Goal: Task Accomplishment & Management: Complete application form

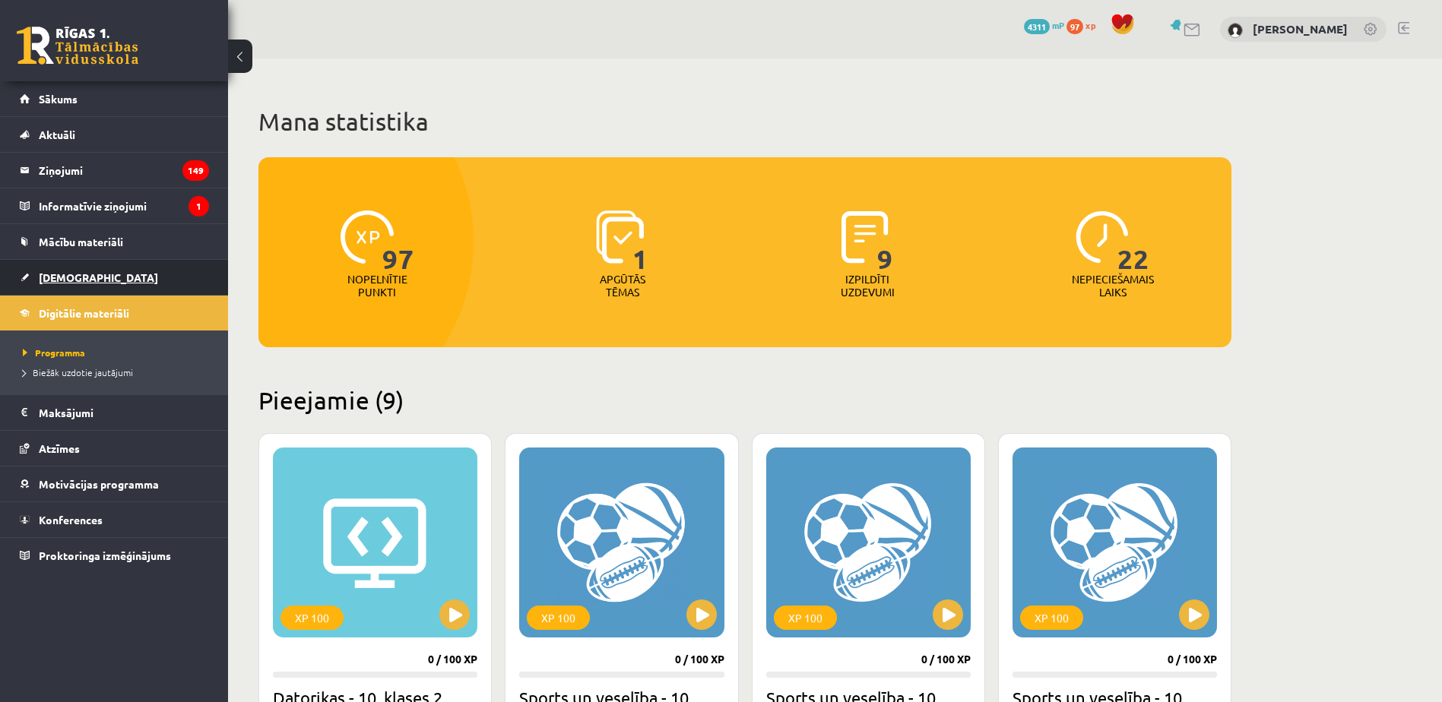
click at [102, 274] on link "[DEMOGRAPHIC_DATA]" at bounding box center [114, 277] width 189 height 35
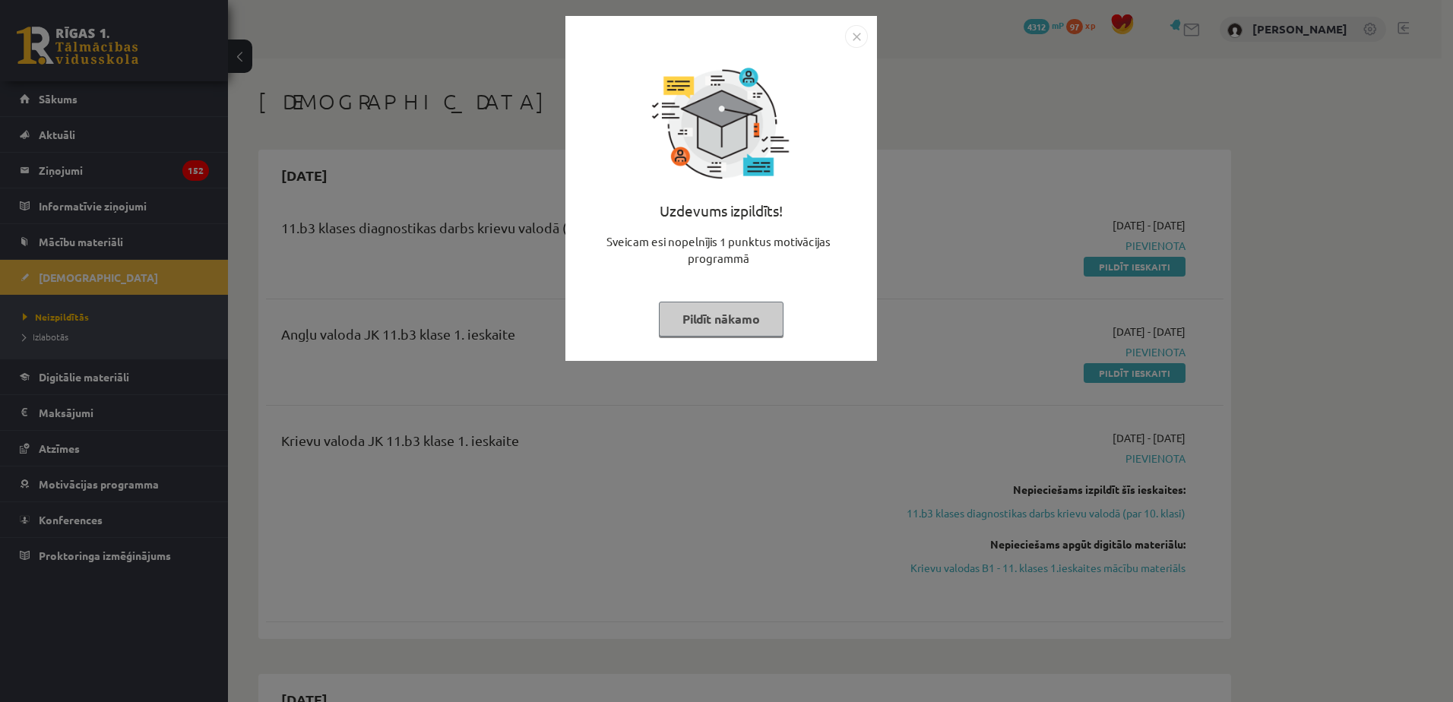
click at [860, 34] on img "Close" at bounding box center [856, 36] width 23 height 23
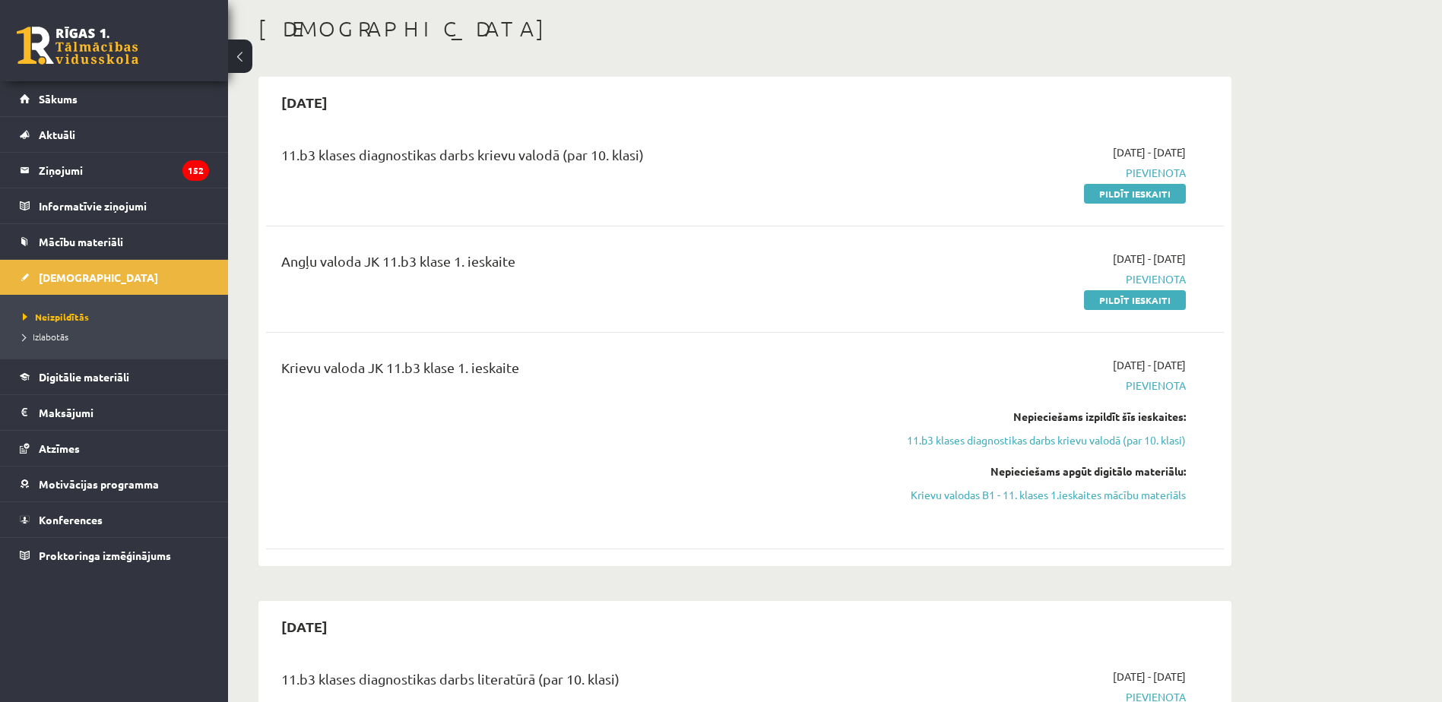
scroll to position [76, 0]
click at [1122, 191] on link "Pildīt ieskaiti" at bounding box center [1135, 191] width 102 height 20
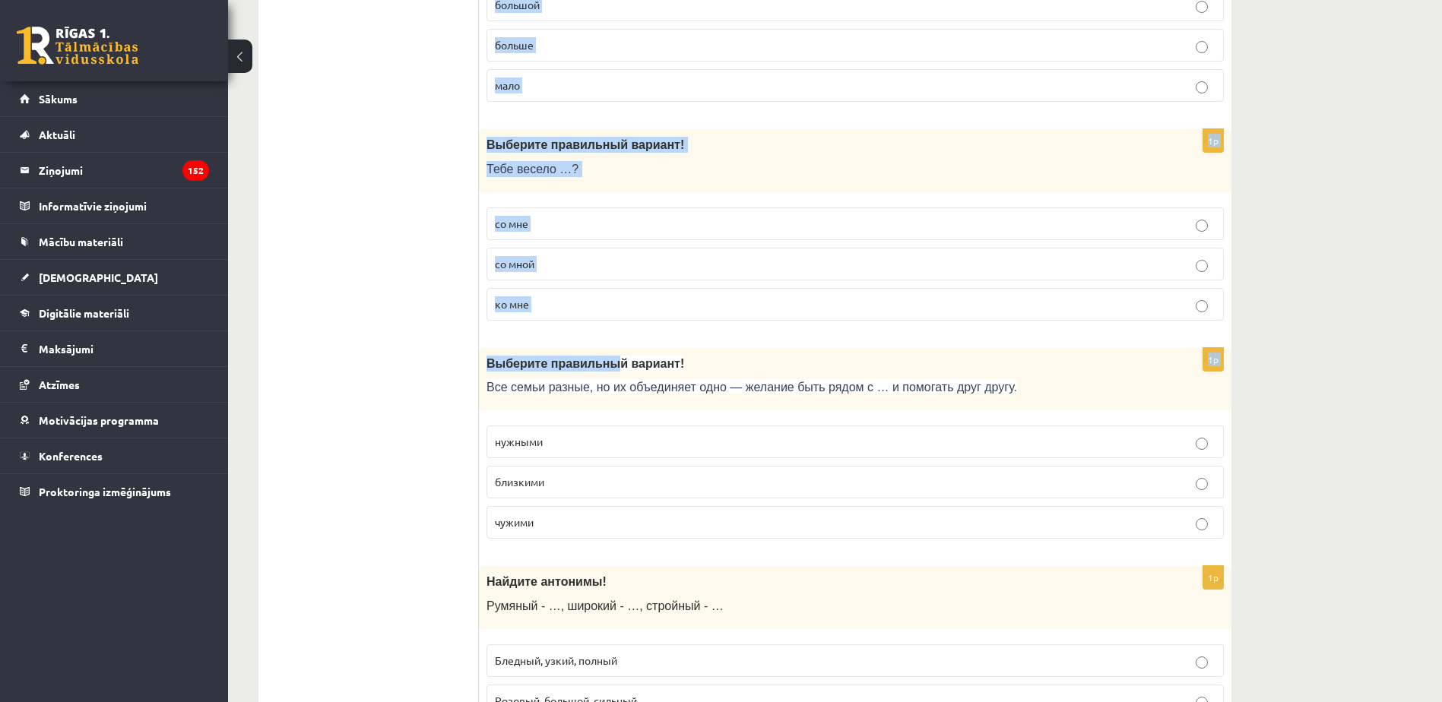
scroll to position [4780, 0]
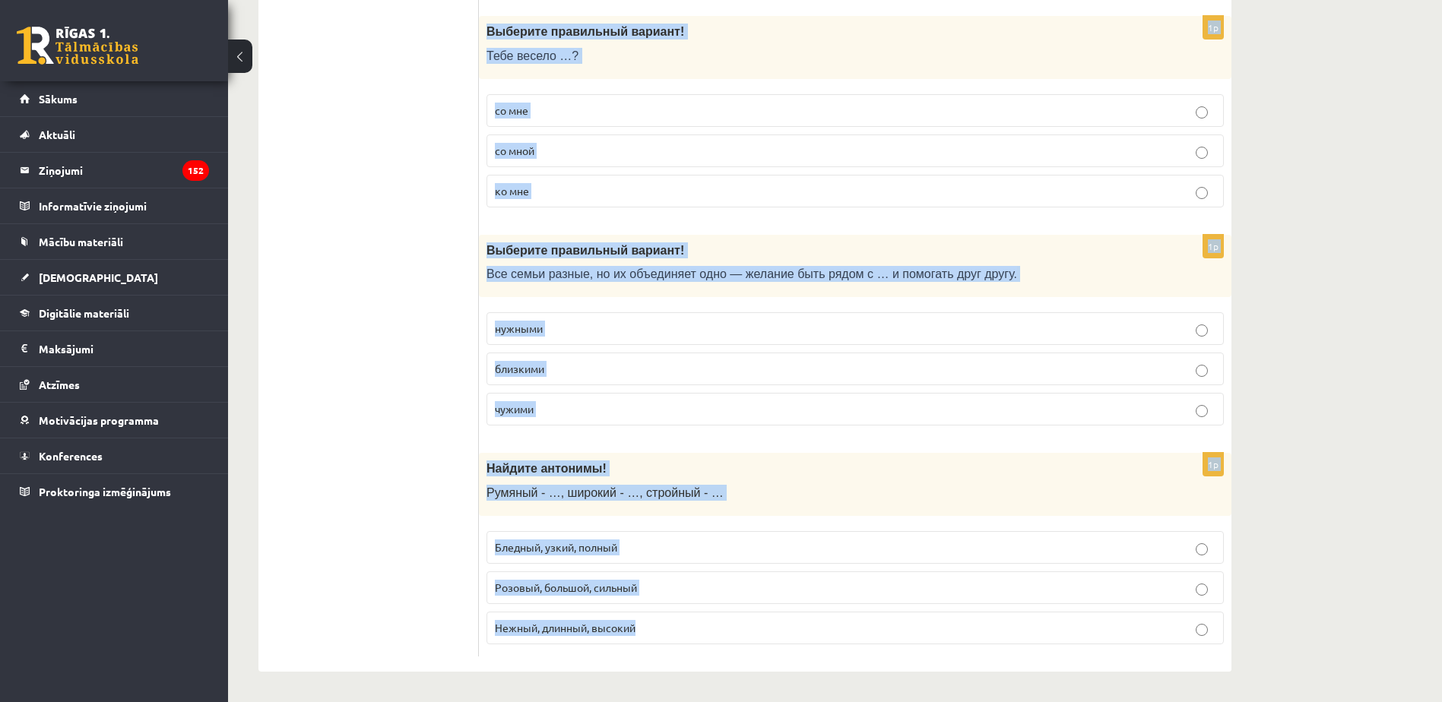
drag, startPoint x: 483, startPoint y: 148, endPoint x: 677, endPoint y: 613, distance: 503.2
copy form "Кто на ком женится? Кто за кого выходит замуж? Выберите правильный вариант! Мад…"
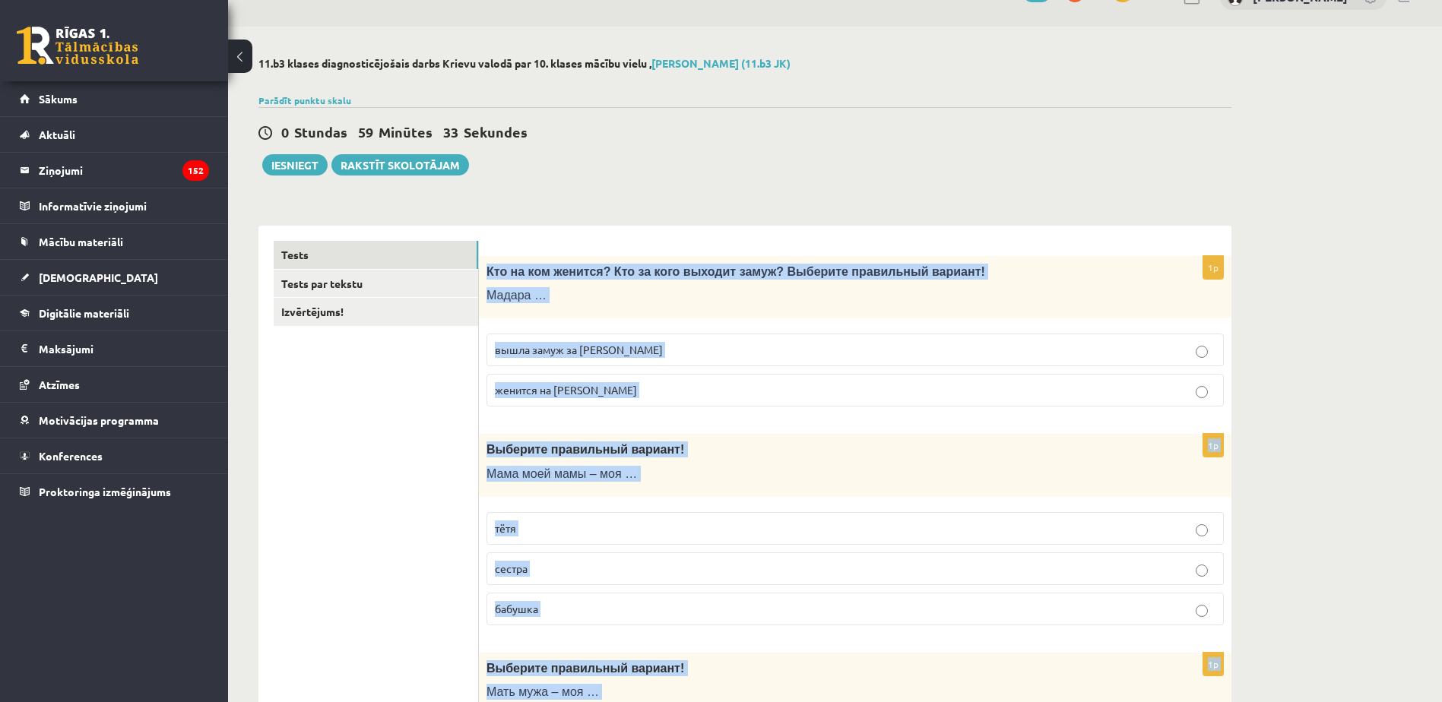
scroll to position [152, 0]
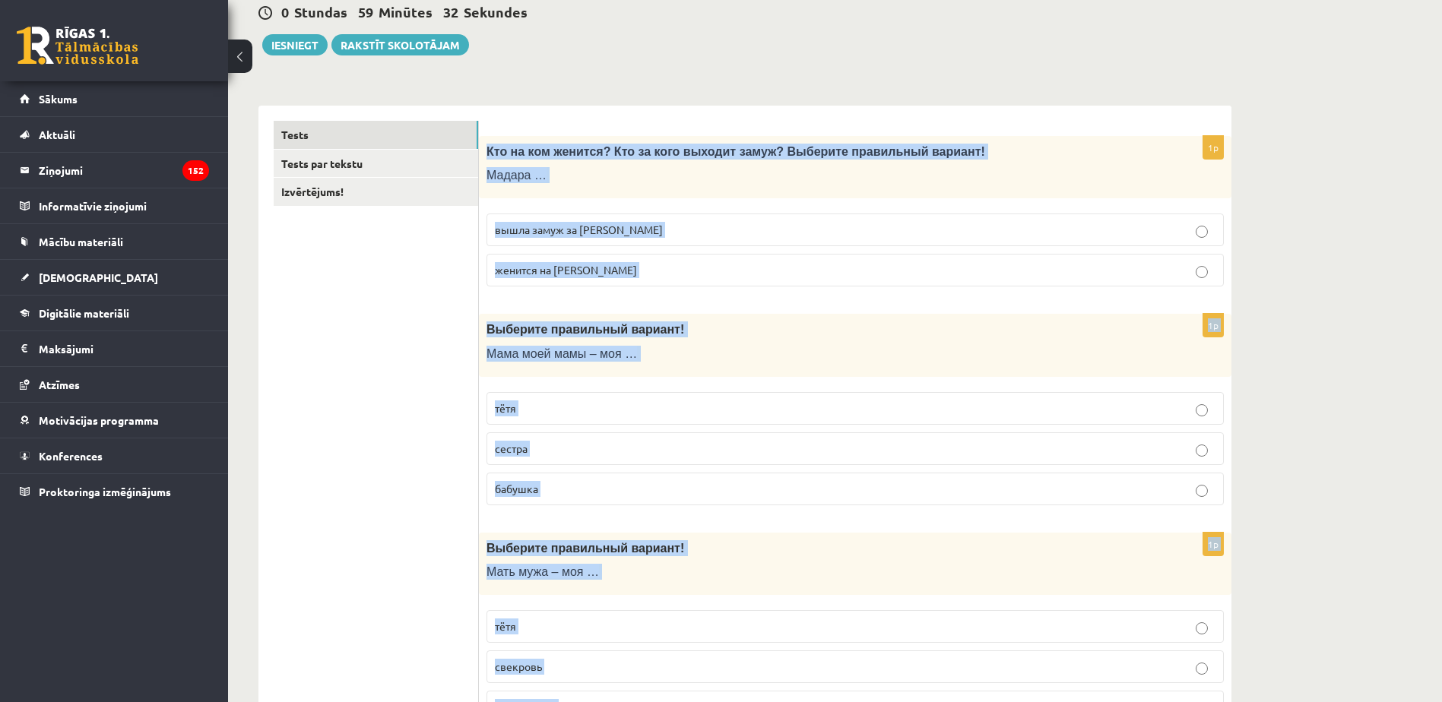
click at [581, 176] on p "Мадара …" at bounding box center [816, 175] width 661 height 16
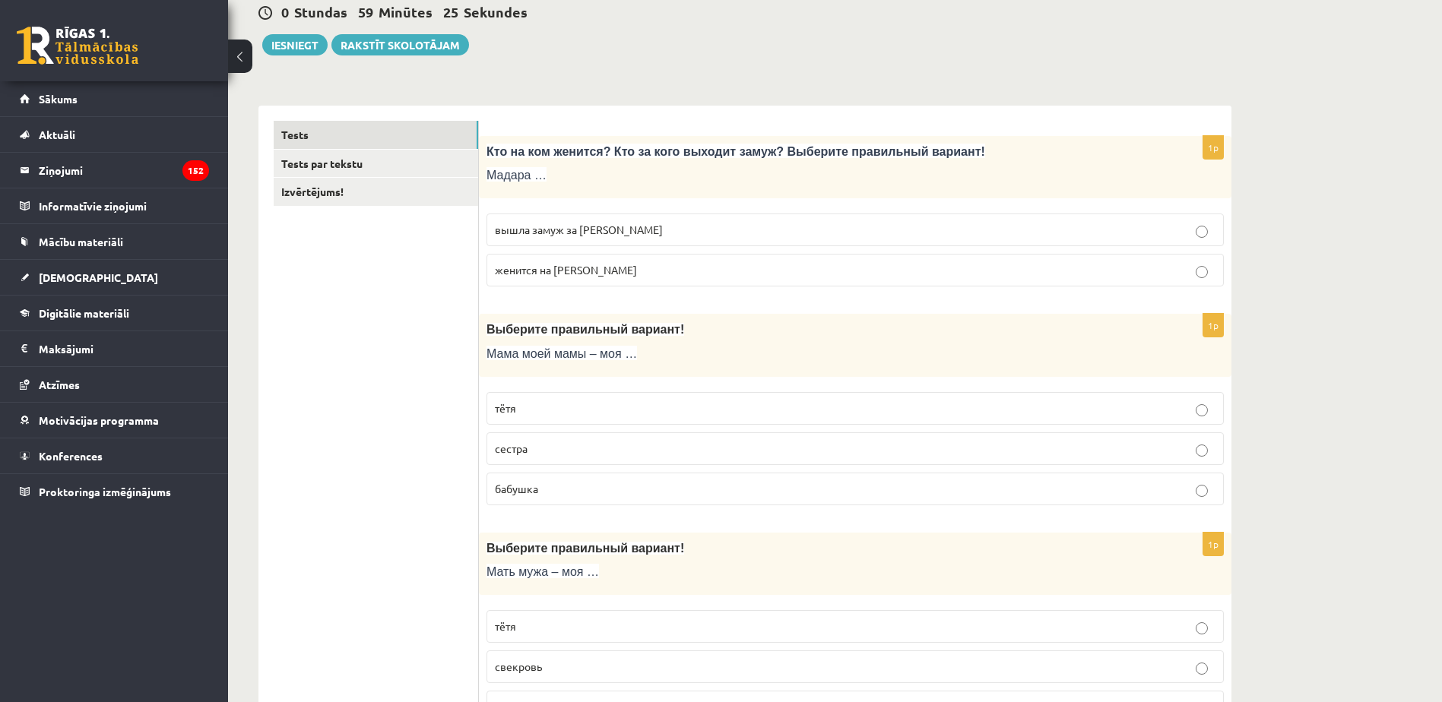
click at [581, 234] on span "вышла замуж за Марка" at bounding box center [579, 230] width 168 height 14
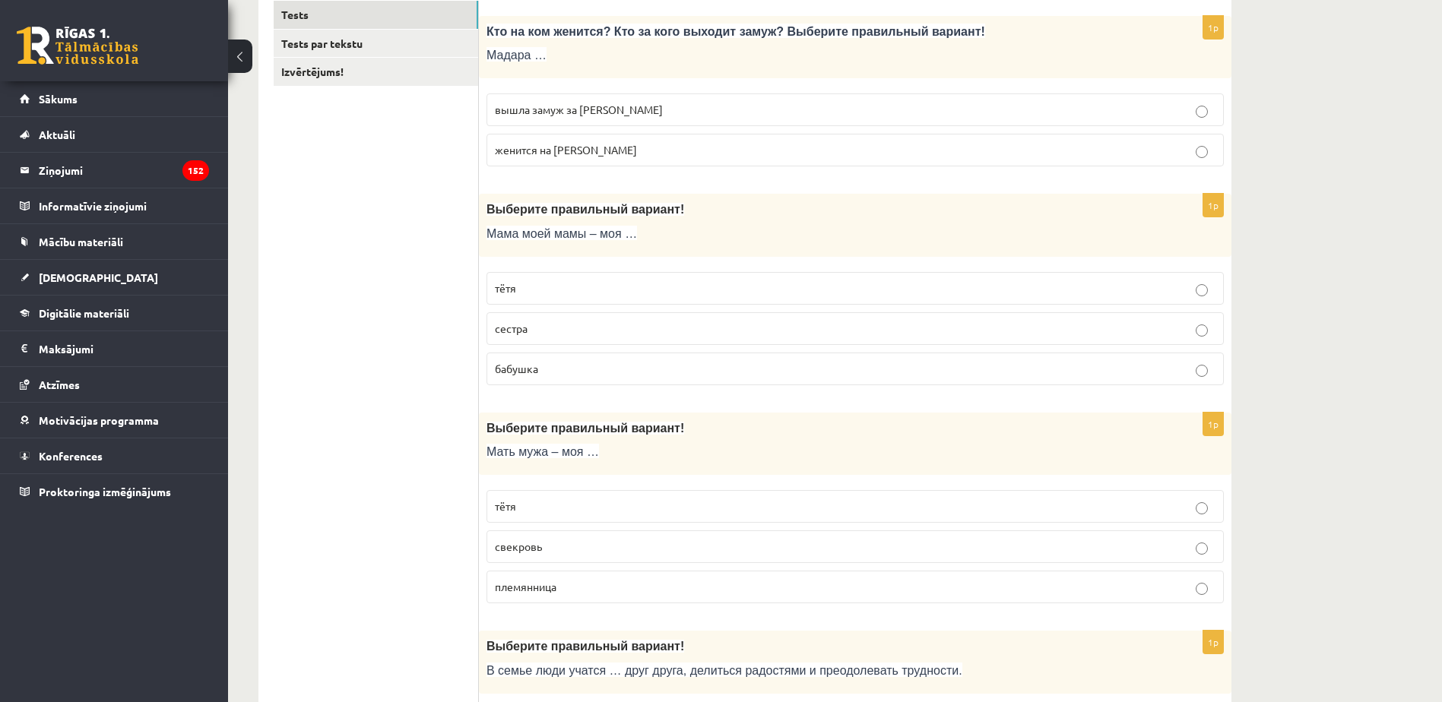
scroll to position [304, 0]
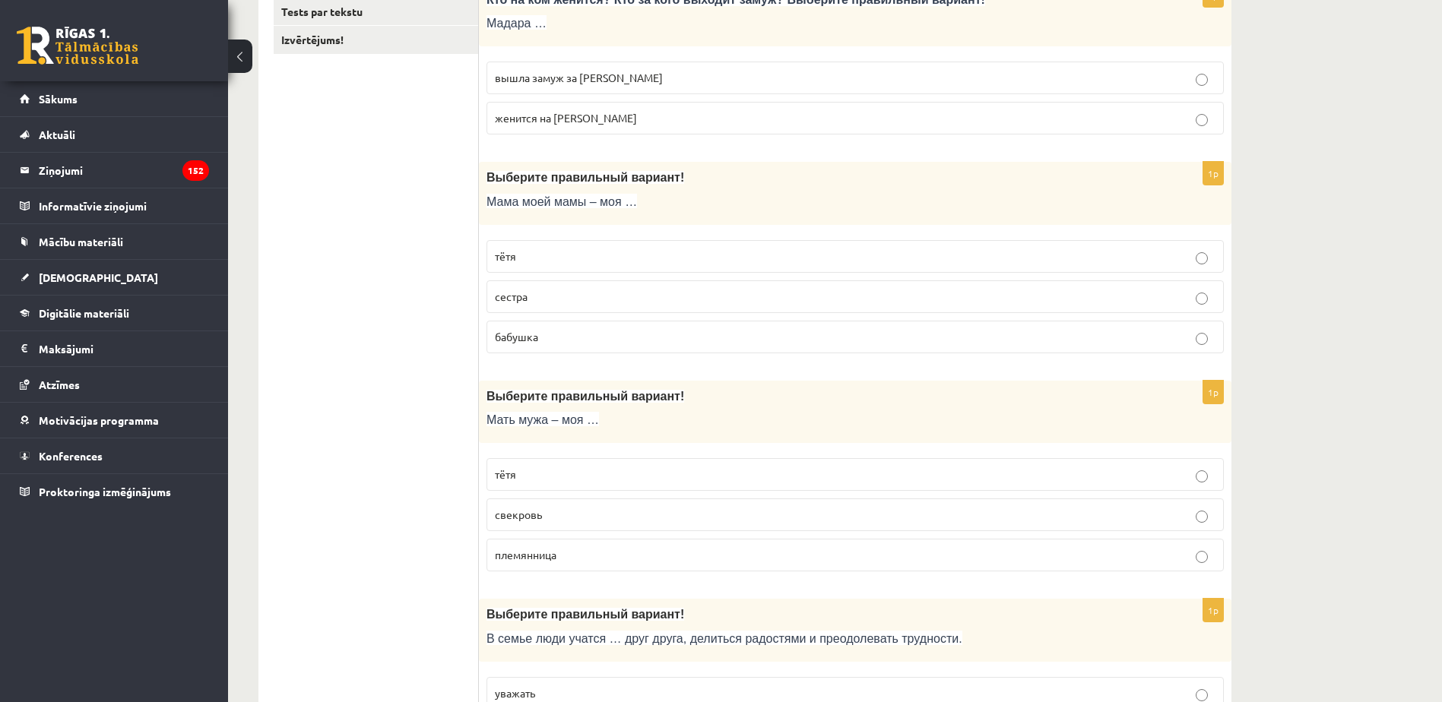
click at [551, 335] on p "бабушка" at bounding box center [855, 337] width 720 height 16
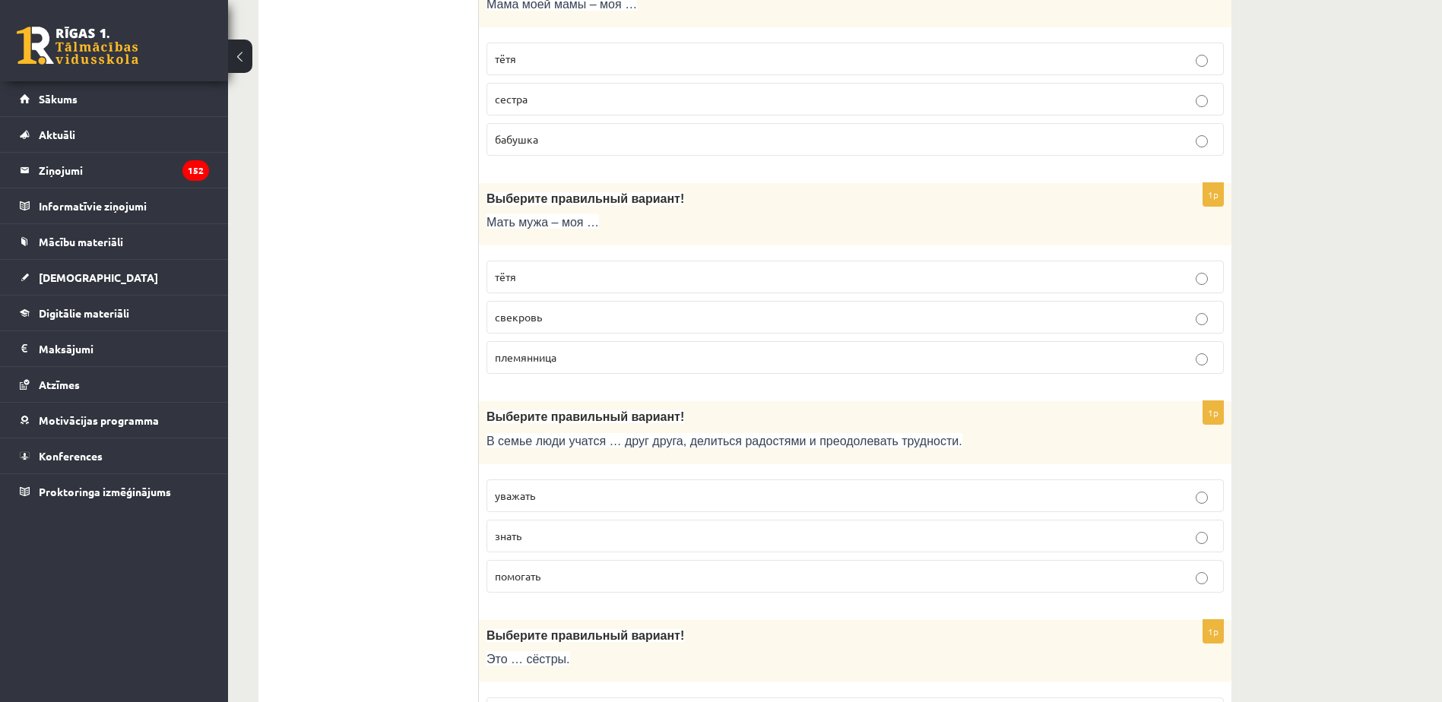
scroll to position [532, 0]
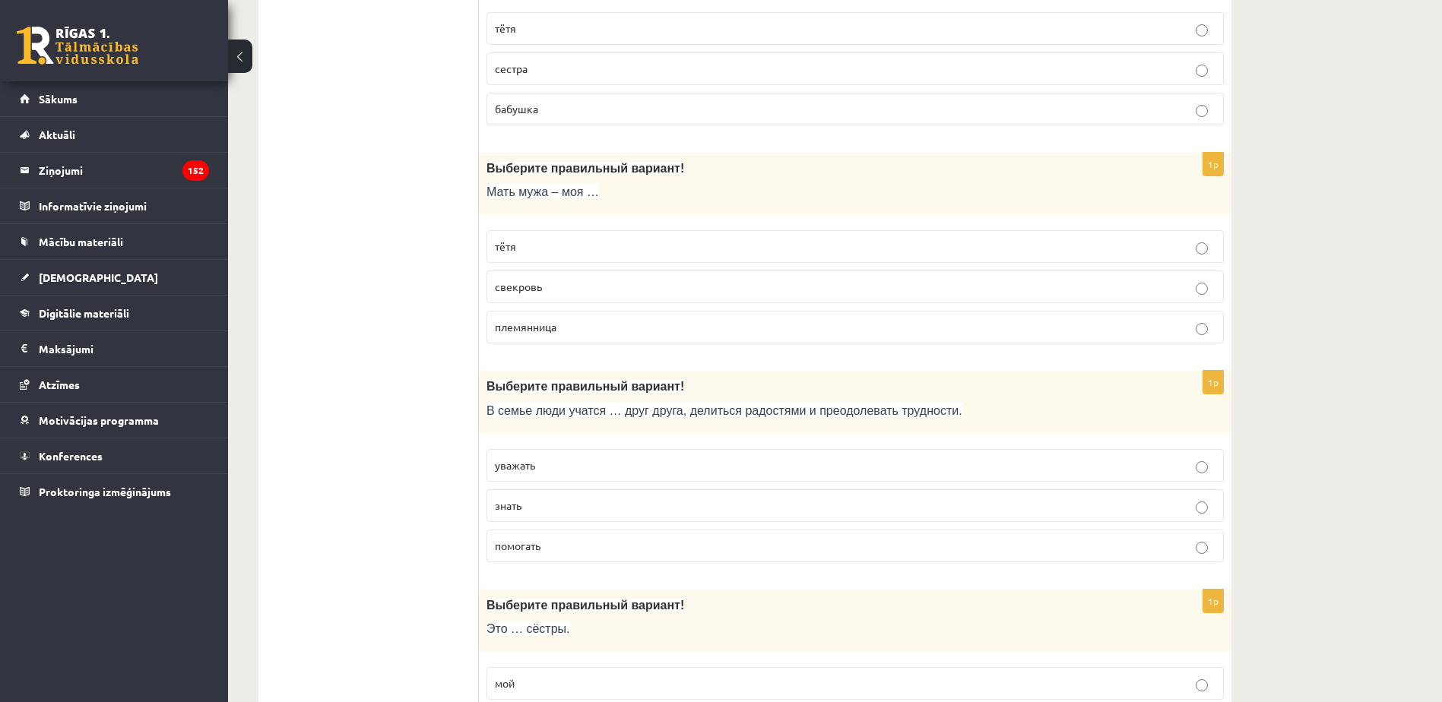
click at [554, 284] on p "свекровь" at bounding box center [855, 287] width 720 height 16
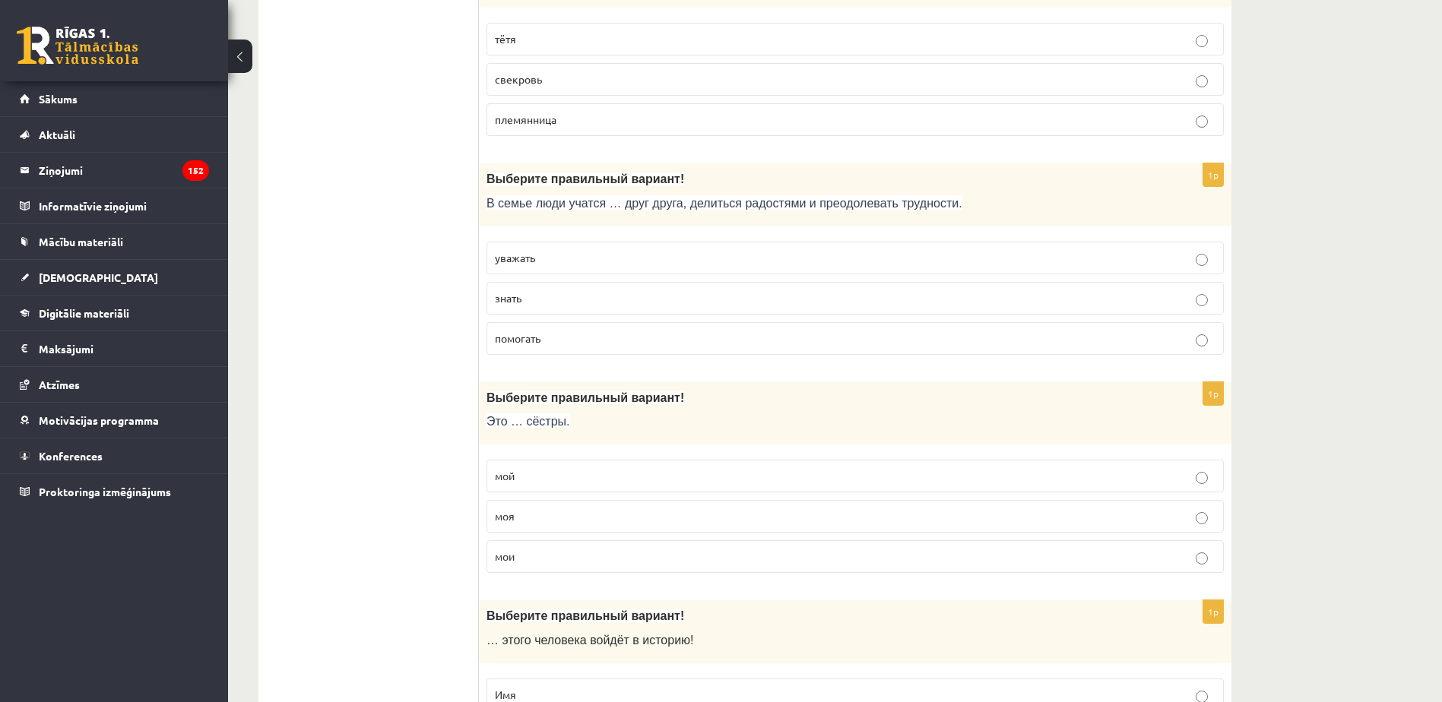
scroll to position [760, 0]
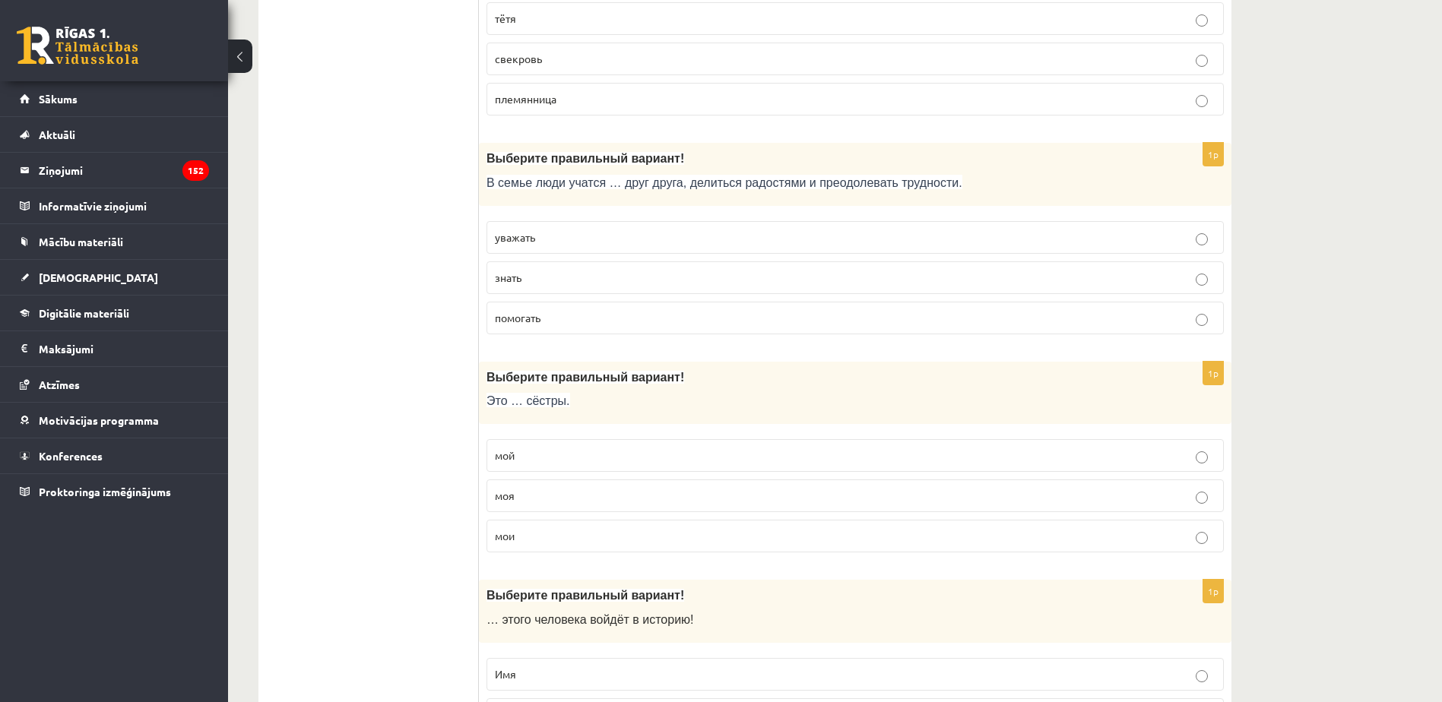
click at [613, 242] on p "уважать" at bounding box center [855, 238] width 720 height 16
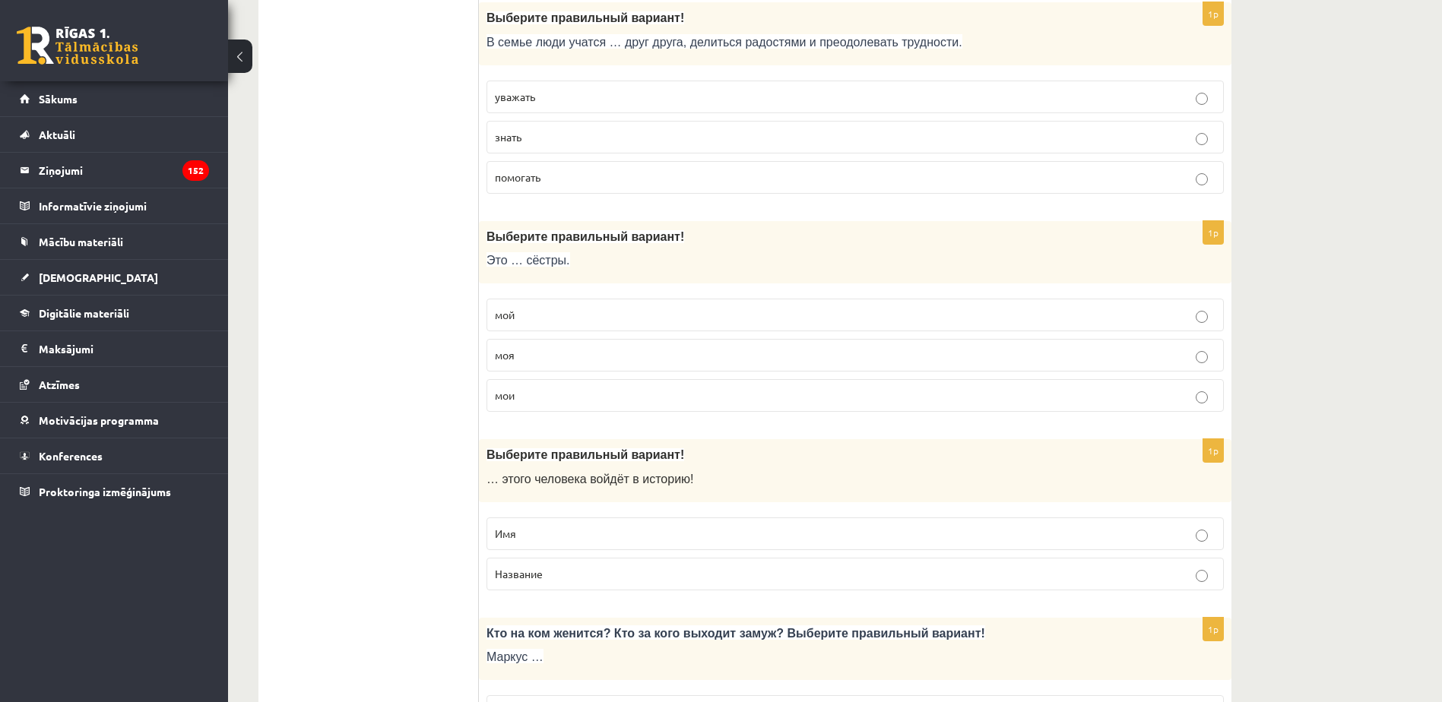
scroll to position [912, 0]
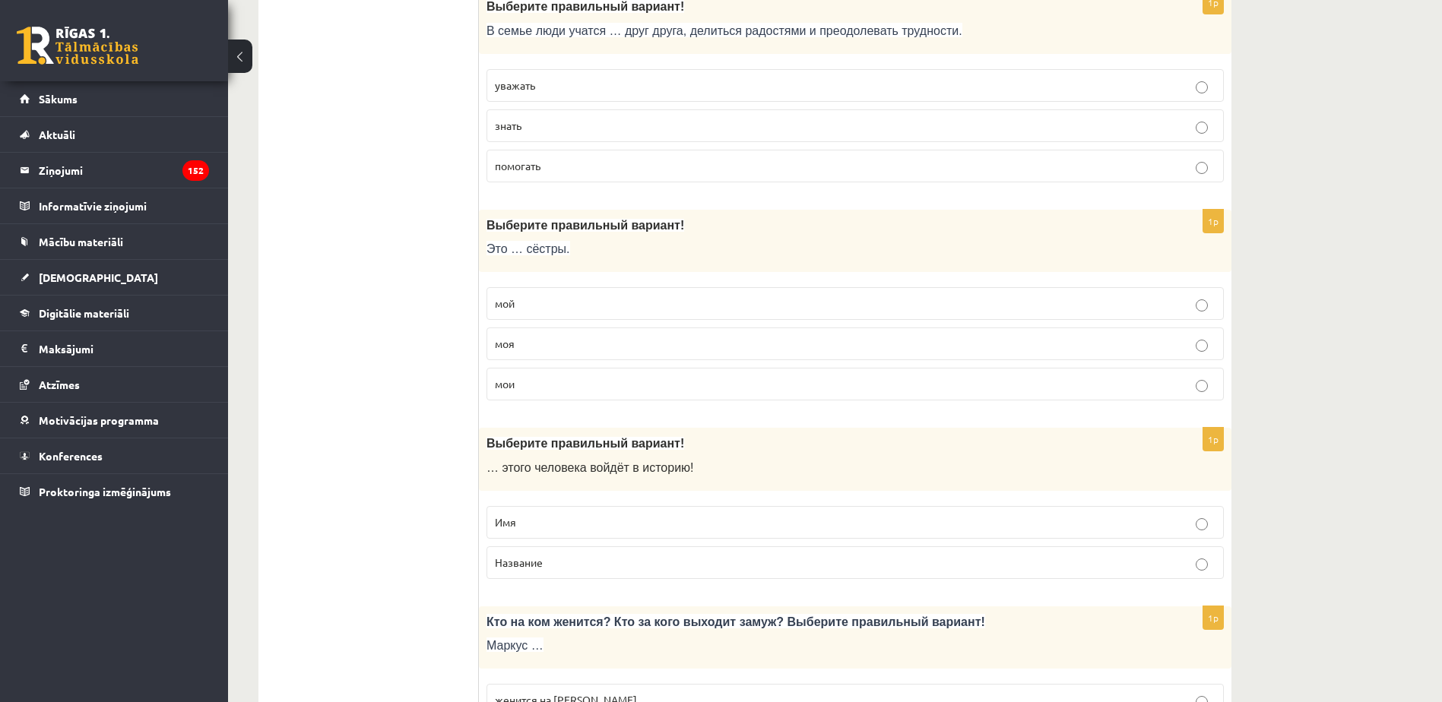
click at [573, 310] on p "мой" at bounding box center [855, 304] width 720 height 16
click at [592, 394] on label "мои" at bounding box center [854, 384] width 737 height 33
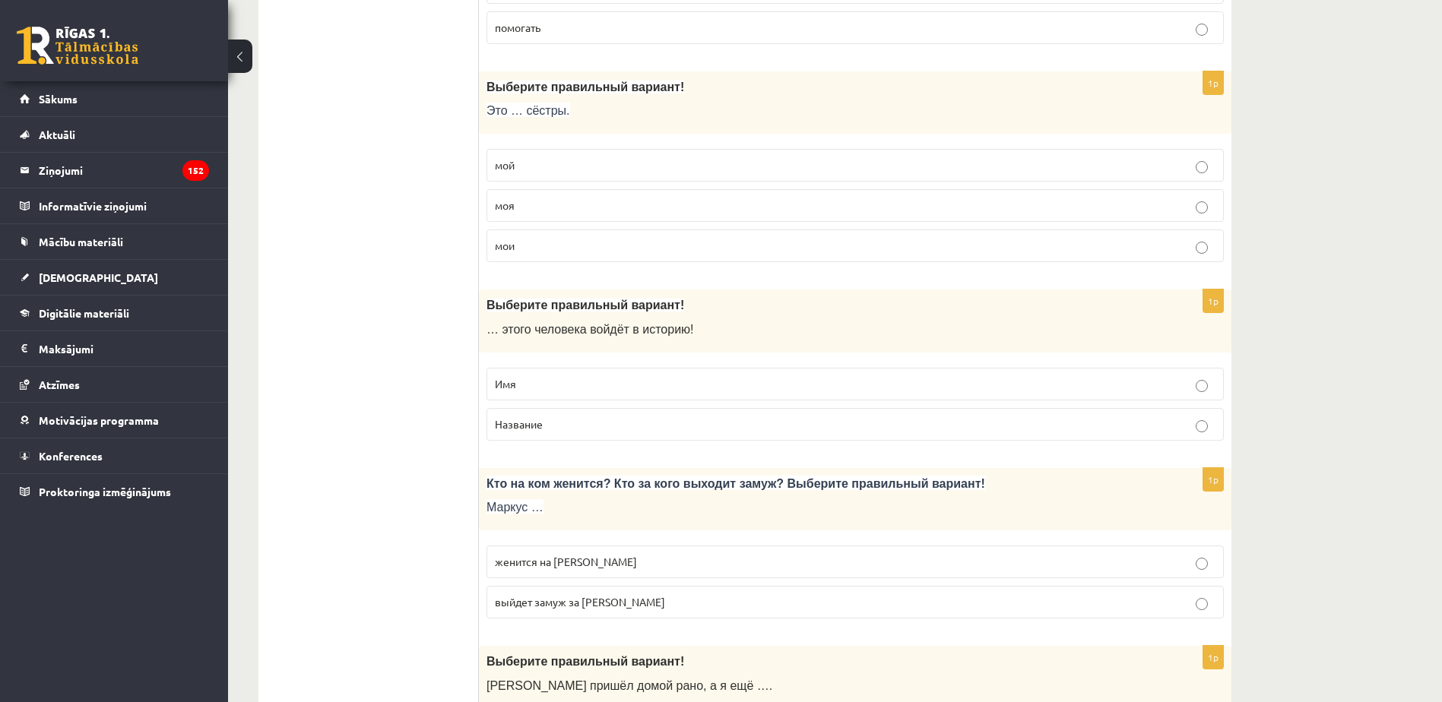
scroll to position [1140, 0]
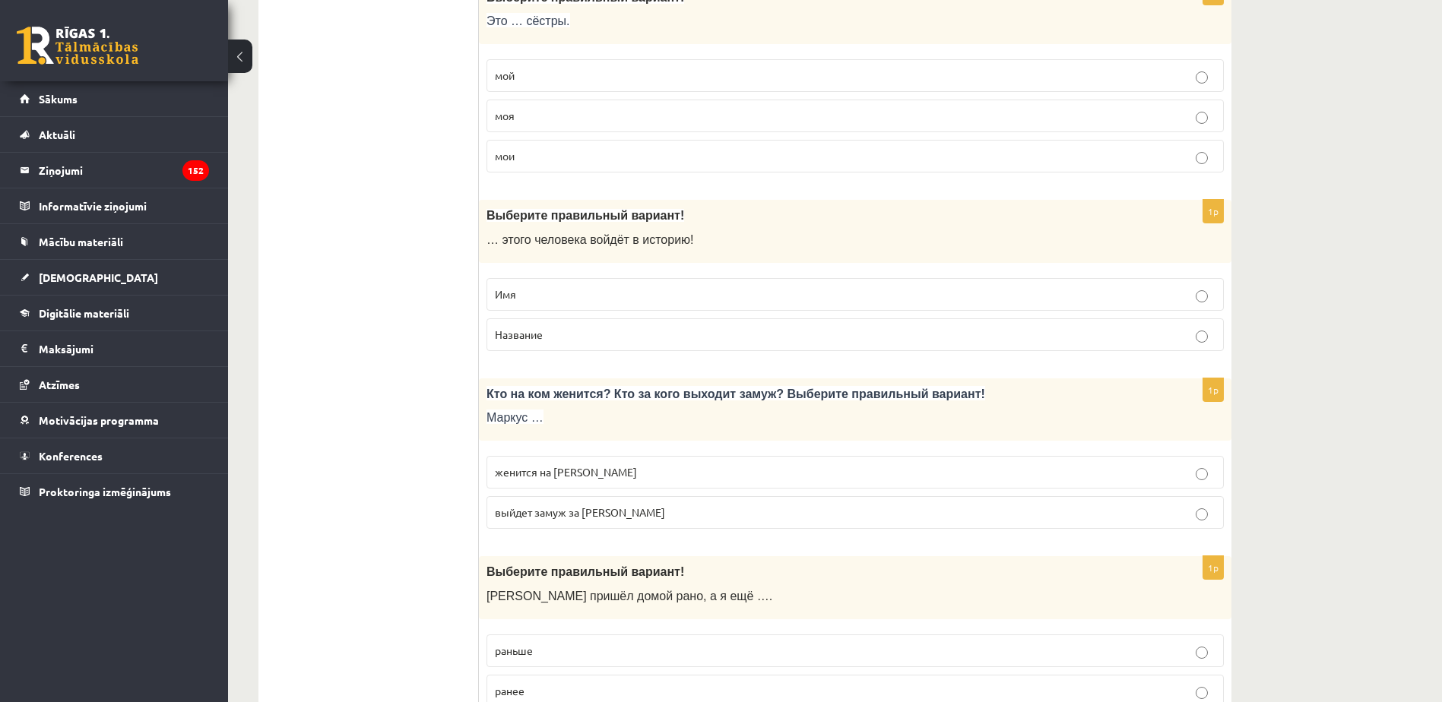
click at [588, 296] on p "Имя" at bounding box center [855, 295] width 720 height 16
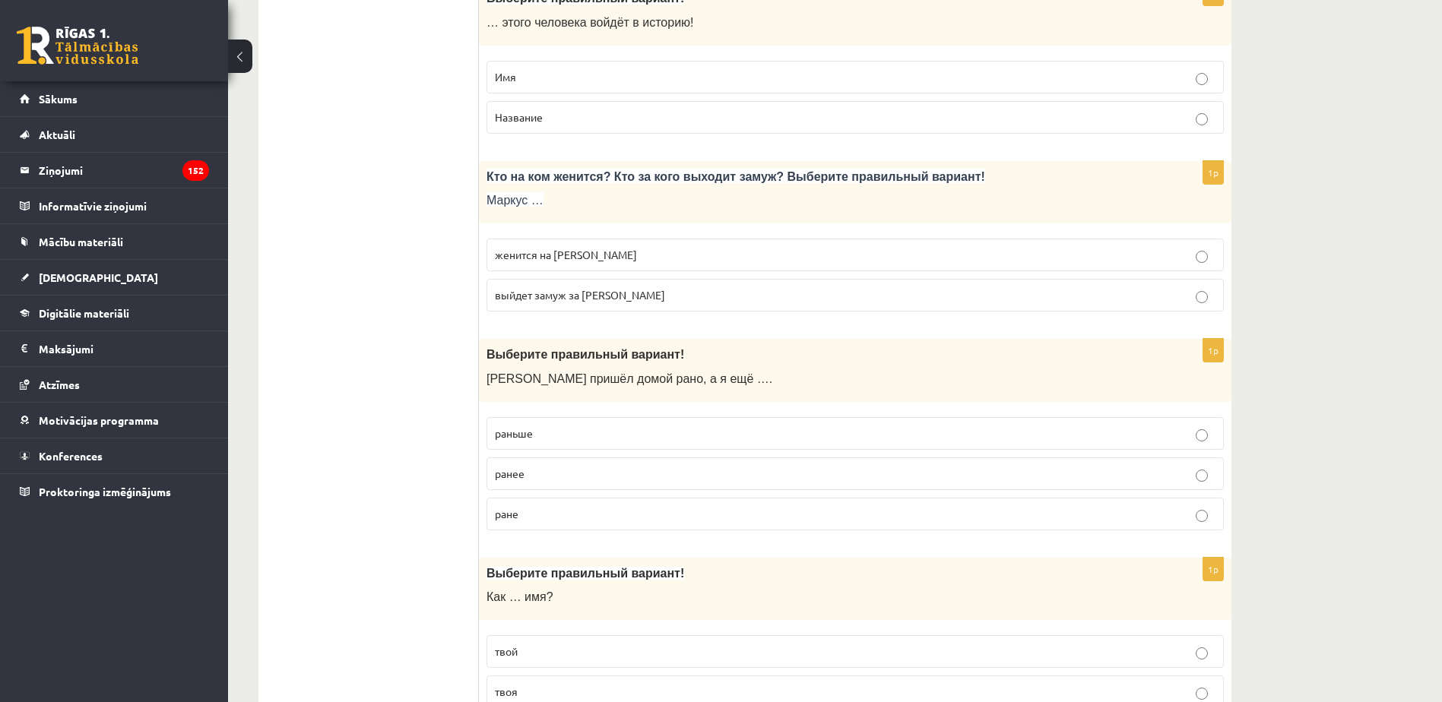
scroll to position [1368, 0]
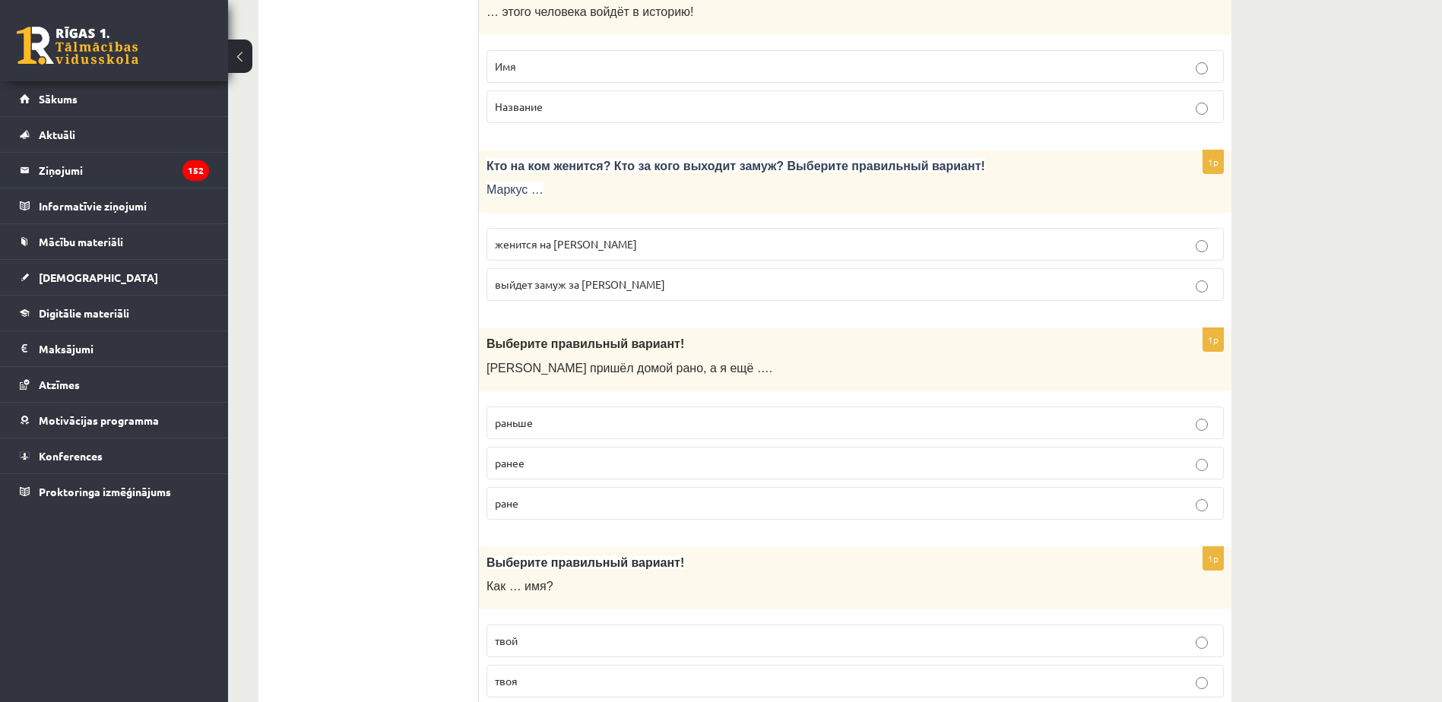
click at [575, 255] on label "женится на Агнии" at bounding box center [854, 244] width 737 height 33
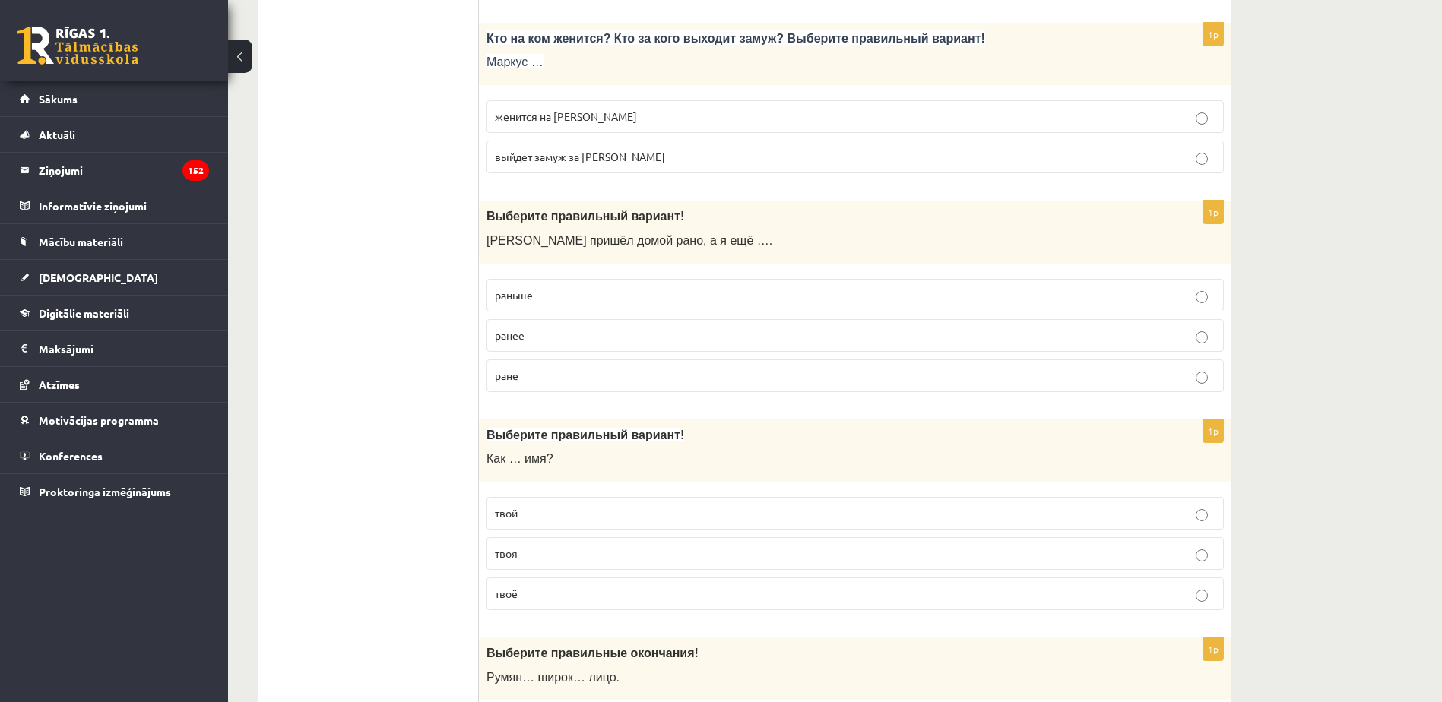
scroll to position [1520, 0]
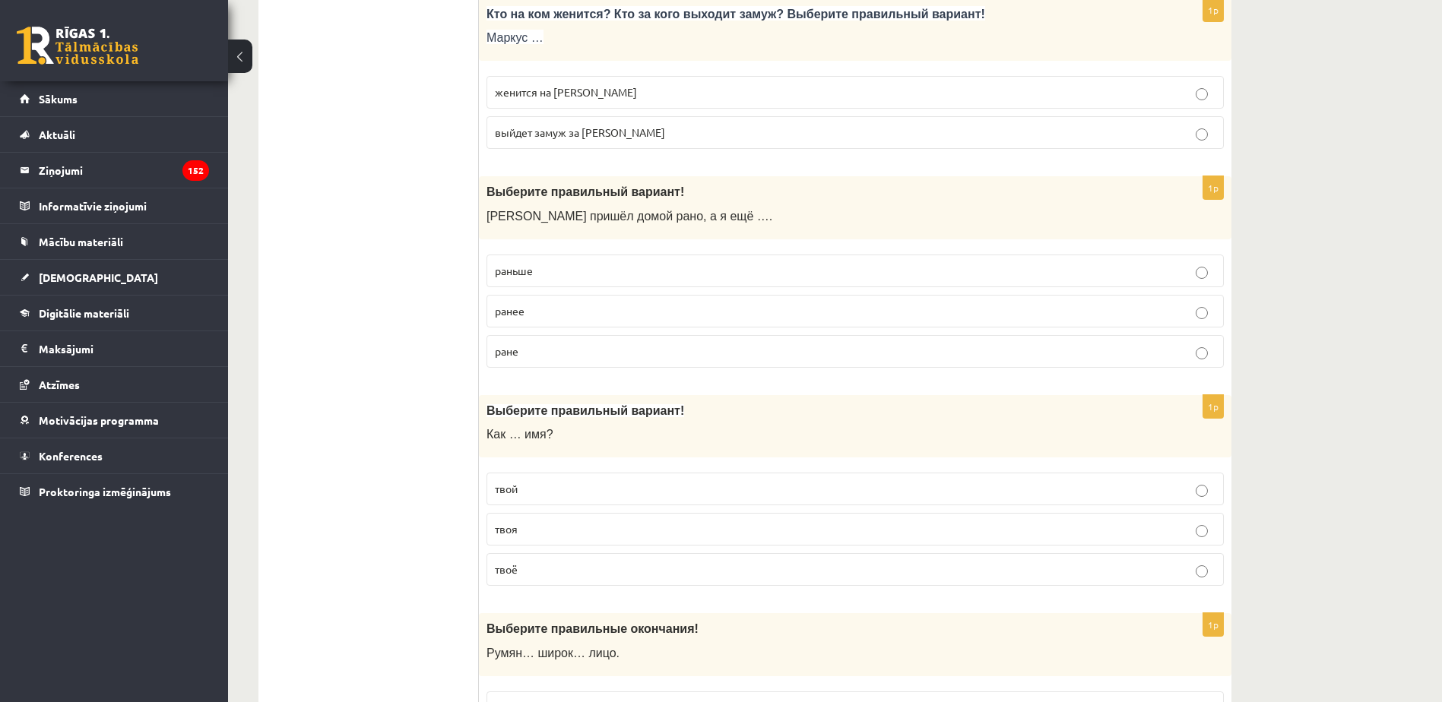
click at [570, 279] on p "раньше" at bounding box center [855, 271] width 720 height 16
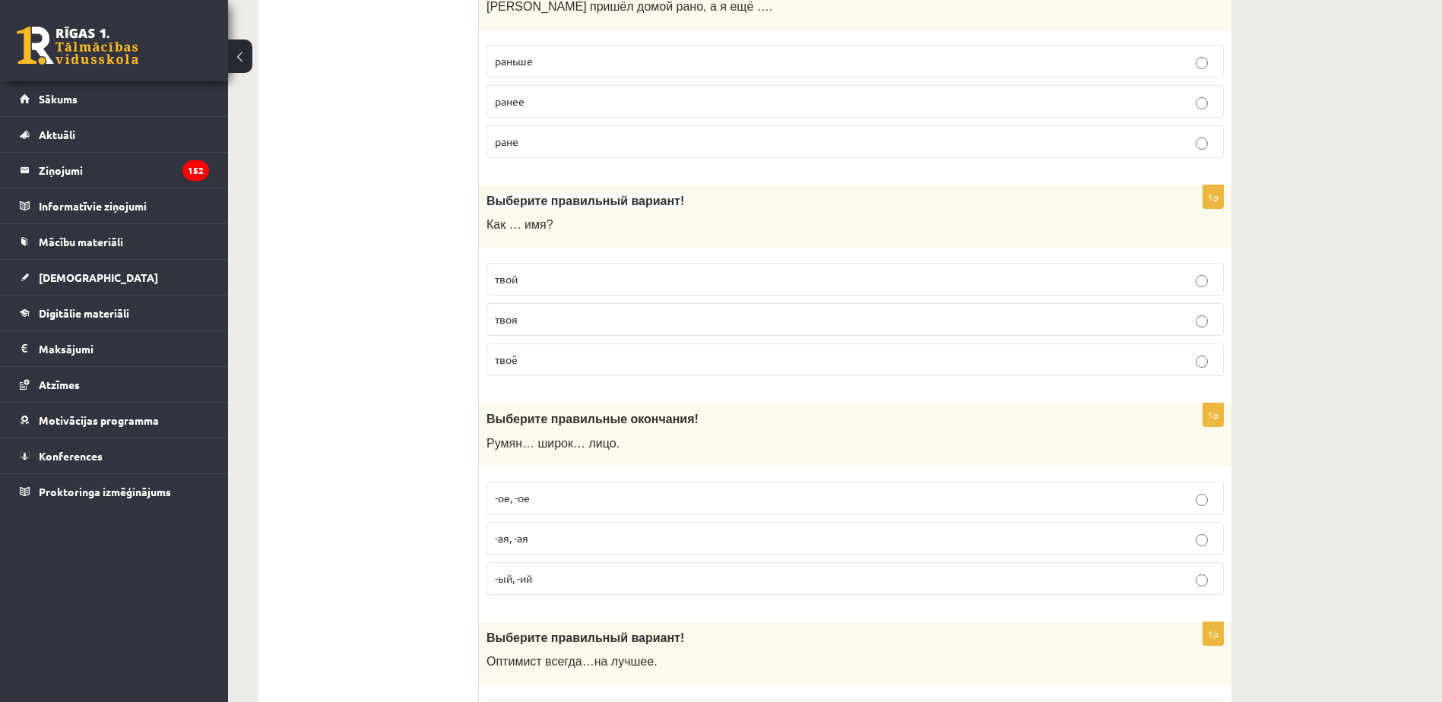
scroll to position [1748, 0]
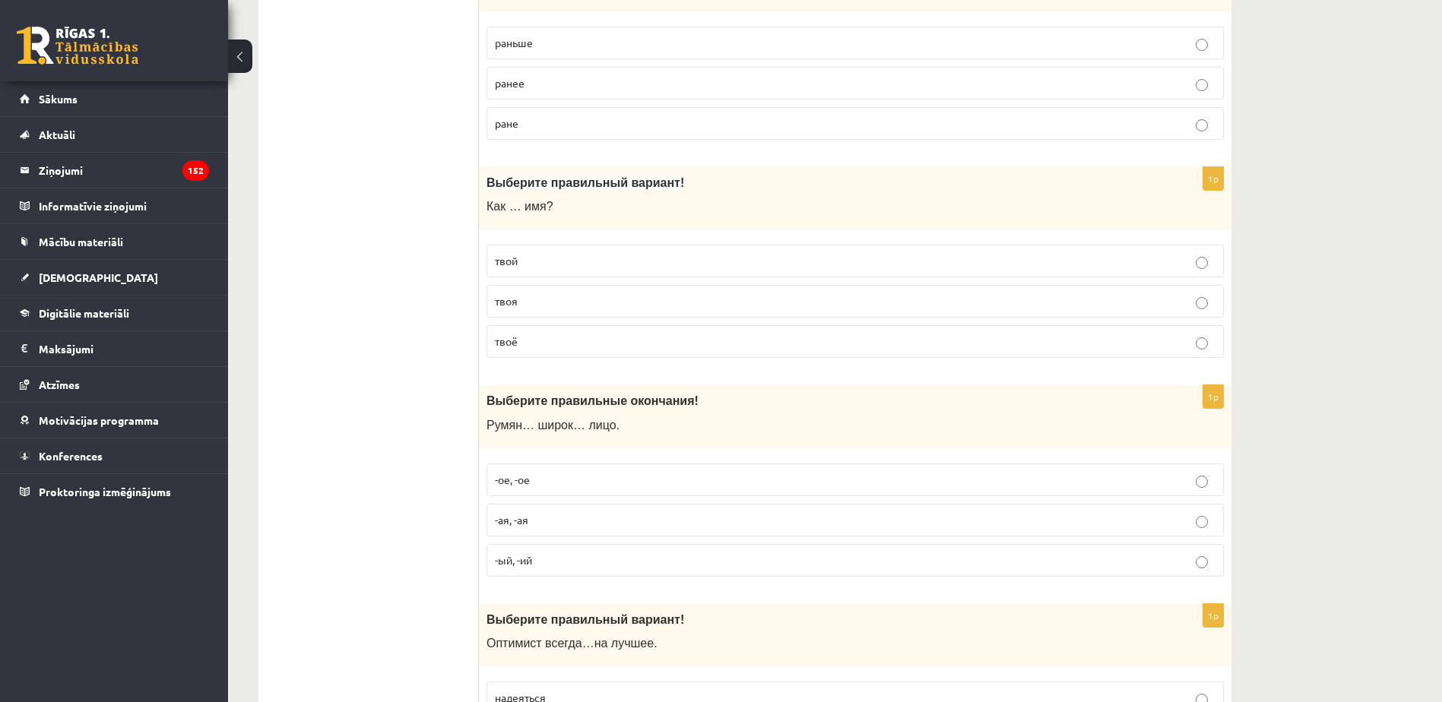
click at [543, 328] on label "твоё" at bounding box center [854, 341] width 737 height 33
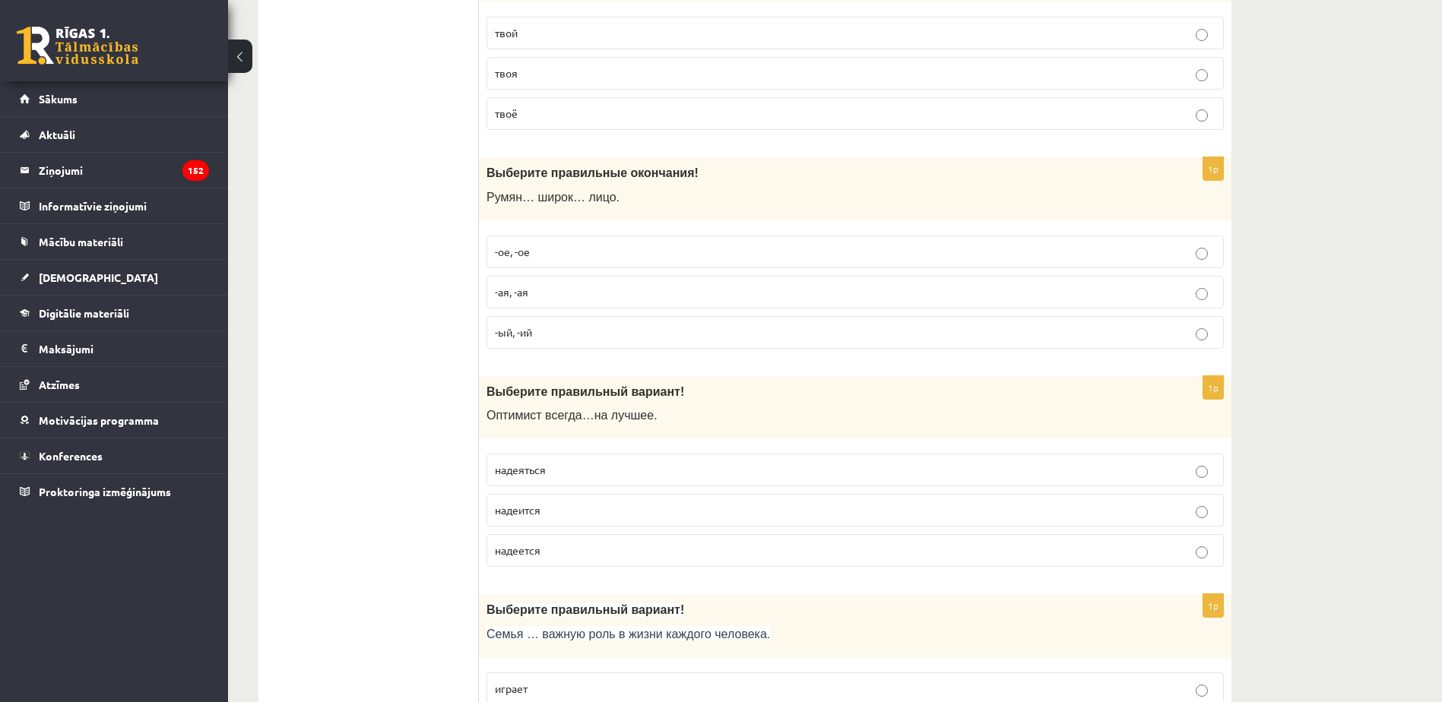
click at [518, 256] on span "-ое, -ое" at bounding box center [512, 252] width 35 height 14
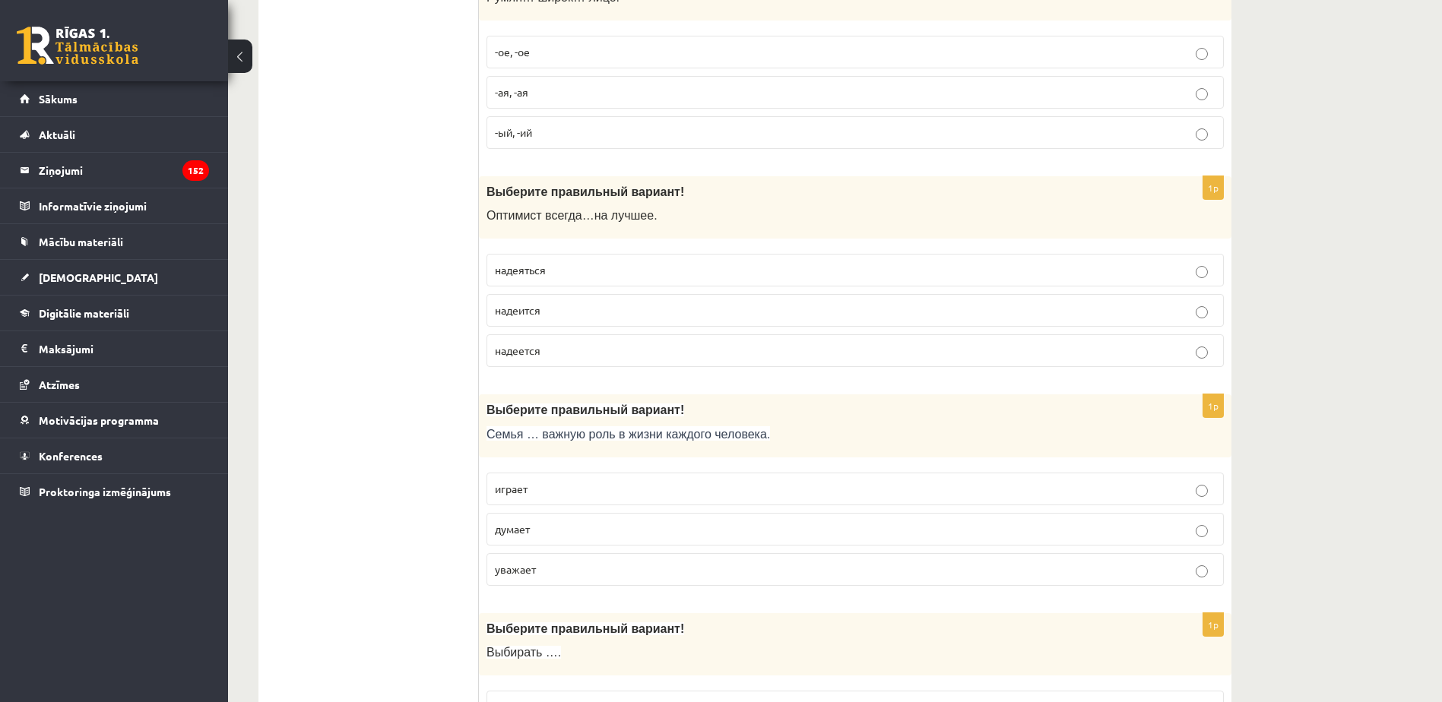
scroll to position [2204, 0]
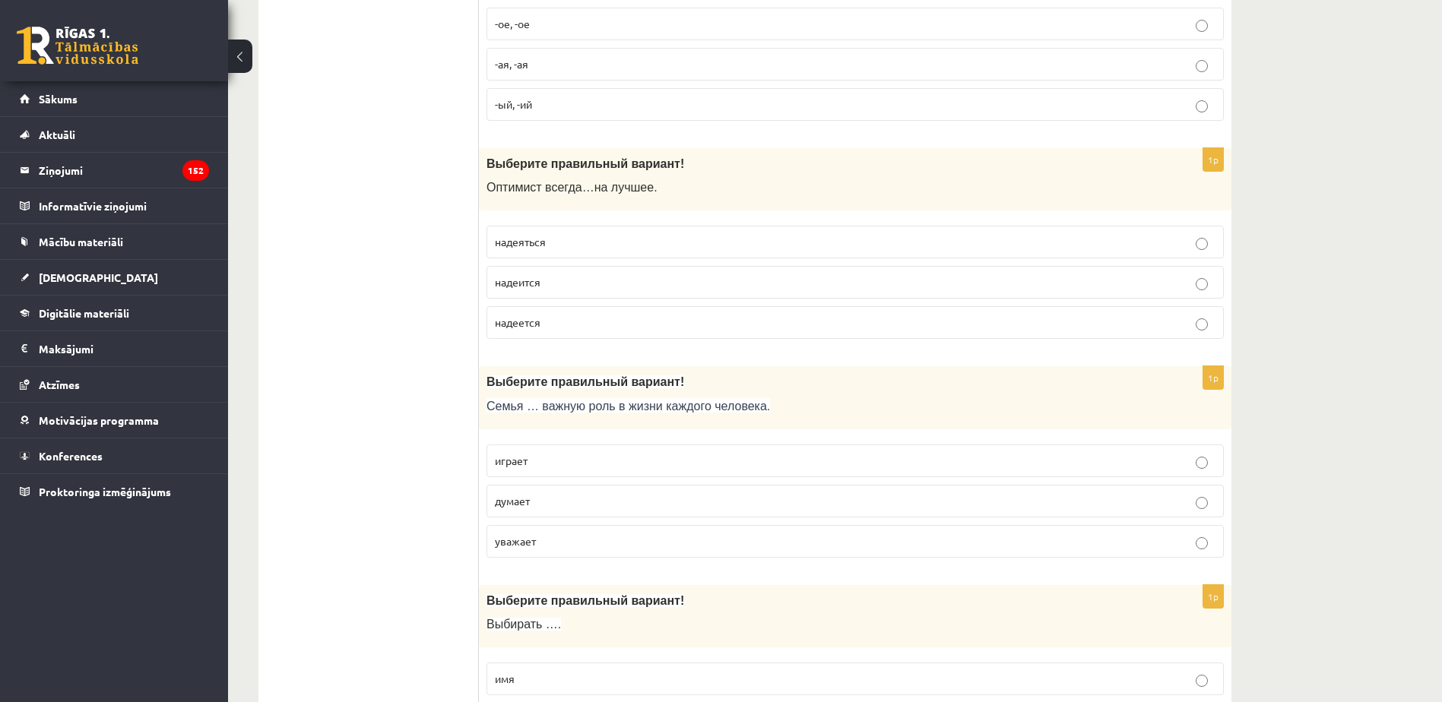
click at [591, 277] on p "надеится" at bounding box center [855, 282] width 720 height 16
click at [581, 323] on p "надеется" at bounding box center [855, 323] width 720 height 16
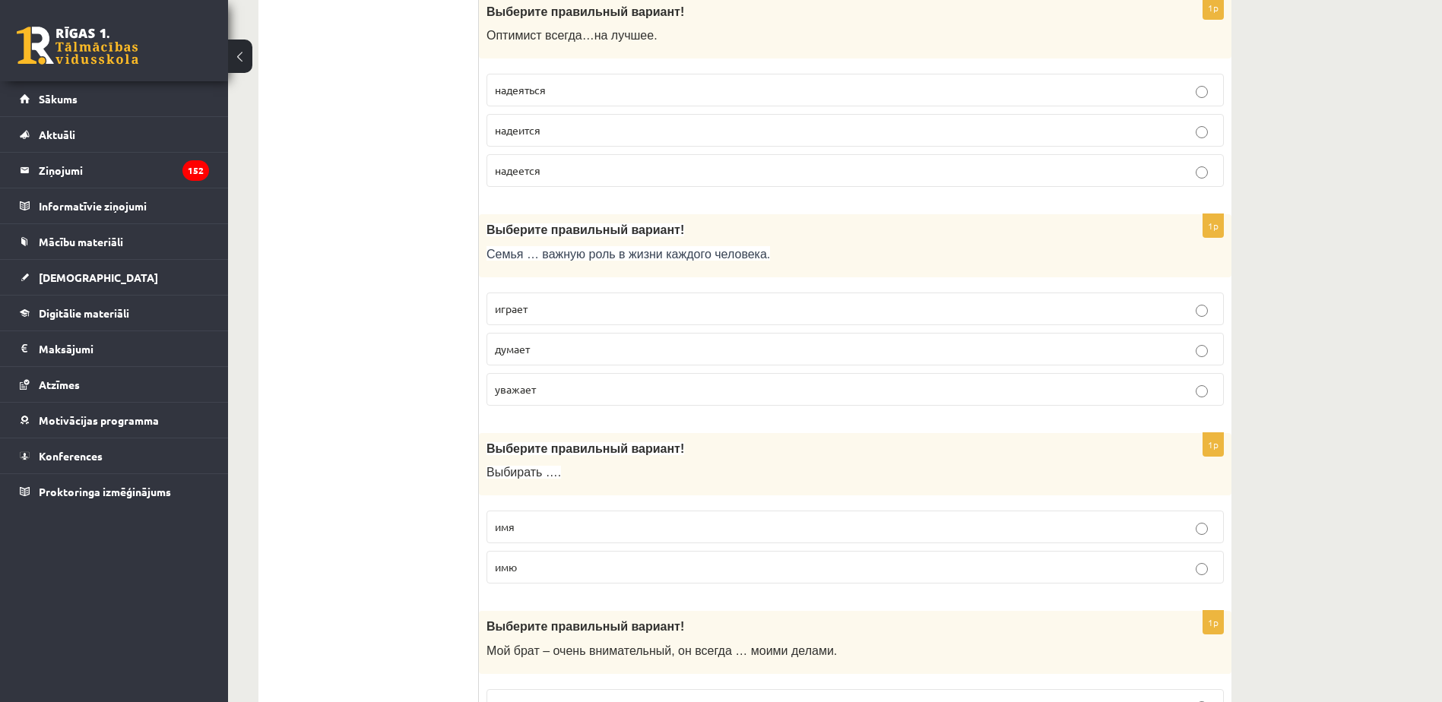
click at [600, 313] on p "играет" at bounding box center [855, 309] width 720 height 16
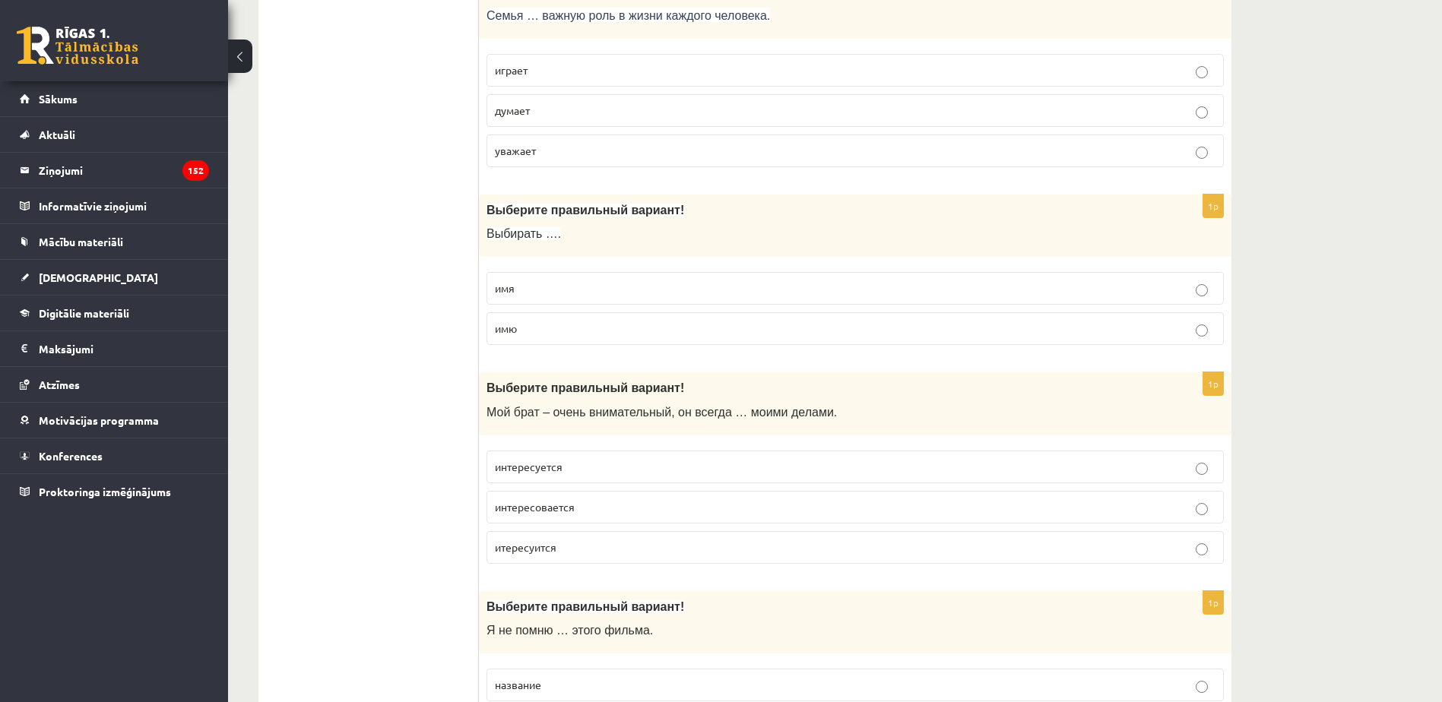
scroll to position [2508, 0]
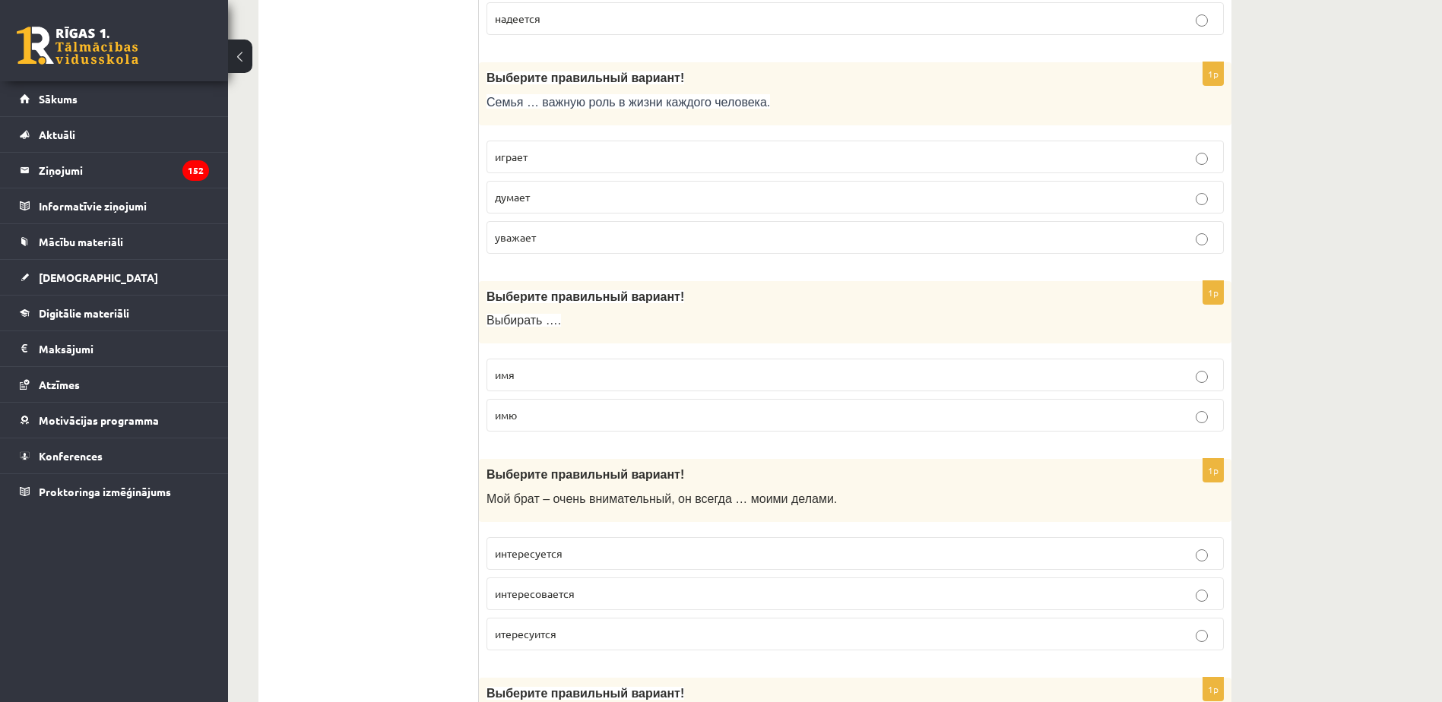
click at [594, 375] on p "имя" at bounding box center [855, 375] width 720 height 16
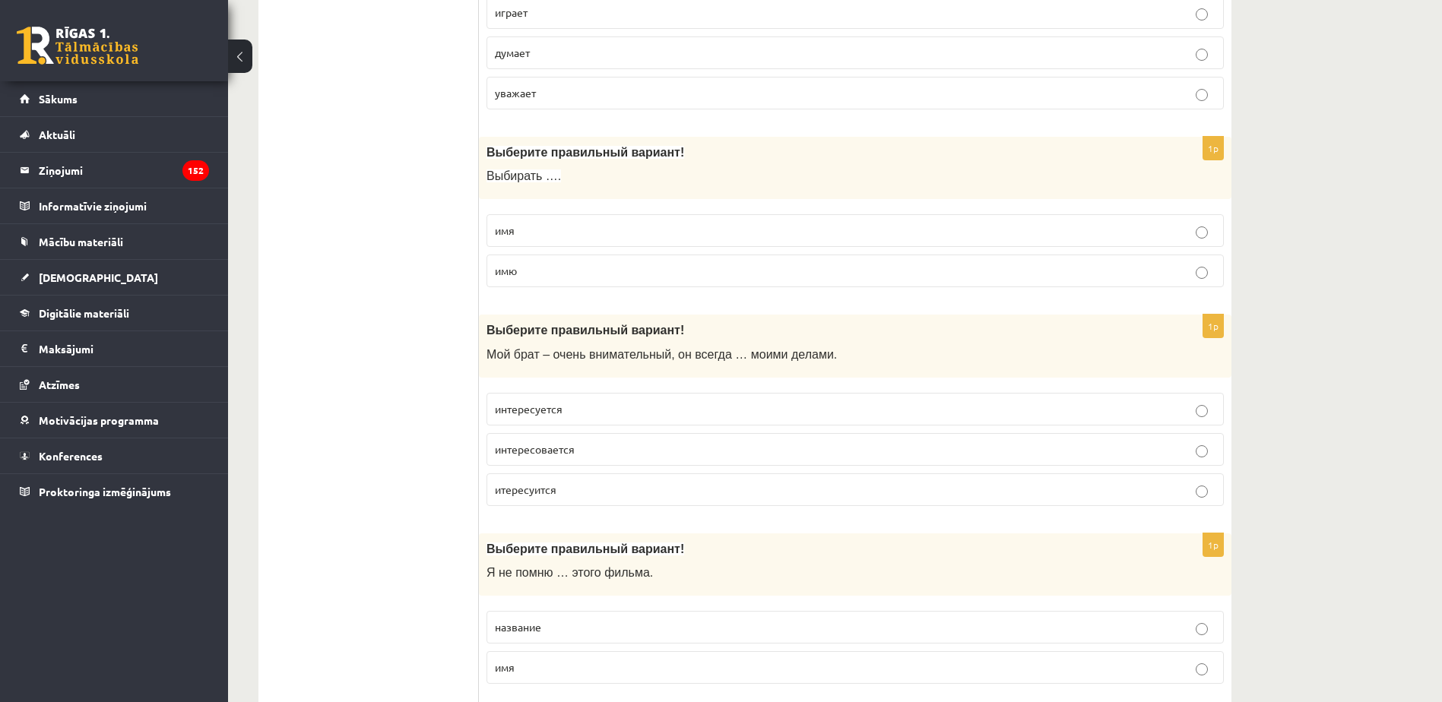
scroll to position [2736, 0]
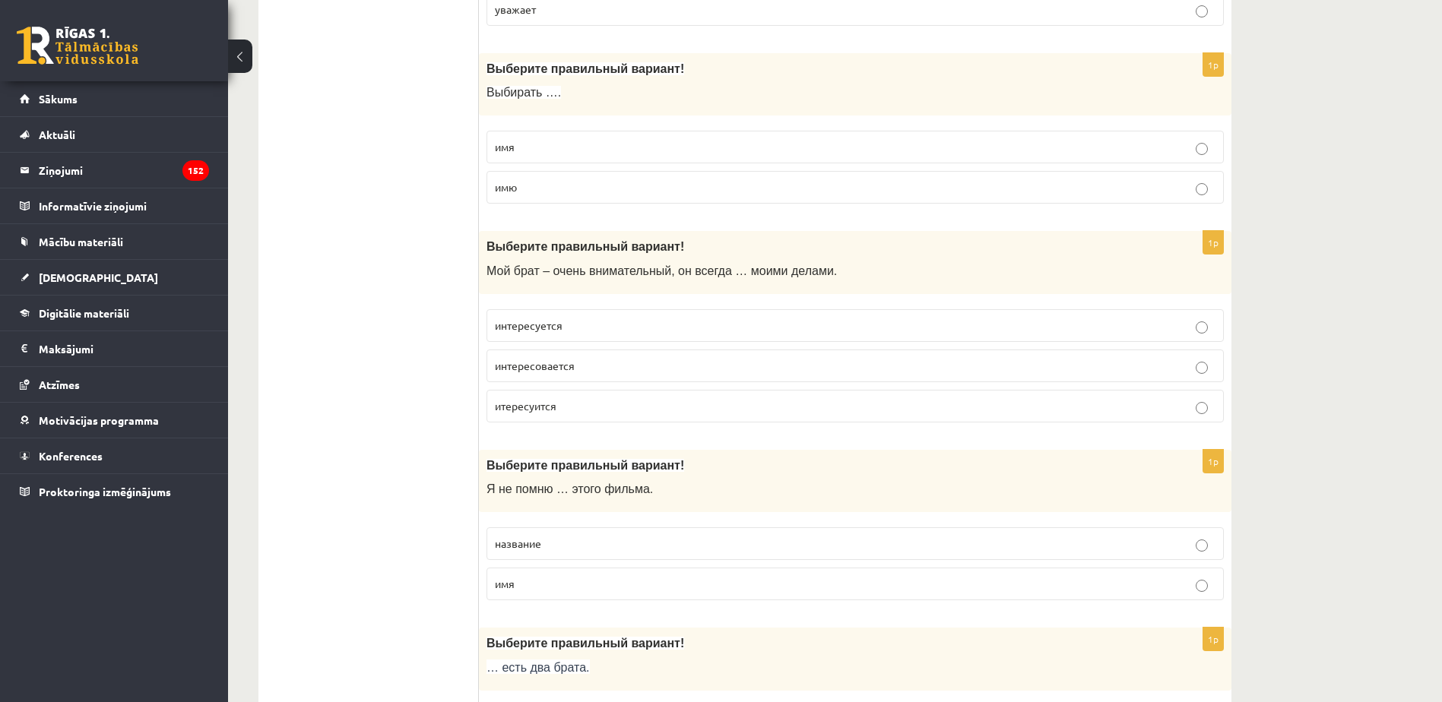
click at [571, 323] on p "интересуется" at bounding box center [855, 326] width 720 height 16
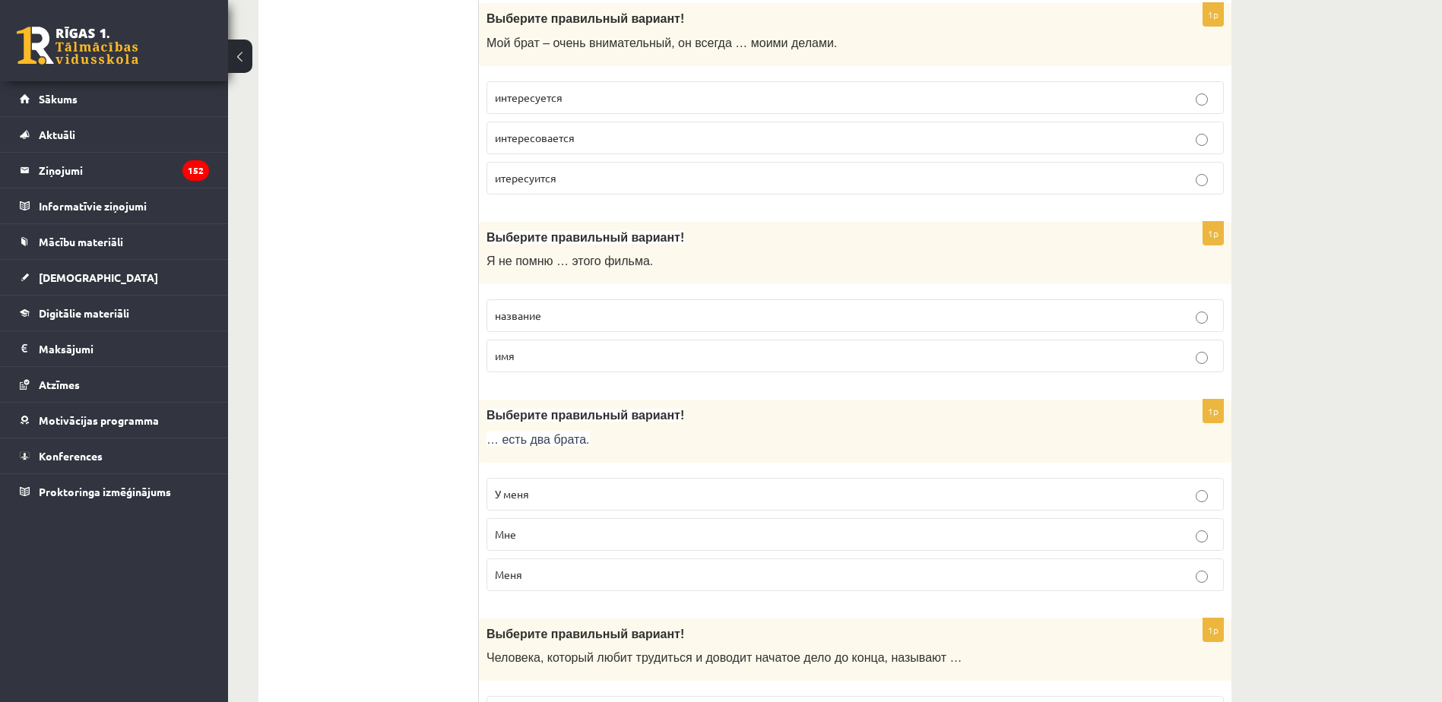
click at [624, 312] on p "название" at bounding box center [855, 316] width 720 height 16
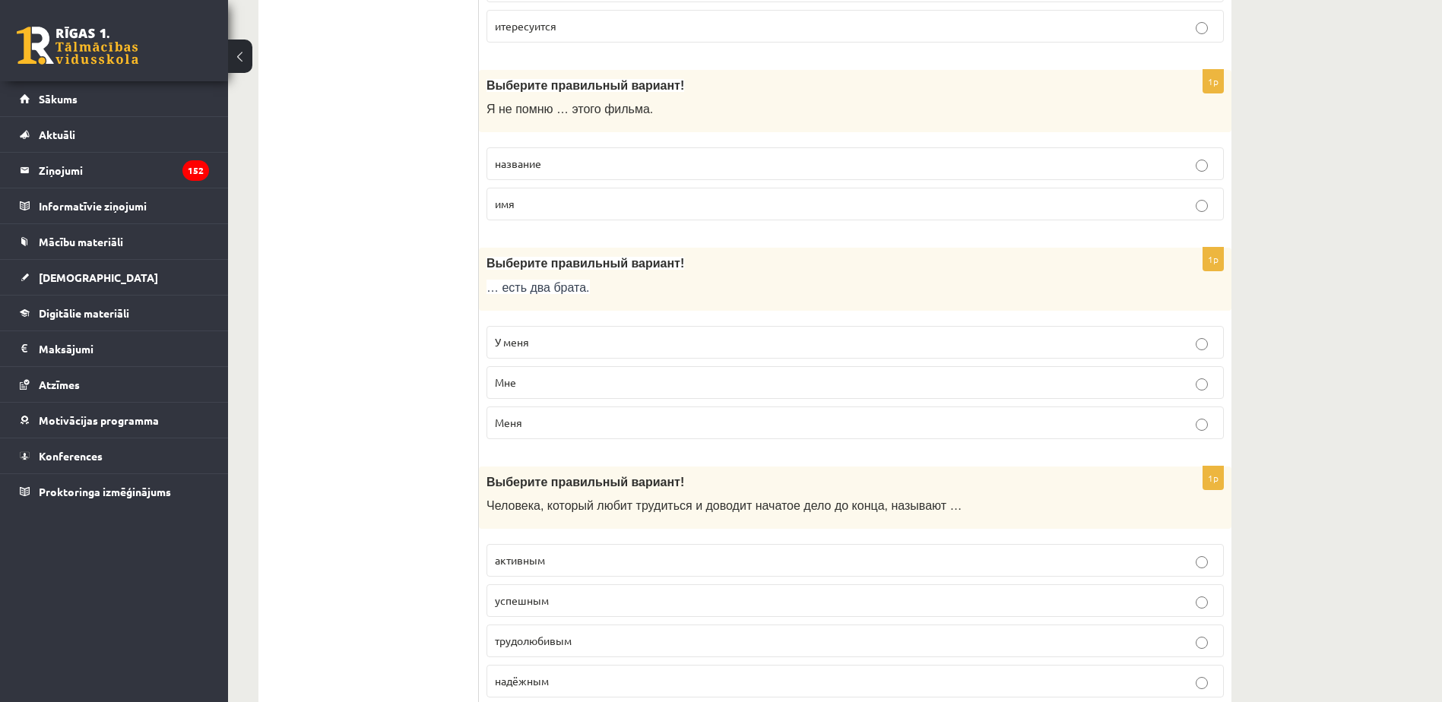
click at [594, 336] on p "У меня" at bounding box center [855, 342] width 720 height 16
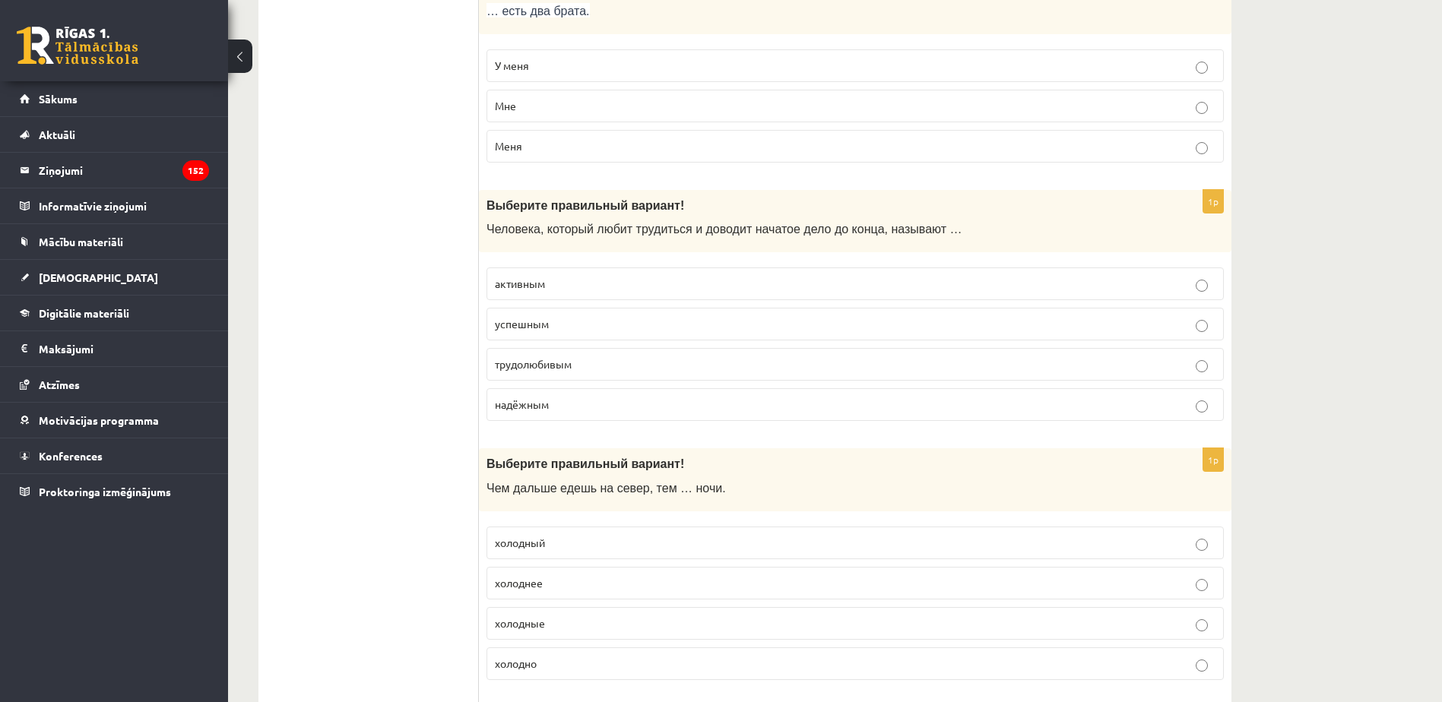
scroll to position [3420, 0]
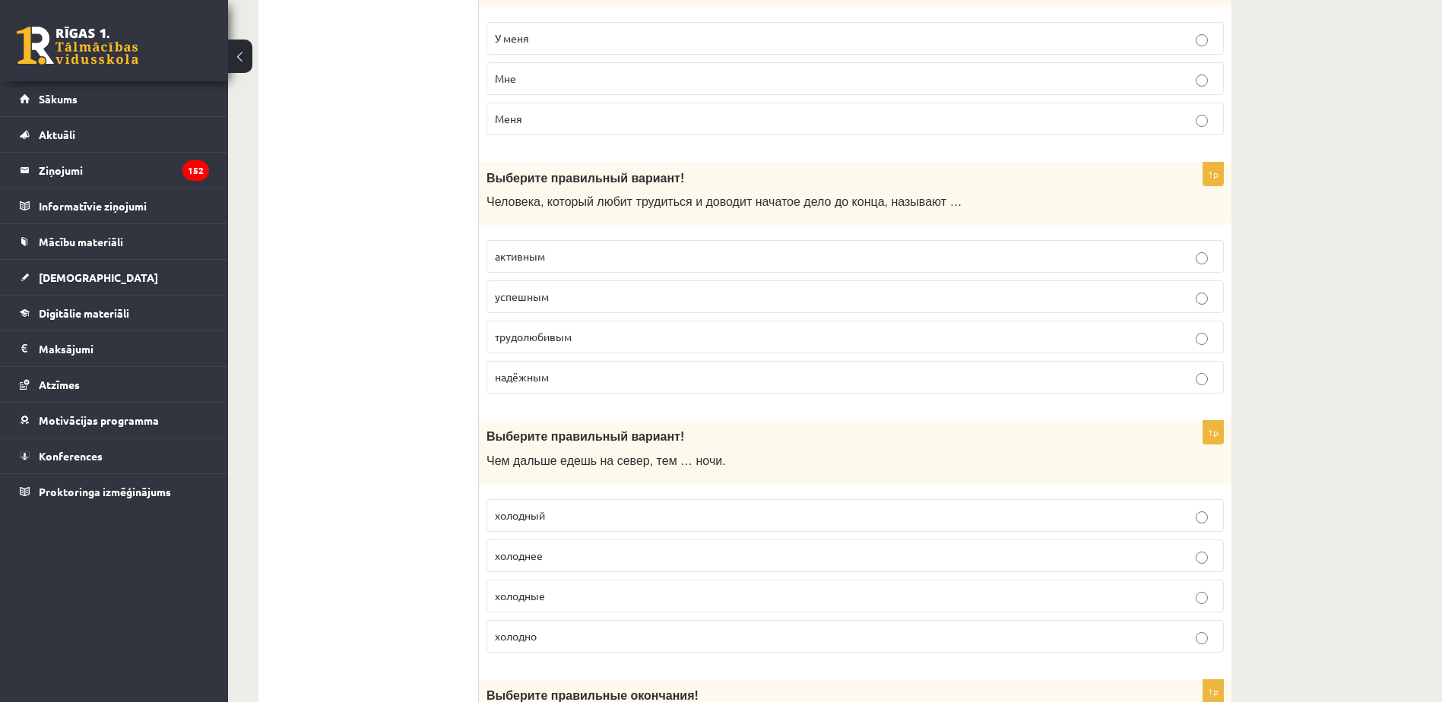
click at [602, 337] on p "трудолюбивым" at bounding box center [855, 337] width 720 height 16
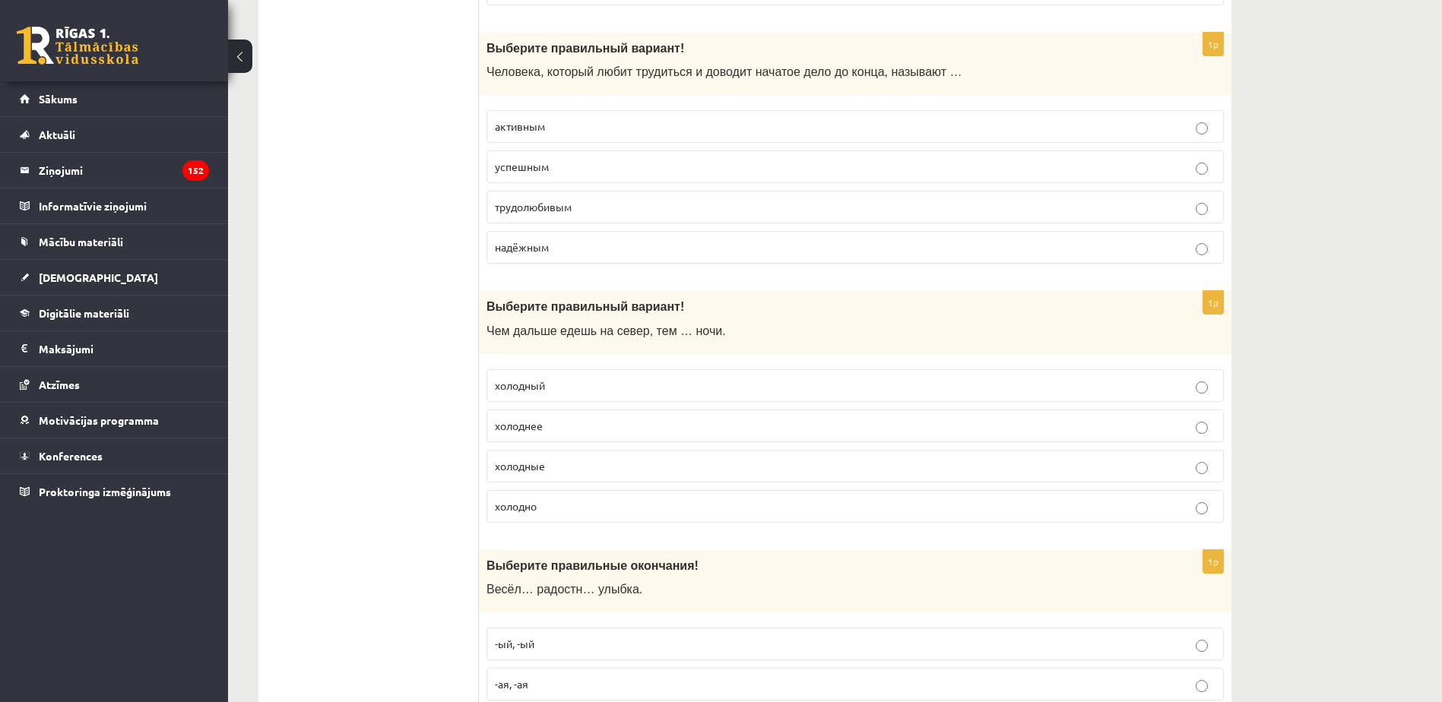
scroll to position [3572, 0]
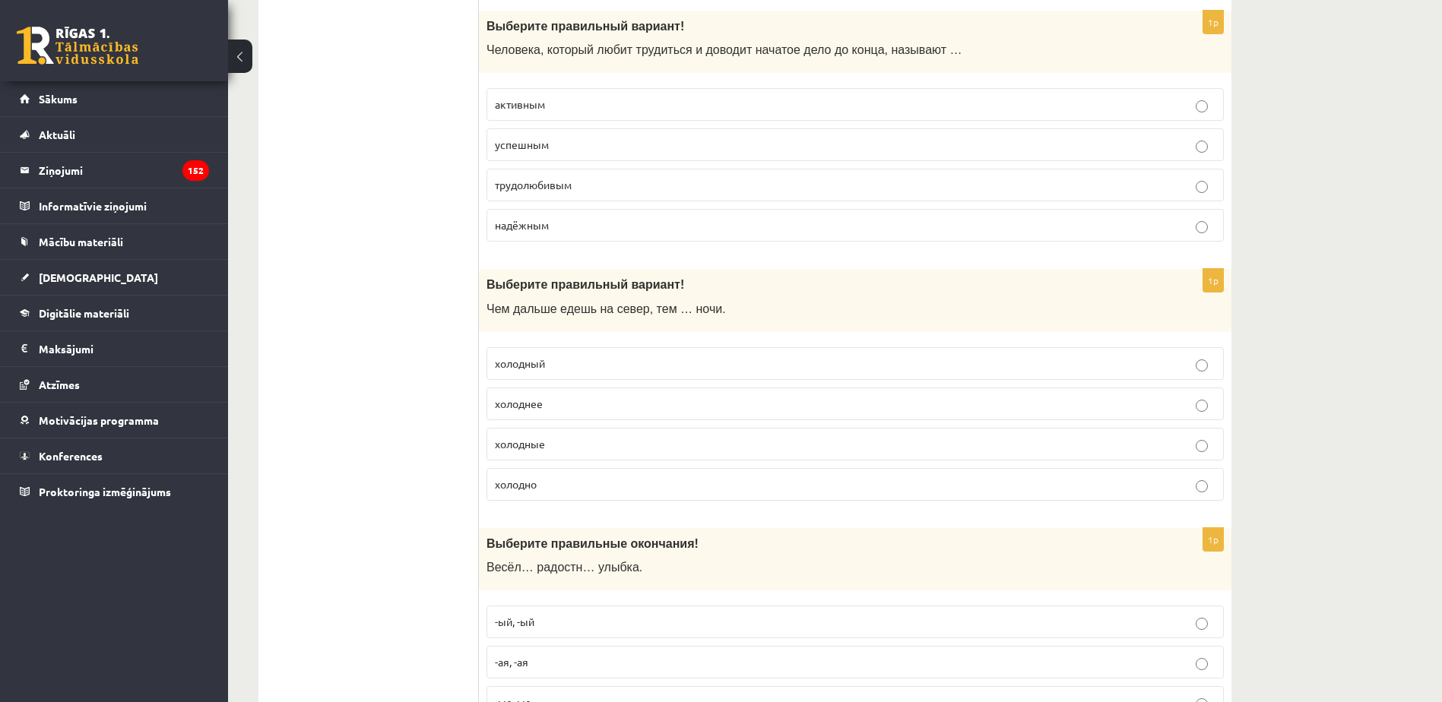
click at [568, 409] on p "холоднее" at bounding box center [855, 404] width 720 height 16
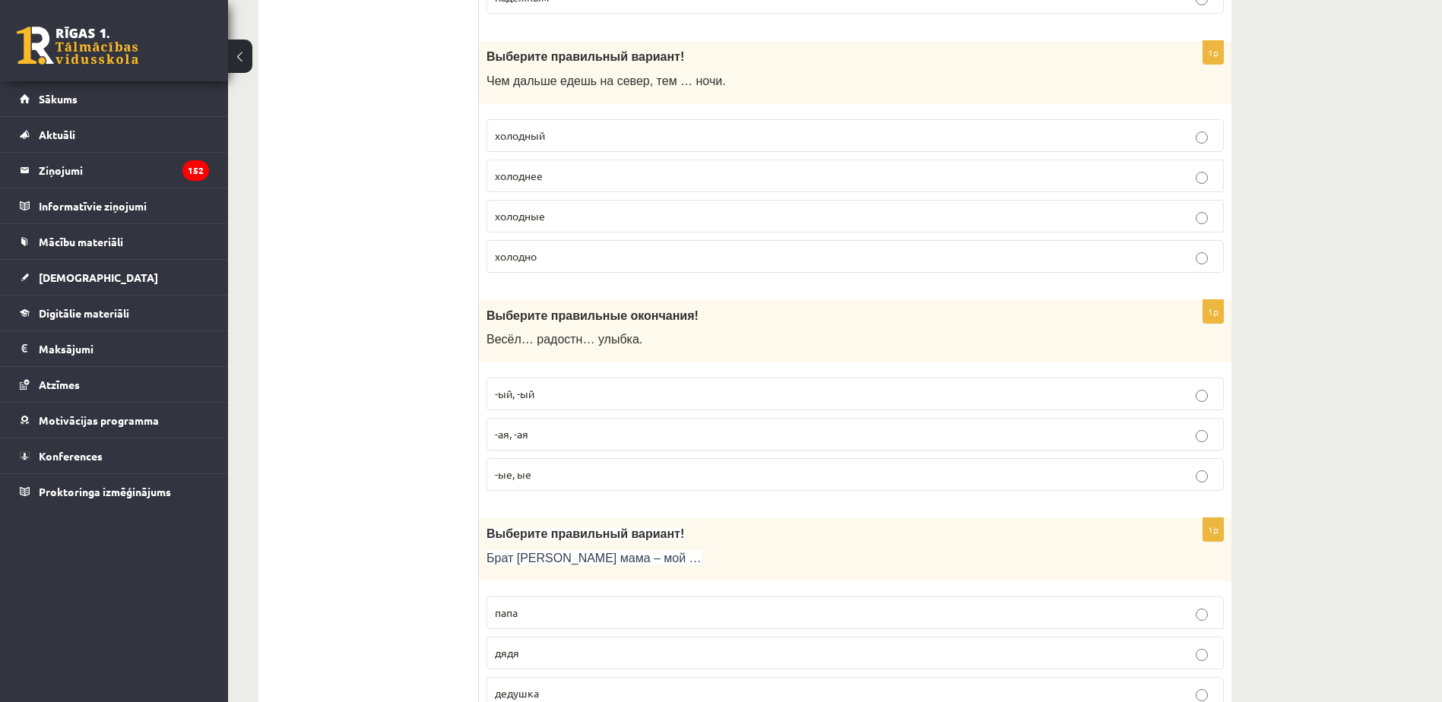
click at [600, 442] on p "-ая, -ая" at bounding box center [855, 434] width 720 height 16
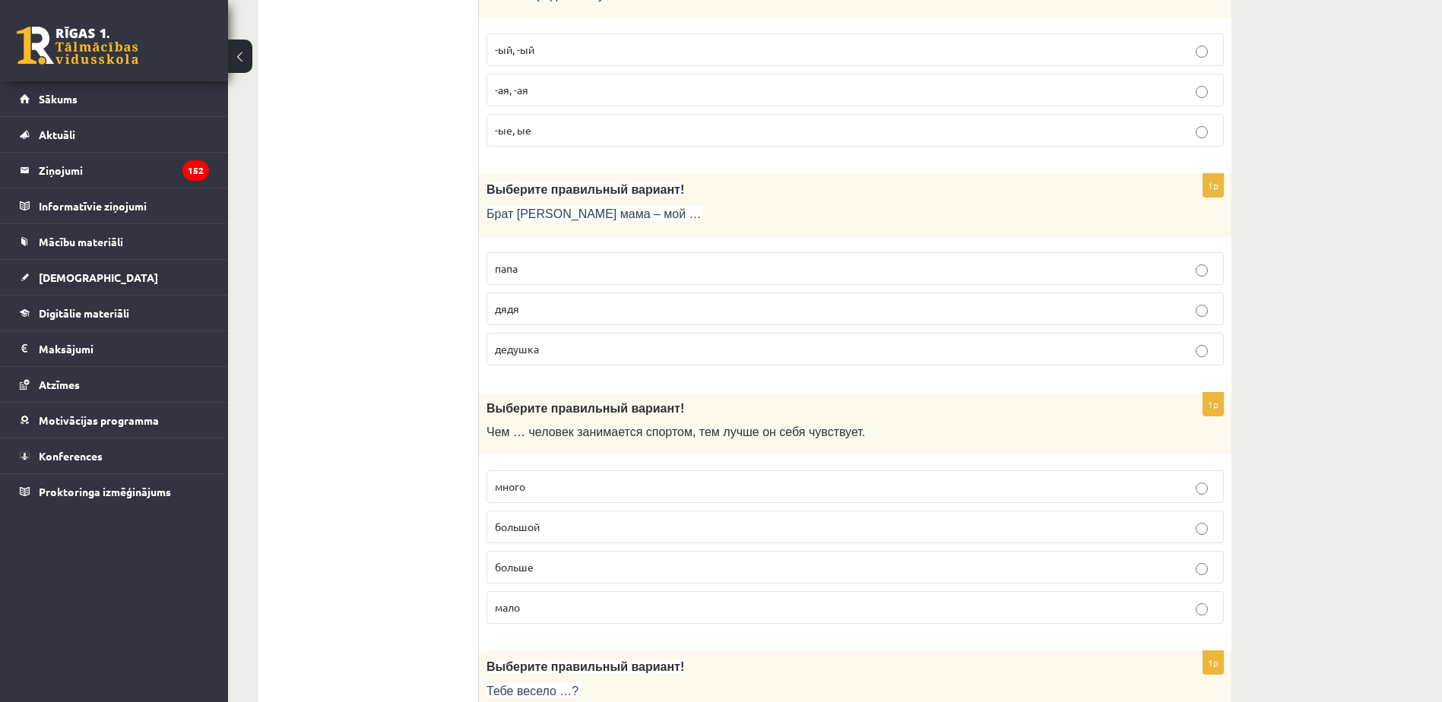
scroll to position [4180, 0]
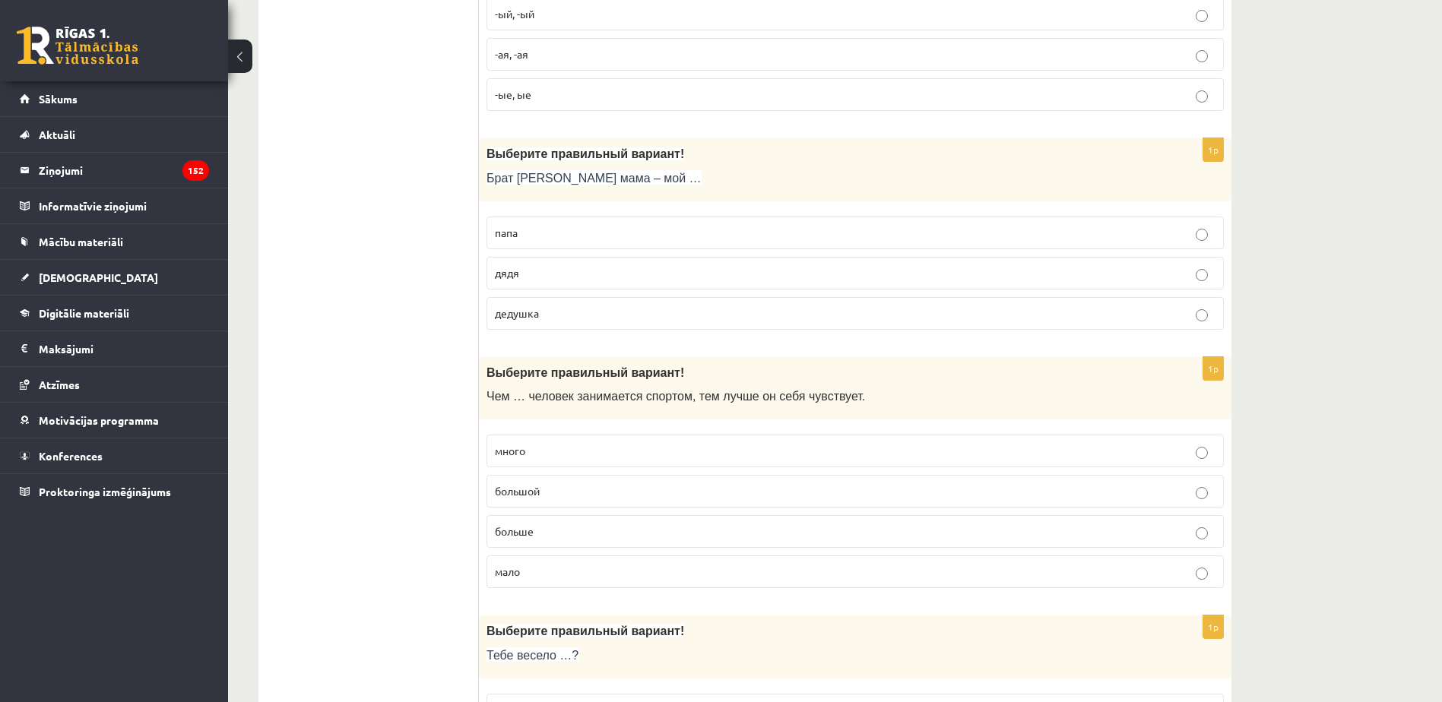
click at [565, 258] on label "дядя" at bounding box center [854, 273] width 737 height 33
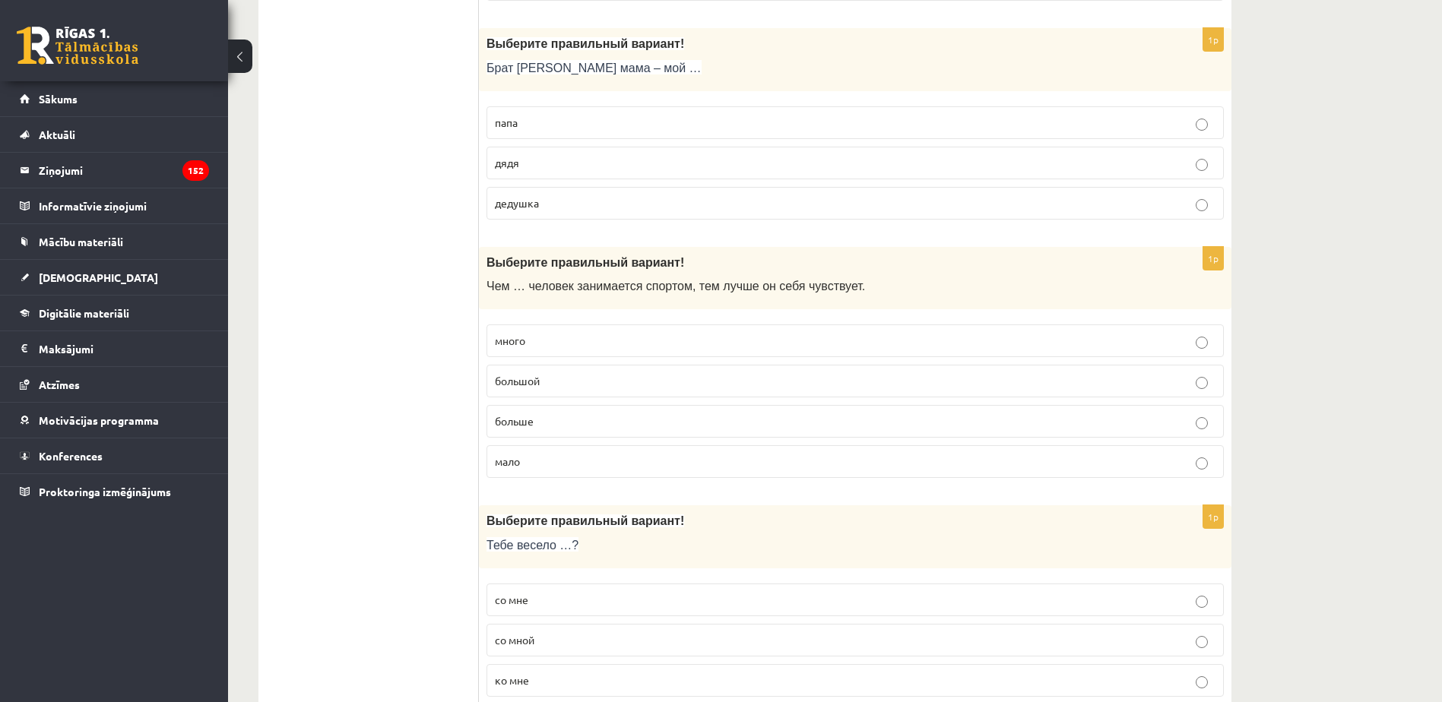
scroll to position [4332, 0]
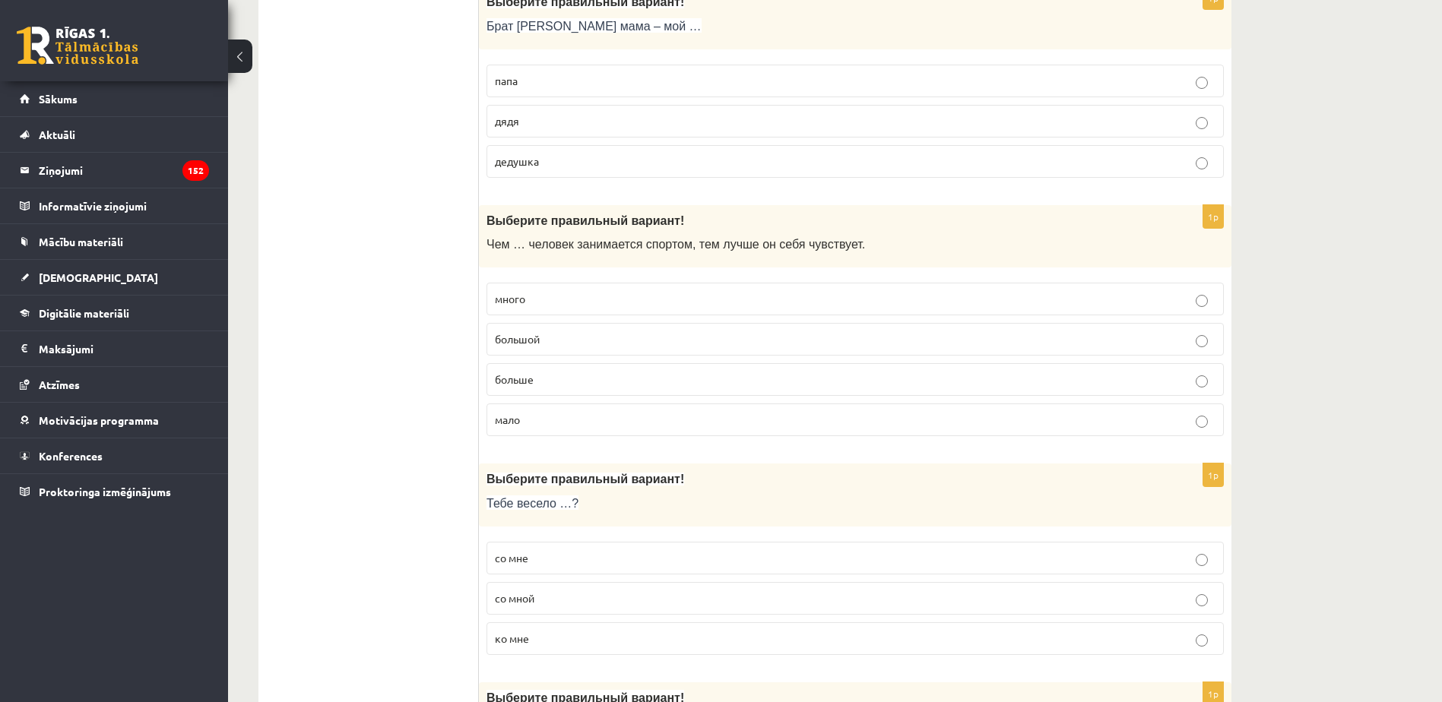
click at [537, 129] on p "дядя" at bounding box center [855, 121] width 720 height 16
click at [575, 377] on p "больше" at bounding box center [855, 380] width 720 height 16
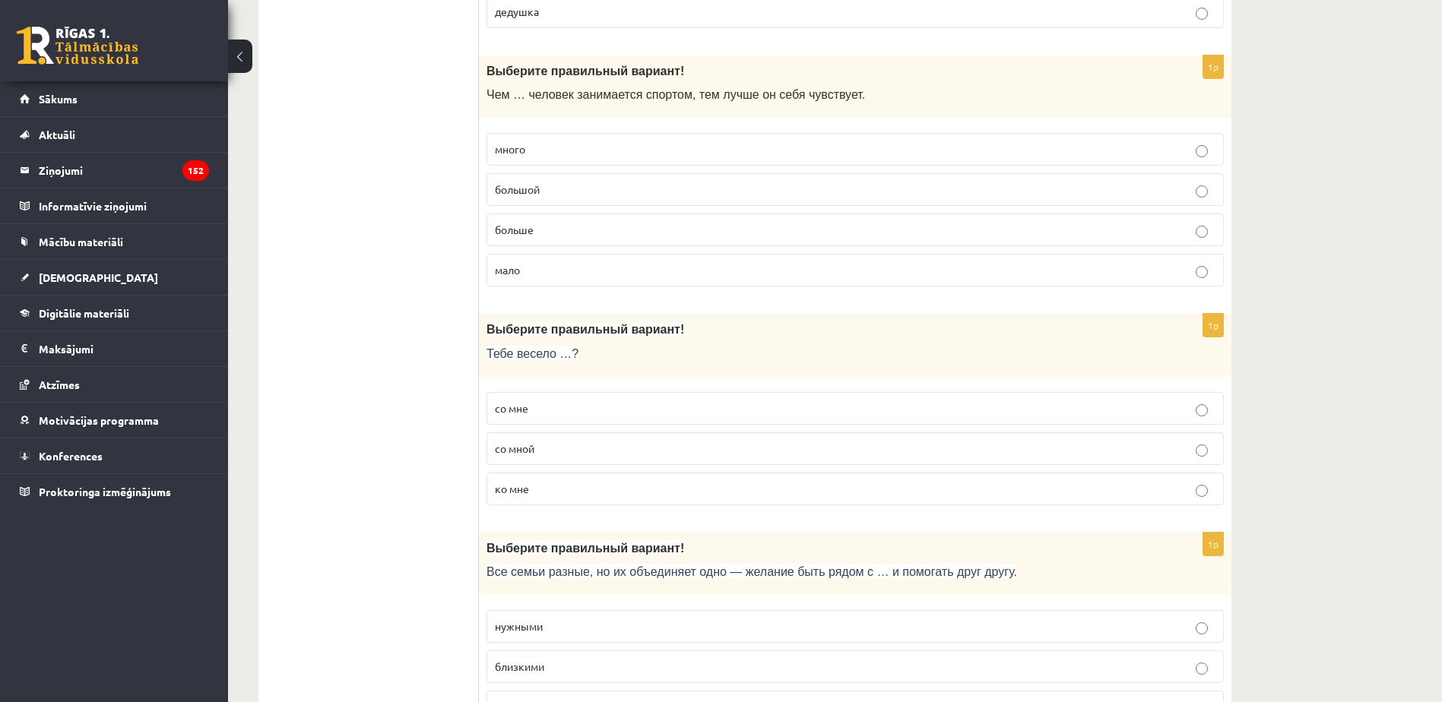
scroll to position [4636, 0]
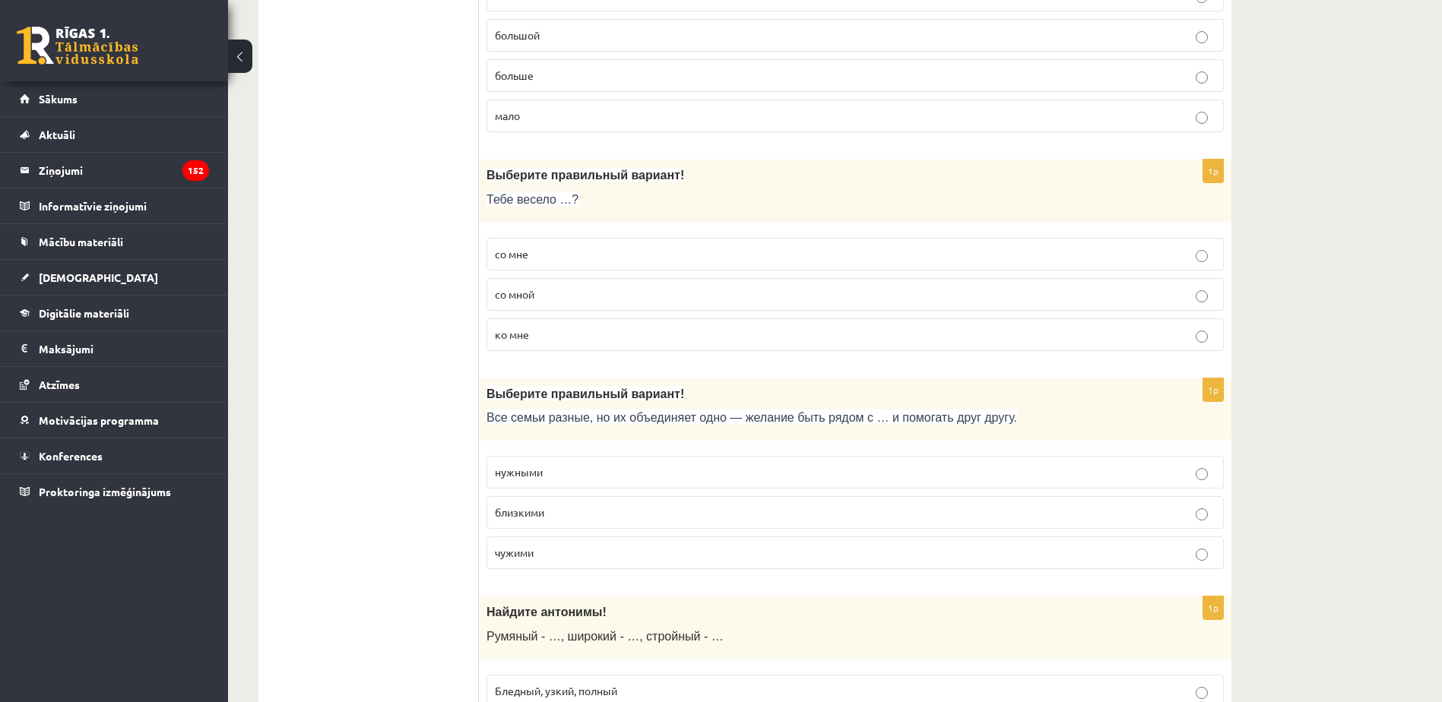
click at [556, 287] on p "со мной" at bounding box center [855, 295] width 720 height 16
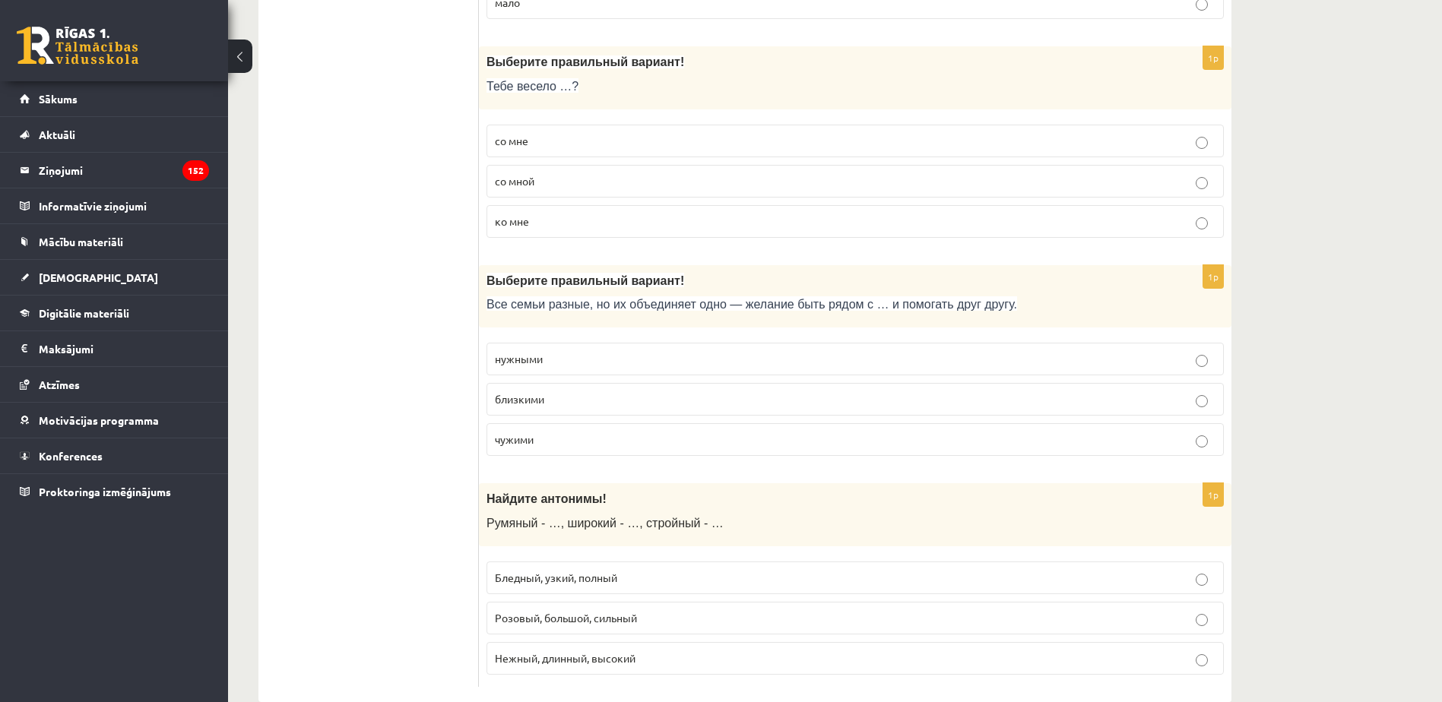
scroll to position [4780, 0]
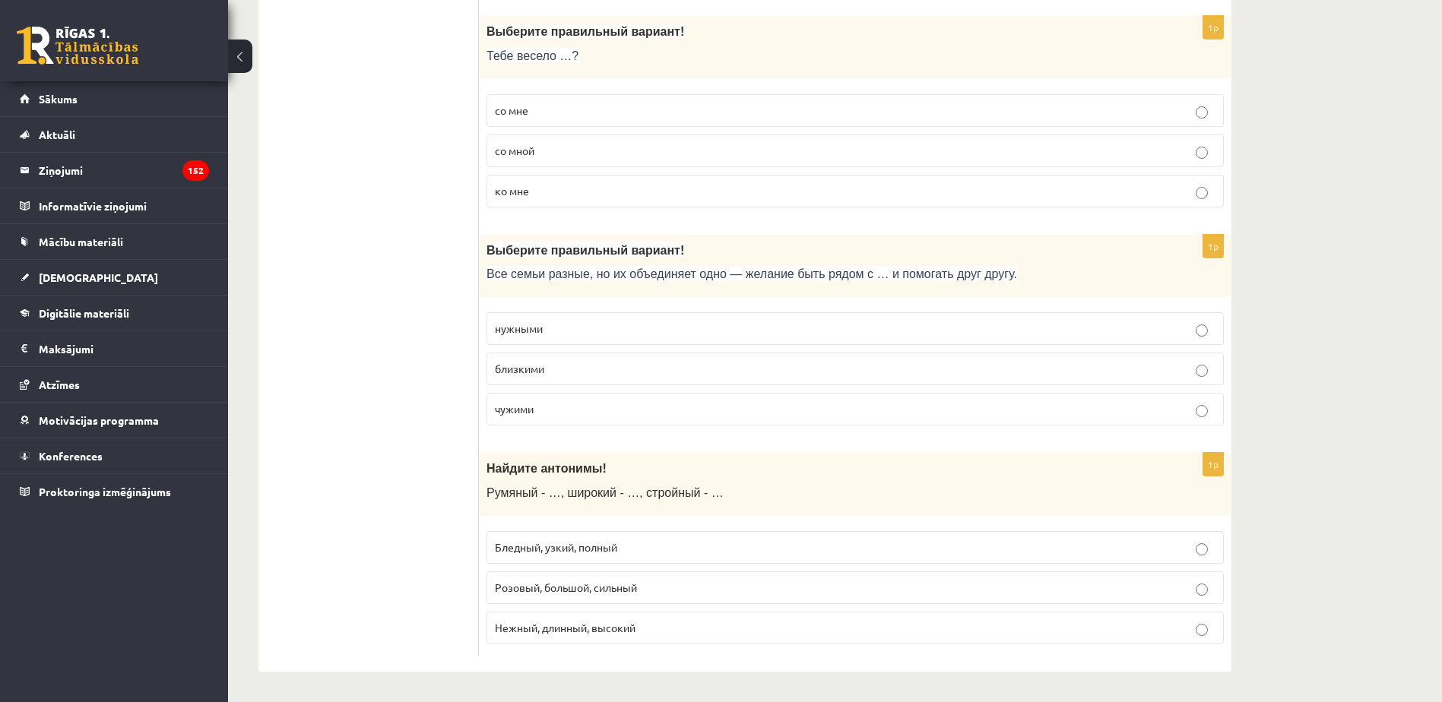
click at [610, 363] on p "близкими" at bounding box center [855, 369] width 720 height 16
click at [638, 537] on label "Бледный, узкий, полный" at bounding box center [854, 547] width 737 height 33
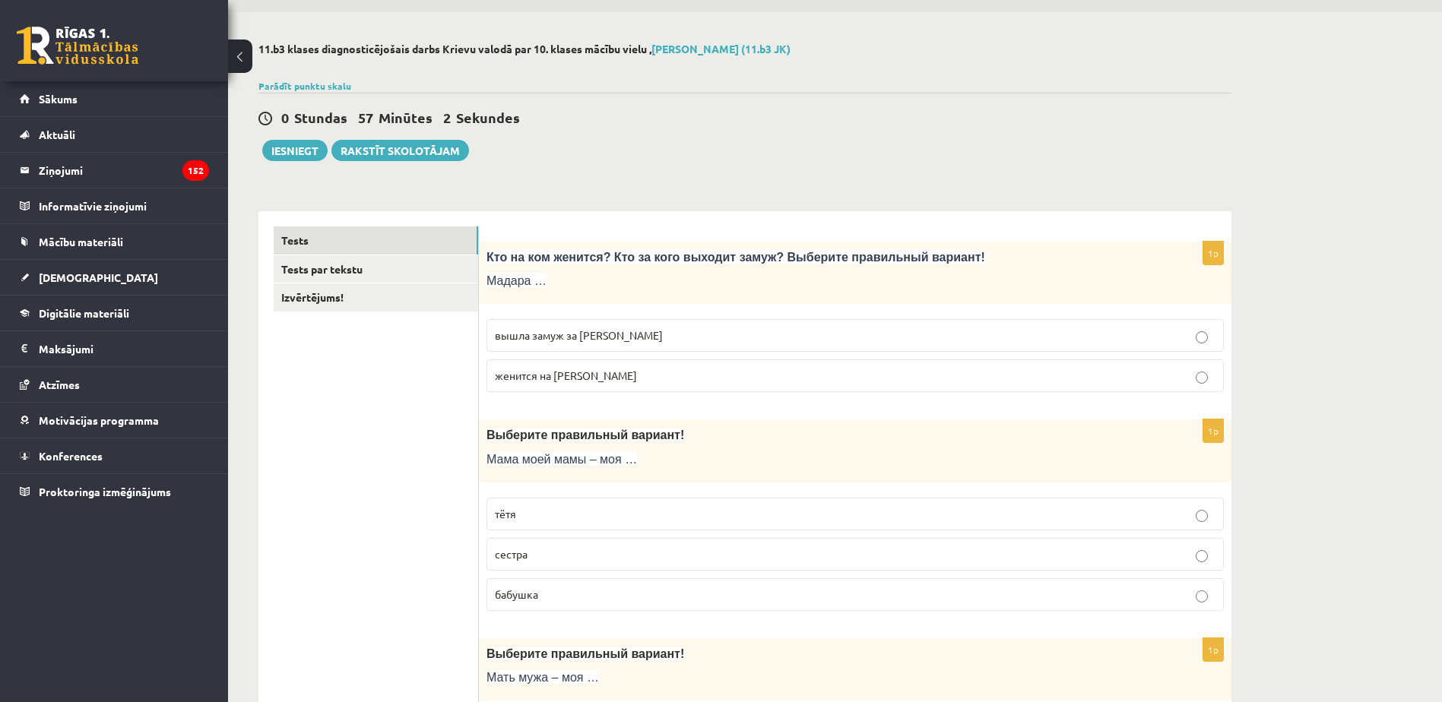
scroll to position [0, 0]
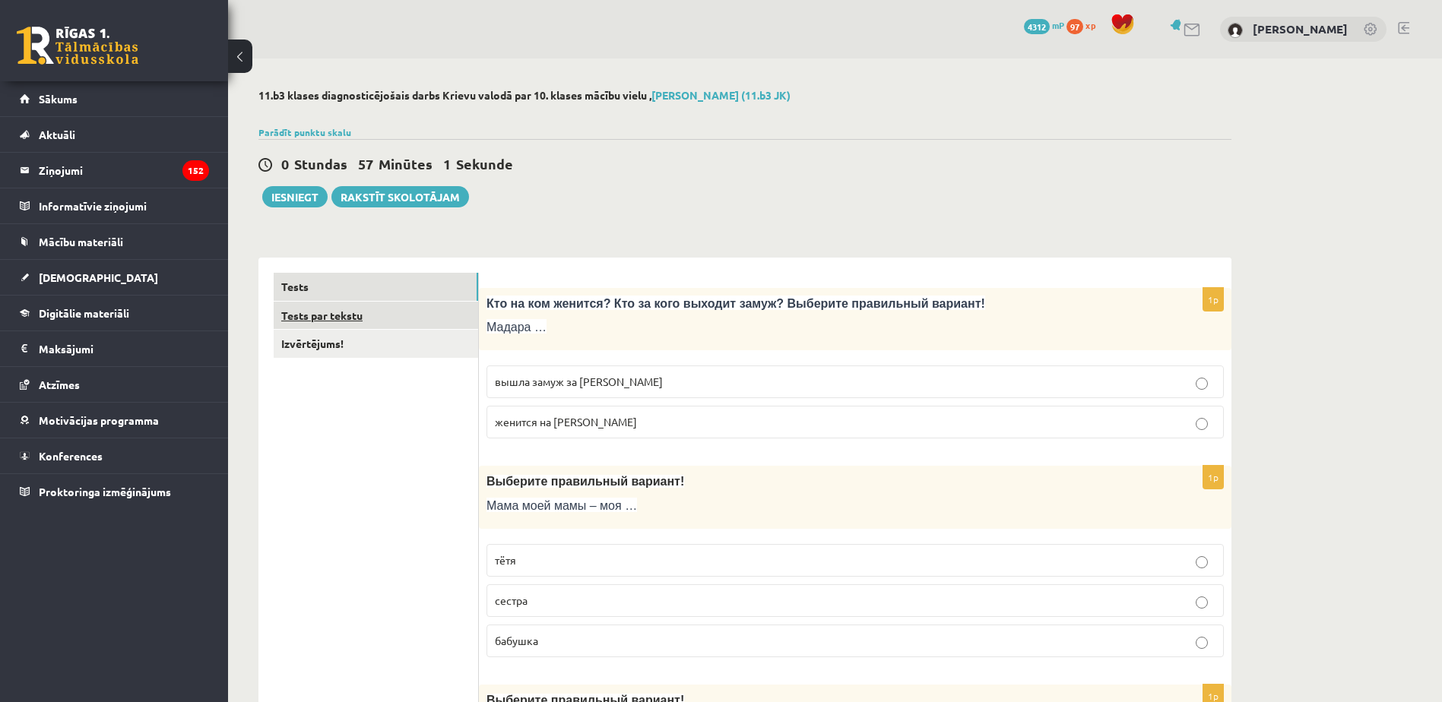
click at [393, 308] on link "Tests par tekstu" at bounding box center [376, 316] width 204 height 28
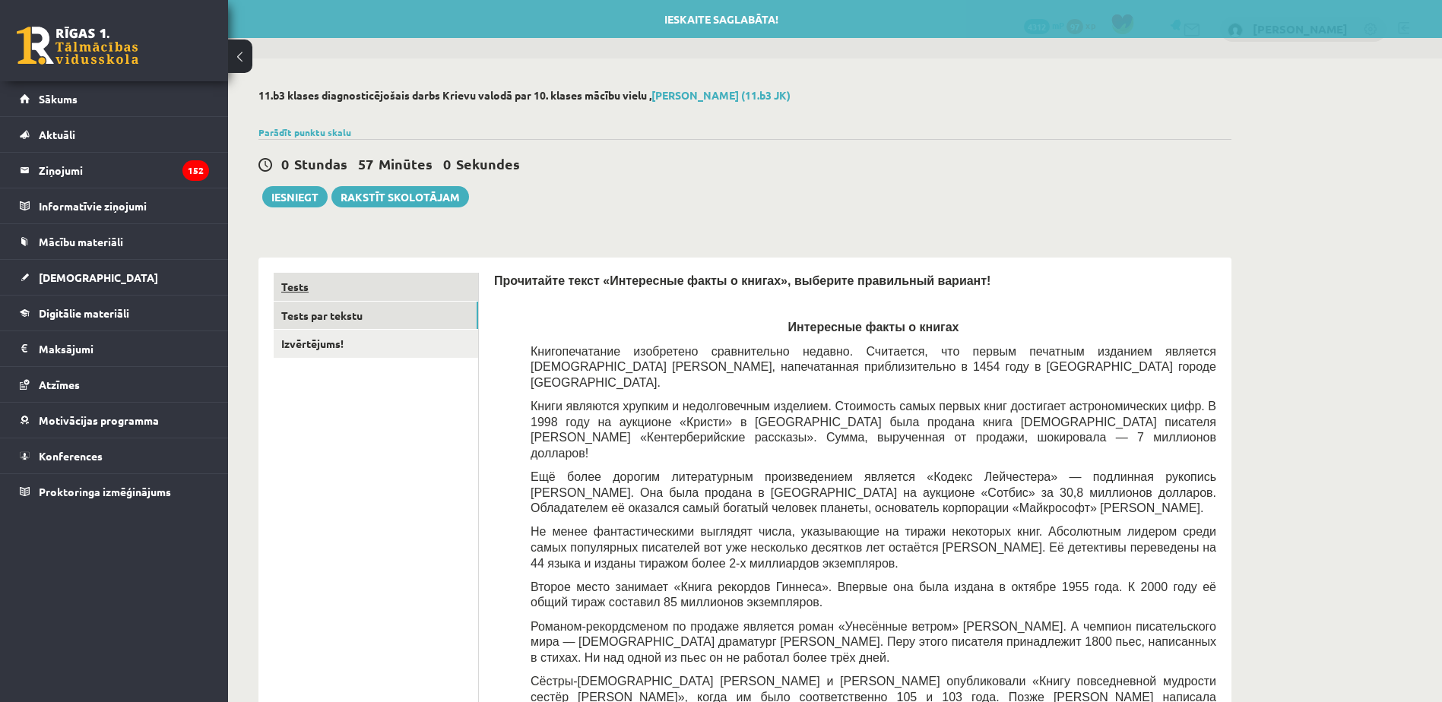
click at [391, 283] on link "Tests" at bounding box center [376, 287] width 204 height 28
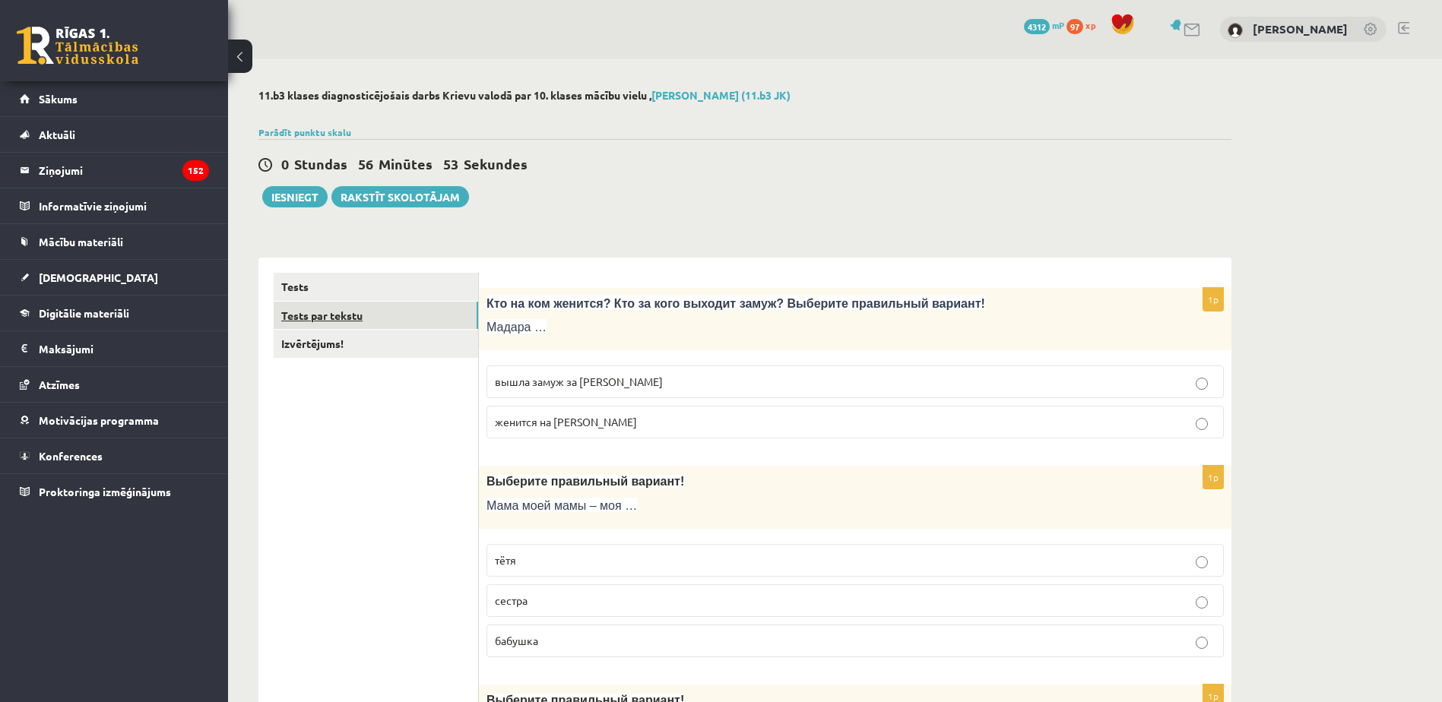
click at [408, 316] on link "Tests par tekstu" at bounding box center [376, 316] width 204 height 28
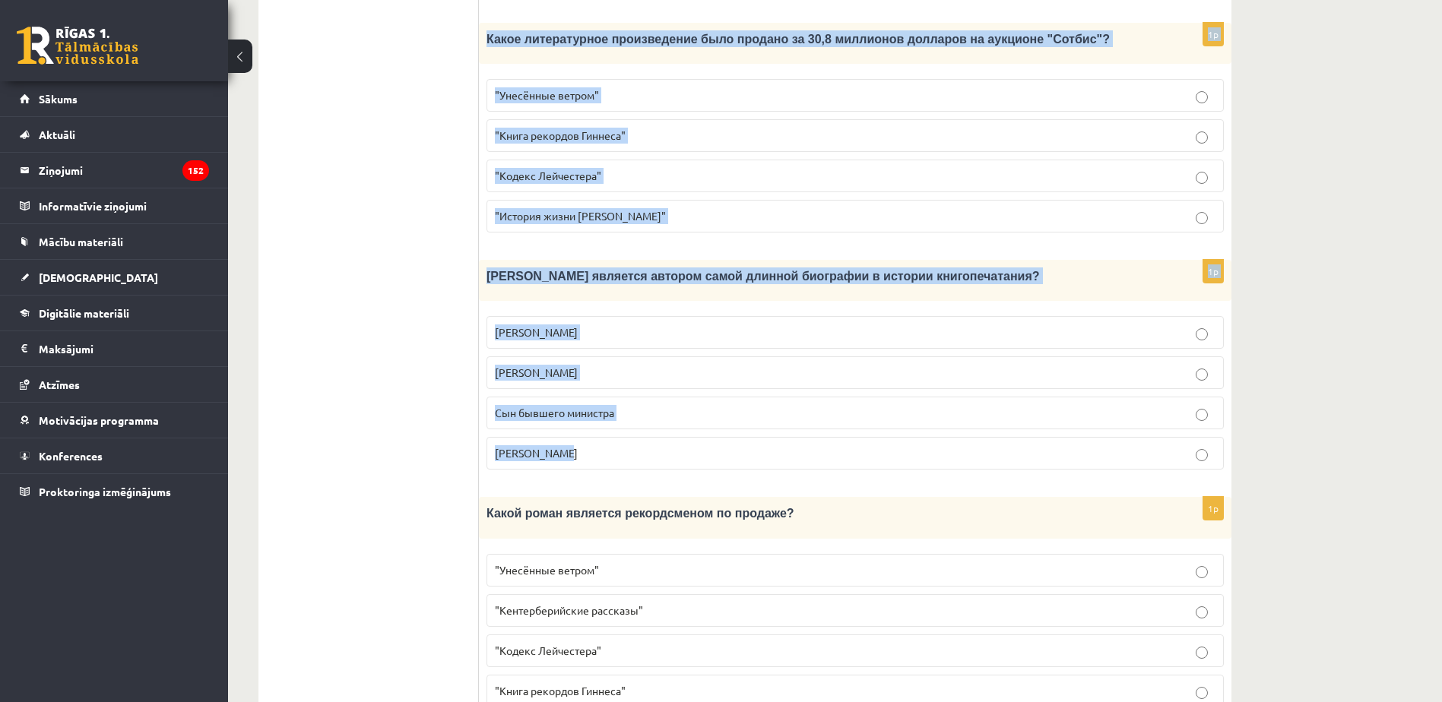
scroll to position [1324, 0]
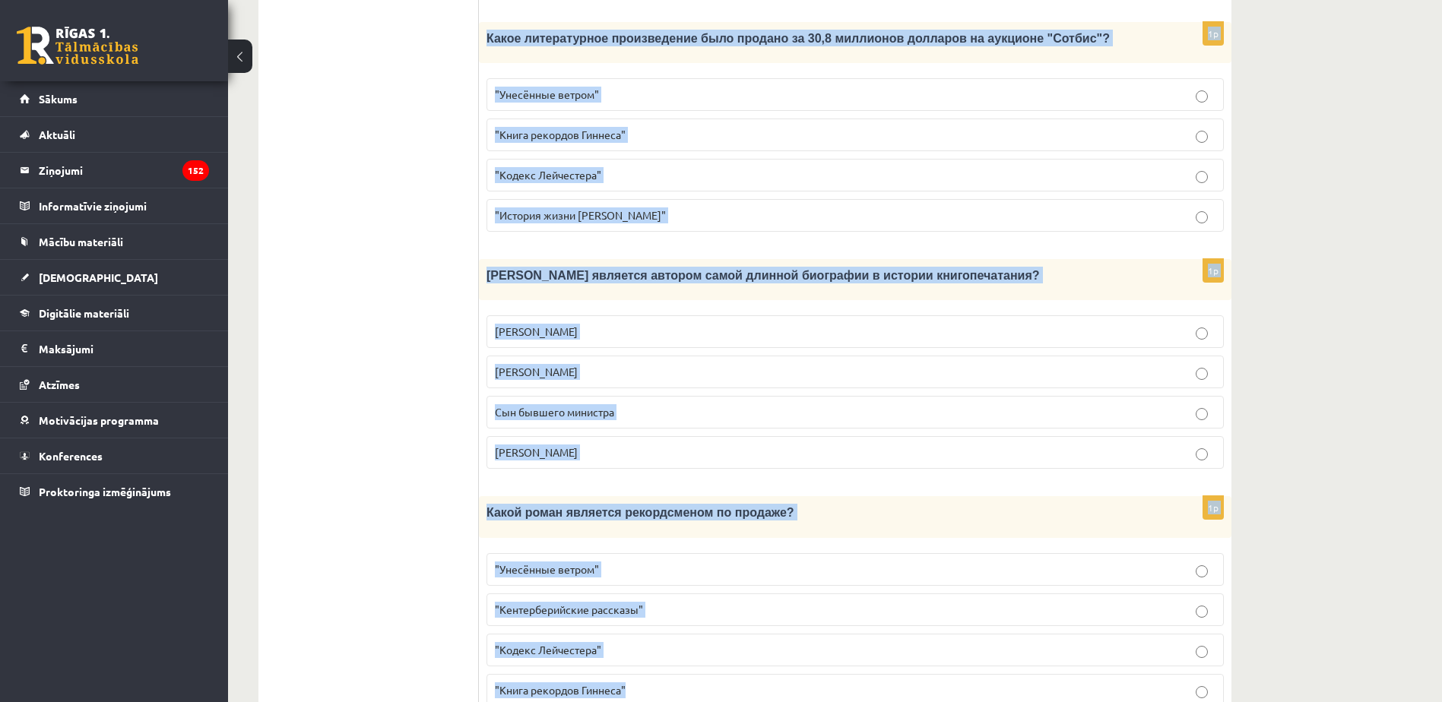
drag, startPoint x: 492, startPoint y: 277, endPoint x: 766, endPoint y: 610, distance: 431.4
copy form "Прочитайте текст «Интересные факты о книгах», выберите правильный вариант! Инте…"
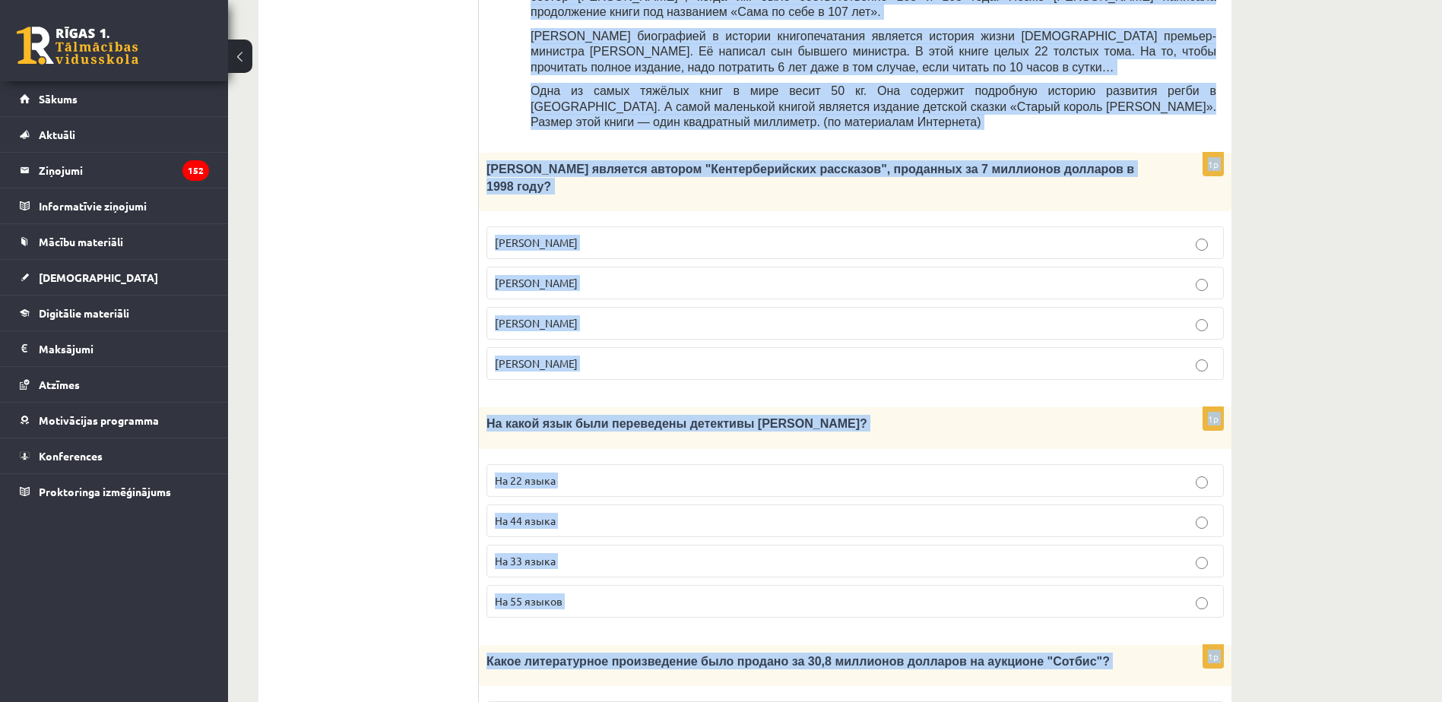
scroll to position [640, 0]
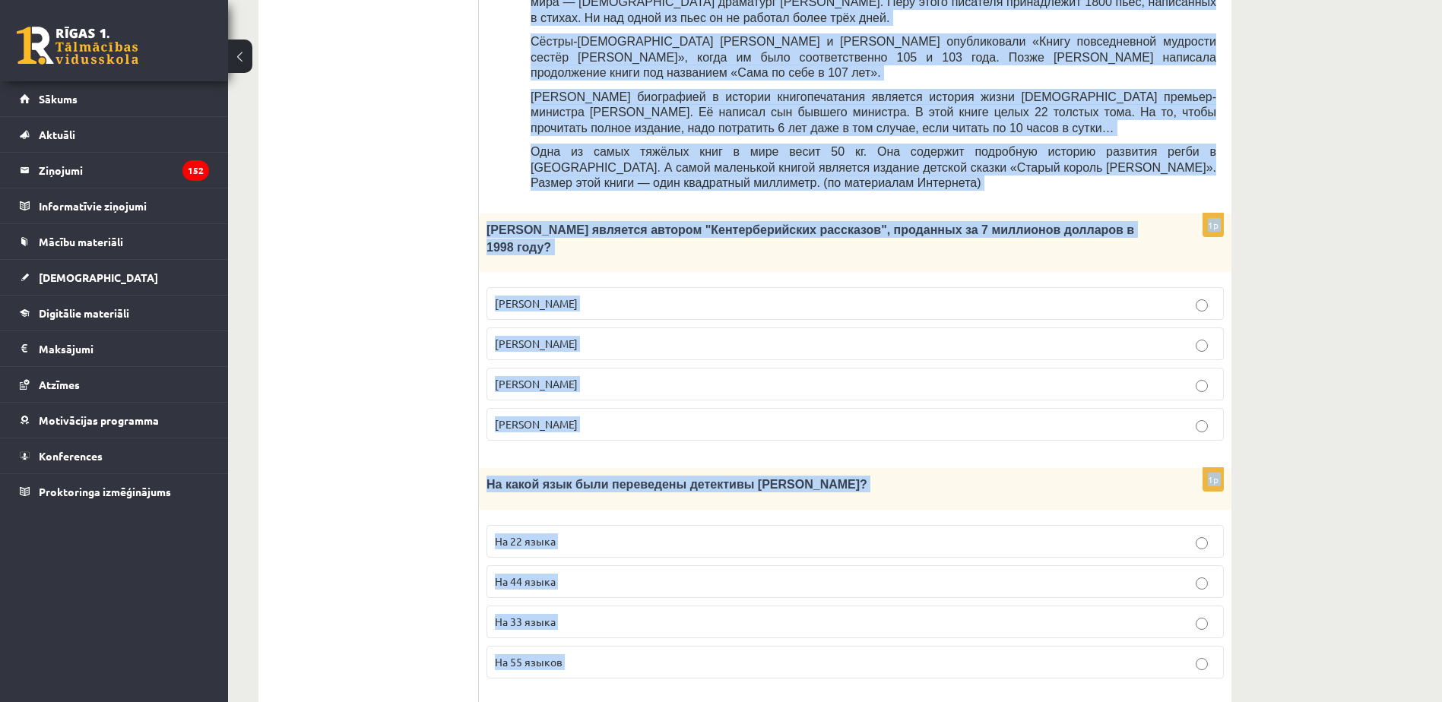
click at [598, 376] on p "Джефри Чосер" at bounding box center [855, 384] width 720 height 16
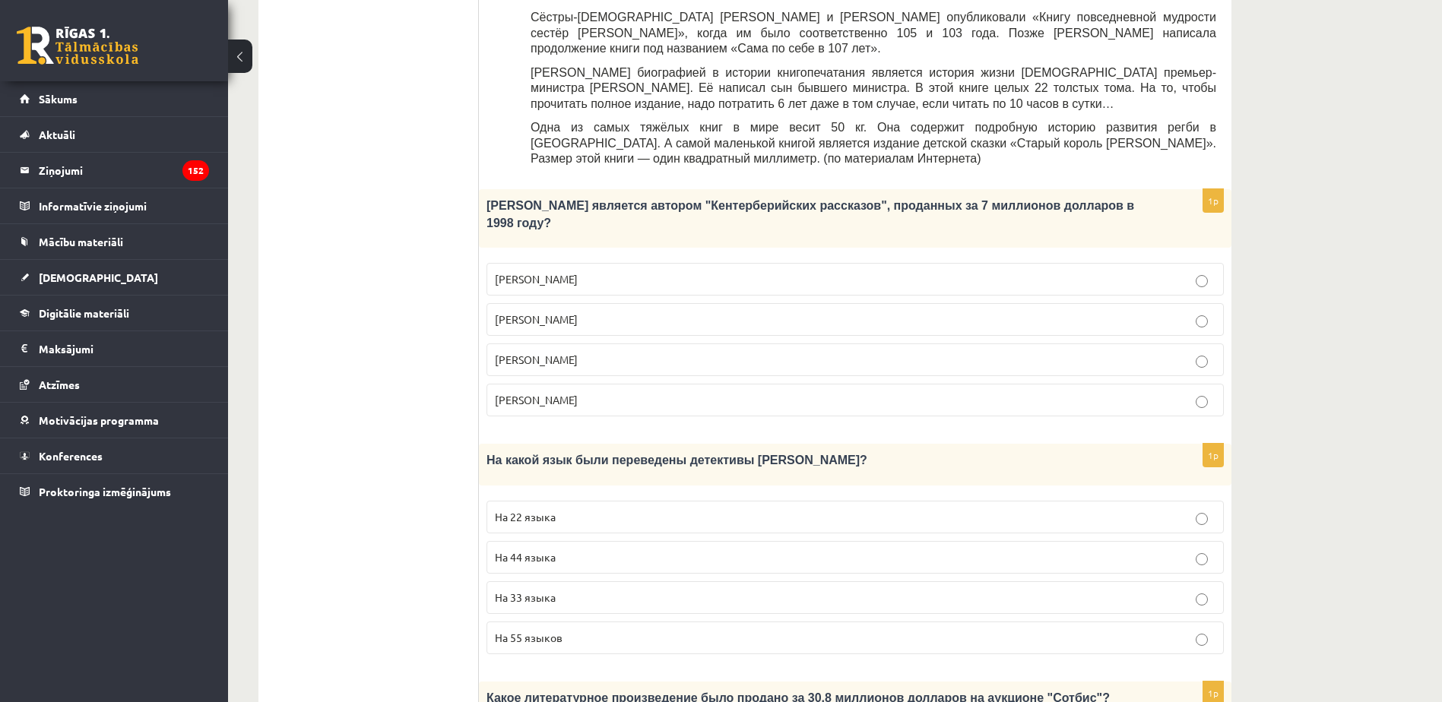
scroll to position [792, 0]
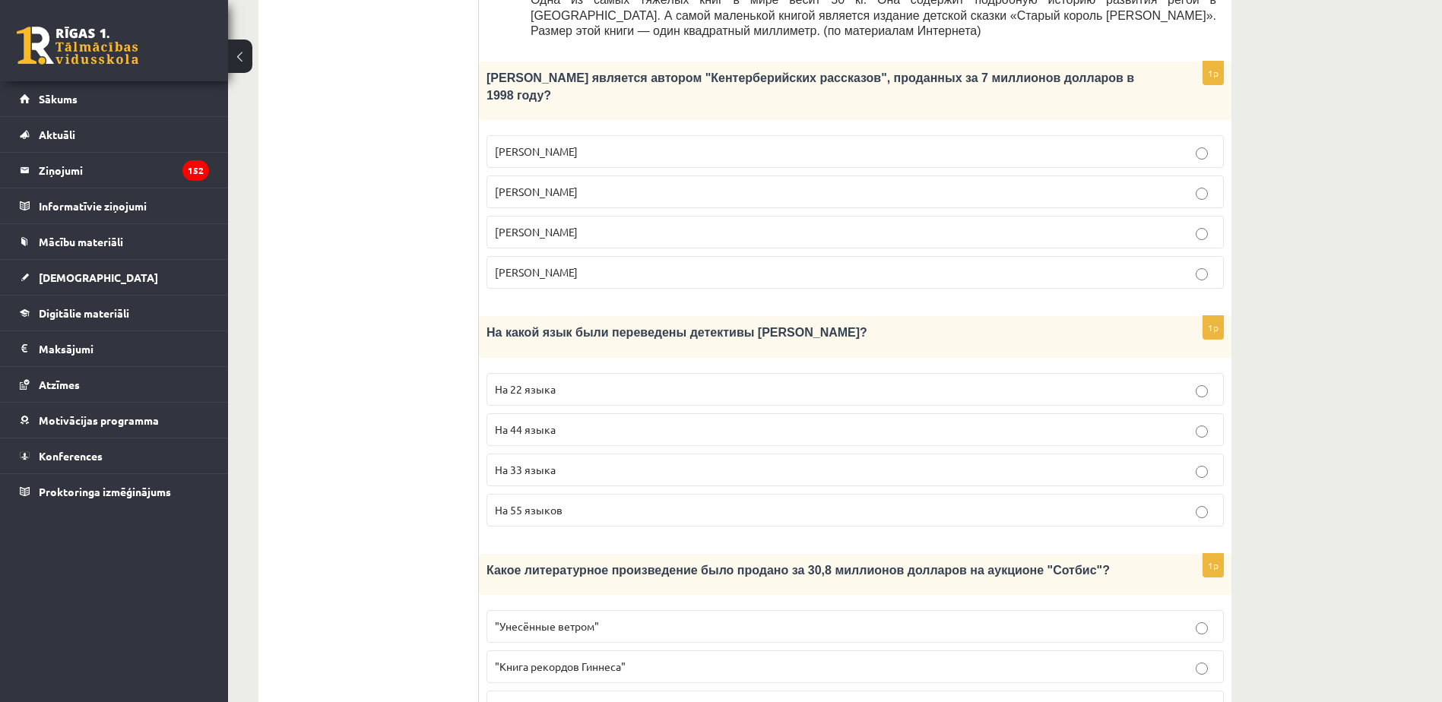
click at [564, 422] on p "На 44 языка" at bounding box center [855, 430] width 720 height 16
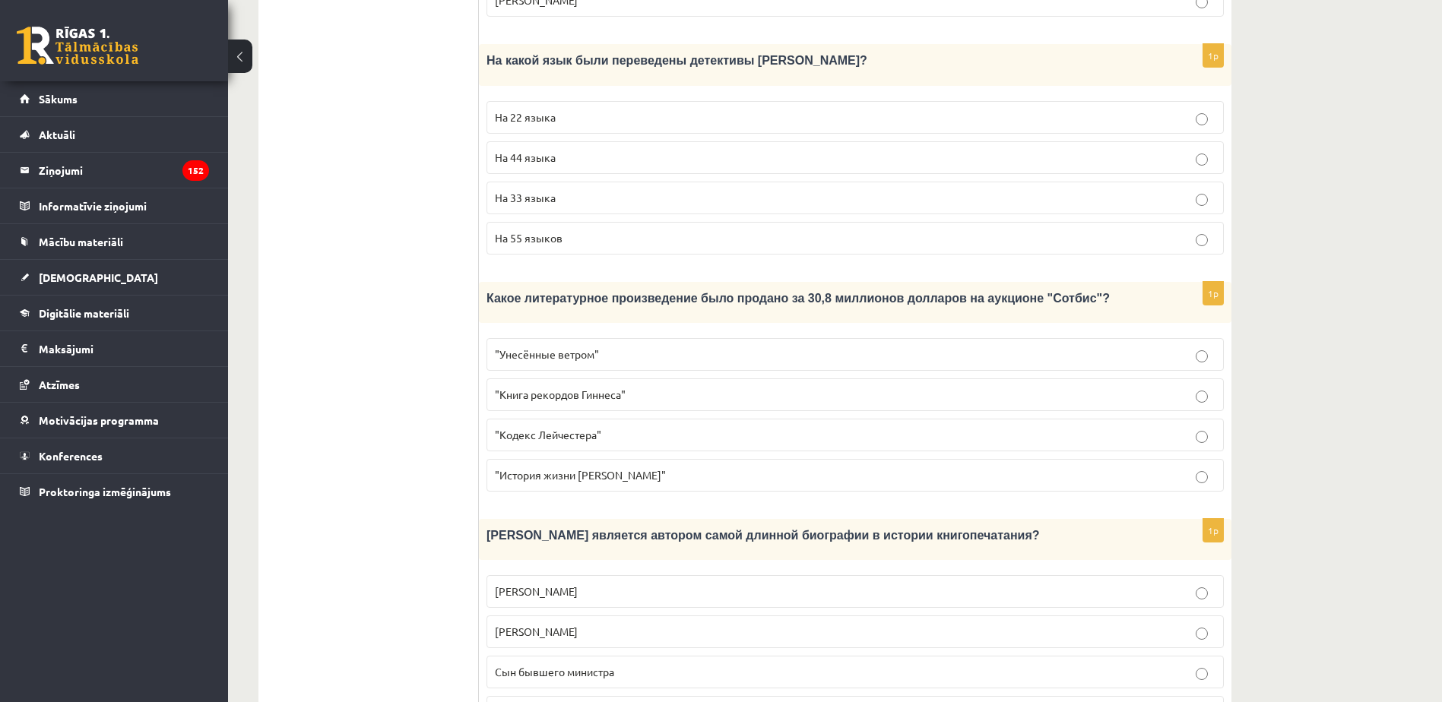
scroll to position [1096, 0]
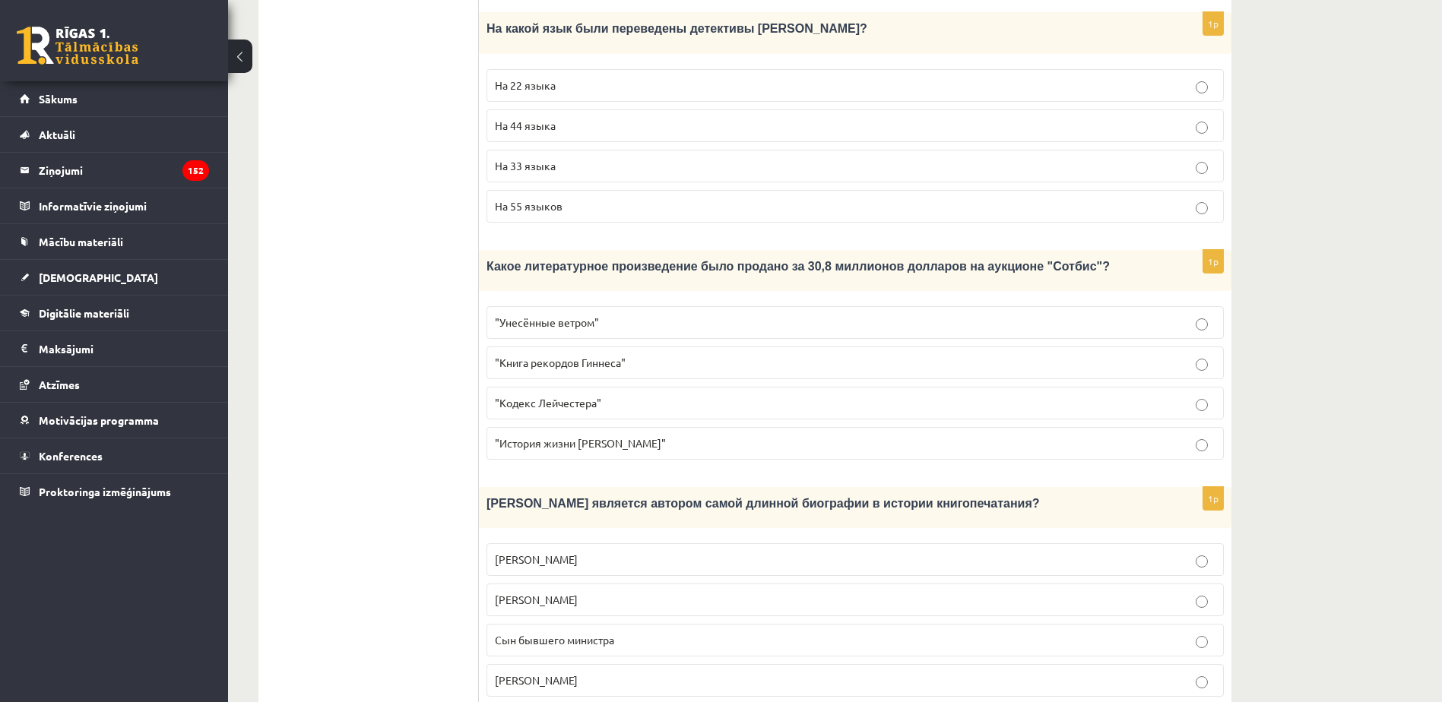
click at [600, 395] on p ""Кодекс Лейчестера"" at bounding box center [855, 403] width 720 height 16
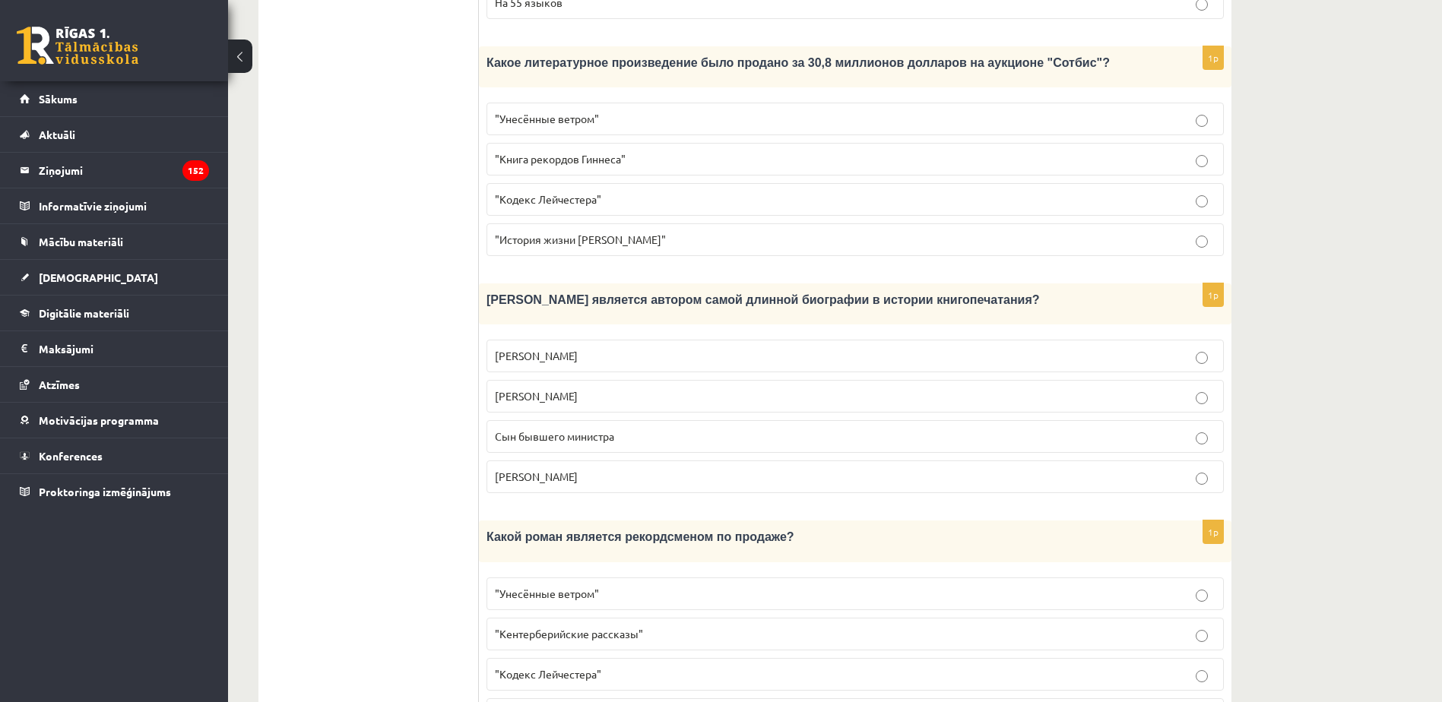
scroll to position [1324, 0]
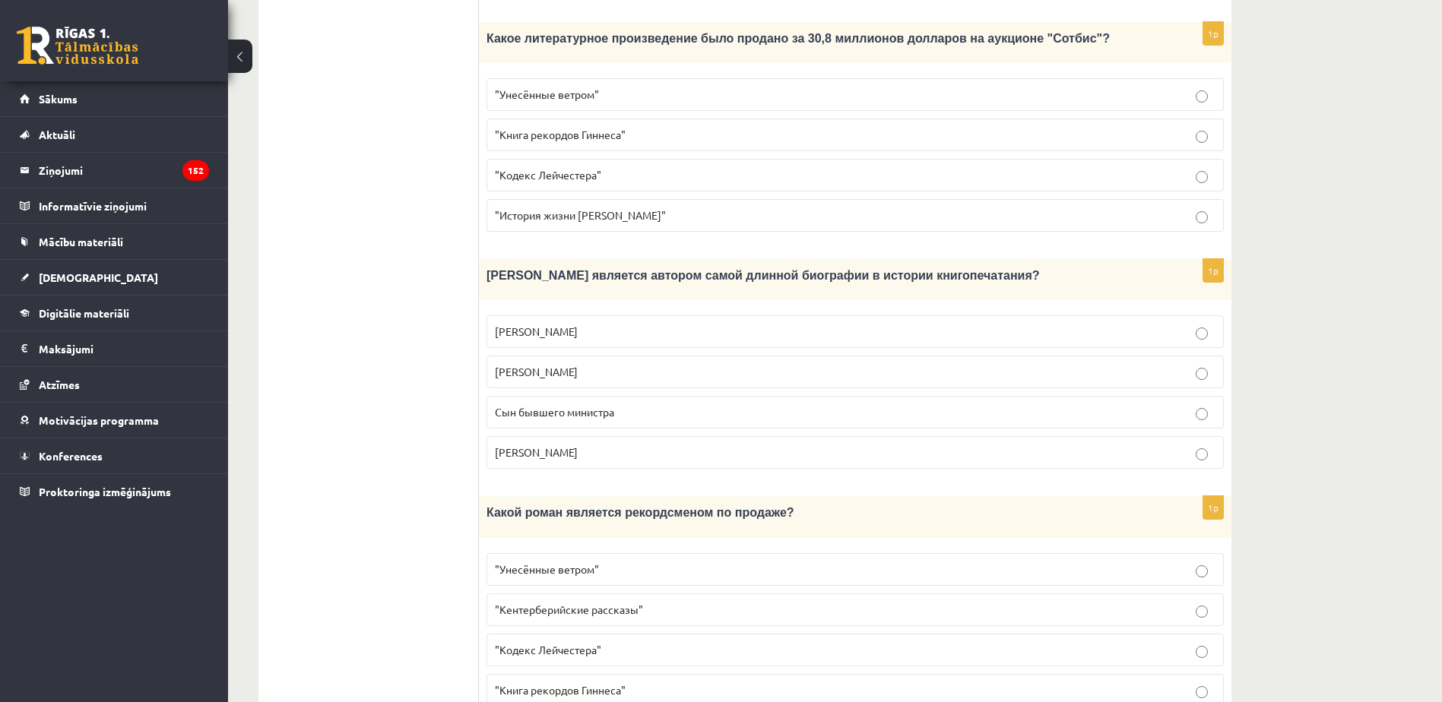
click at [576, 405] on span "Сын бывшего министра" at bounding box center [554, 412] width 119 height 14
click at [581, 562] on span ""Унесённые ветром"" at bounding box center [547, 569] width 104 height 14
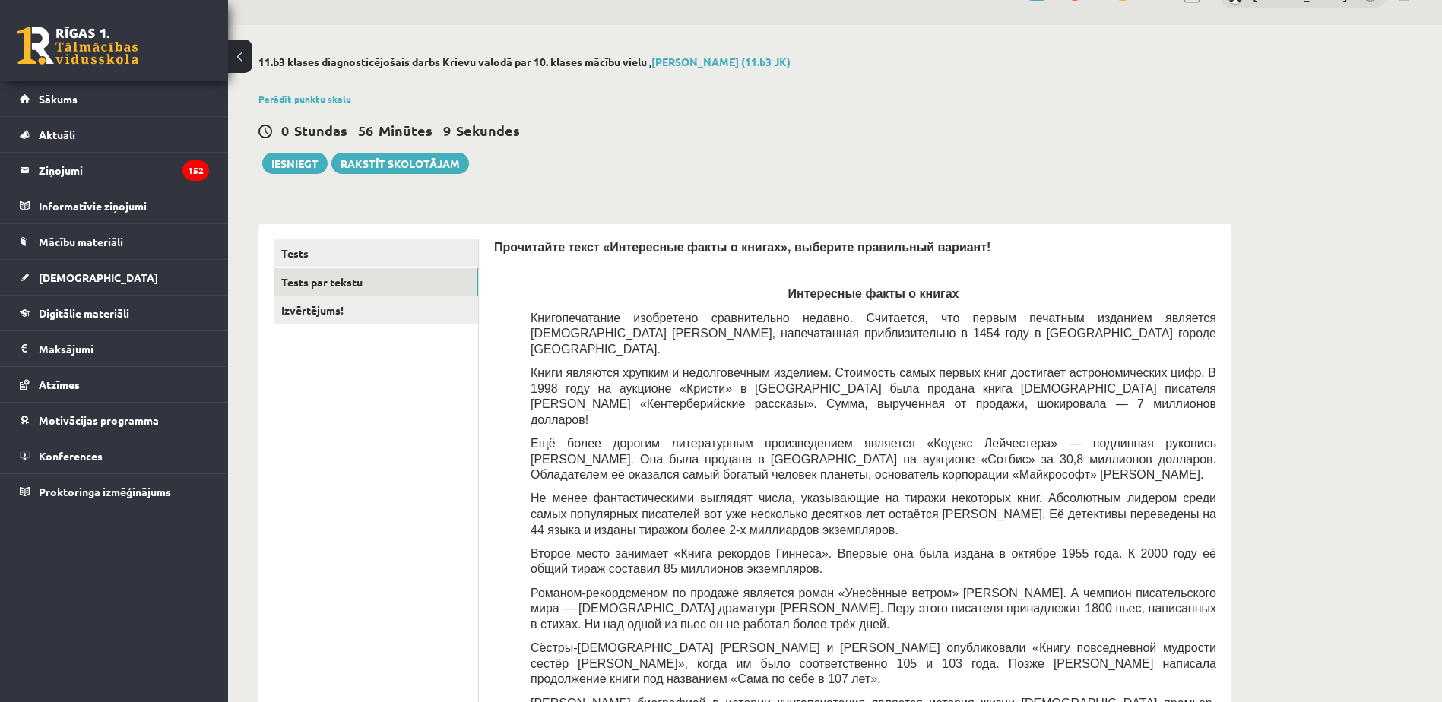
scroll to position [32, 0]
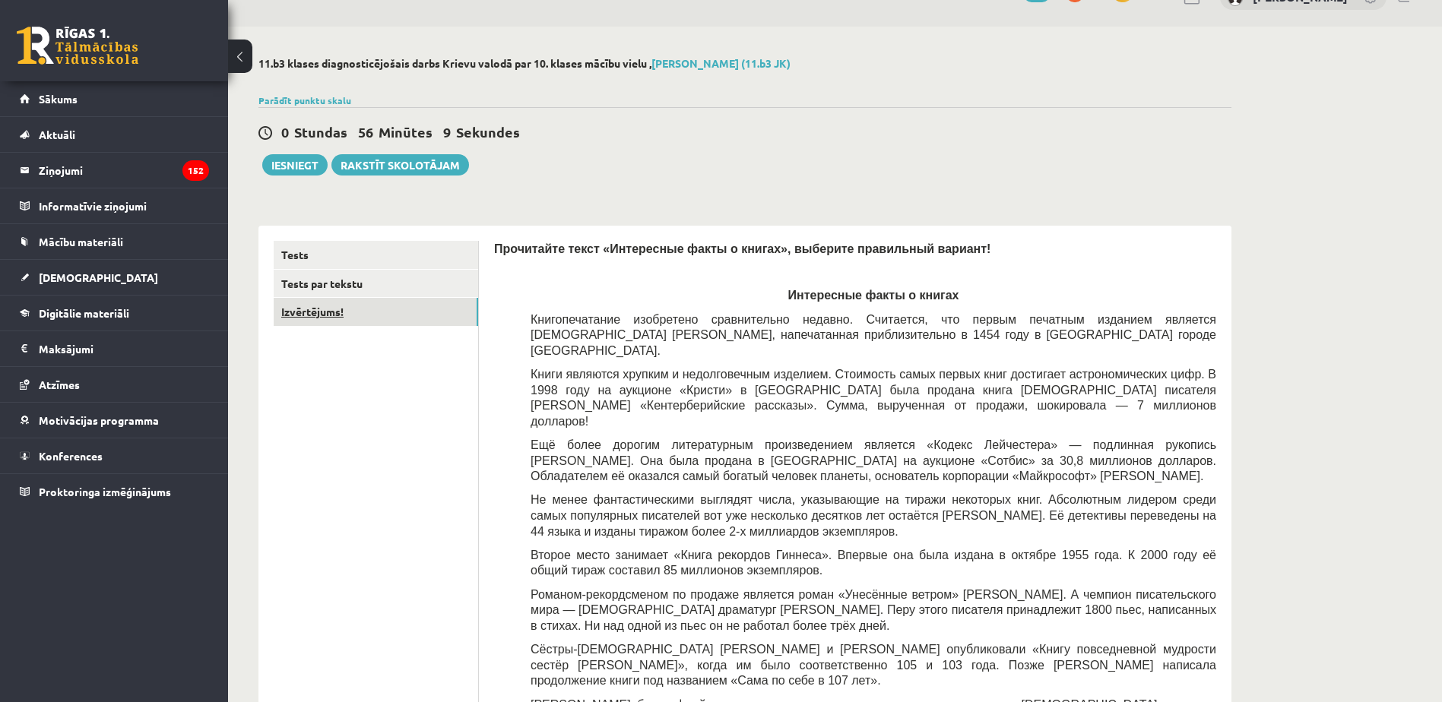
click at [381, 320] on link "Izvērtējums!" at bounding box center [376, 312] width 204 height 28
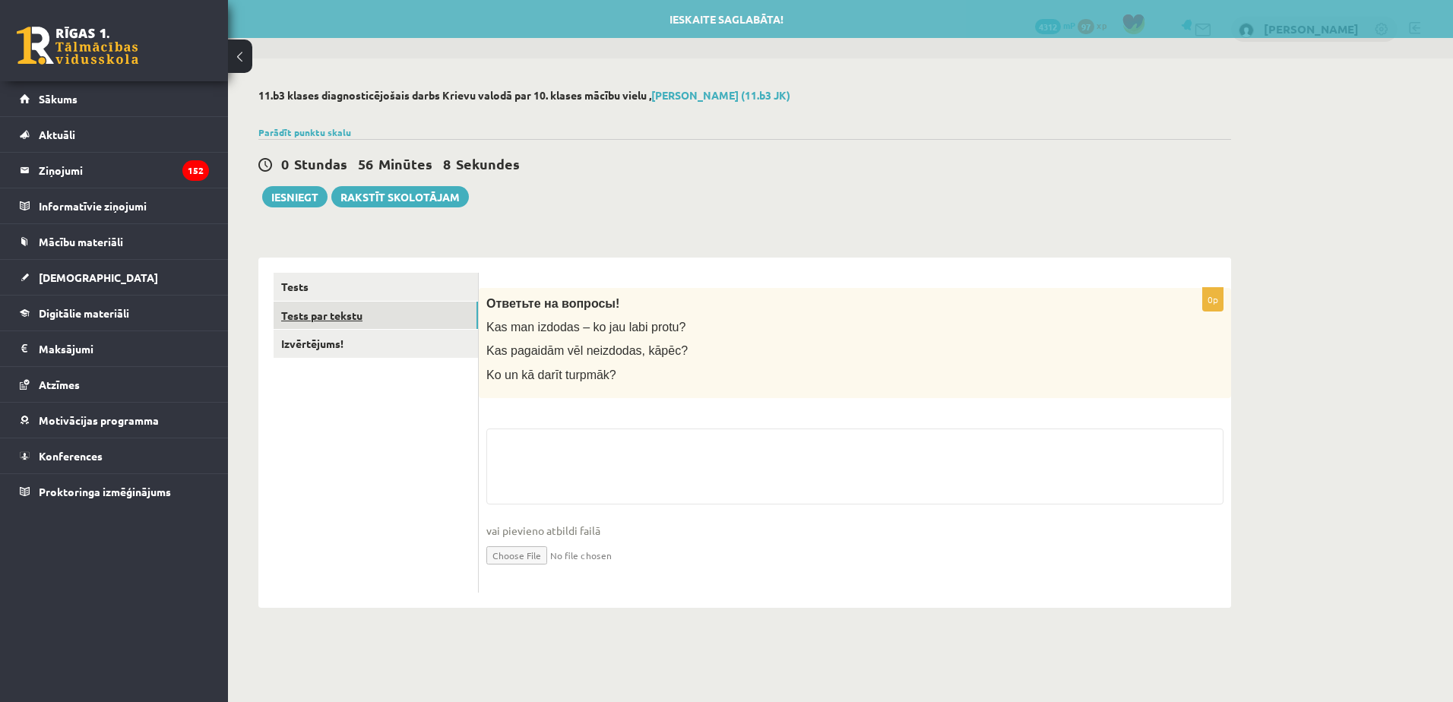
click at [378, 311] on link "Tests par tekstu" at bounding box center [376, 316] width 204 height 28
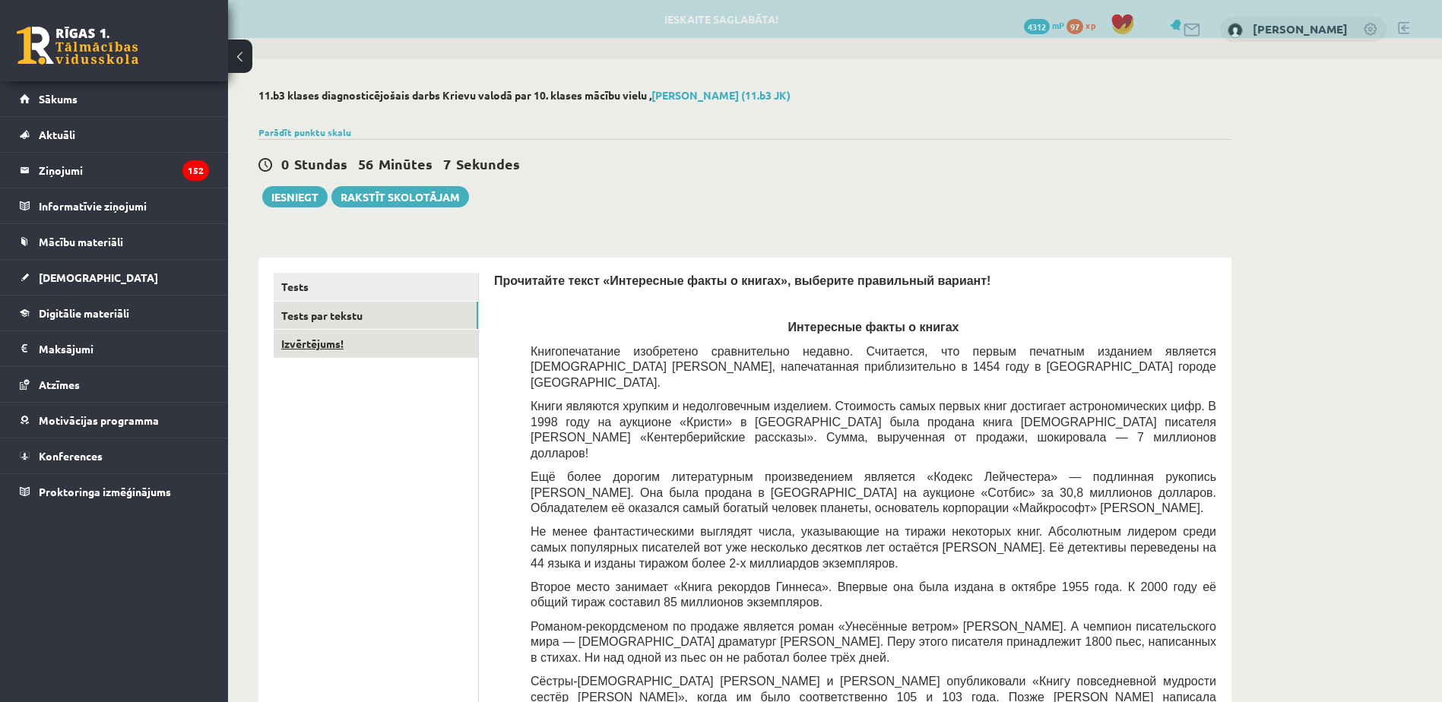
click at [388, 344] on link "Izvērtējums!" at bounding box center [376, 344] width 204 height 28
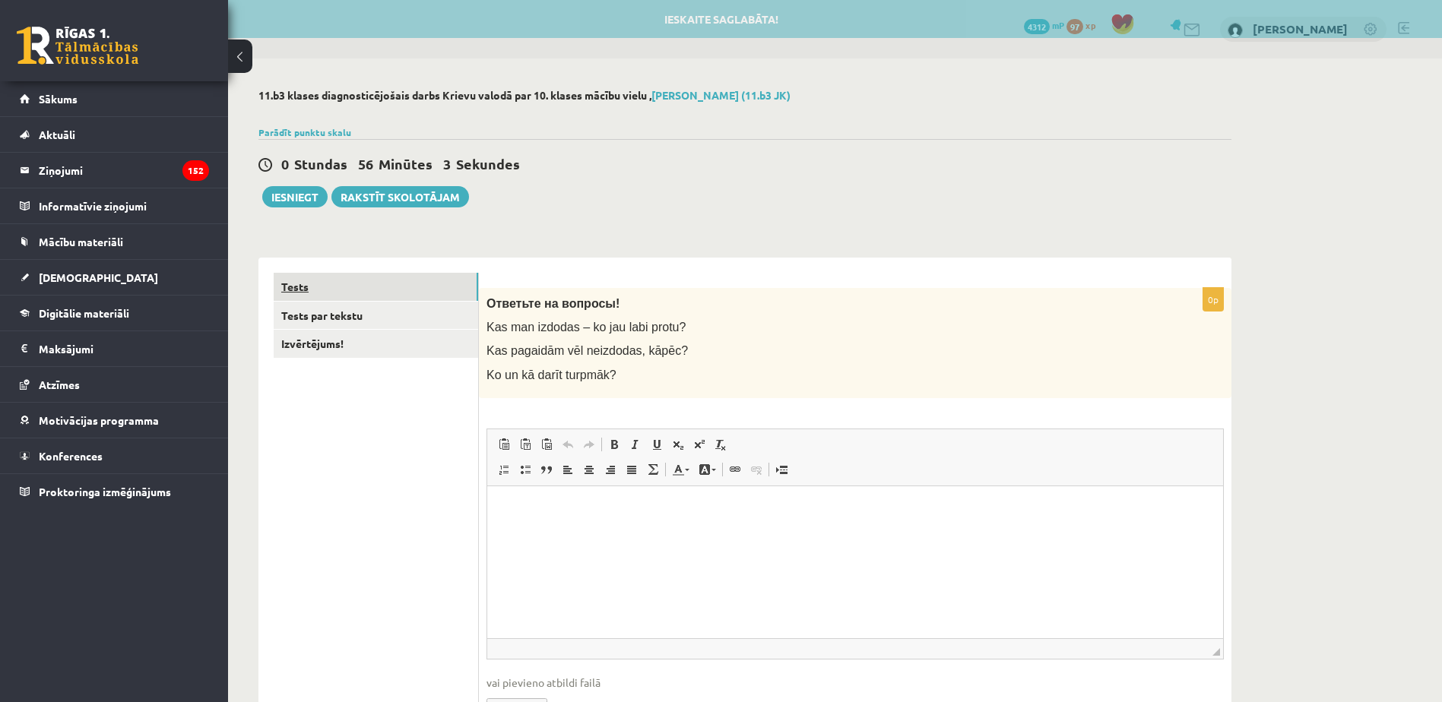
click at [416, 286] on link "Tests" at bounding box center [376, 287] width 204 height 28
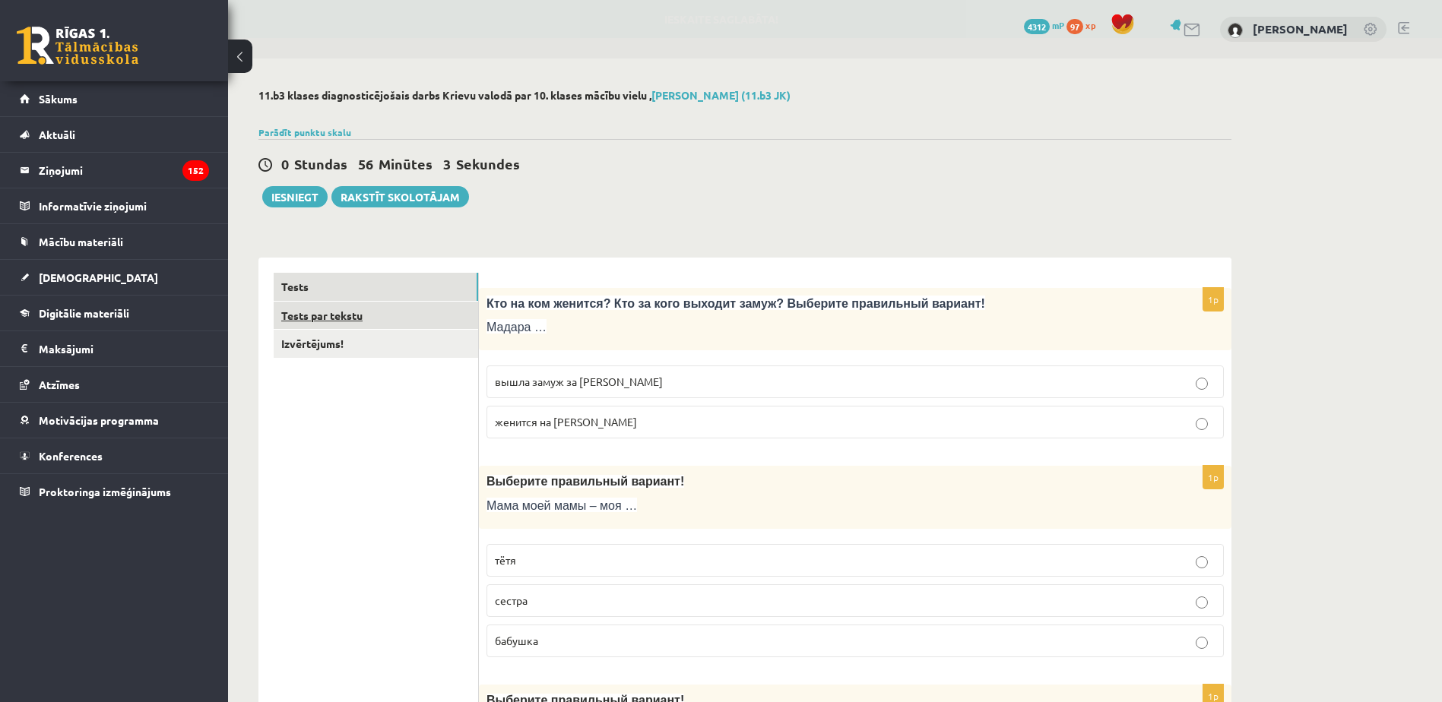
click at [413, 314] on link "Tests par tekstu" at bounding box center [376, 316] width 204 height 28
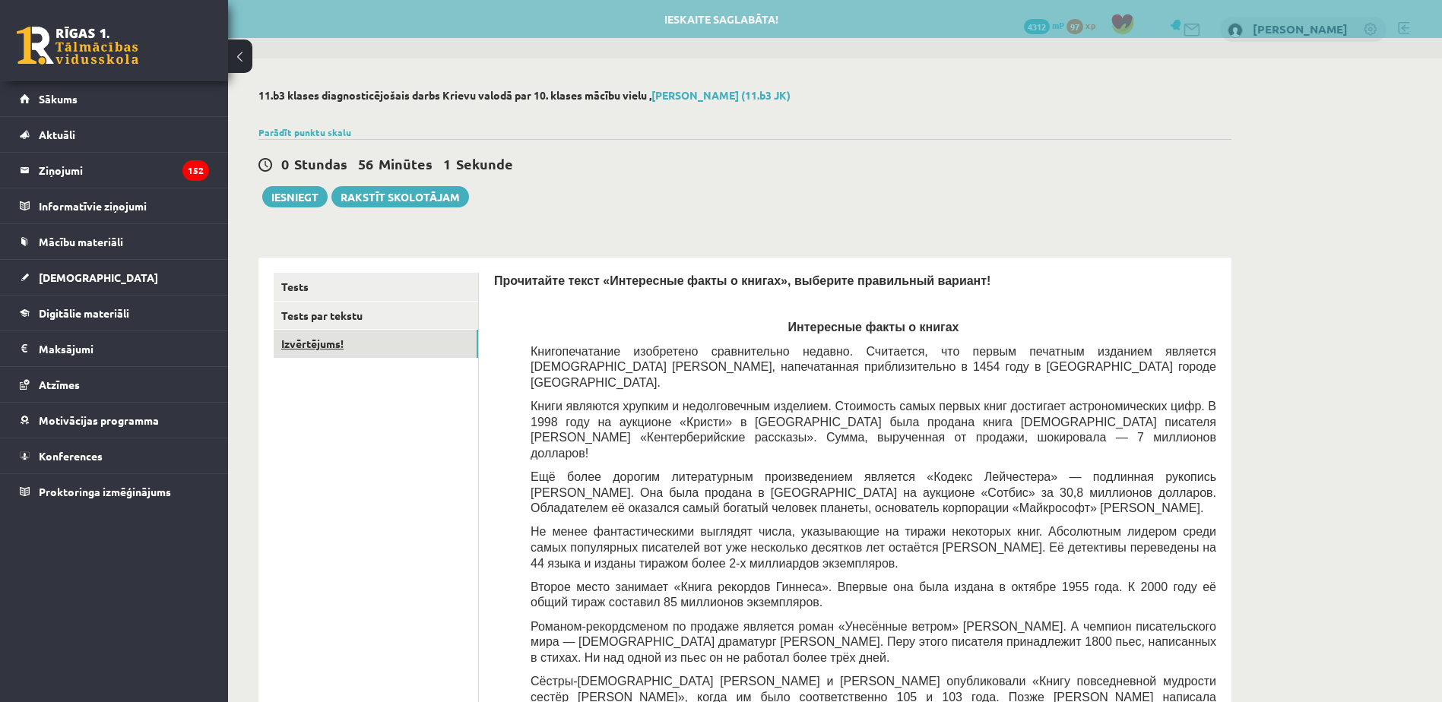
click at [421, 345] on link "Izvērtējums!" at bounding box center [376, 344] width 204 height 28
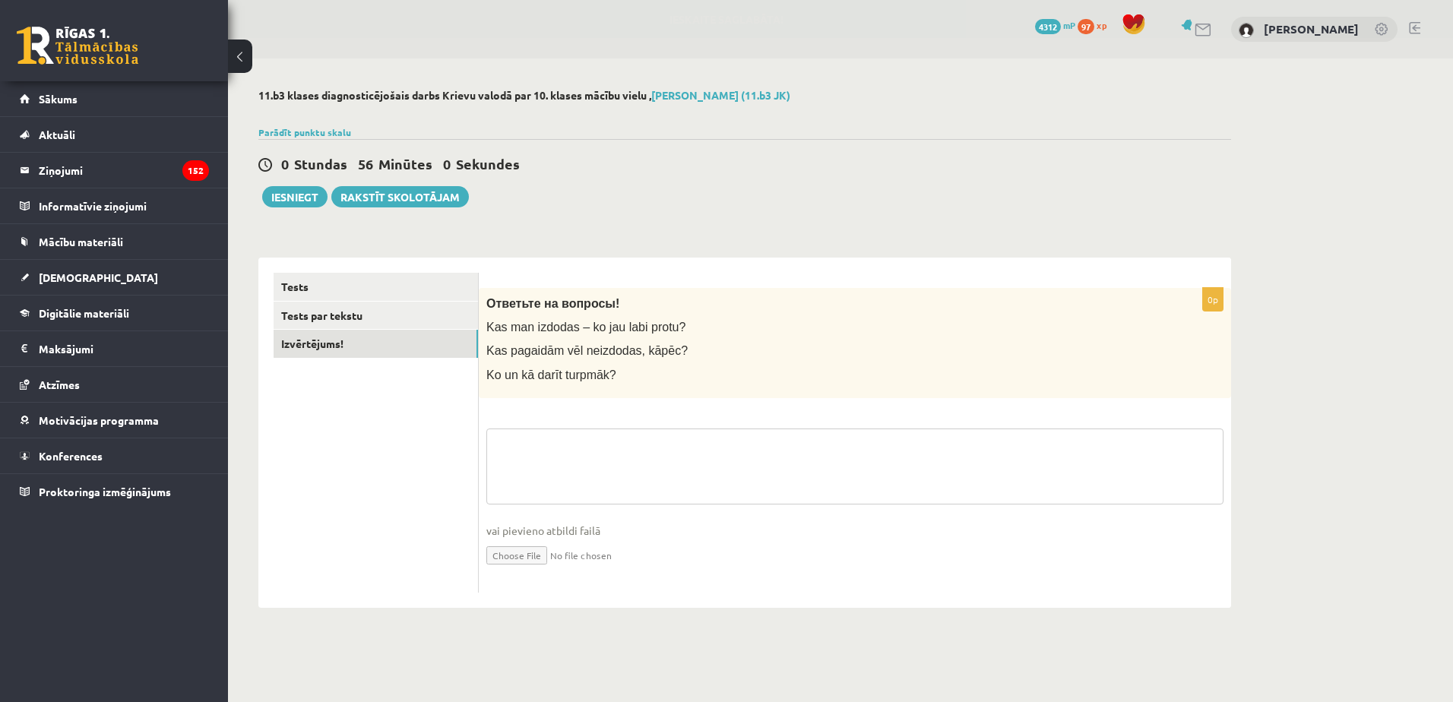
click at [564, 461] on textarea at bounding box center [854, 467] width 737 height 76
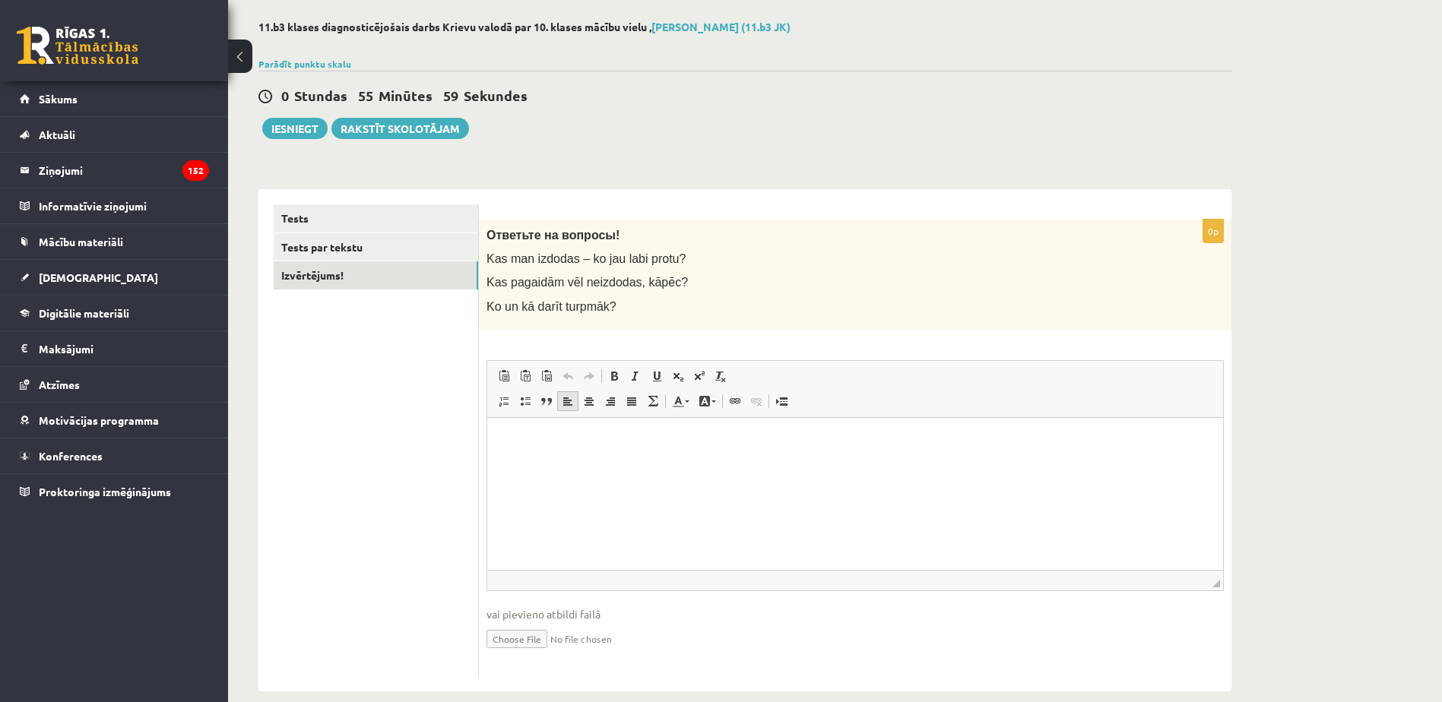
scroll to position [90, 0]
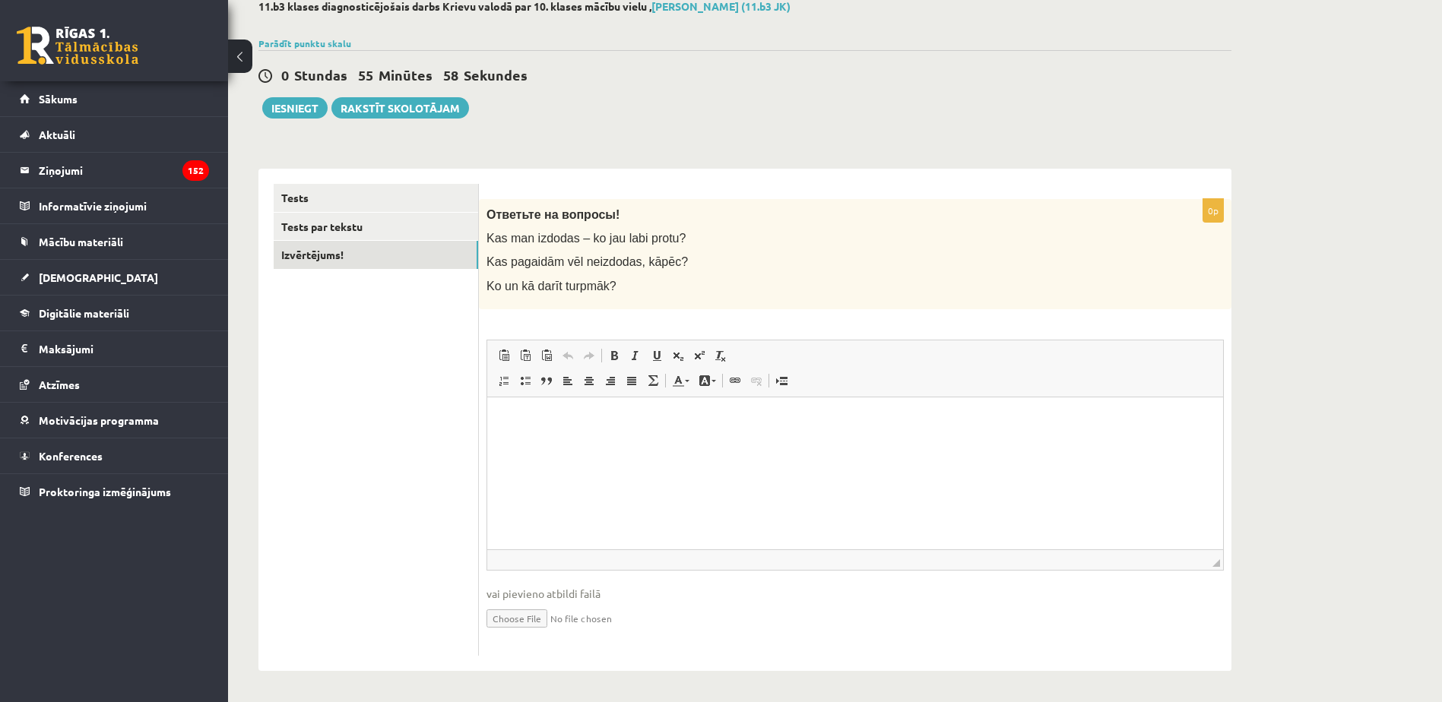
click at [566, 416] on p "Bagātinātā teksta redaktors, wiswyg-editor-user-answer-47024938067500" at bounding box center [854, 420] width 705 height 16
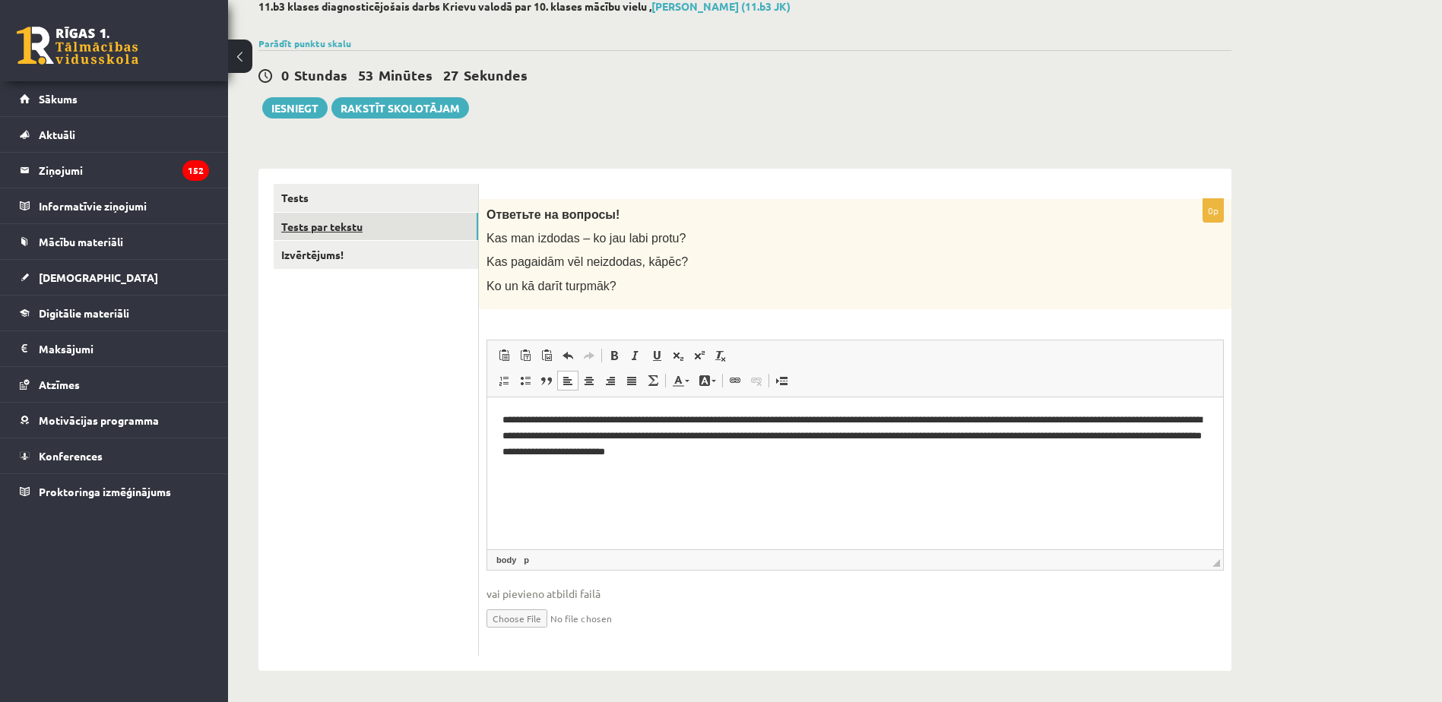
click at [423, 217] on link "Tests par tekstu" at bounding box center [376, 227] width 204 height 28
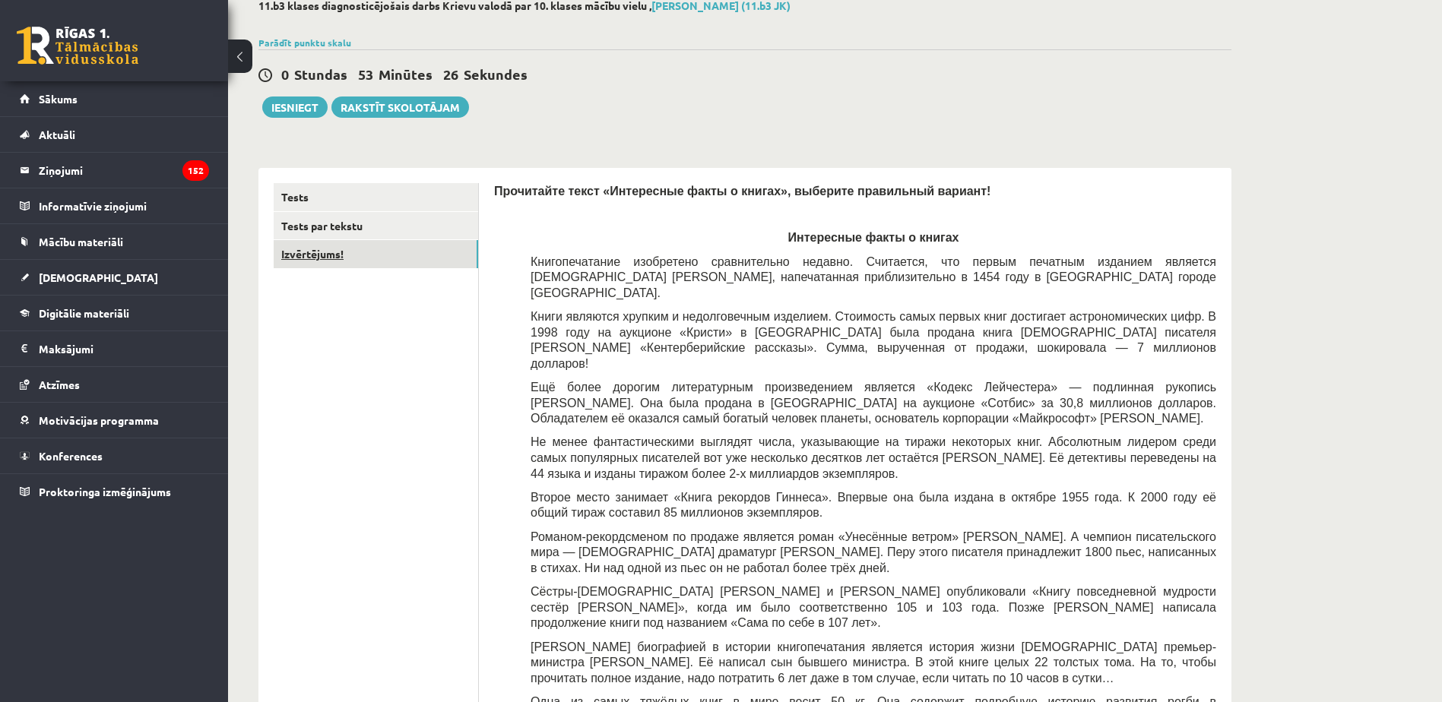
click at [420, 249] on link "Izvērtējums!" at bounding box center [376, 254] width 204 height 28
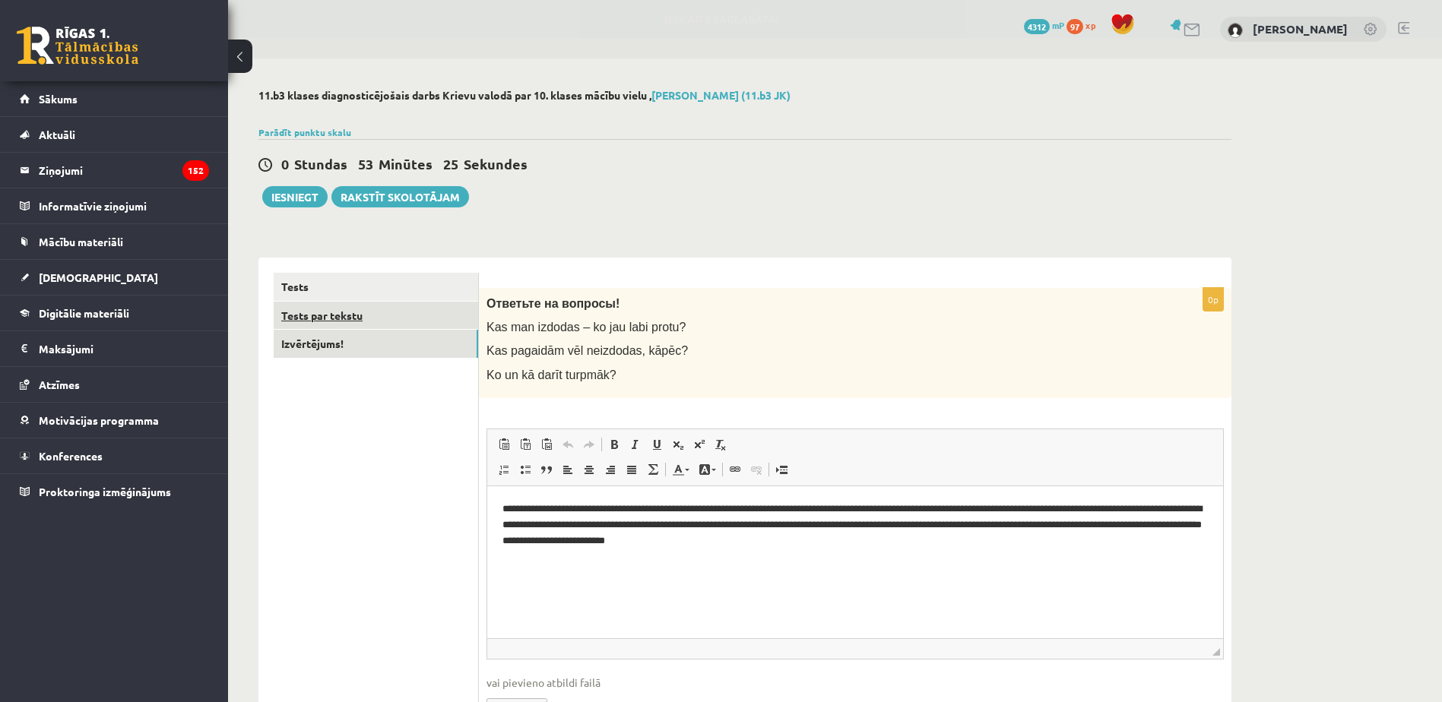
scroll to position [0, 0]
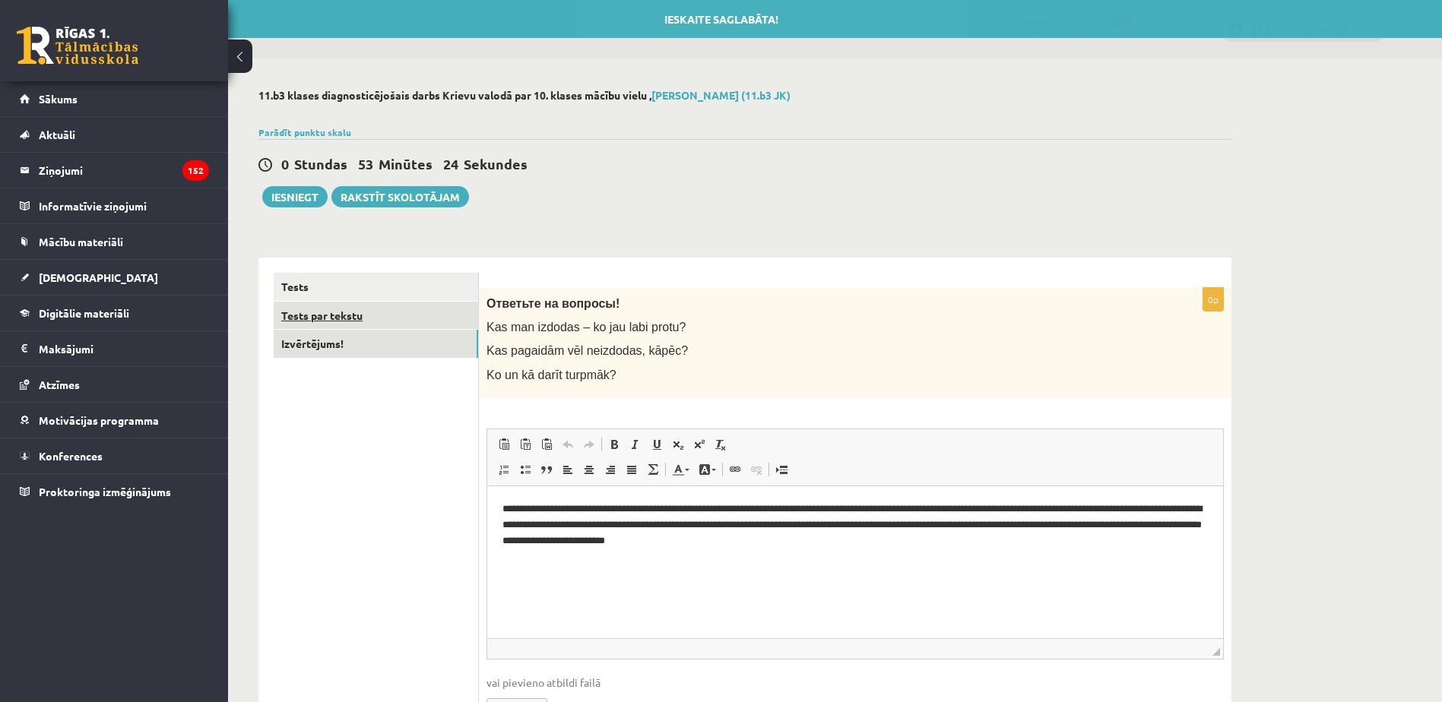
click at [406, 319] on link "Tests par tekstu" at bounding box center [376, 316] width 204 height 28
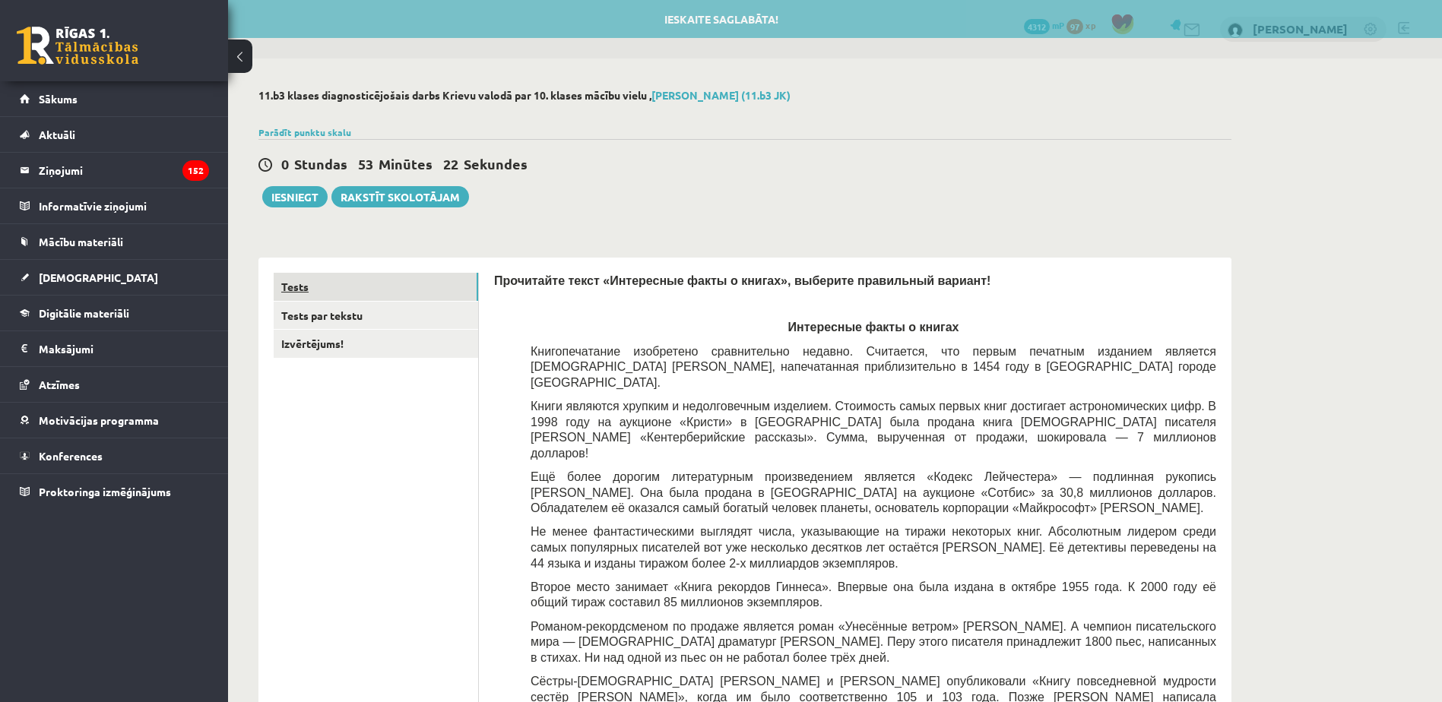
click at [395, 286] on link "Tests" at bounding box center [376, 287] width 204 height 28
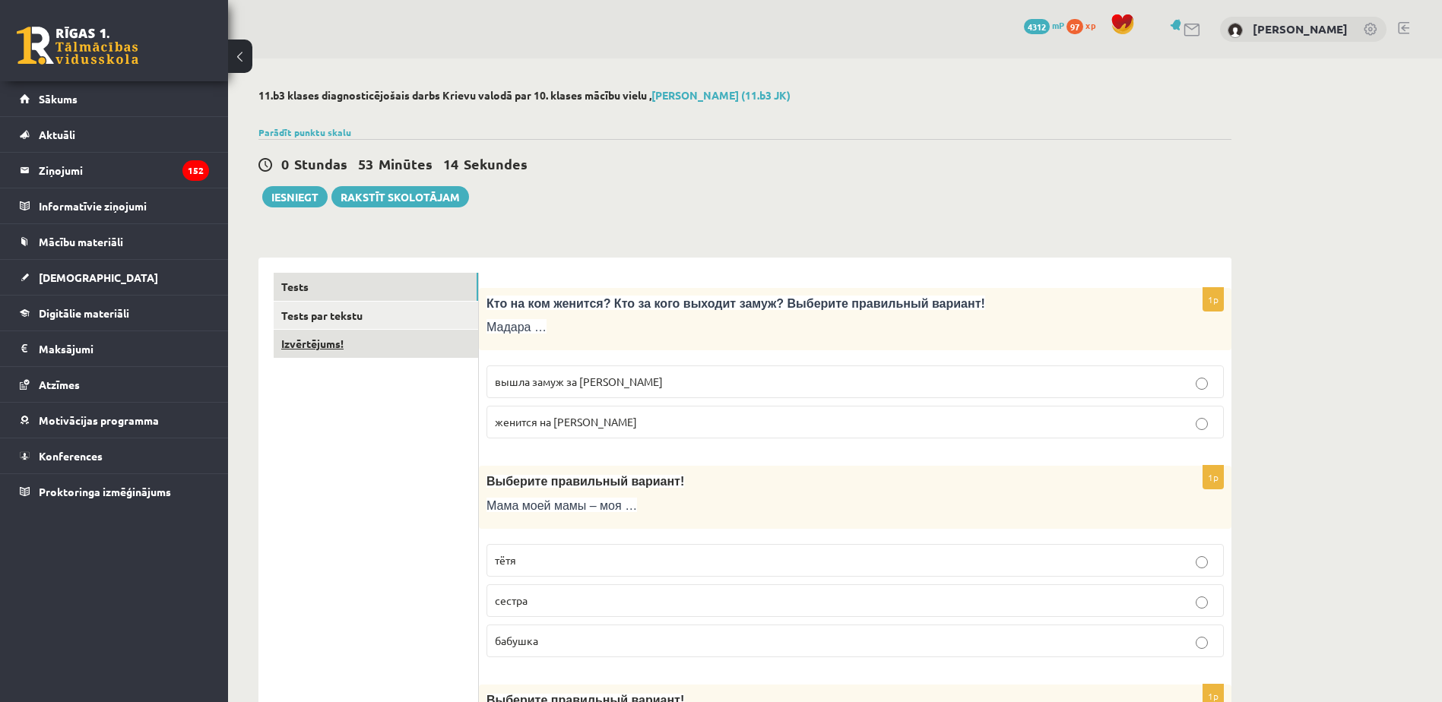
click at [394, 338] on link "Izvērtējums!" at bounding box center [376, 344] width 204 height 28
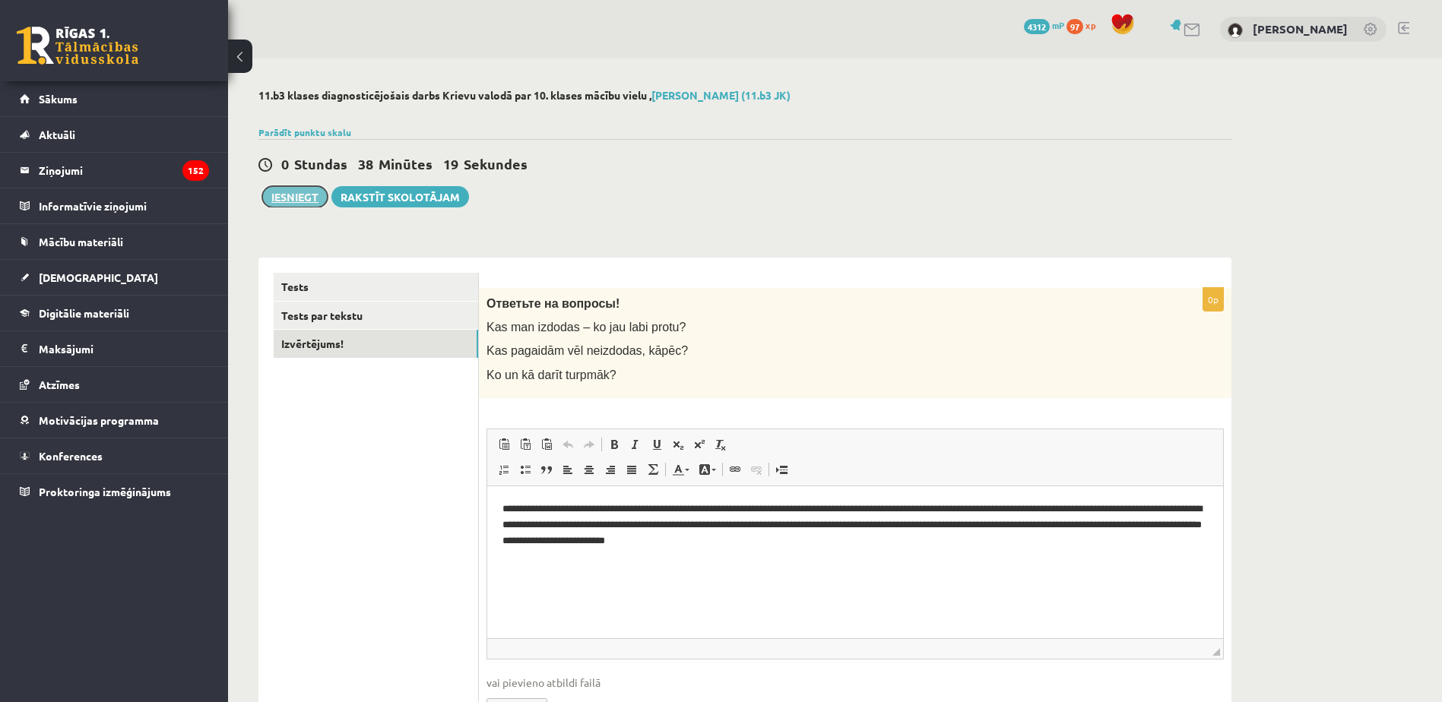
click at [315, 197] on button "Iesniegt" at bounding box center [294, 196] width 65 height 21
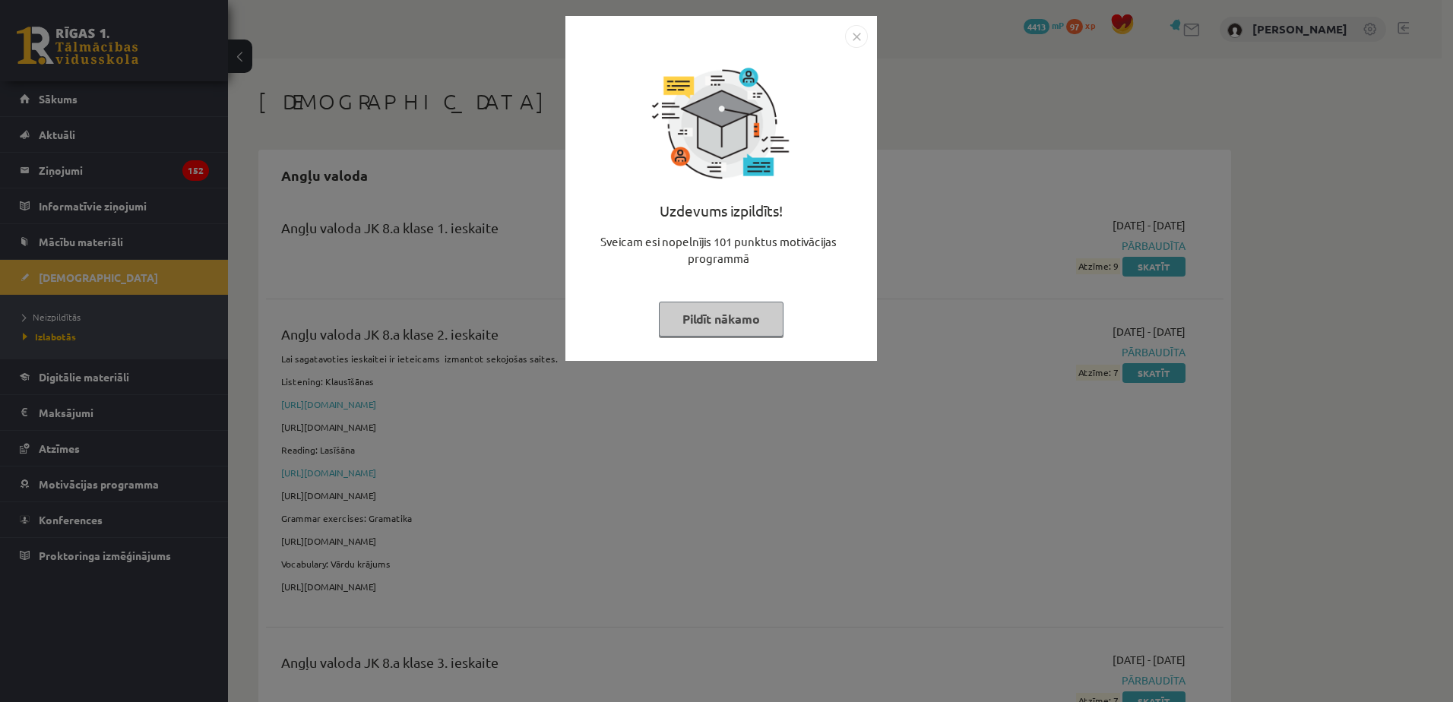
click at [855, 42] on img "Close" at bounding box center [856, 36] width 23 height 23
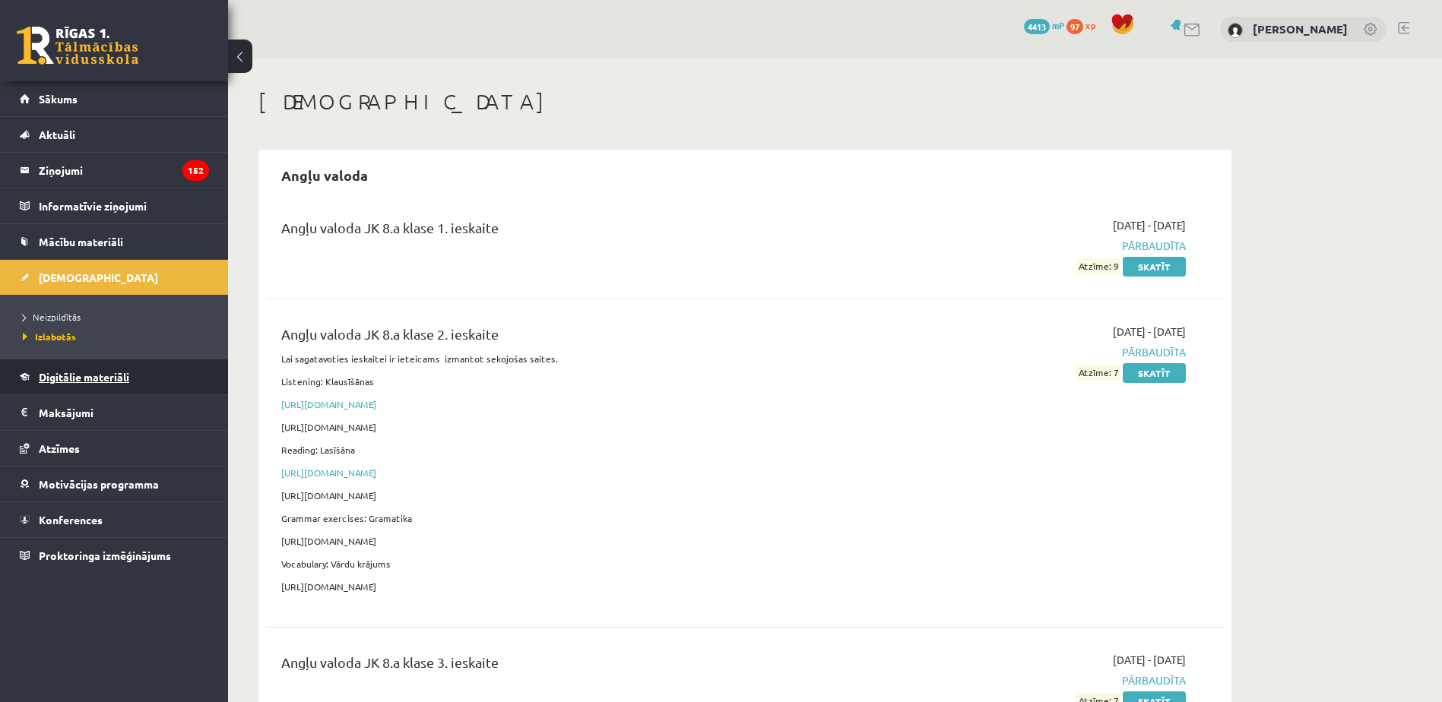
click at [97, 389] on link "Digitālie materiāli" at bounding box center [114, 376] width 189 height 35
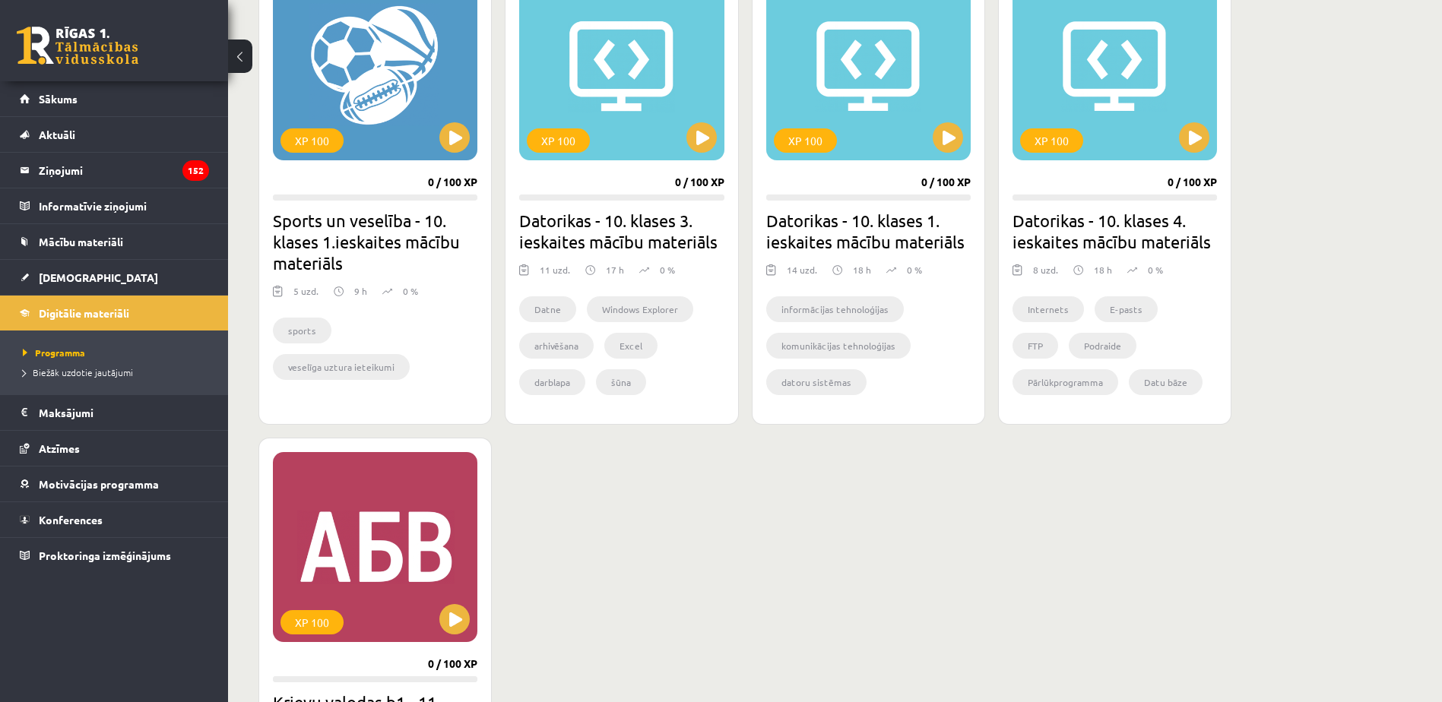
scroll to position [1216, 0]
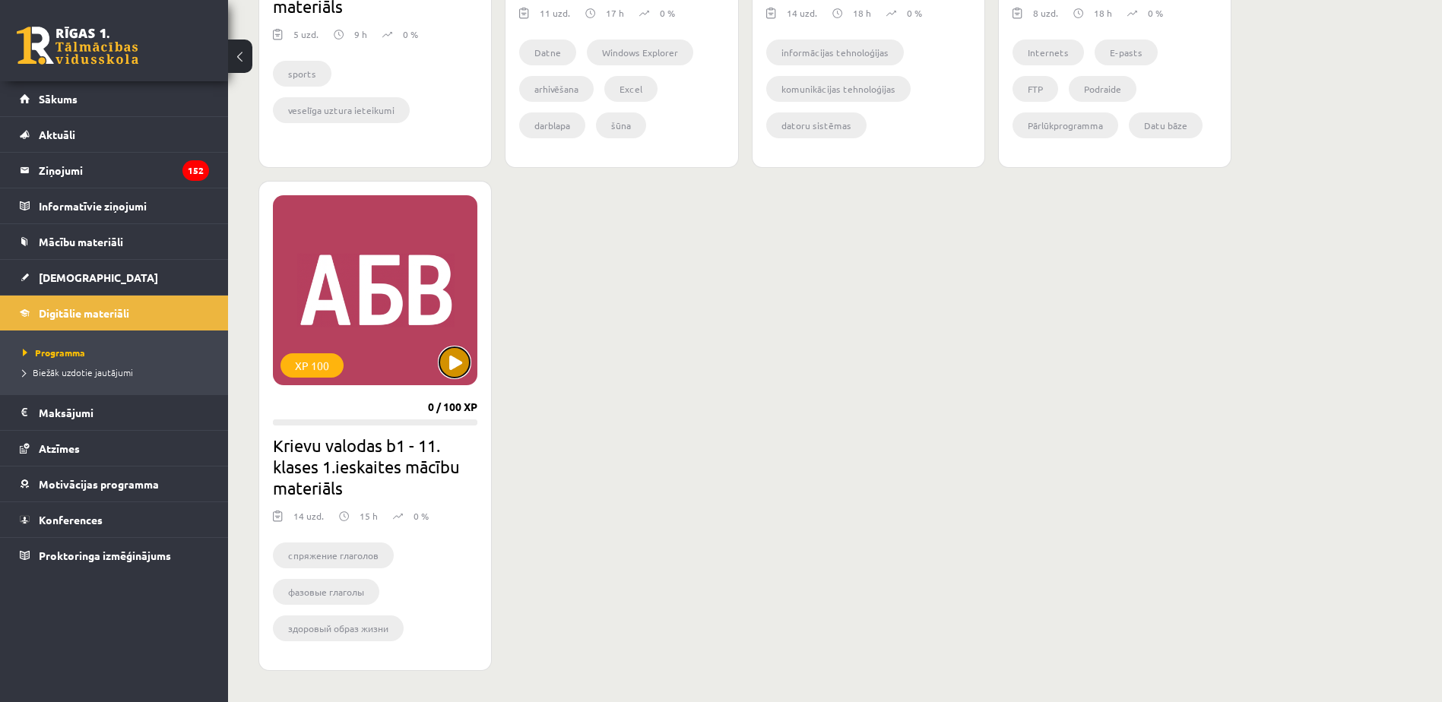
click at [448, 359] on button at bounding box center [454, 362] width 30 height 30
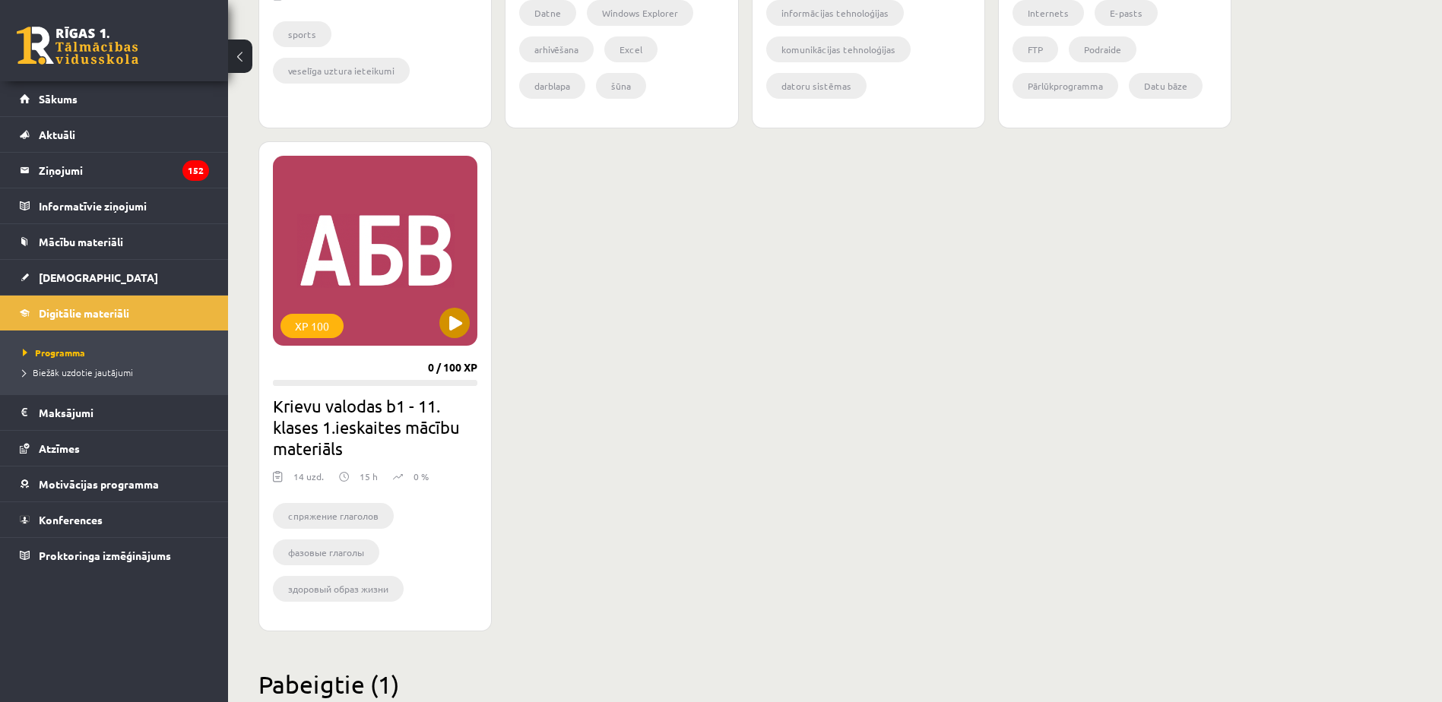
scroll to position [1140, 0]
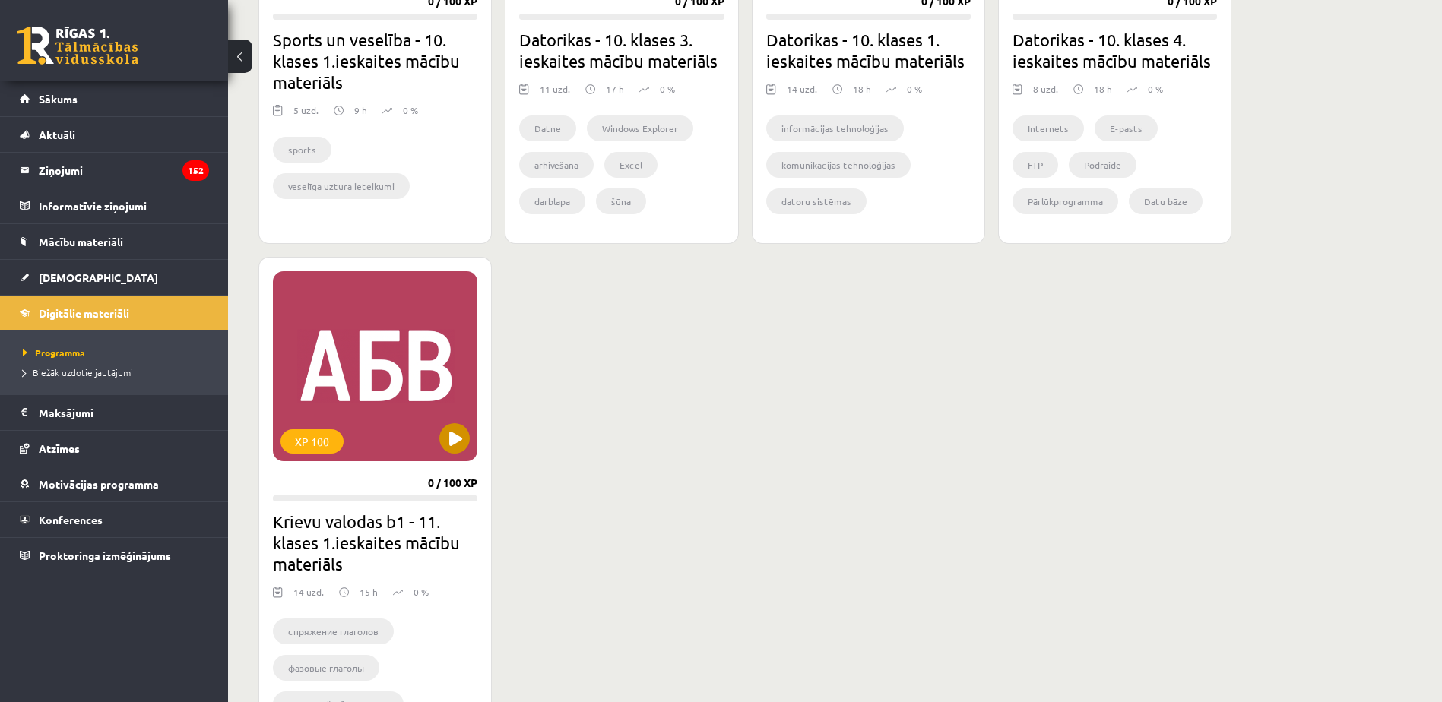
click at [361, 445] on div "XP 100" at bounding box center [375, 366] width 204 height 190
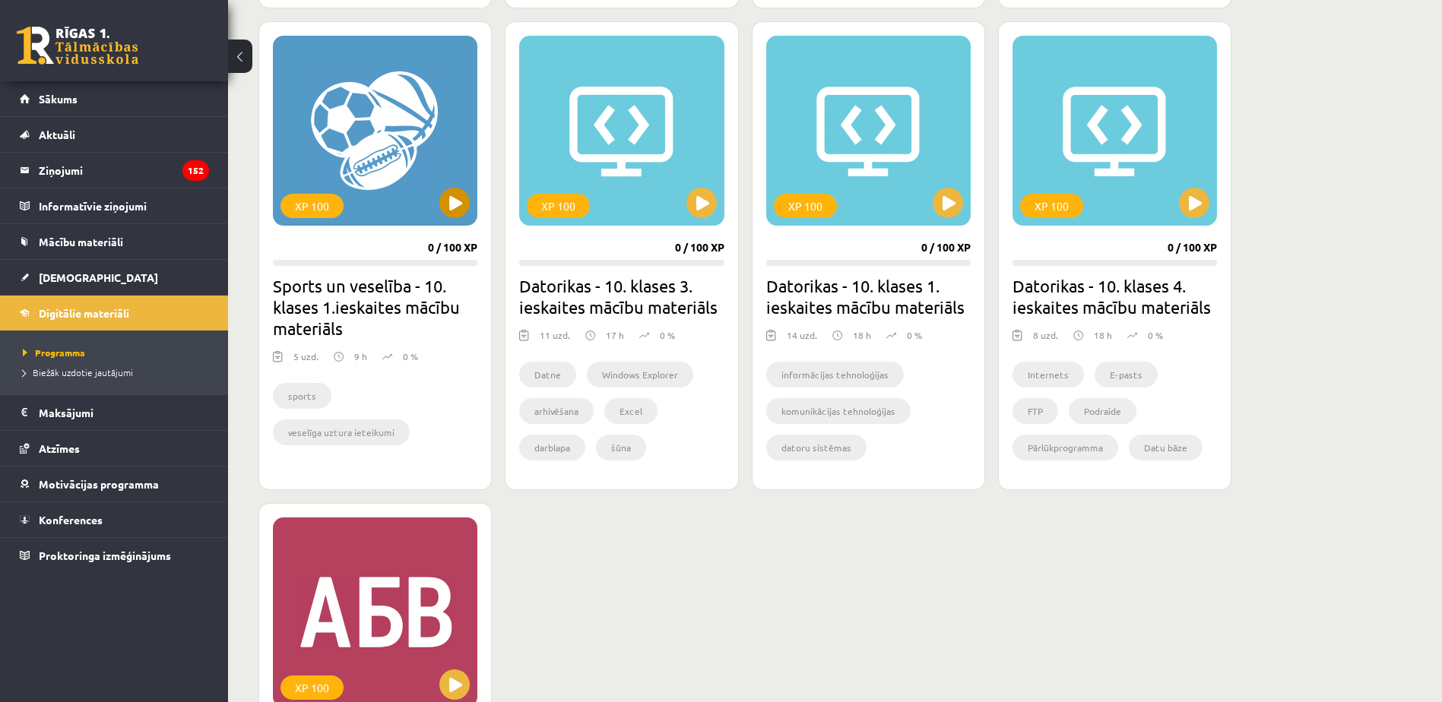
scroll to position [760, 0]
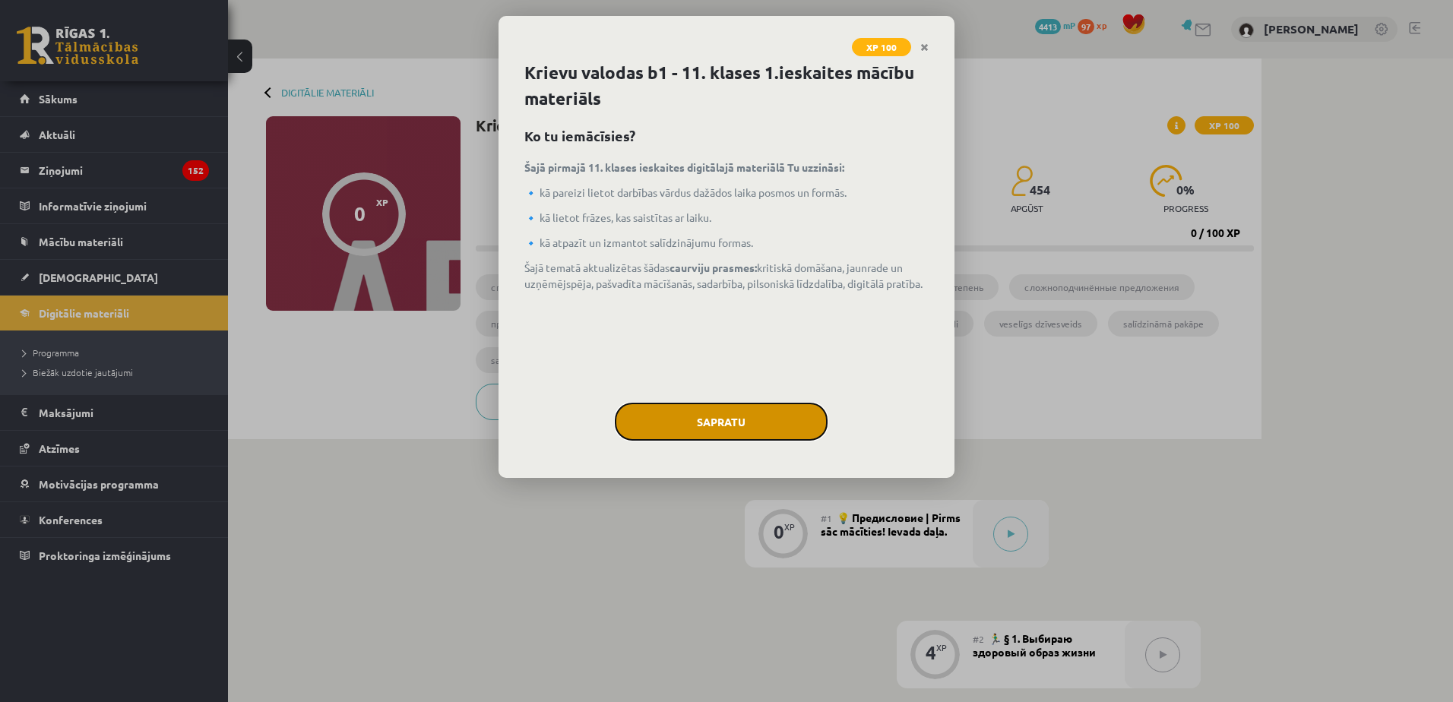
click at [691, 410] on button "Sapratu" at bounding box center [721, 422] width 213 height 38
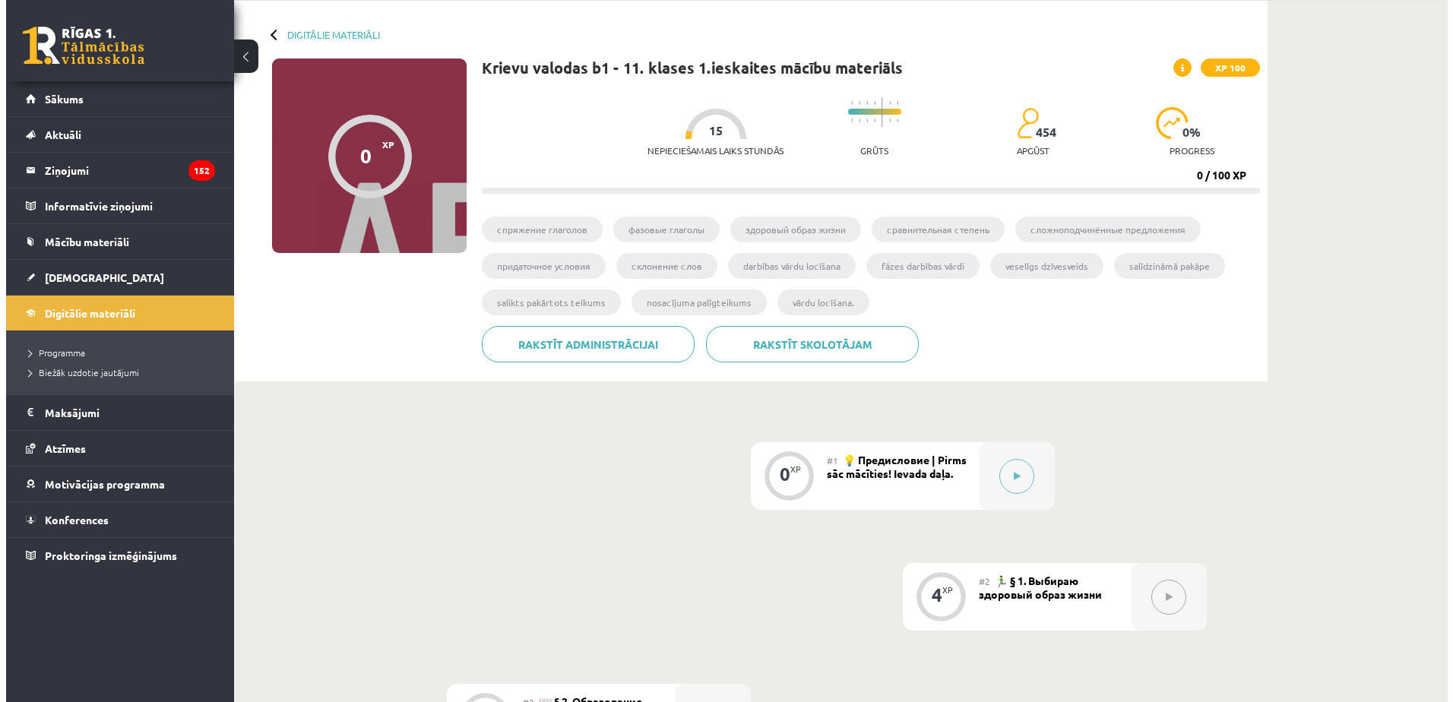
scroll to position [304, 0]
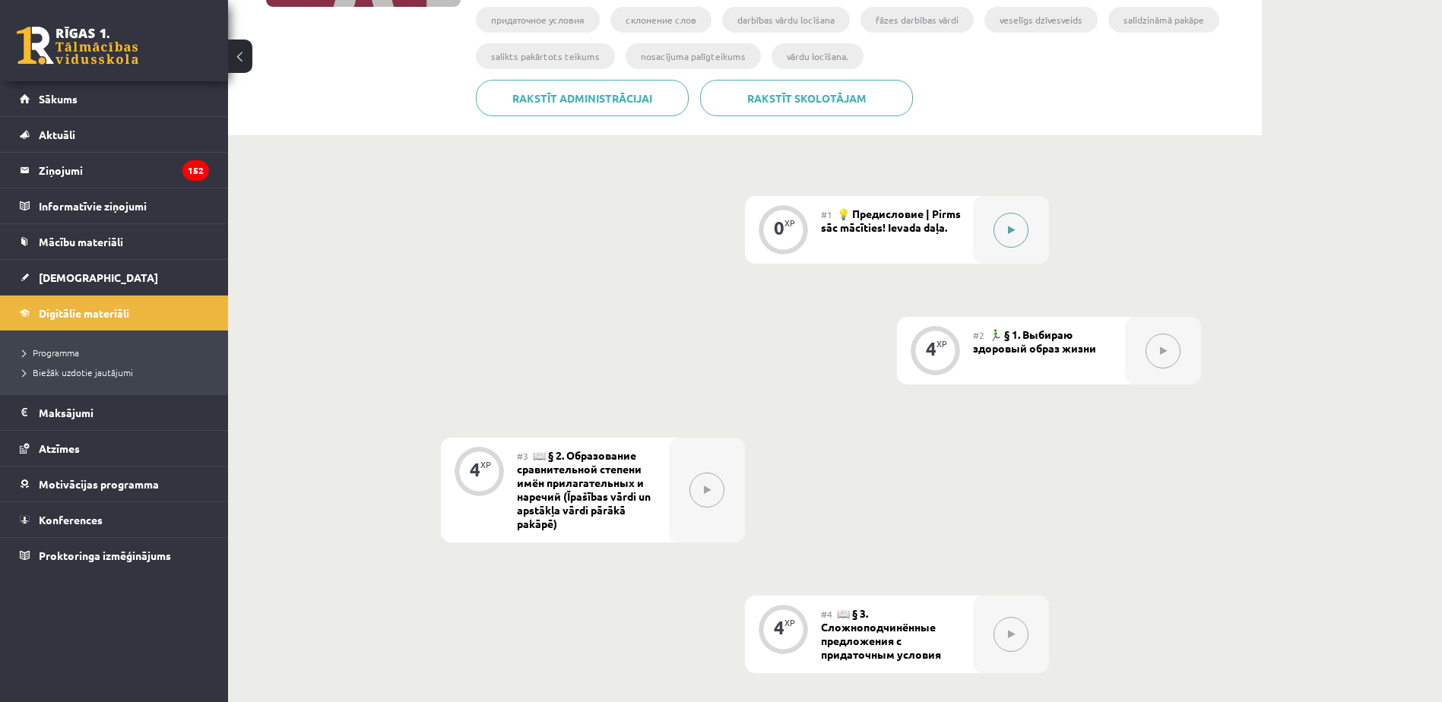
click at [1021, 235] on button at bounding box center [1010, 230] width 35 height 35
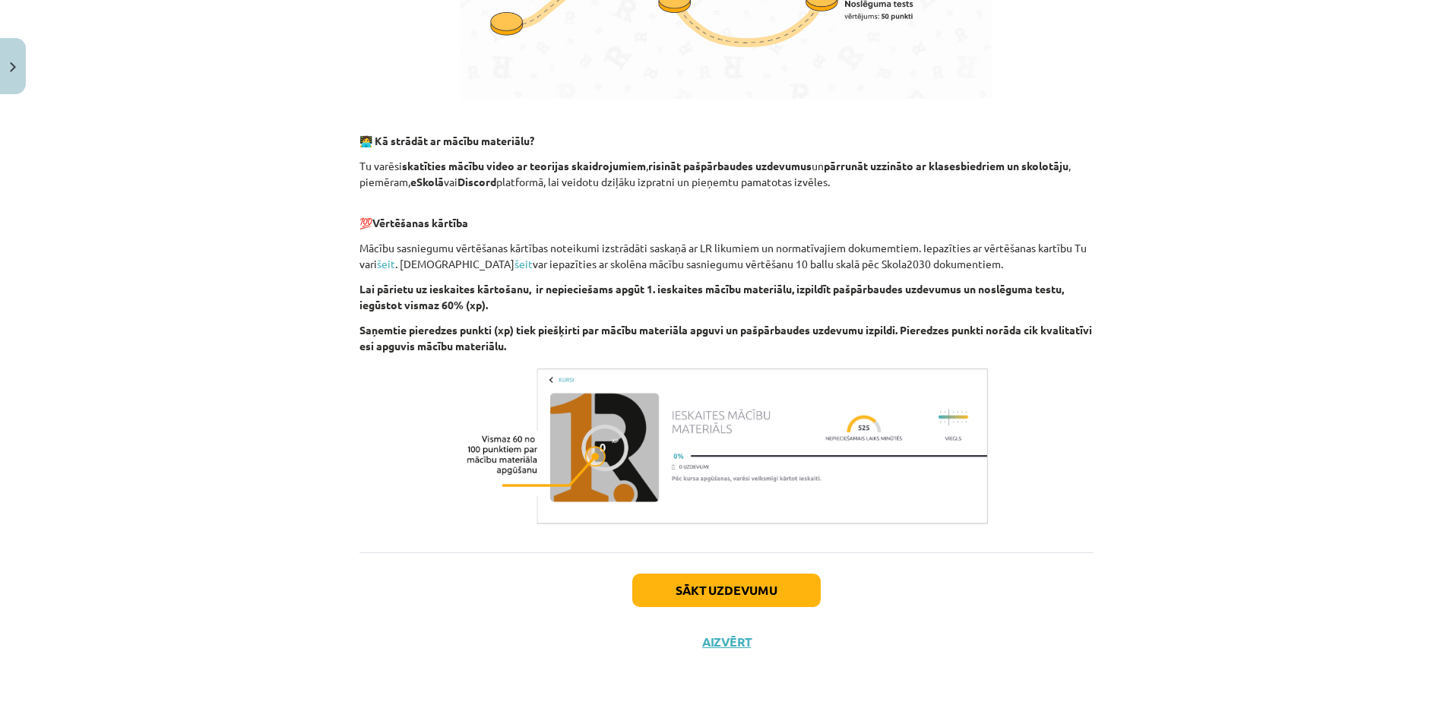
scroll to position [849, 0]
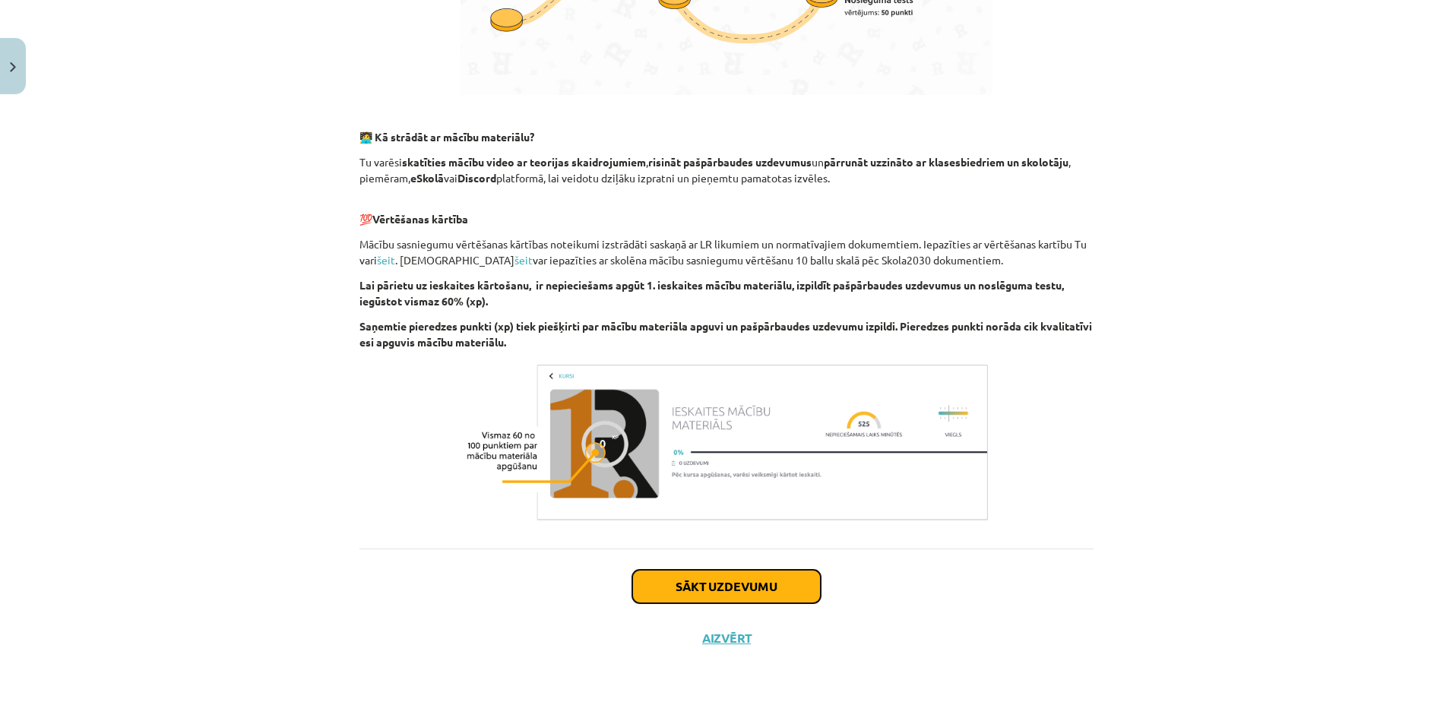
click at [753, 578] on button "Sākt uzdevumu" at bounding box center [726, 586] width 188 height 33
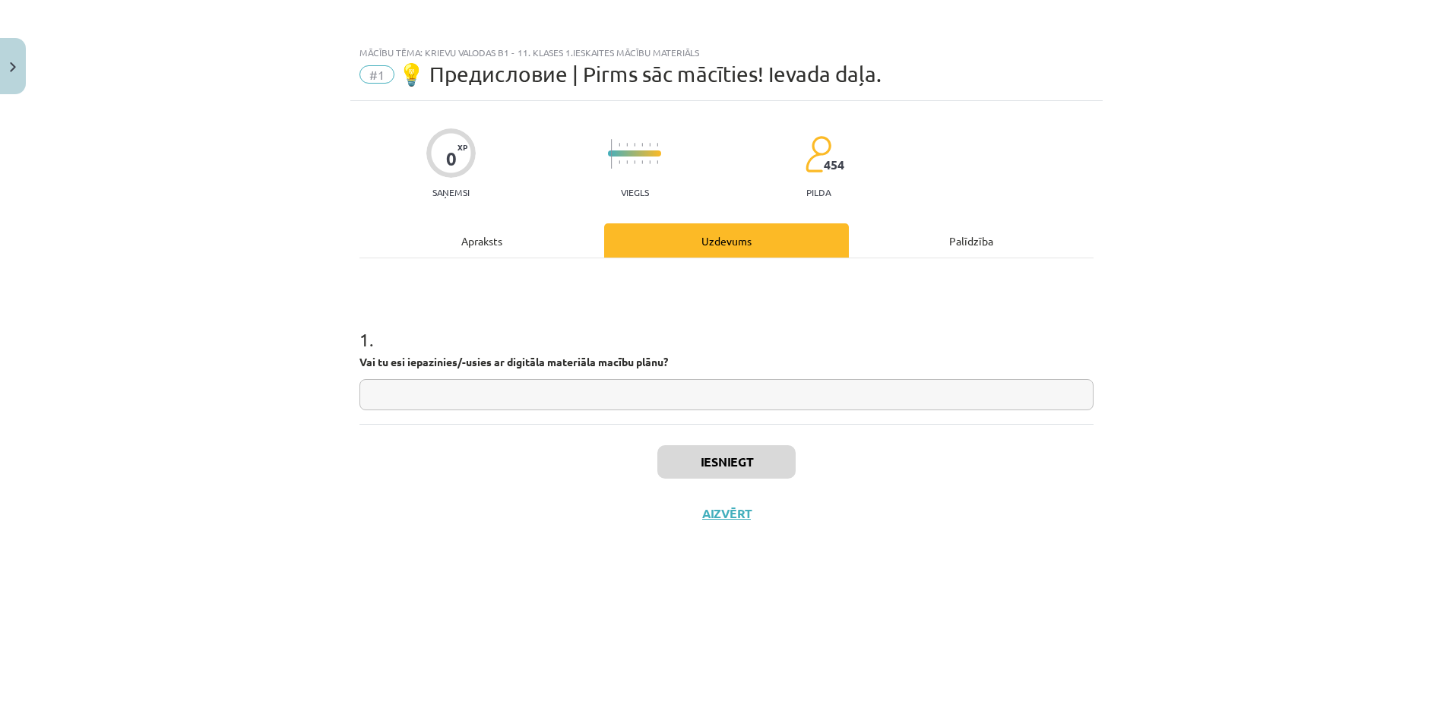
click at [606, 394] on input "text" at bounding box center [726, 394] width 734 height 31
type input "**"
click at [701, 467] on button "Iesniegt" at bounding box center [726, 461] width 138 height 33
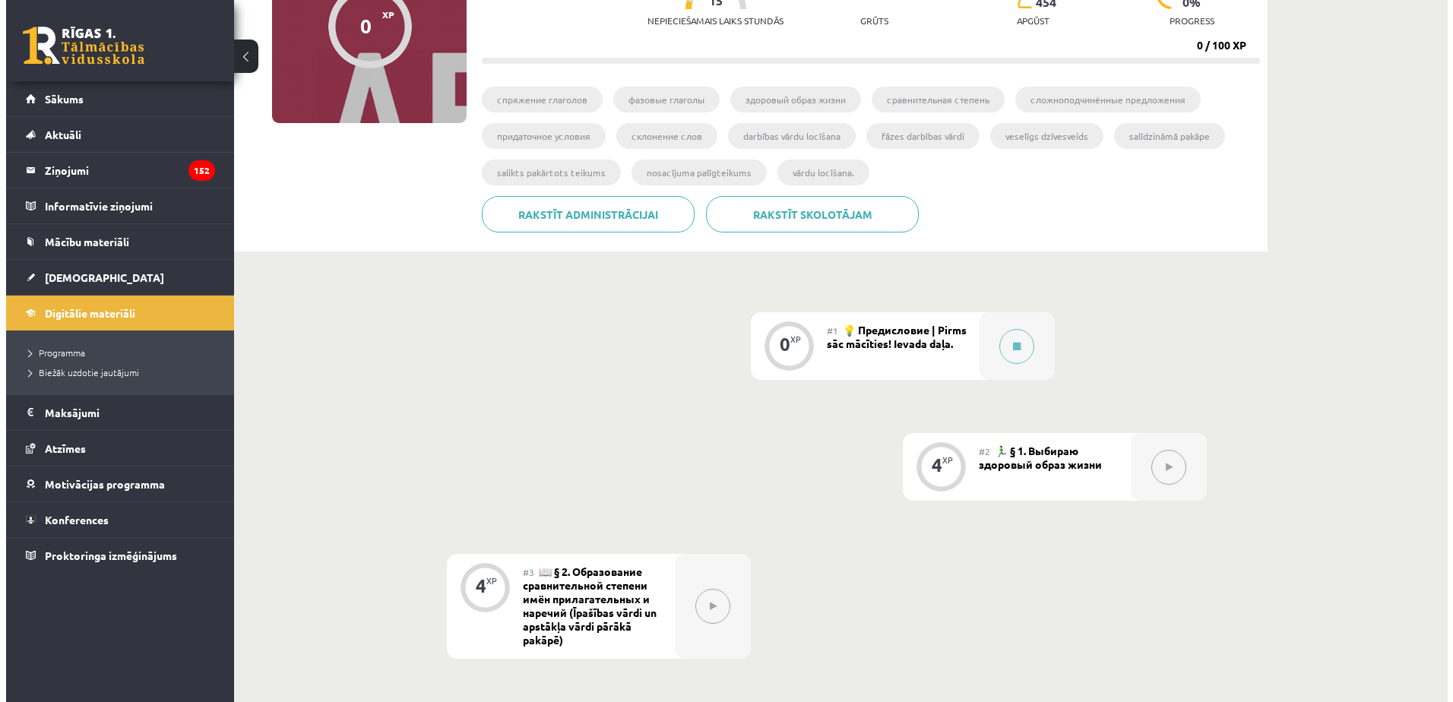
scroll to position [228, 0]
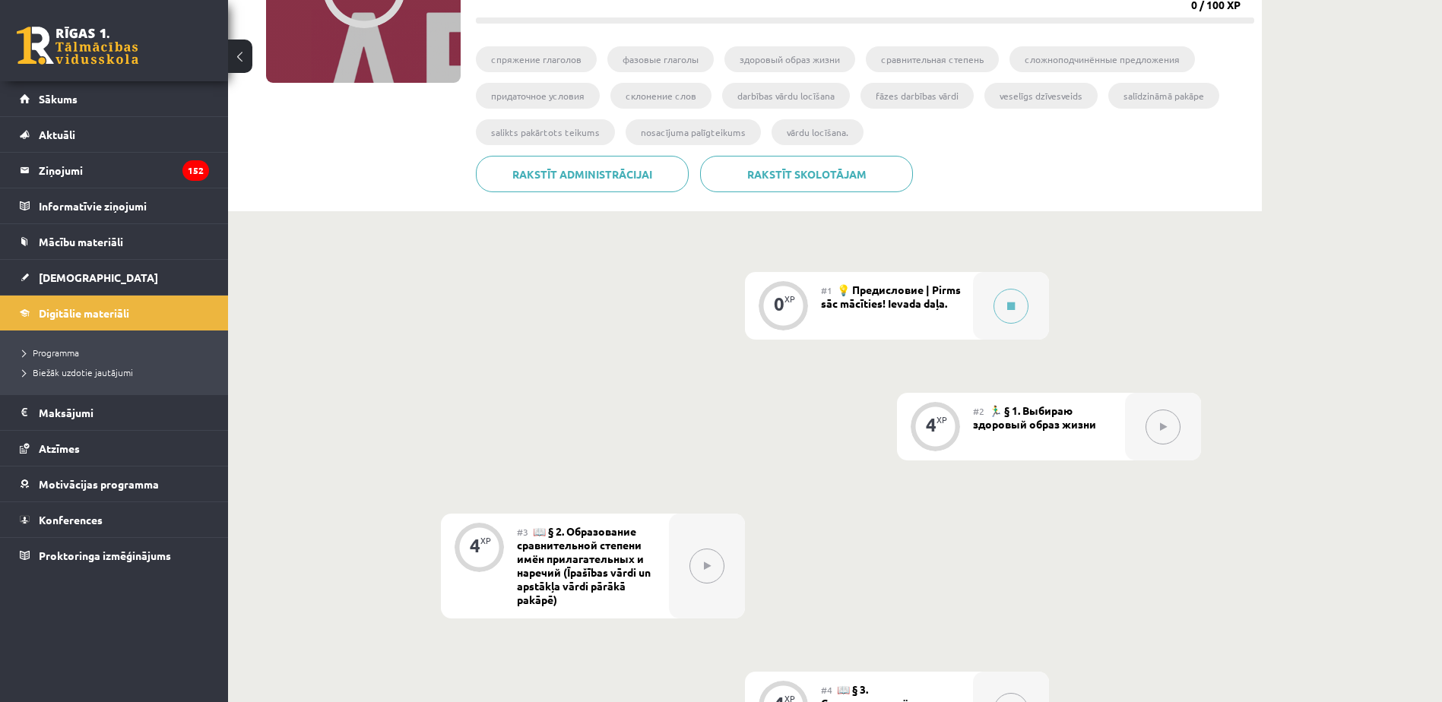
click at [949, 307] on span "💡 Предисловие | Pirms sāc mācīties! Ievada daļa." at bounding box center [891, 296] width 140 height 27
click at [1015, 302] on icon at bounding box center [1011, 306] width 8 height 9
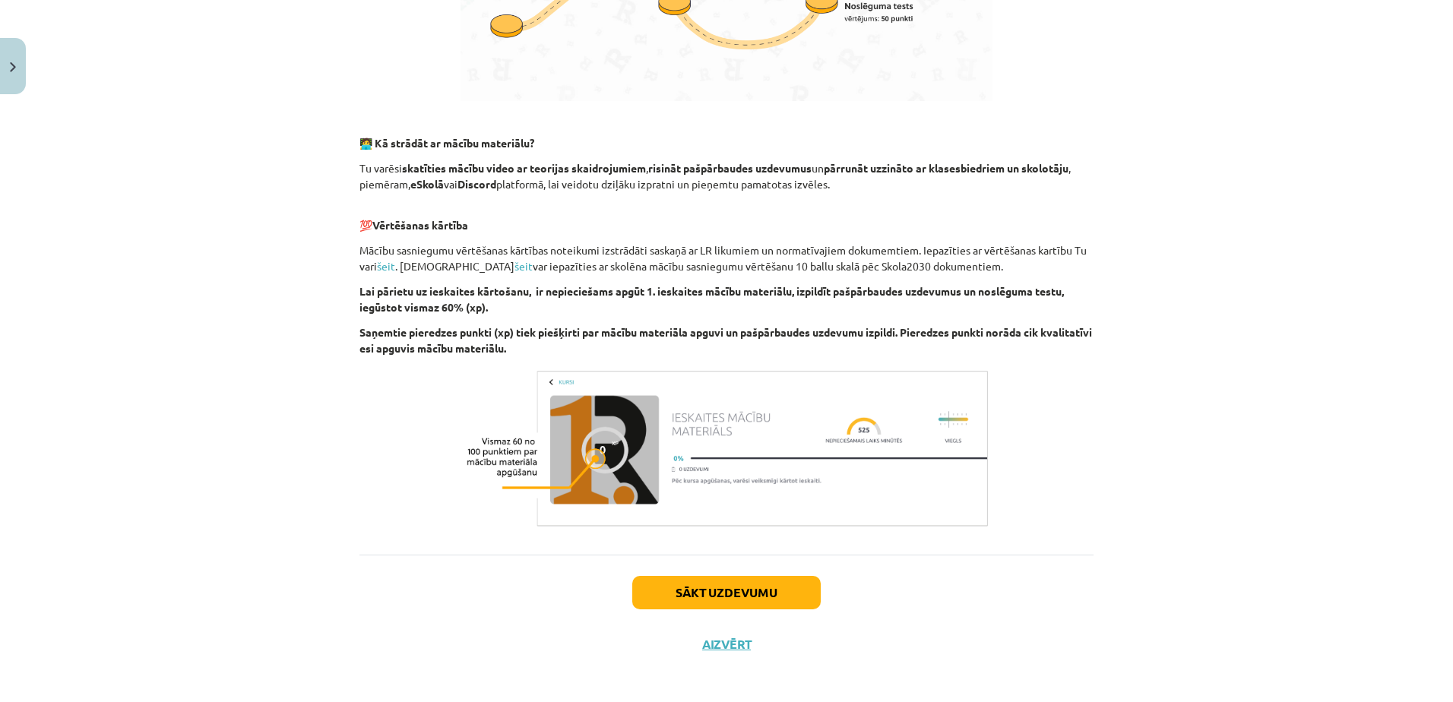
scroll to position [849, 0]
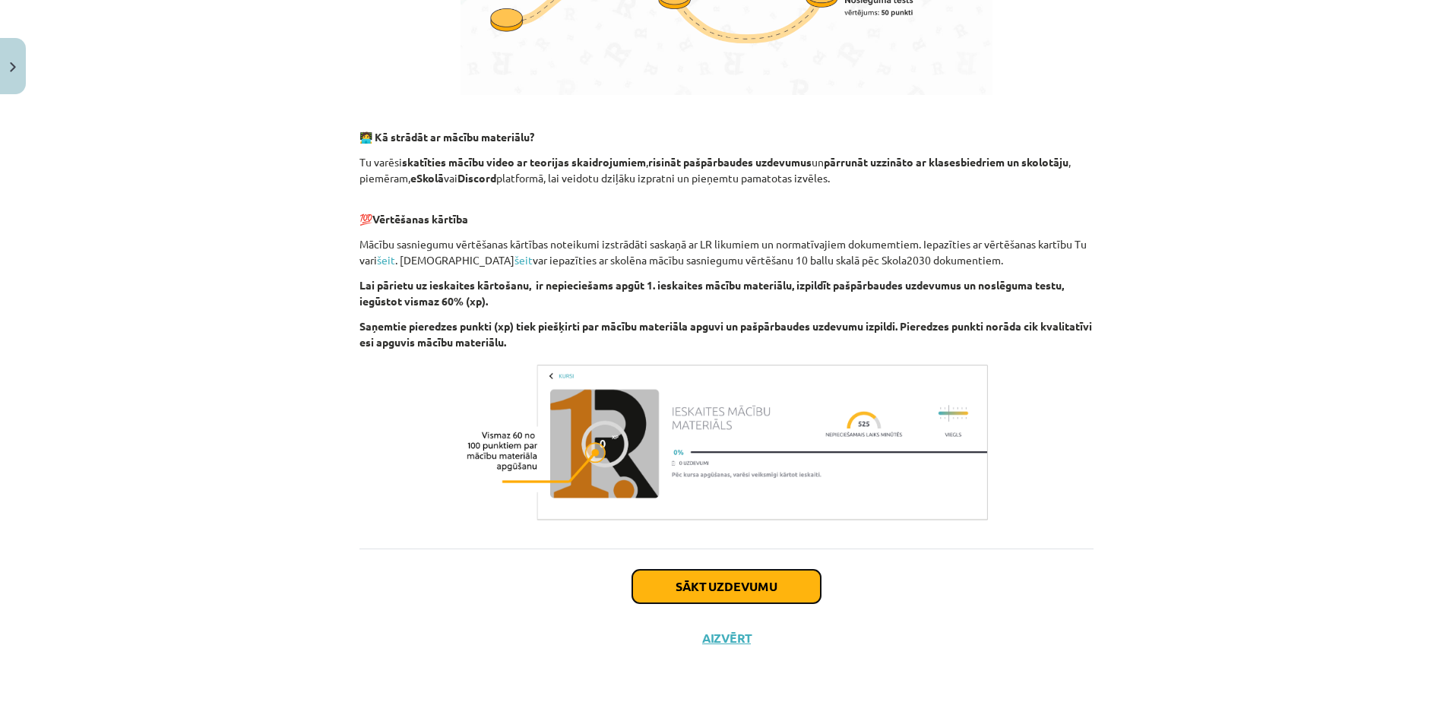
click at [739, 587] on button "Sākt uzdevumu" at bounding box center [726, 586] width 188 height 33
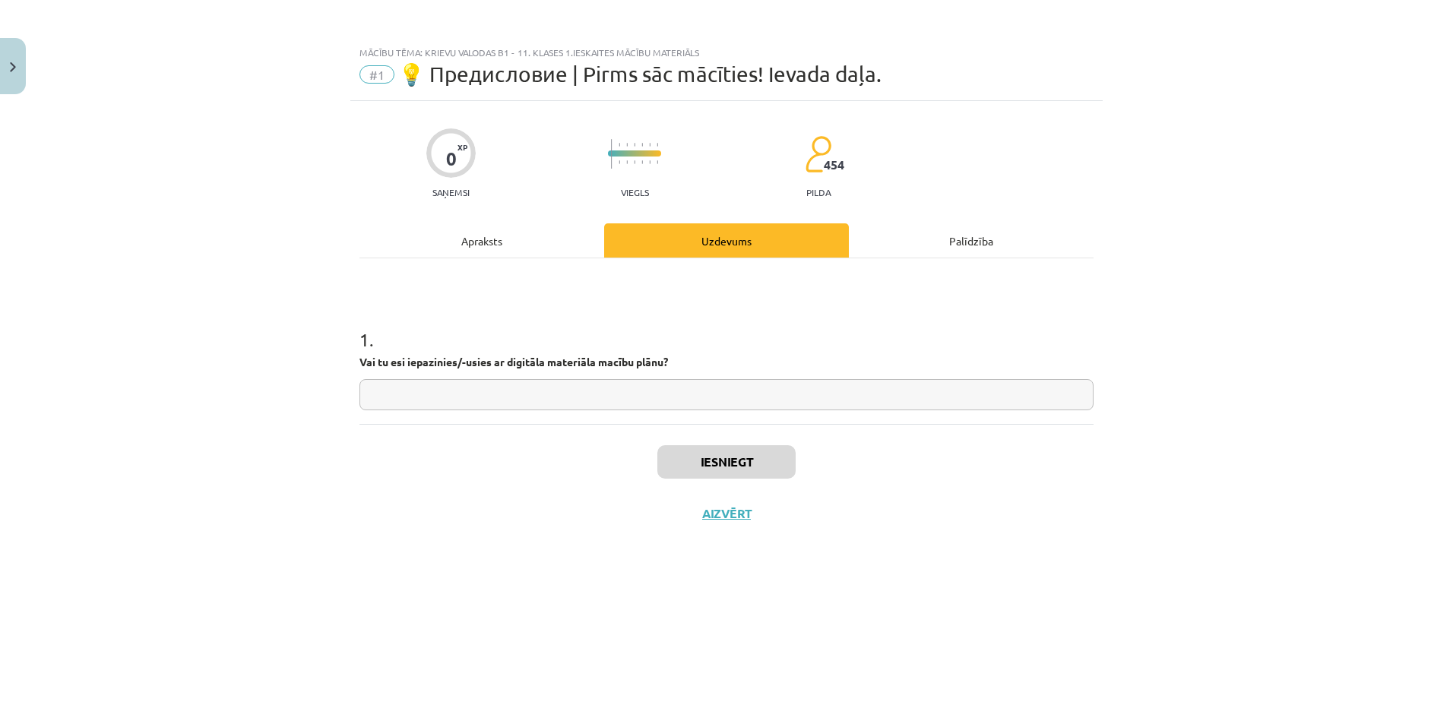
click at [636, 378] on div "1 . Vai tu esi iepazinies/-usies ar digitāla materiāla macību plānu?" at bounding box center [726, 356] width 734 height 108
click at [640, 388] on input "text" at bounding box center [726, 394] width 734 height 31
type input "**"
click at [736, 454] on button "Iesniegt" at bounding box center [726, 461] width 138 height 33
click at [738, 535] on button "Nākamā nodarbība" at bounding box center [726, 523] width 149 height 35
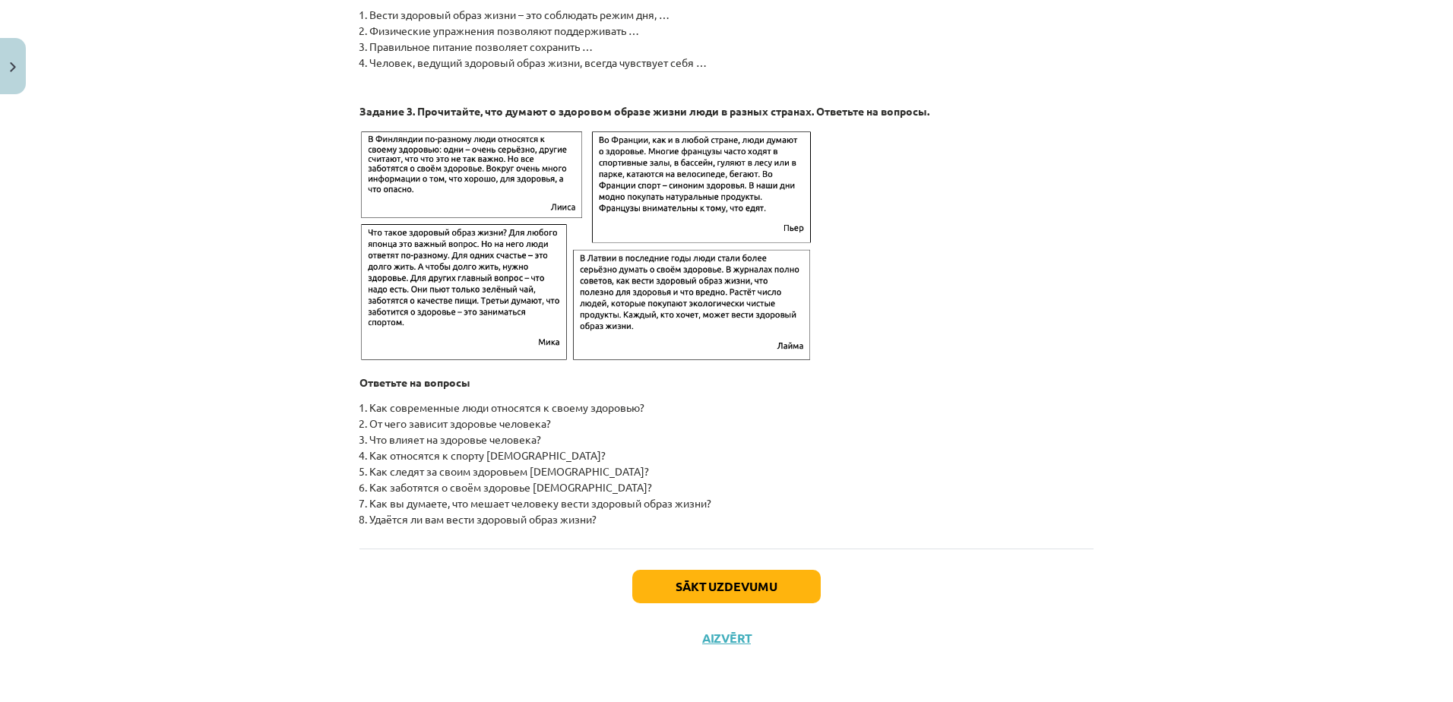
scroll to position [2294, 0]
click at [719, 596] on button "Sākt uzdevumu" at bounding box center [726, 586] width 188 height 33
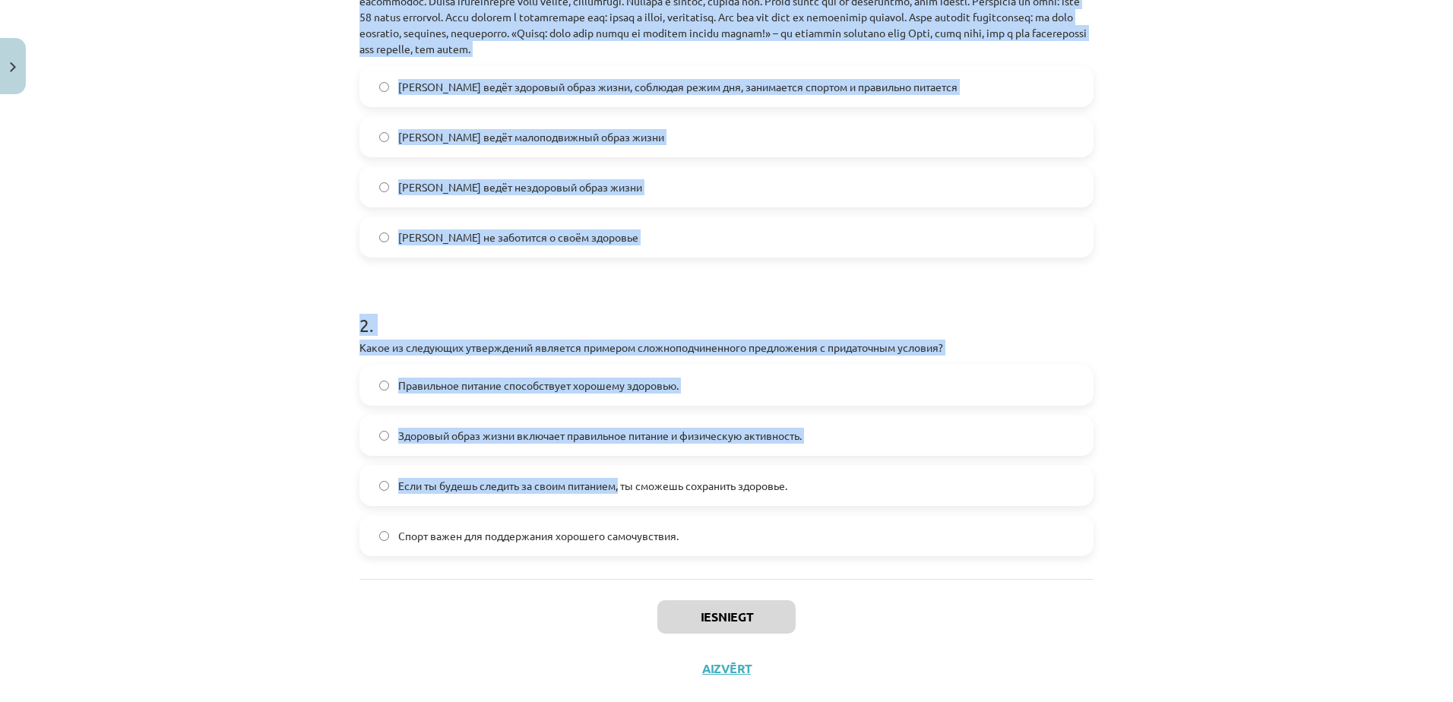
scroll to position [432, 0]
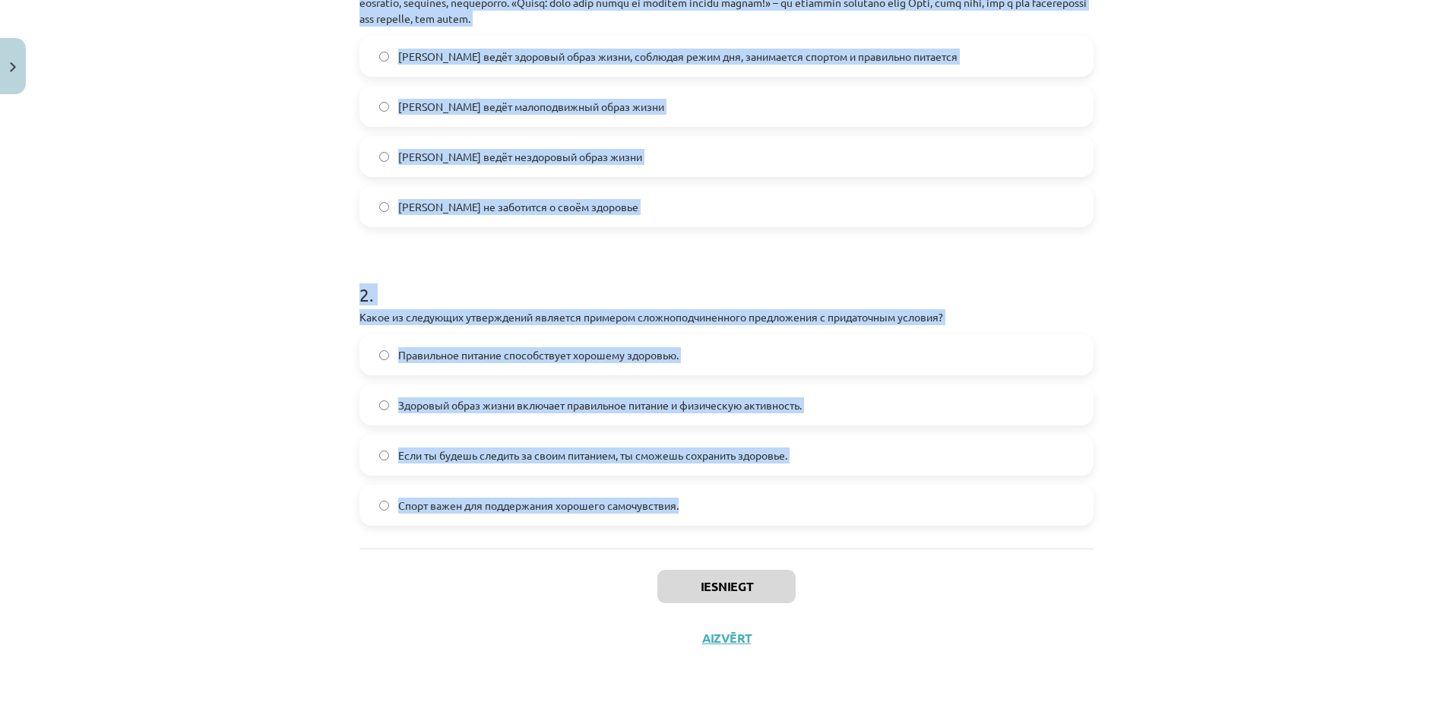
drag, startPoint x: 340, startPoint y: 218, endPoint x: 696, endPoint y: 515, distance: 463.5
click at [696, 515] on div "Mācību tēma: Krievu valodas b1 - 11. klases 1.ieskaites mācību materiāls #2 🏃‍♂…" at bounding box center [726, 351] width 1453 height 702
copy form "1 . Прочитайте текст и ответьте на вопрос "Какой образ жизни ведёт Олег, герой …"
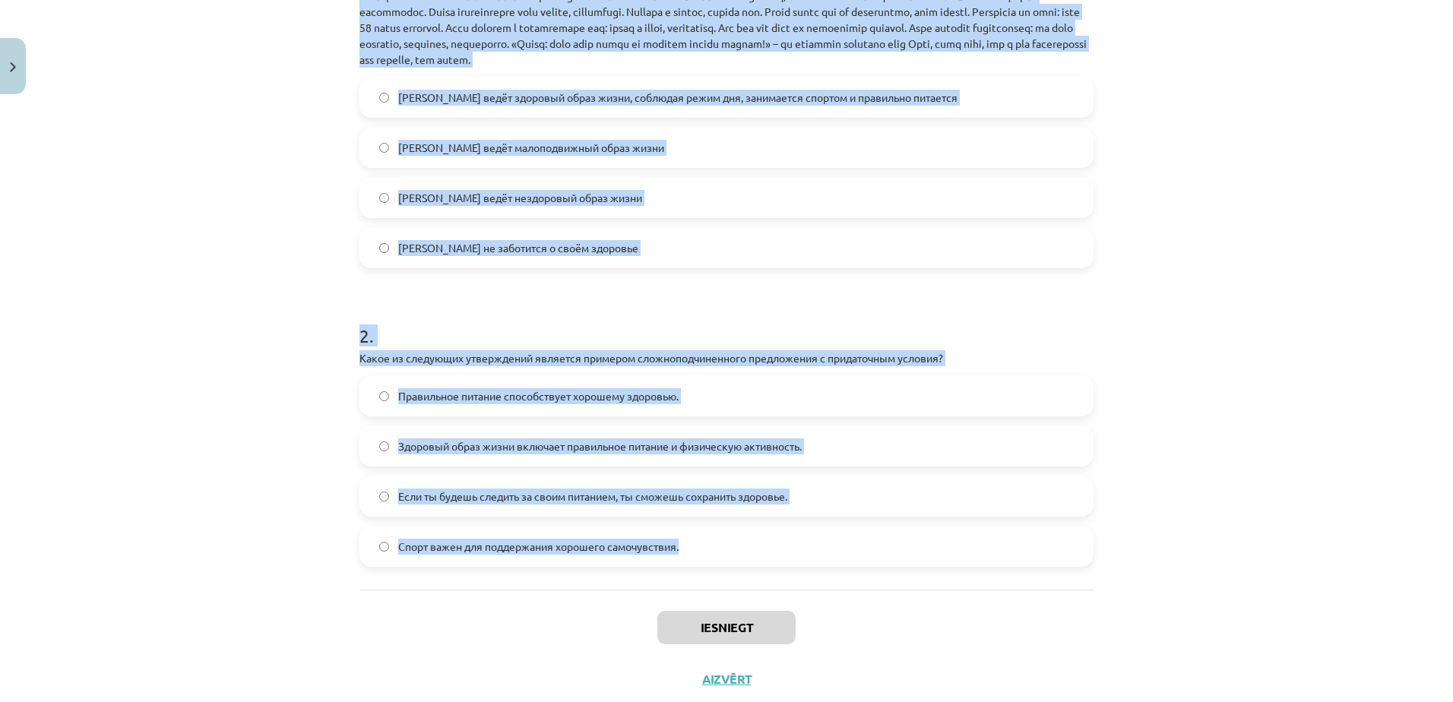
scroll to position [280, 0]
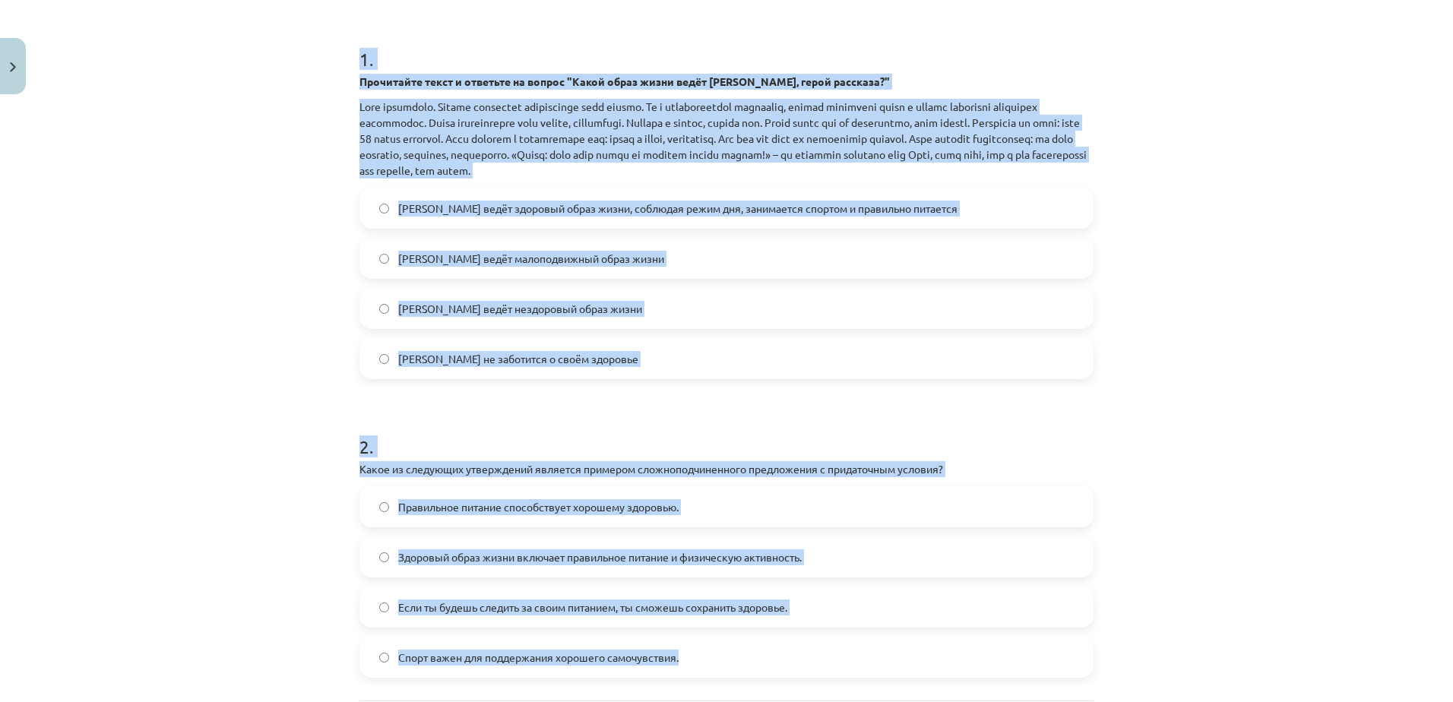
click at [641, 372] on label "Олег не заботится о своём здоровье" at bounding box center [726, 359] width 731 height 38
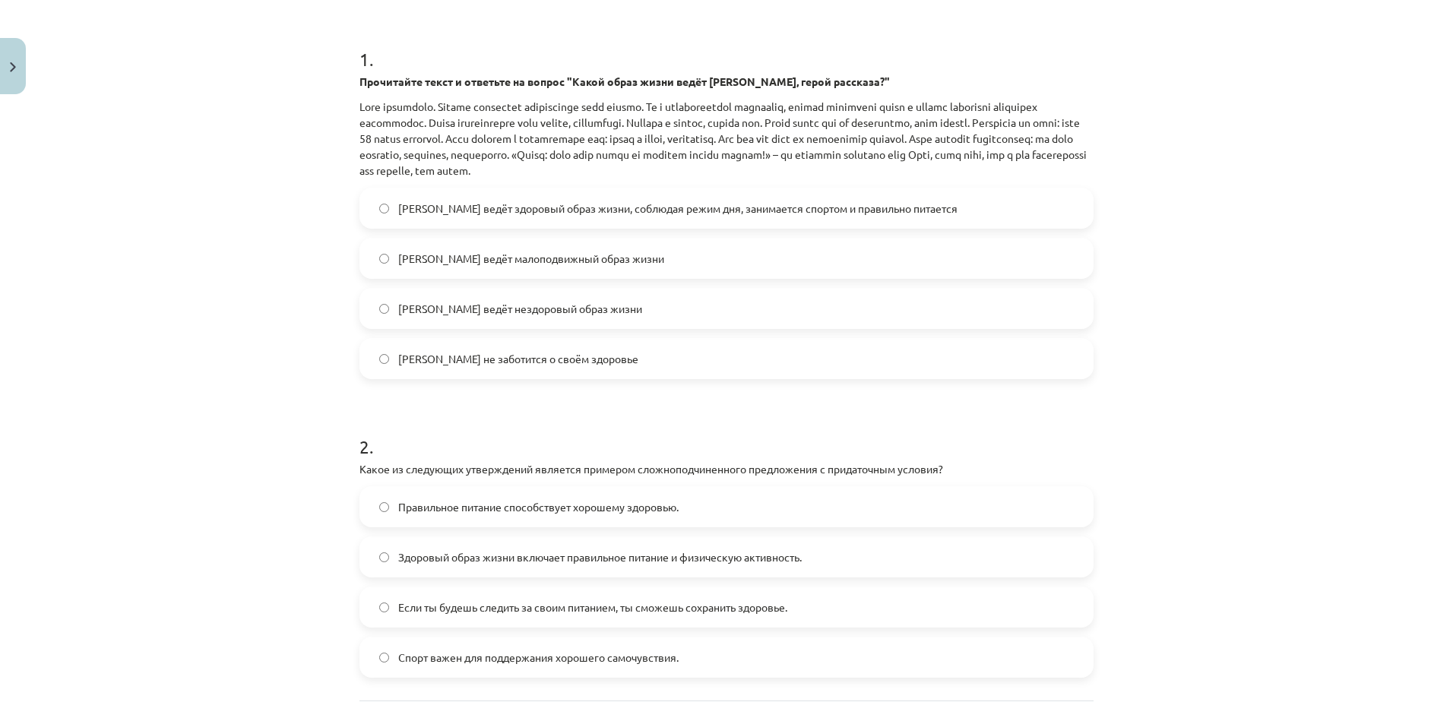
click at [585, 220] on label "Олег ведёт здоровый образ жизни, соблюдая режим дня, занимается спортом и прави…" at bounding box center [726, 208] width 731 height 38
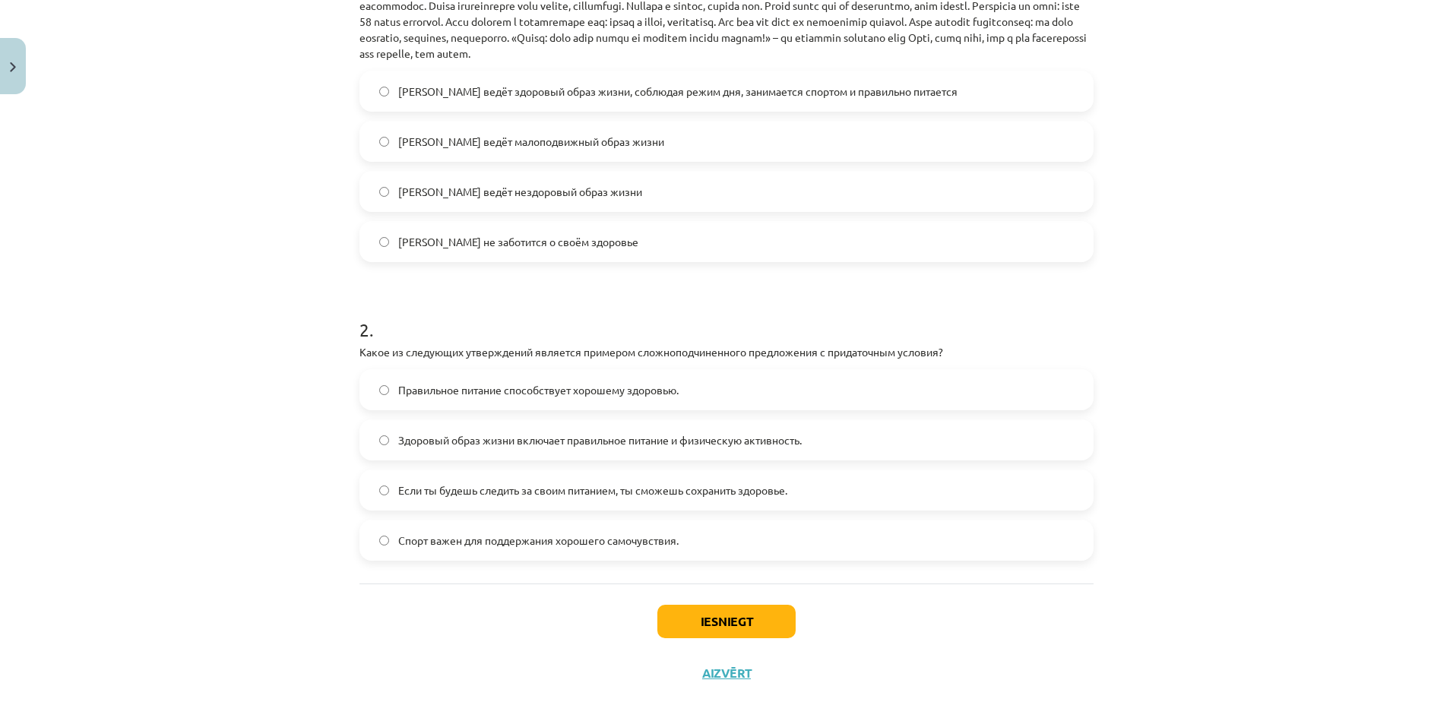
scroll to position [432, 0]
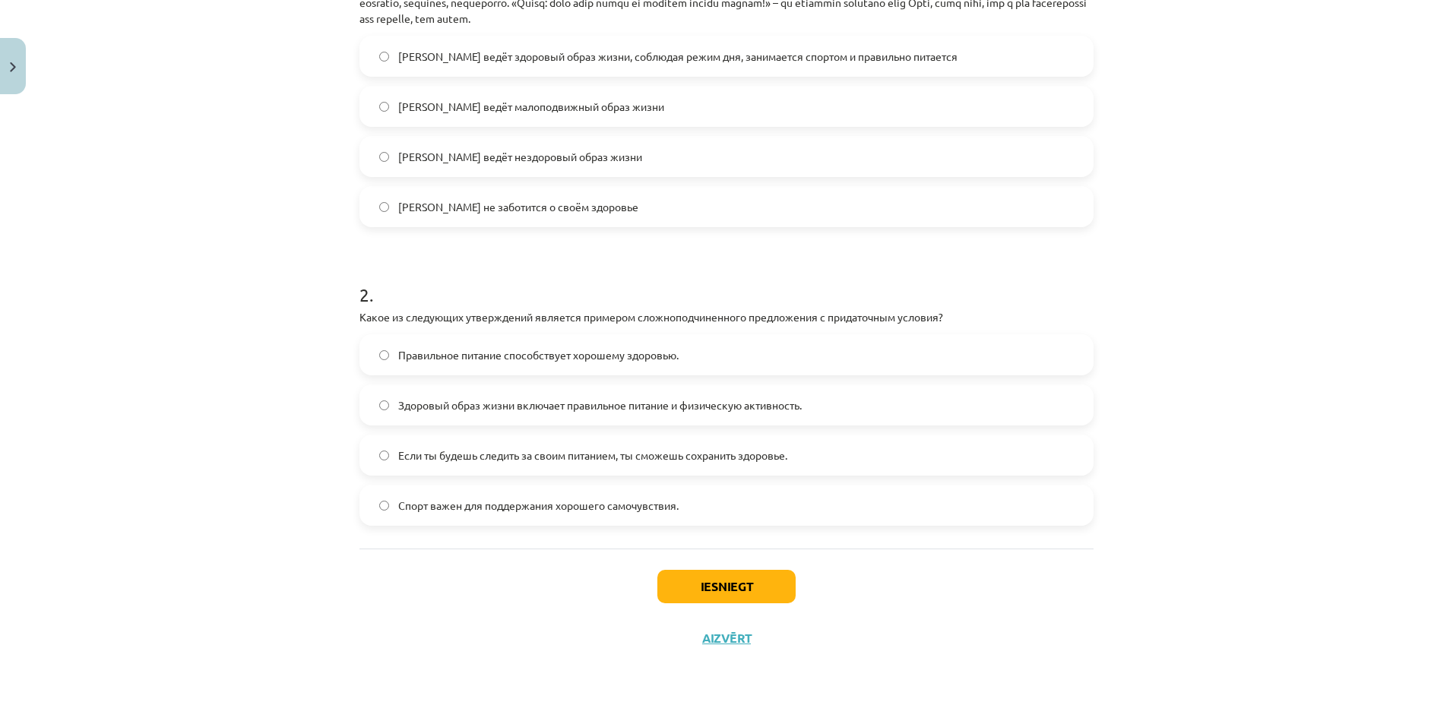
click at [505, 454] on span "Если ты будешь следить за своим питанием, ты сможешь сохранить здоровье." at bounding box center [592, 456] width 389 height 16
click at [757, 578] on button "Iesniegt" at bounding box center [726, 586] width 138 height 33
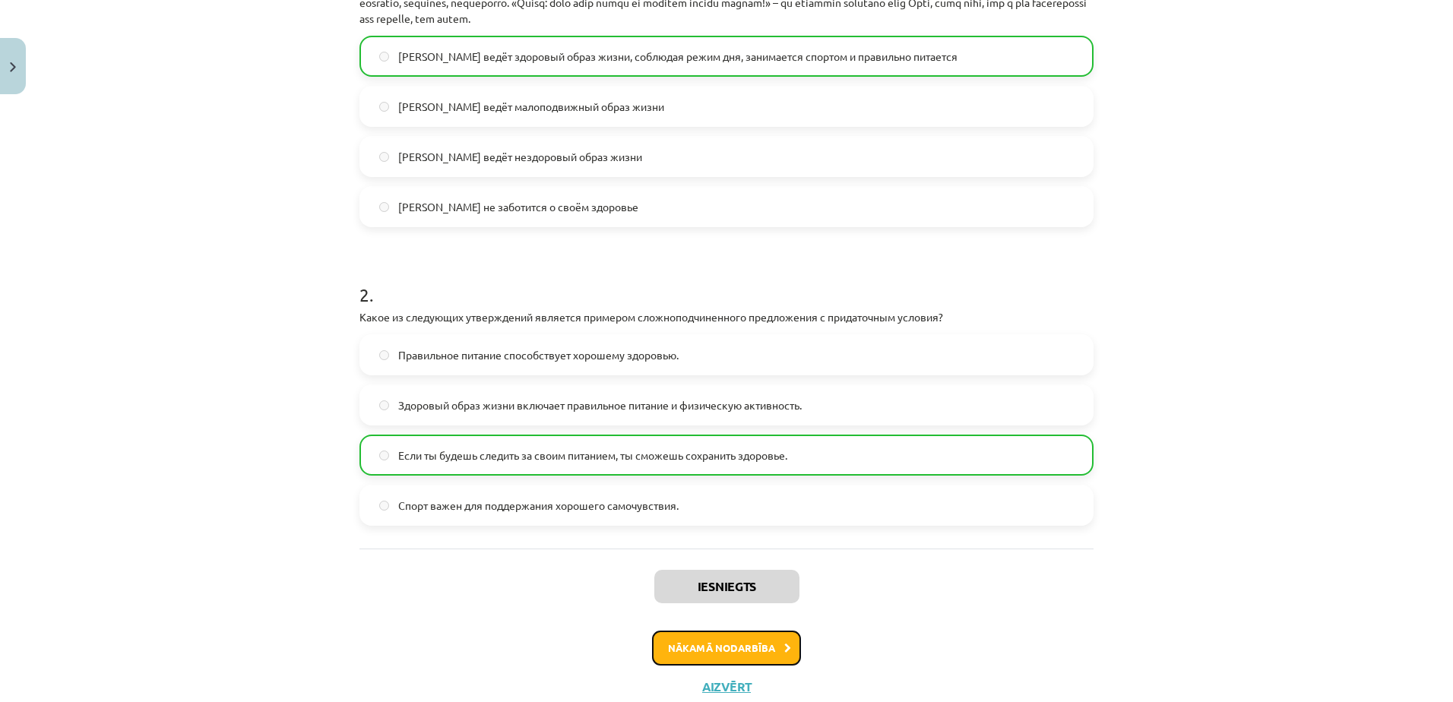
click at [761, 657] on button "Nākamā nodarbība" at bounding box center [726, 648] width 149 height 35
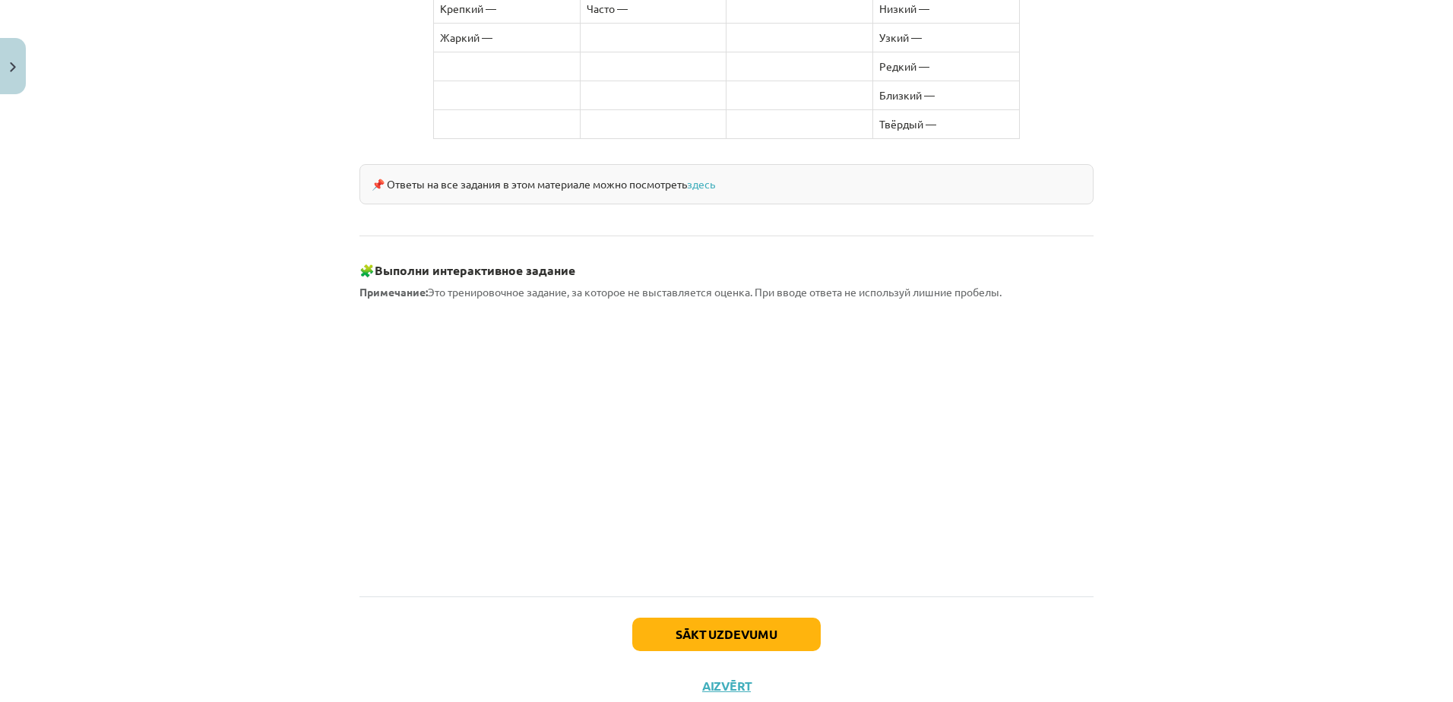
scroll to position [1225, 0]
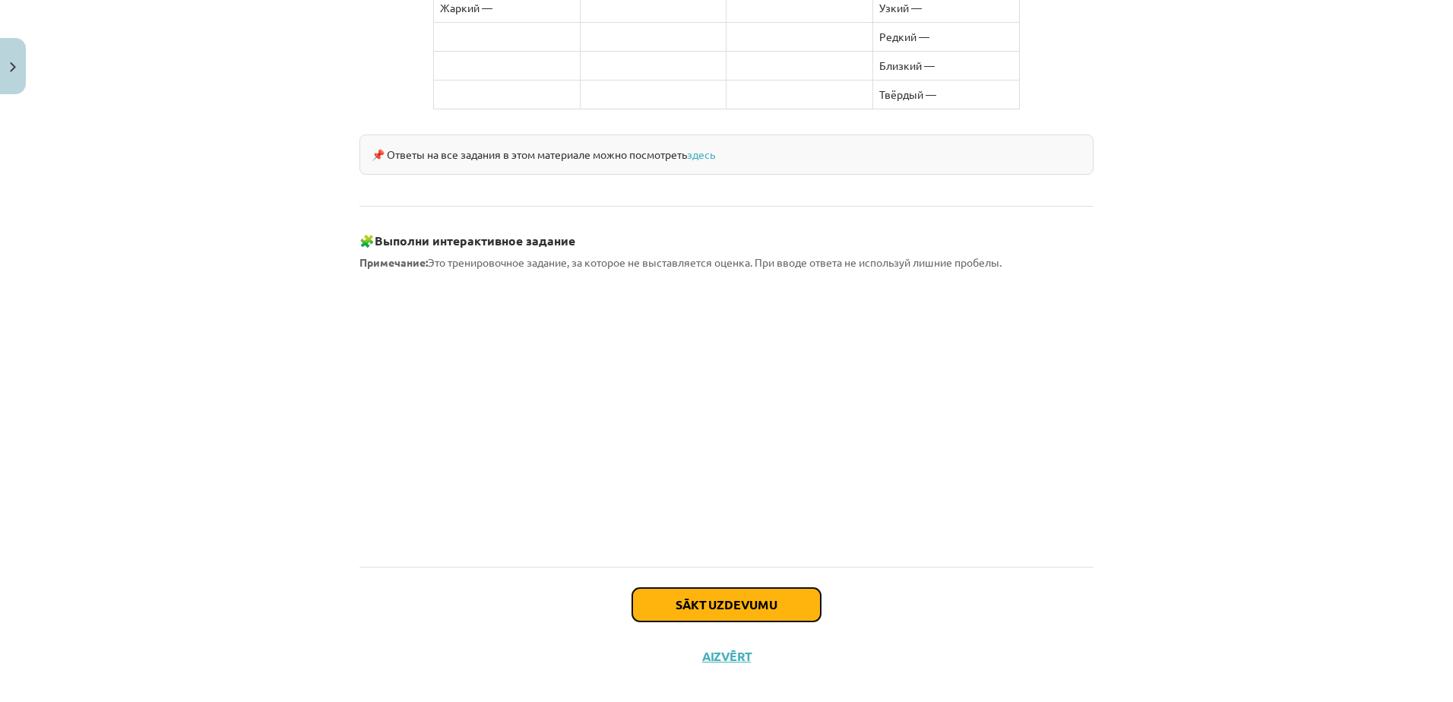
click at [746, 588] on button "Sākt uzdevumu" at bounding box center [726, 604] width 188 height 33
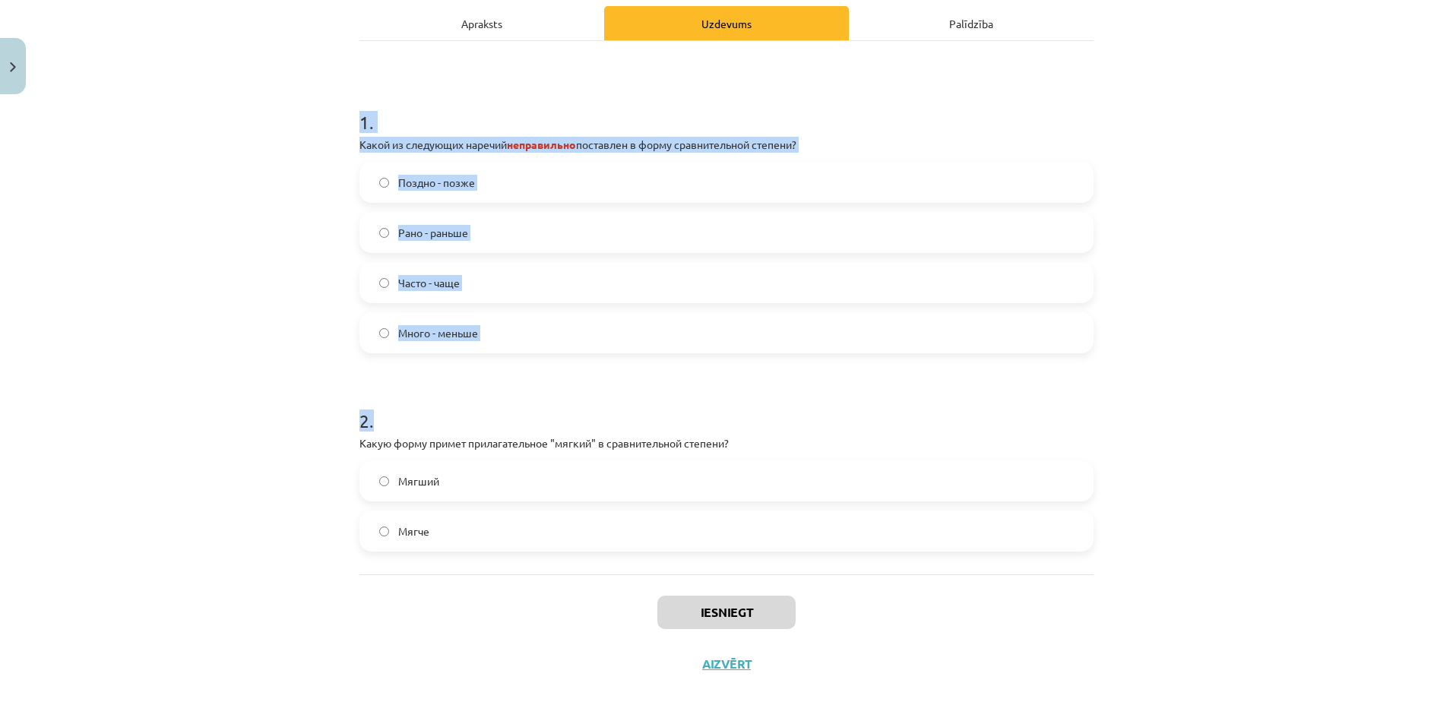
scroll to position [268, 0]
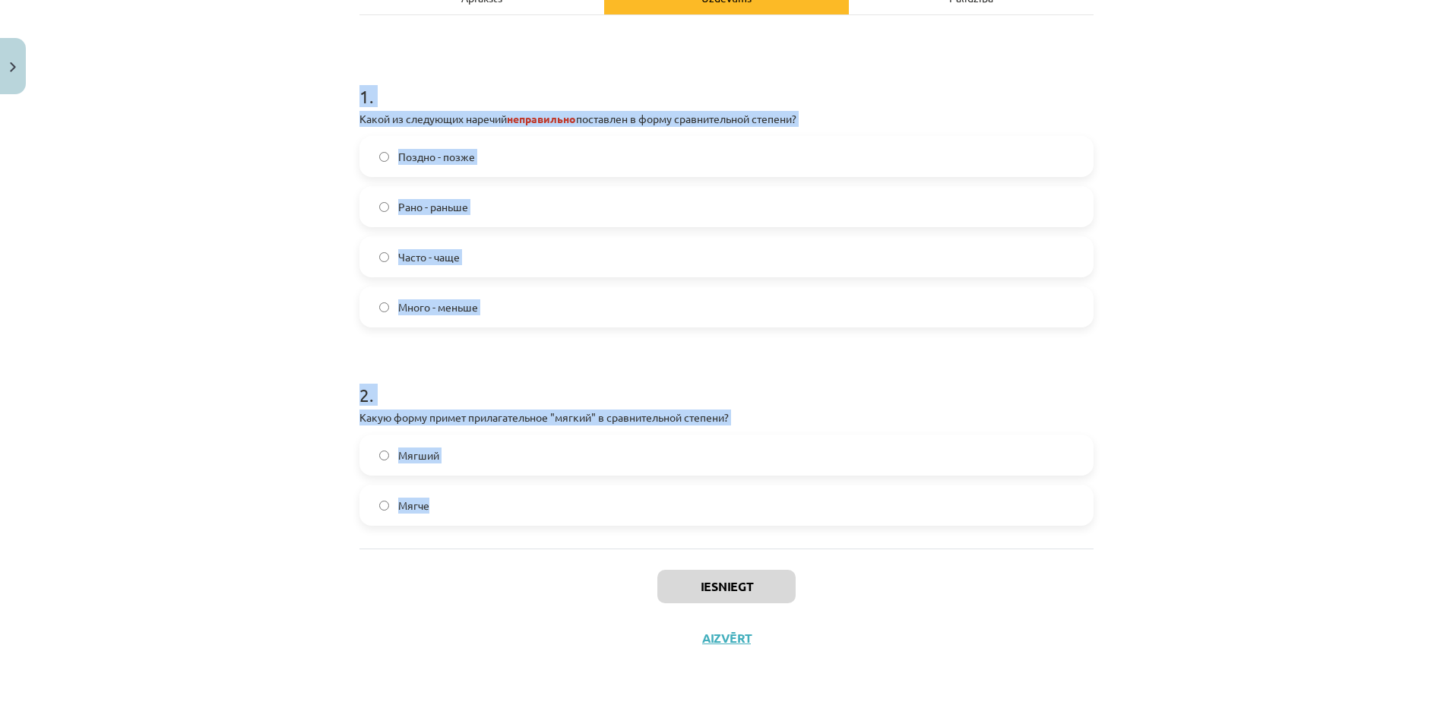
drag, startPoint x: 356, startPoint y: 321, endPoint x: 524, endPoint y: 505, distance: 249.0
click at [524, 505] on div "4 XP Saņemsi Grūts 454 pilda Apraksts Uzdevums Palīdzība 1 . Какой из следующих…" at bounding box center [726, 261] width 752 height 806
copy form "1 . Какой из следующих наречий неправильно поставлен в форму сравнительной степ…"
click at [512, 339] on form "1 . Какой из следующих наречий неправильно поставлен в форму сравнительной степ…" at bounding box center [726, 292] width 734 height 467
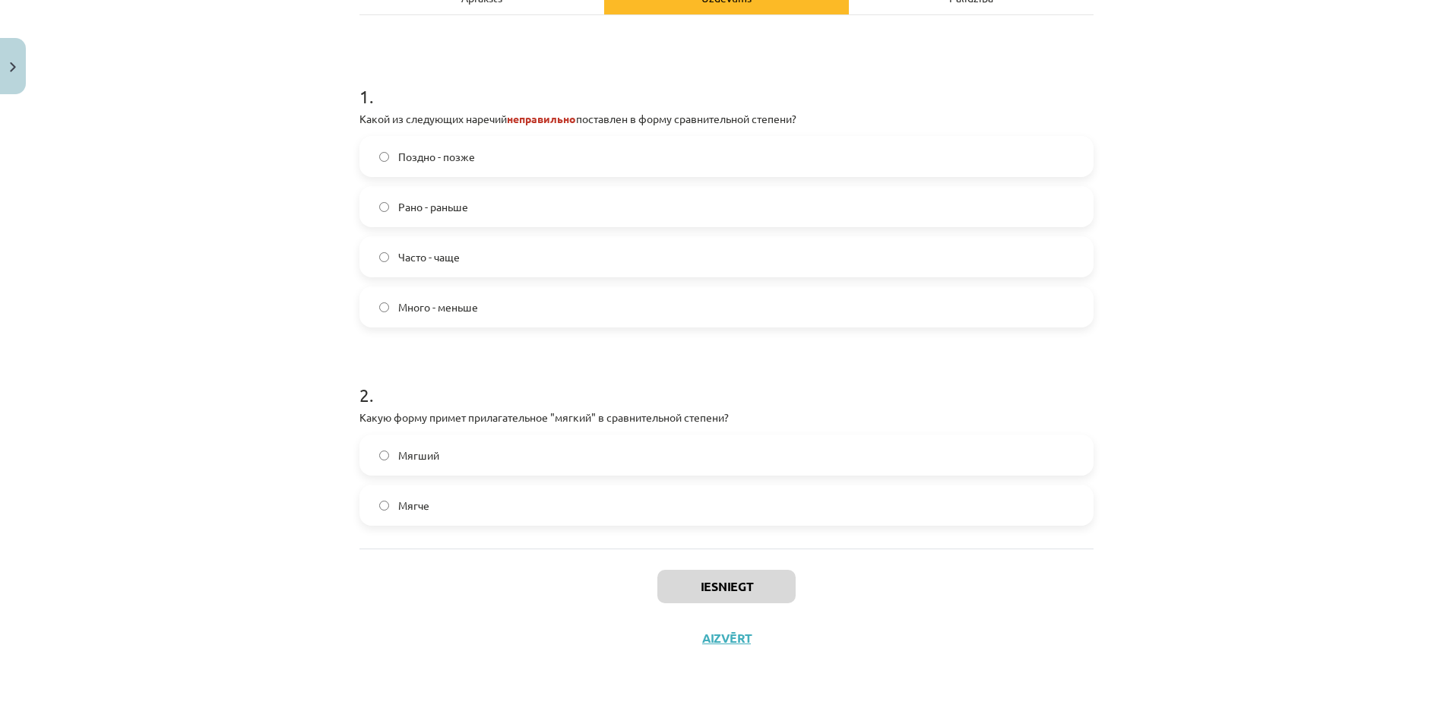
click at [506, 313] on label "Много - меньше" at bounding box center [726, 307] width 731 height 38
click at [442, 513] on label "Мягче" at bounding box center [726, 505] width 731 height 38
click at [685, 571] on button "Iesniegt" at bounding box center [726, 586] width 138 height 33
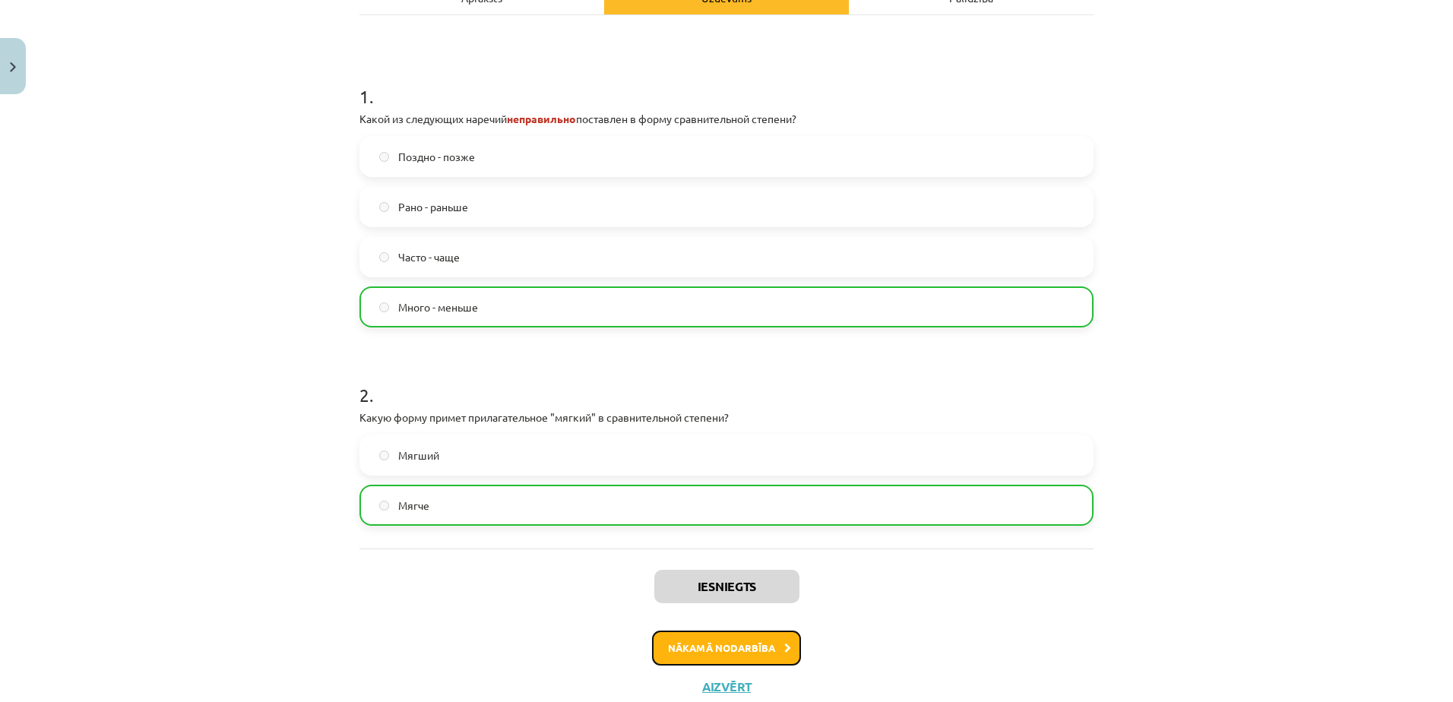
click at [734, 654] on button "Nākamā nodarbība" at bounding box center [726, 648] width 149 height 35
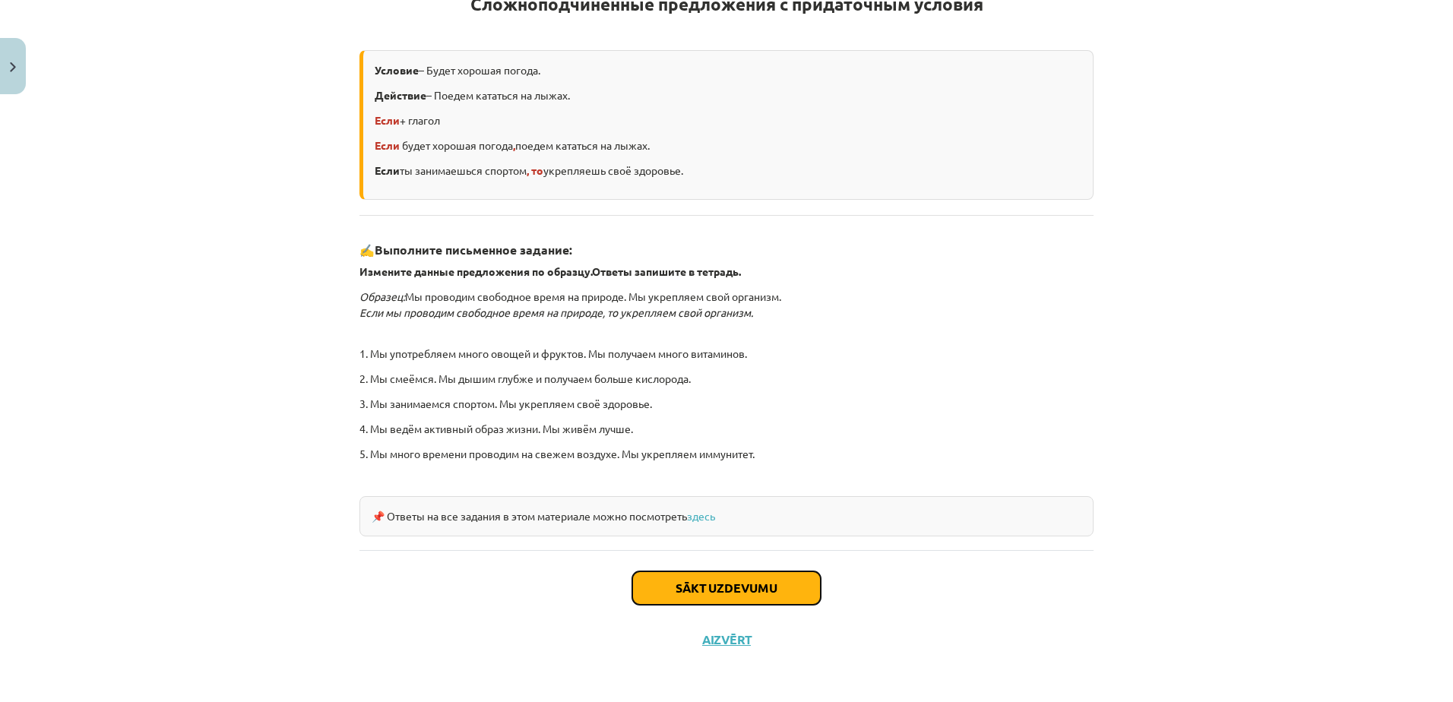
click at [755, 587] on button "Sākt uzdevumu" at bounding box center [726, 587] width 188 height 33
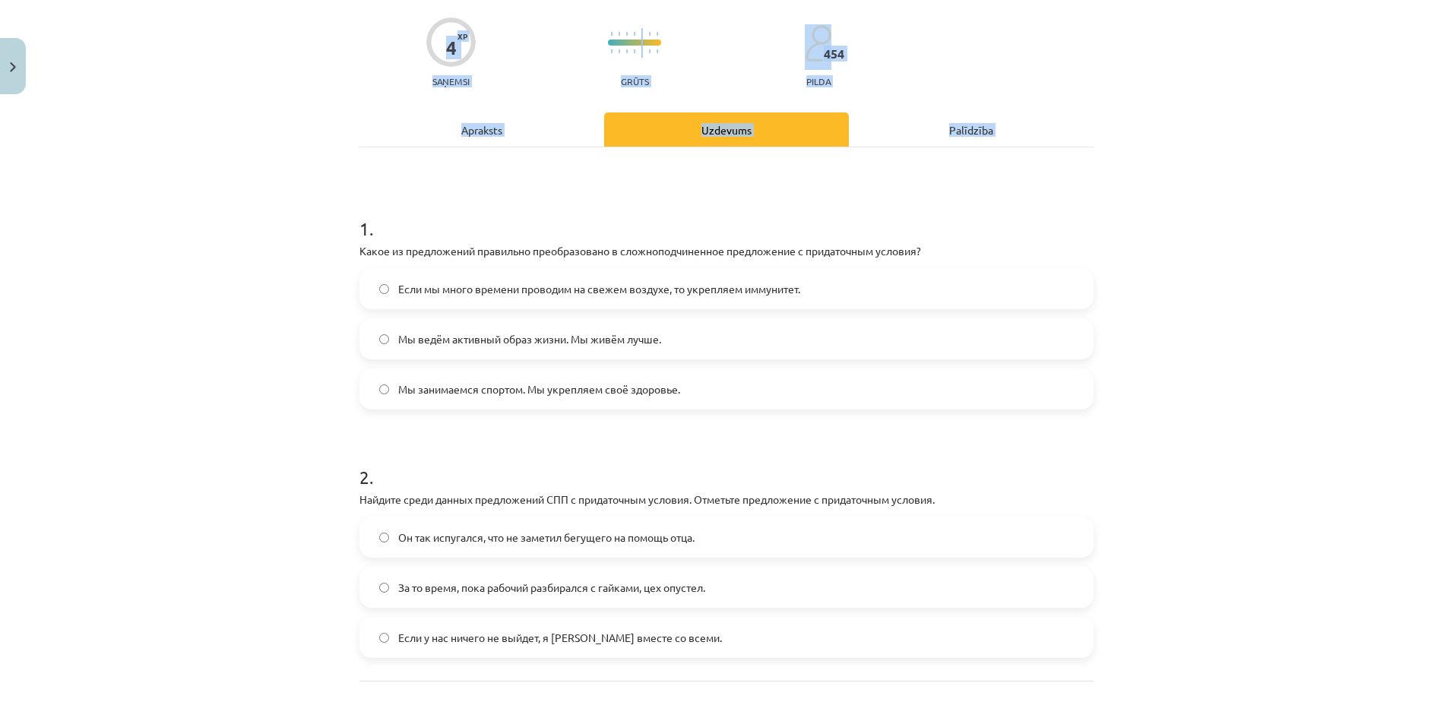
scroll to position [243, 0]
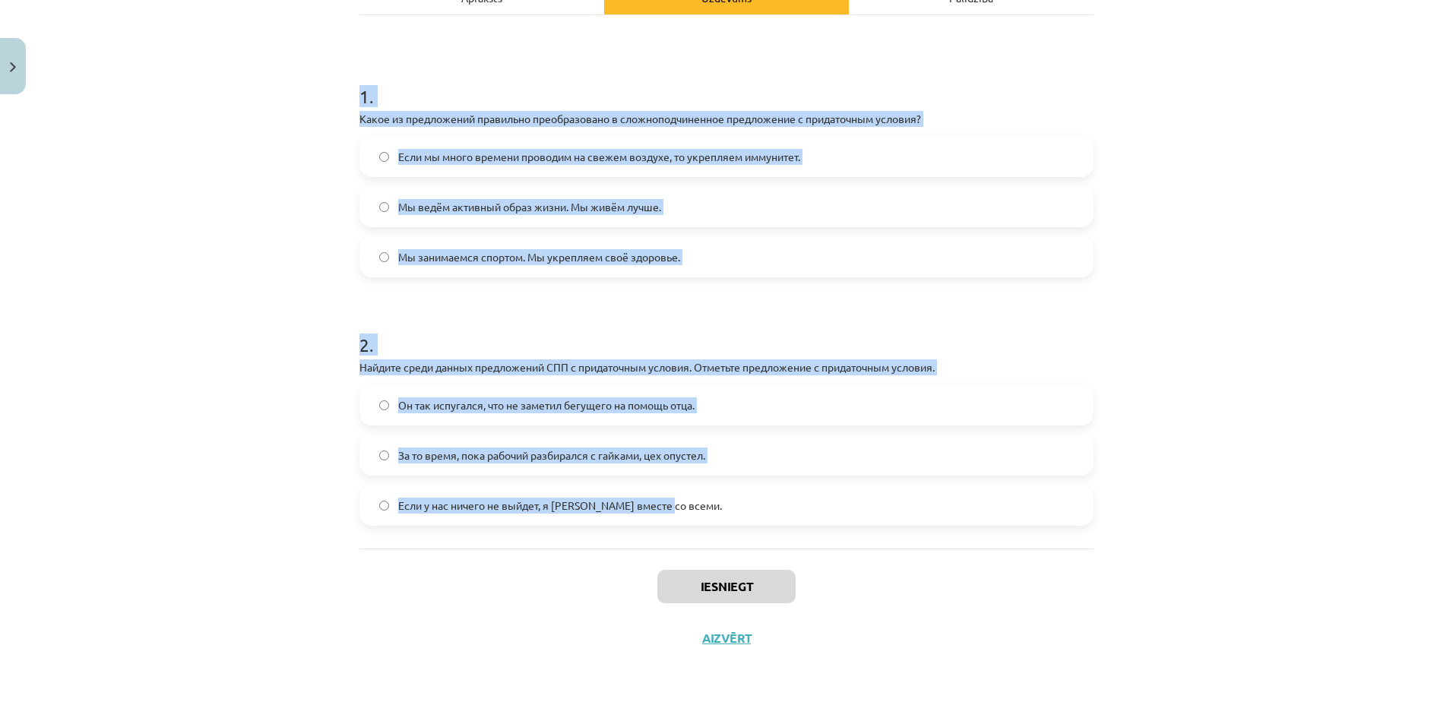
drag, startPoint x: 347, startPoint y: 299, endPoint x: 724, endPoint y: 510, distance: 431.7
click at [724, 510] on div "4 XP Saņemsi Grūts 454 pilda Apraksts Uzdevums Palīdzība 1 . Какое из предложен…" at bounding box center [726, 261] width 752 height 806
copy form "1 . Какое из предложений правильно преобразовано в сложноподчиненное предложени…"
click at [508, 296] on form "1 . Какое из предложений правильно преобразовано в сложноподчиненное предложени…" at bounding box center [726, 292] width 734 height 467
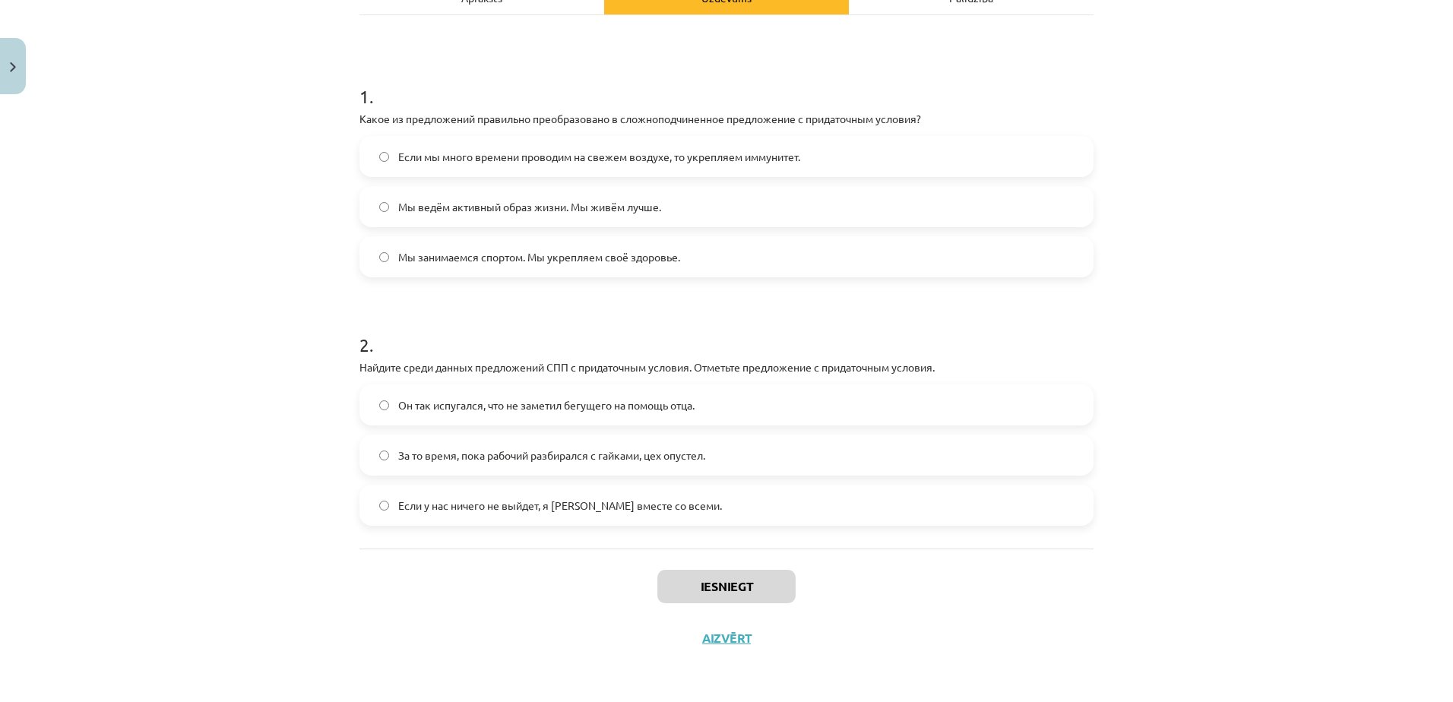
click at [490, 149] on span "Если мы много времени проводим на свежем воздухе, то укрепляем иммунитет." at bounding box center [599, 157] width 402 height 16
click at [479, 504] on span "Если у нас ничего не выйдет, я уеду вместе со всеми." at bounding box center [560, 506] width 324 height 16
click at [729, 591] on button "Iesniegt" at bounding box center [726, 586] width 138 height 33
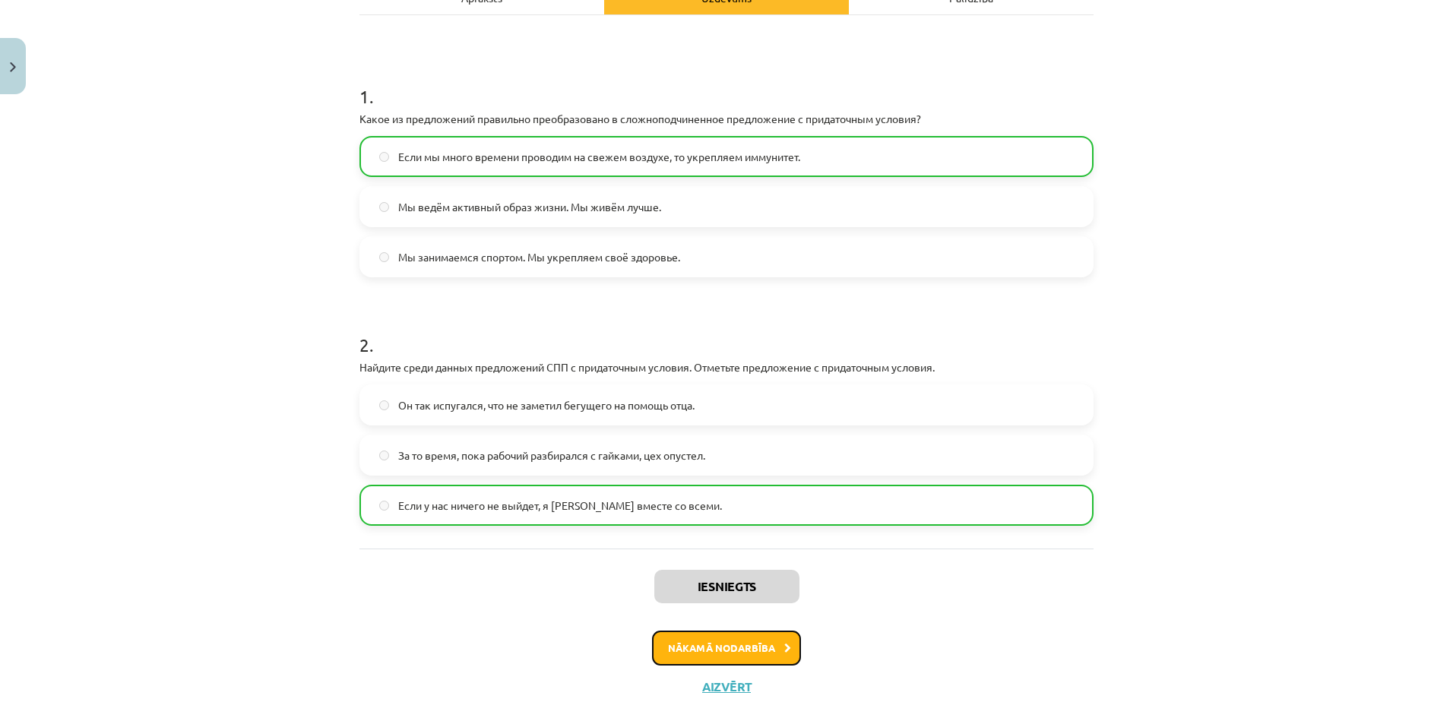
click at [748, 651] on button "Nākamā nodarbība" at bounding box center [726, 648] width 149 height 35
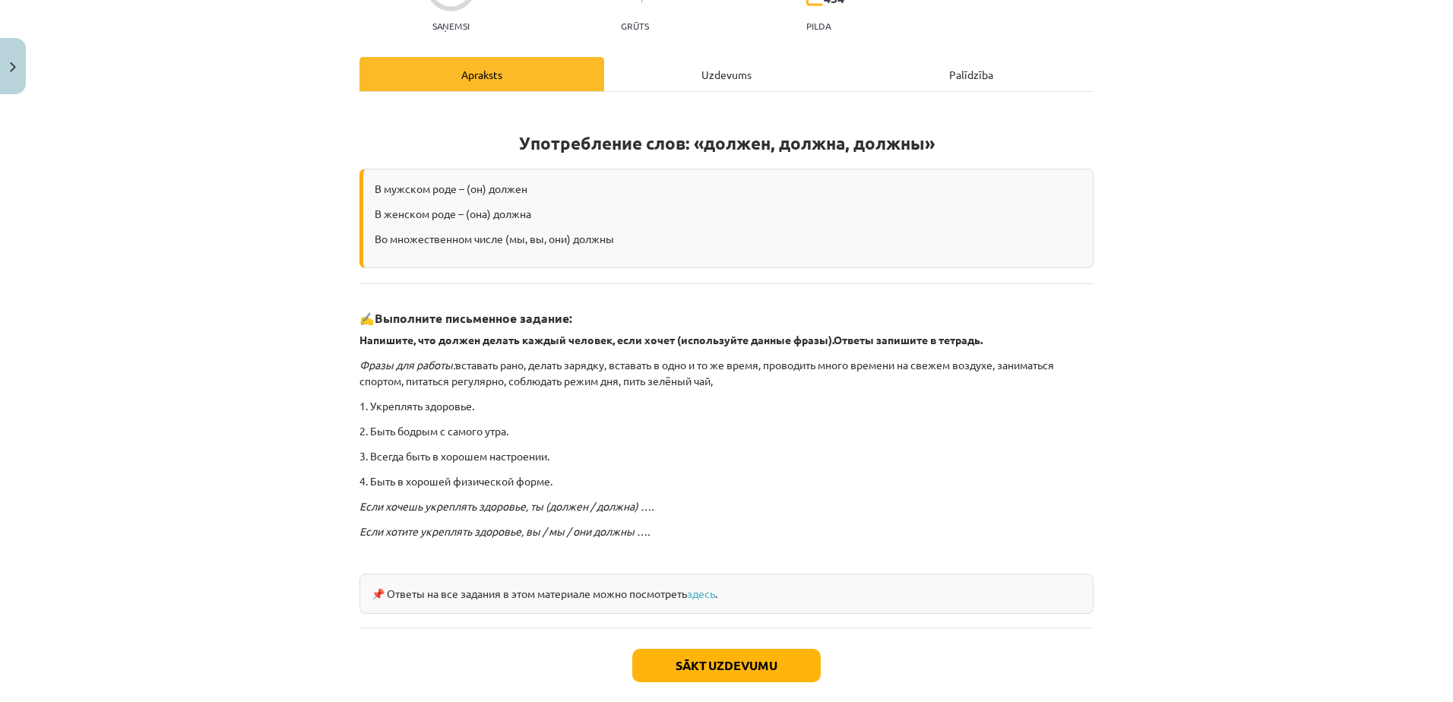
scroll to position [244, 0]
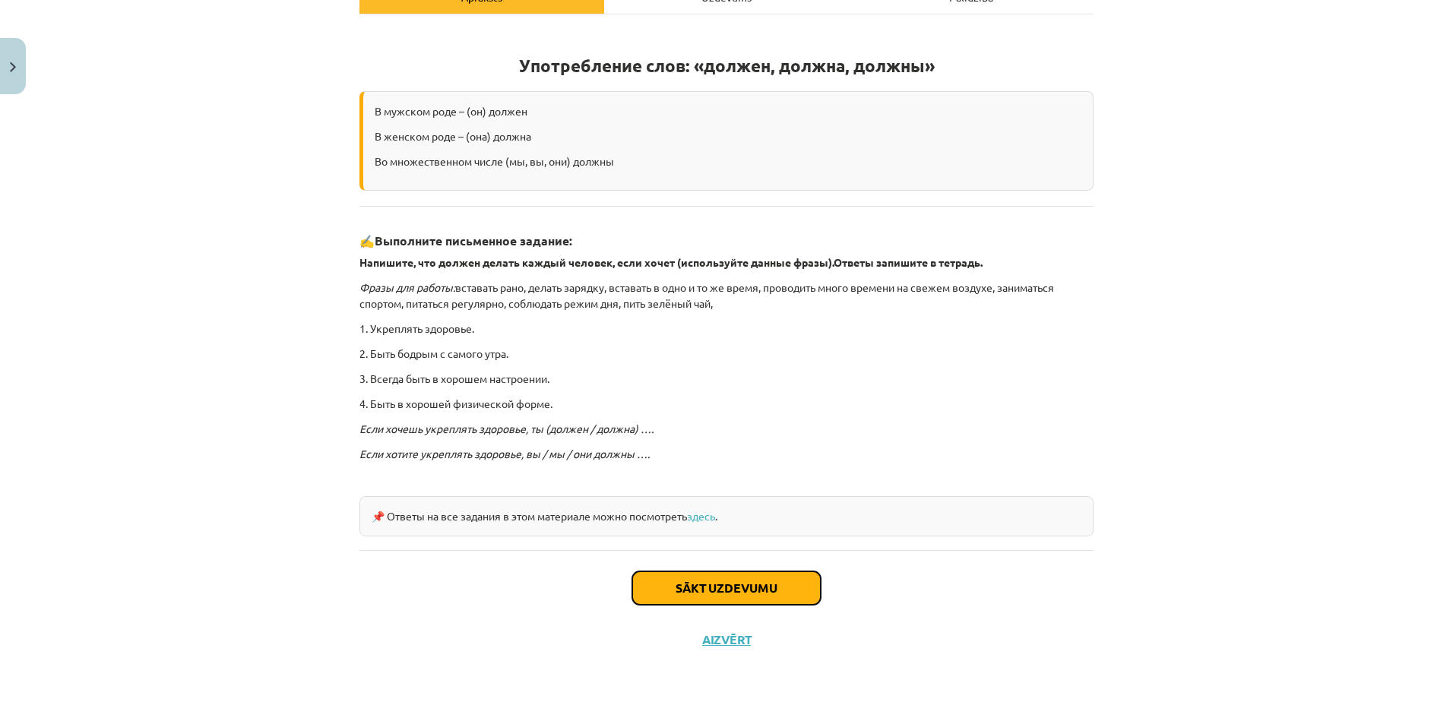
click at [724, 581] on button "Sākt uzdevumu" at bounding box center [726, 587] width 188 height 33
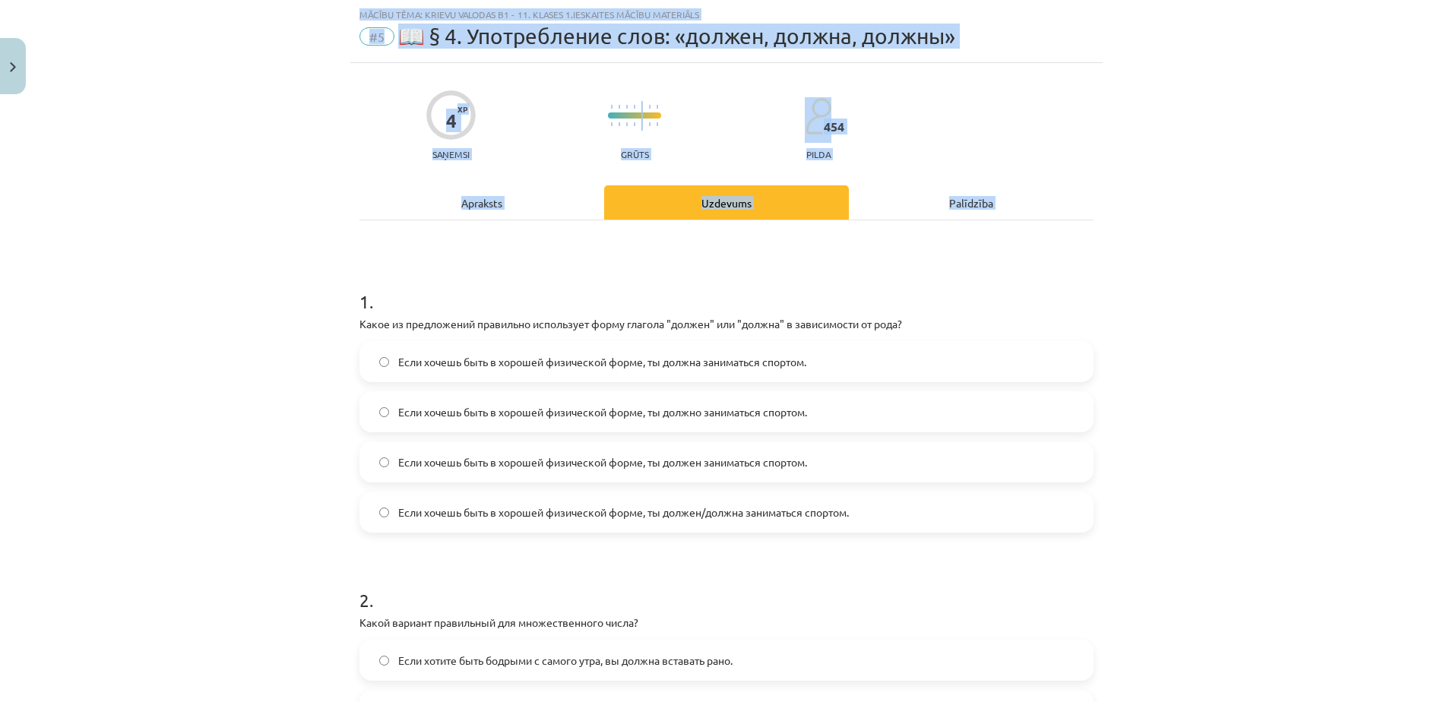
scroll to position [344, 0]
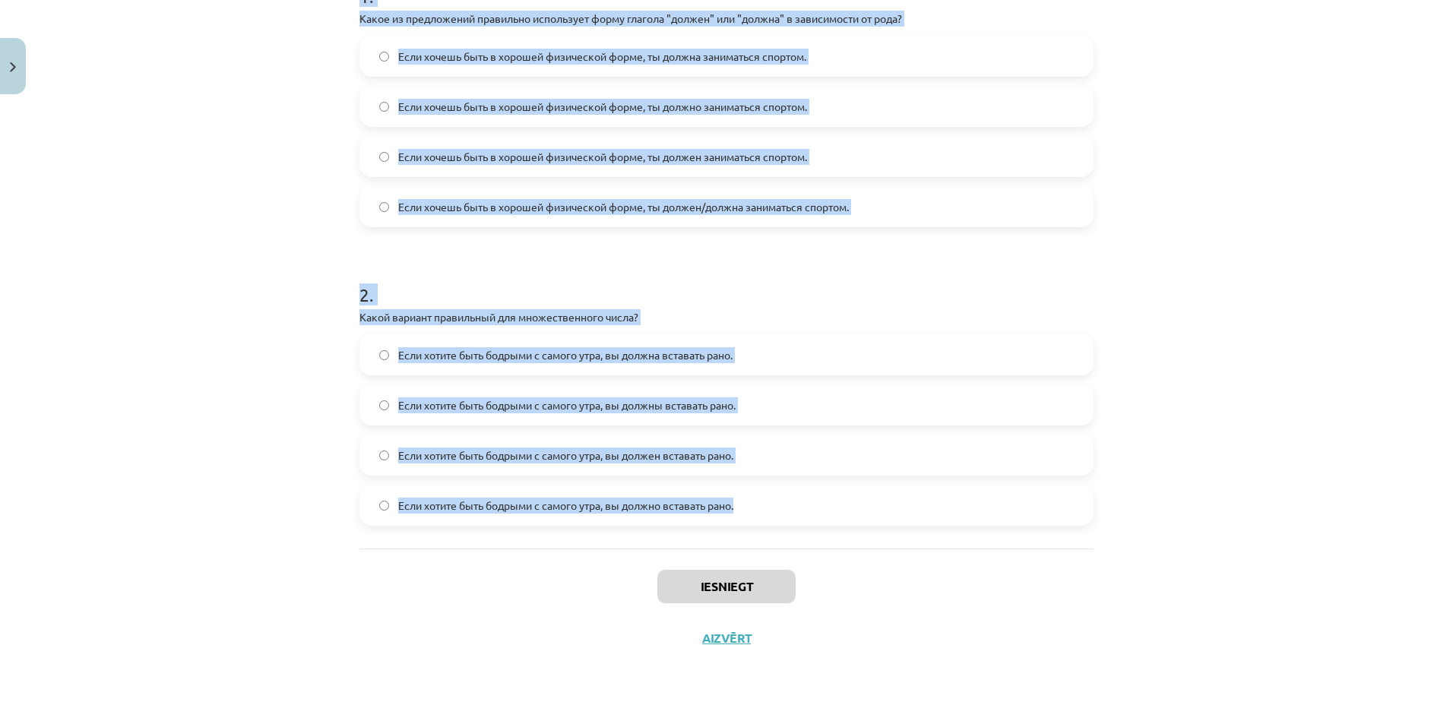
drag, startPoint x: 353, startPoint y: 296, endPoint x: 756, endPoint y: 518, distance: 460.2
click at [756, 518] on form "1 . Какое из предложений правильно использует форму глагола "должен" или "должн…" at bounding box center [726, 242] width 734 height 567
copy form "1 . Какое из предложений правильно использует форму глагола "должен" или "должн…"
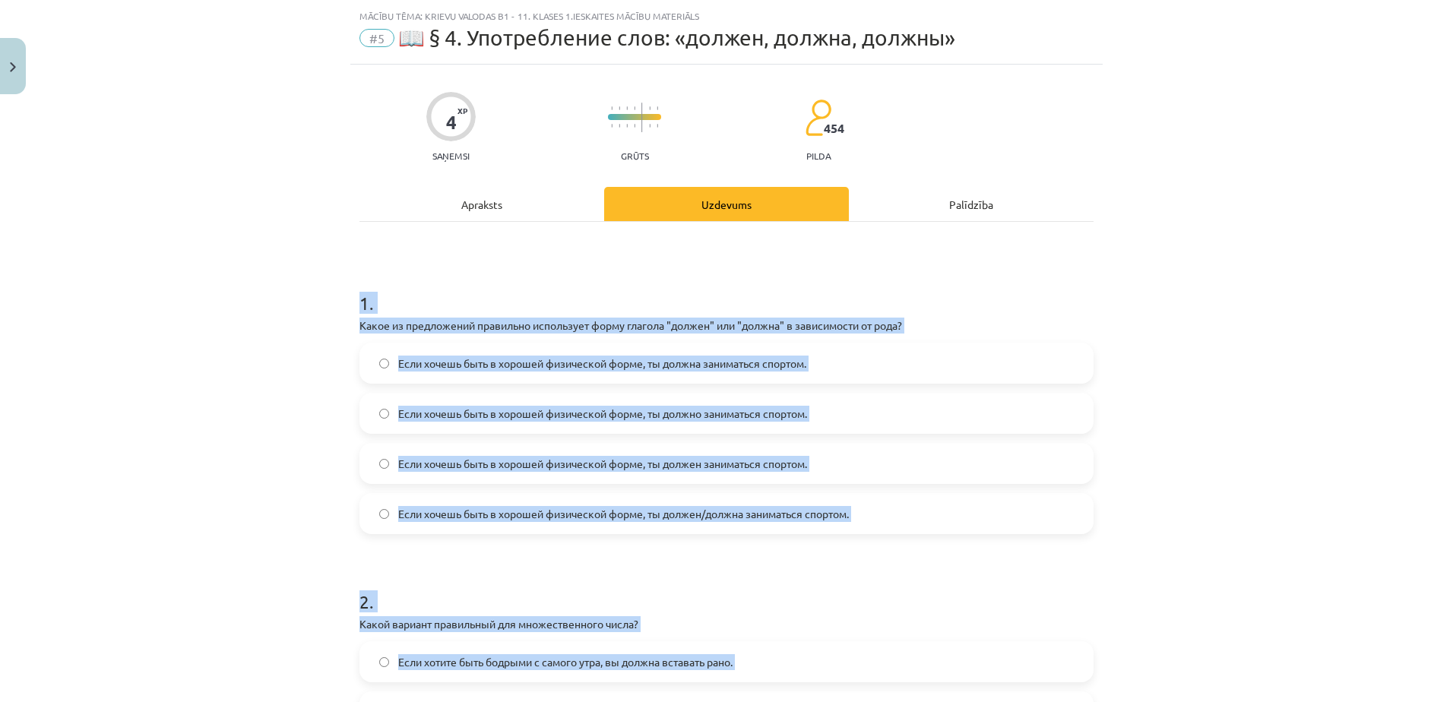
scroll to position [152, 0]
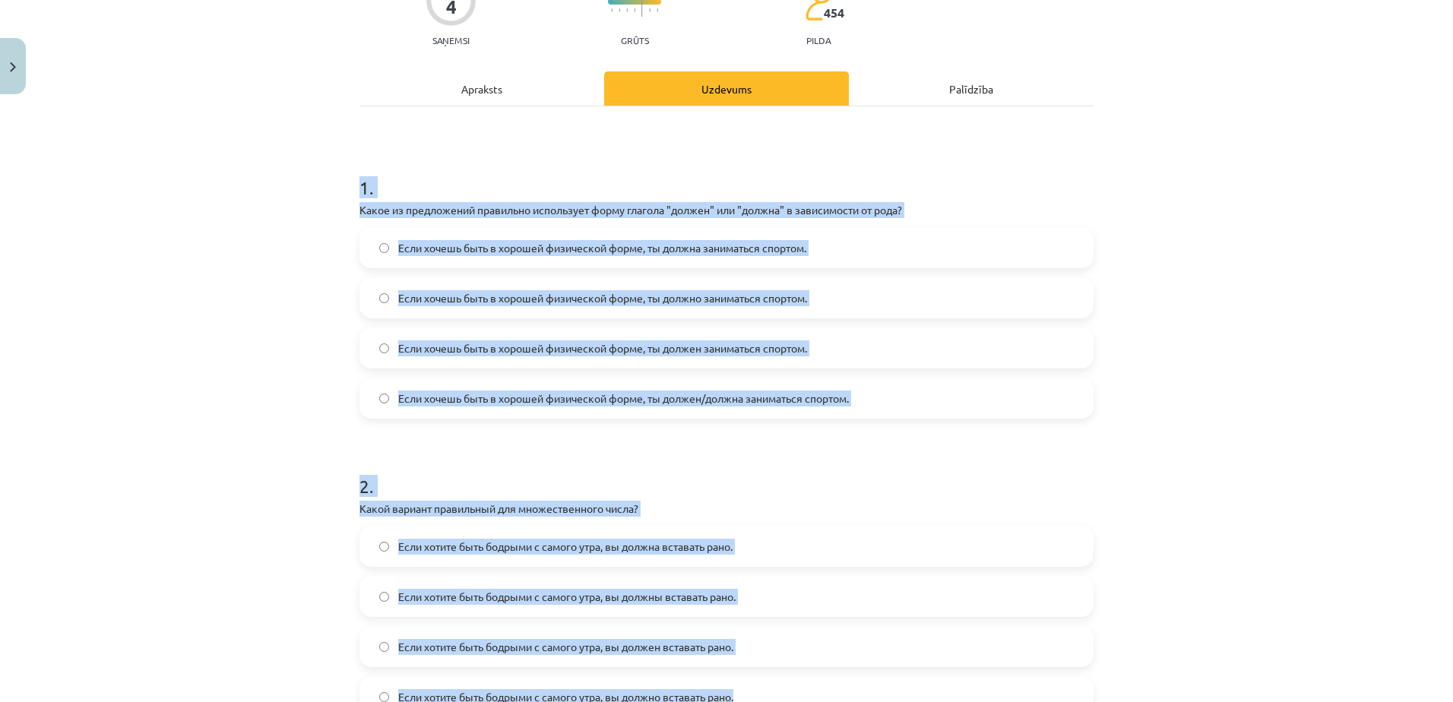
click at [477, 433] on form "1 . Какое из предложений правильно использует форму глагола "должен" или "должн…" at bounding box center [726, 433] width 734 height 567
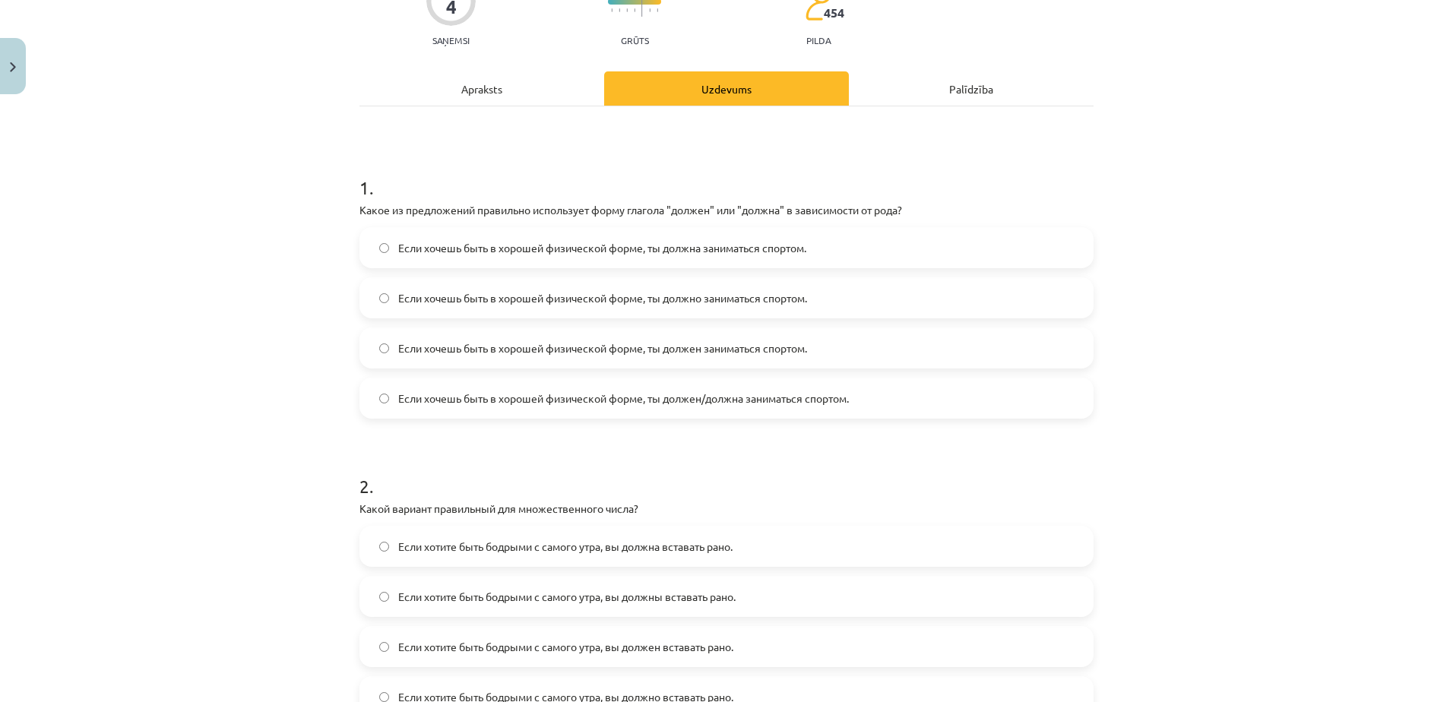
click at [710, 413] on label "Если хочешь быть в хорошей физической форме, ты должен/должна заниматься спорто…" at bounding box center [726, 398] width 731 height 38
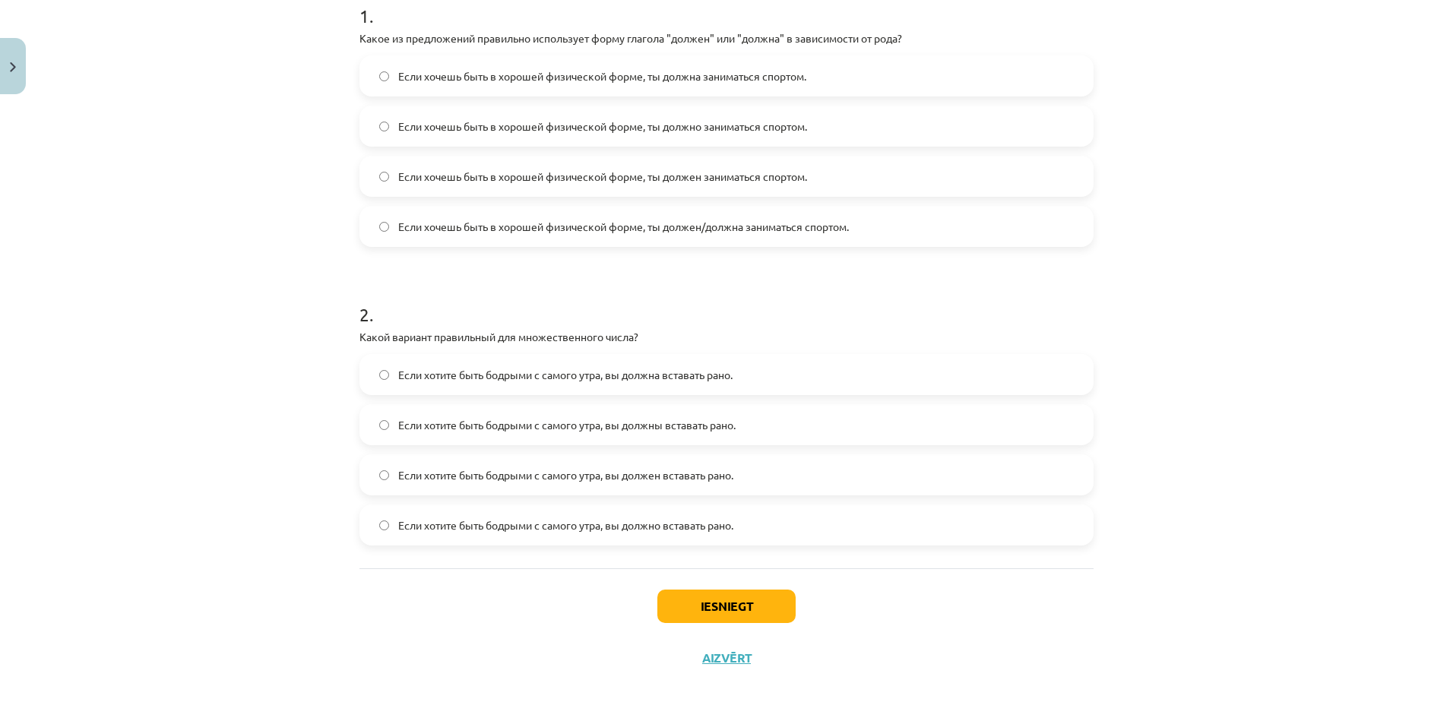
scroll to position [344, 0]
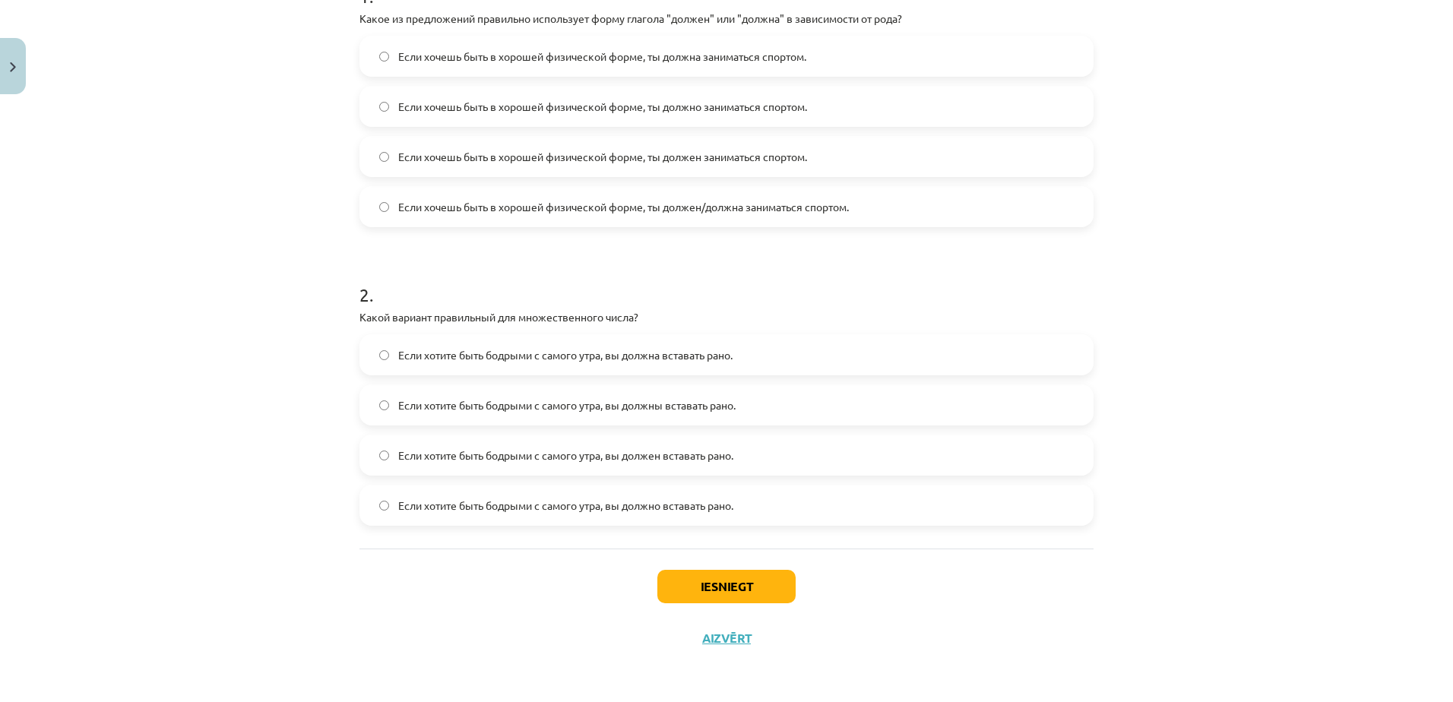
click at [667, 404] on span "Если хотите быть бодрыми с самого утра, вы должны вставать рано." at bounding box center [566, 405] width 337 height 16
click at [727, 574] on button "Iesniegt" at bounding box center [726, 586] width 138 height 33
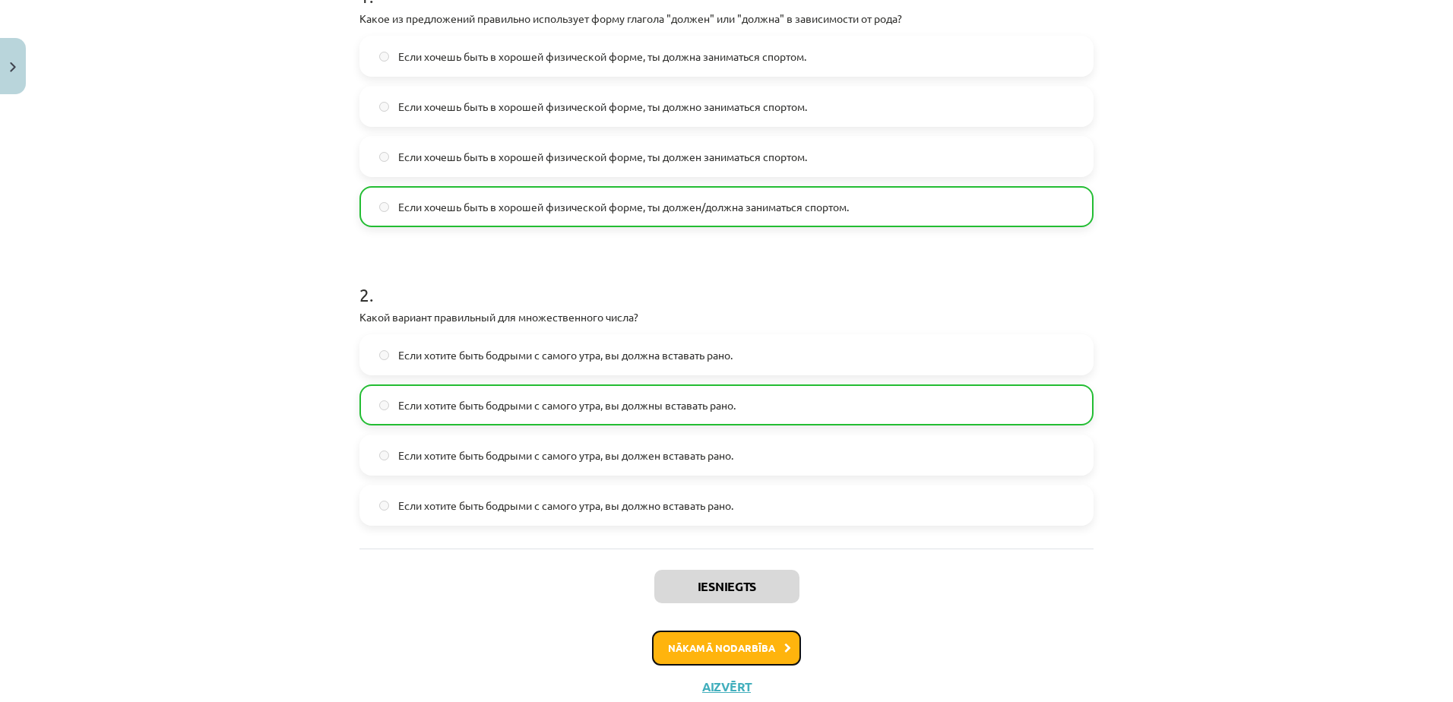
click at [721, 640] on button "Nākamā nodarbība" at bounding box center [726, 648] width 149 height 35
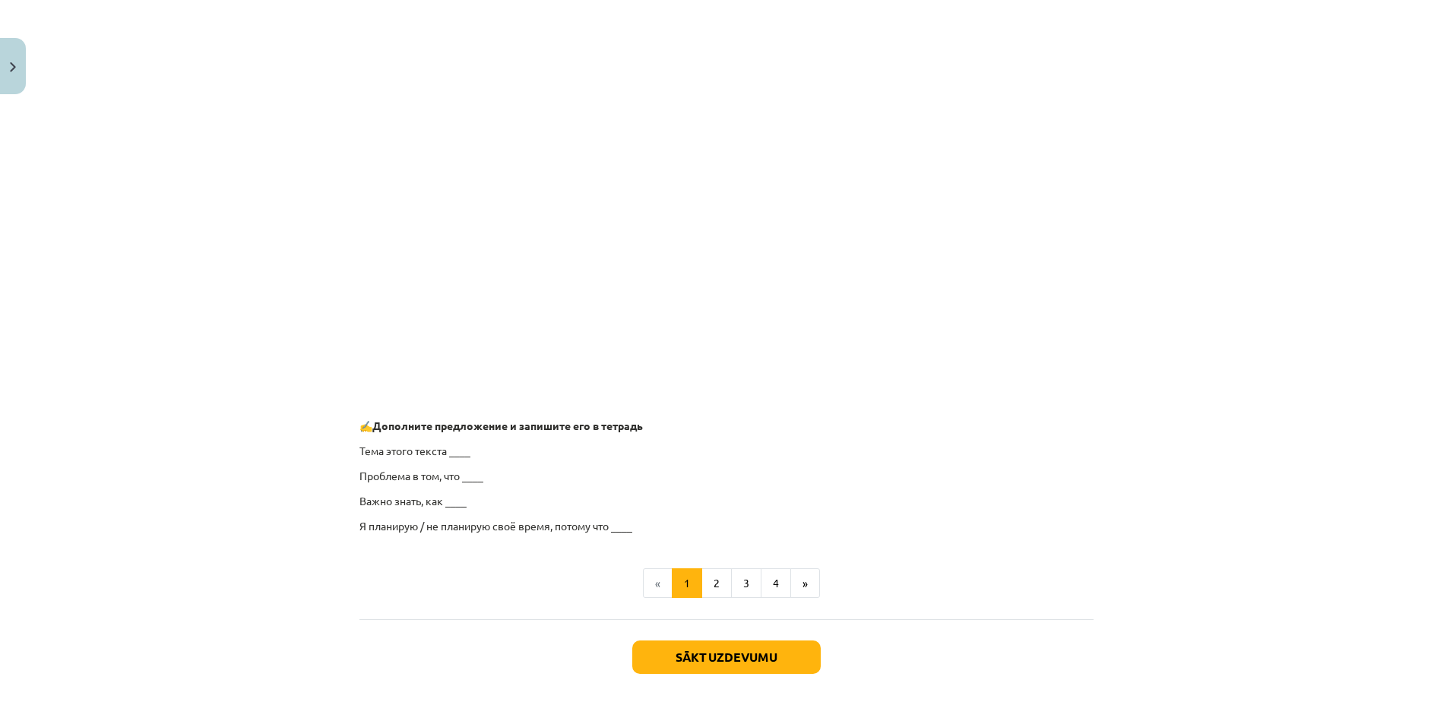
scroll to position [1049, 0]
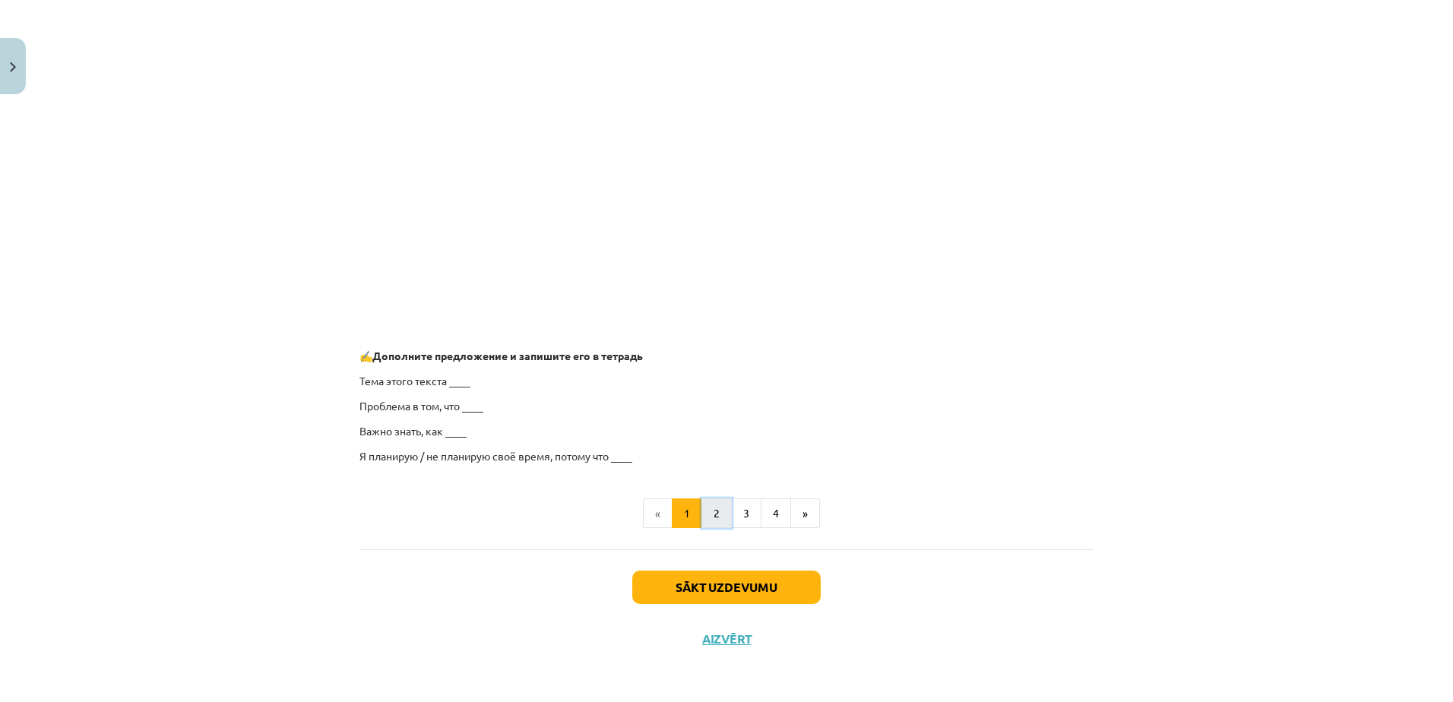
click at [713, 509] on button "2" at bounding box center [716, 514] width 30 height 30
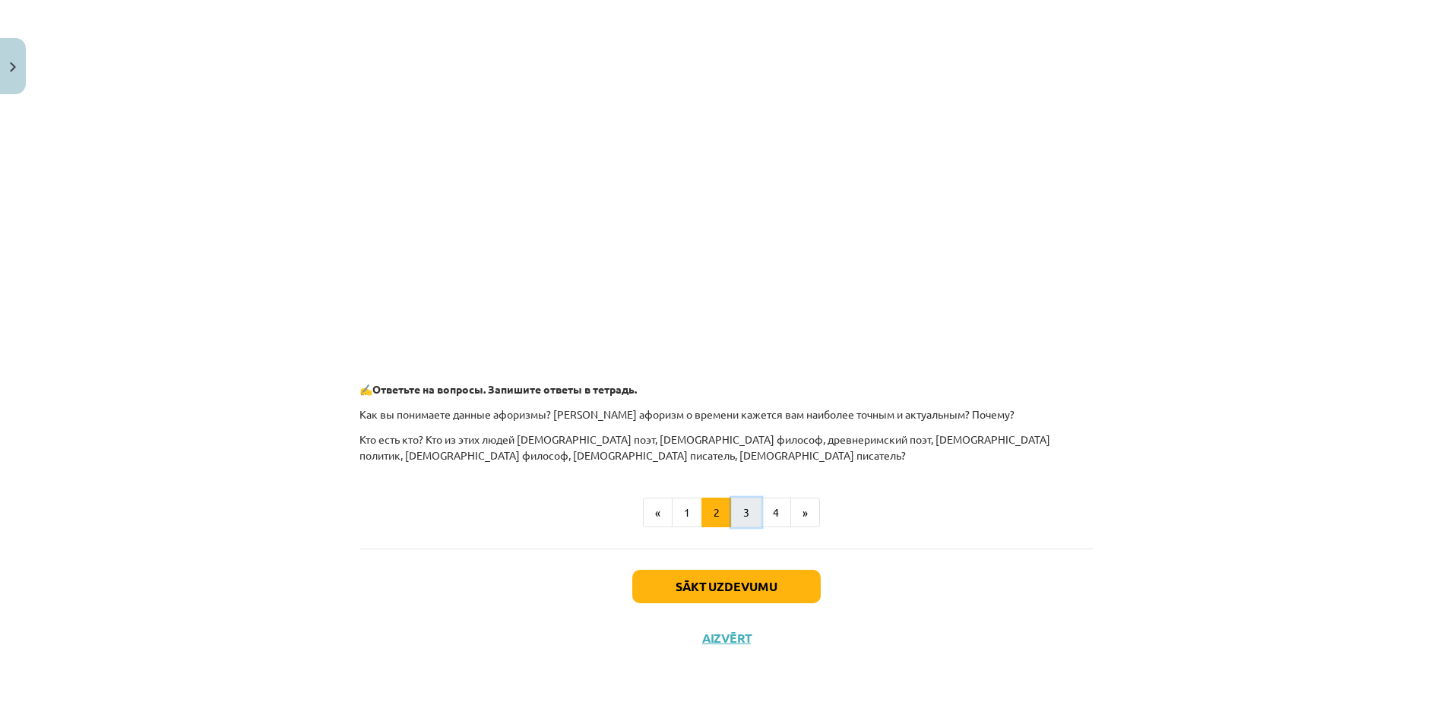
click at [742, 517] on button "3" at bounding box center [746, 513] width 30 height 30
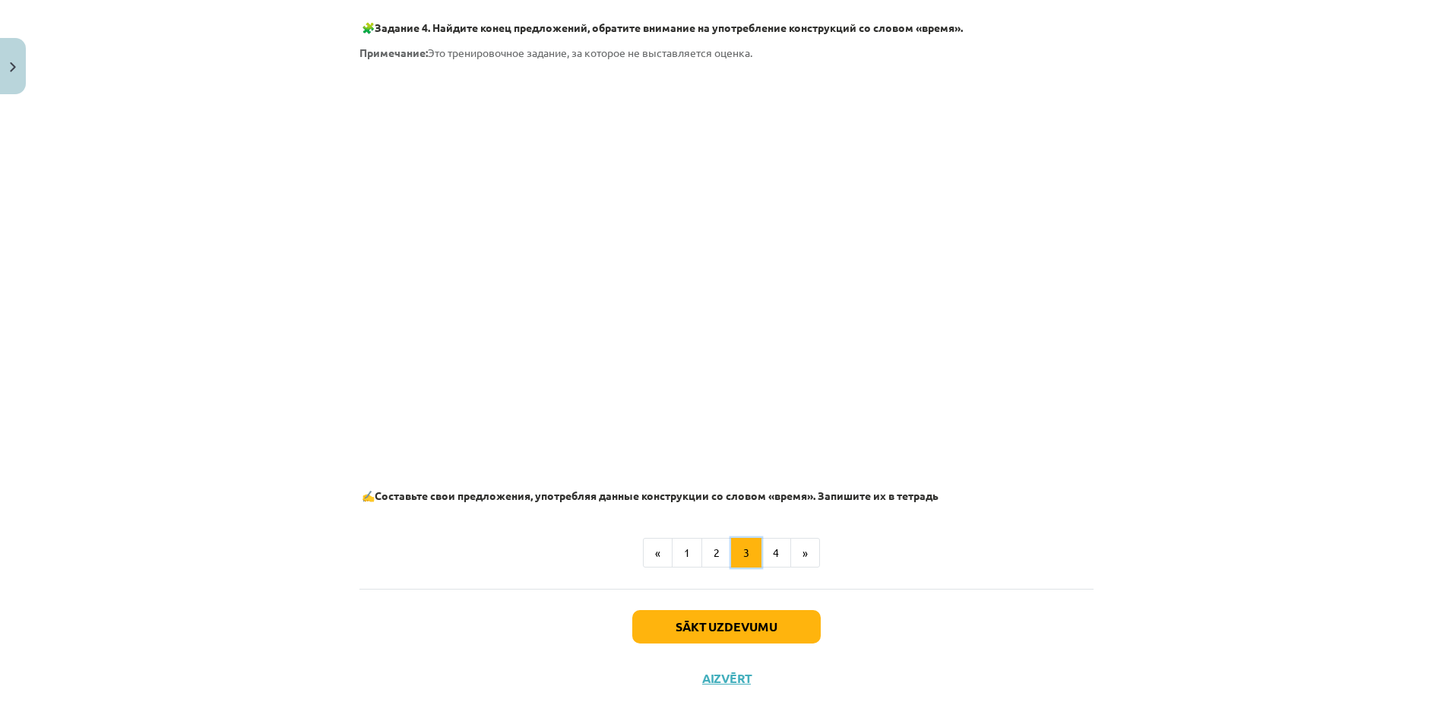
scroll to position [796, 0]
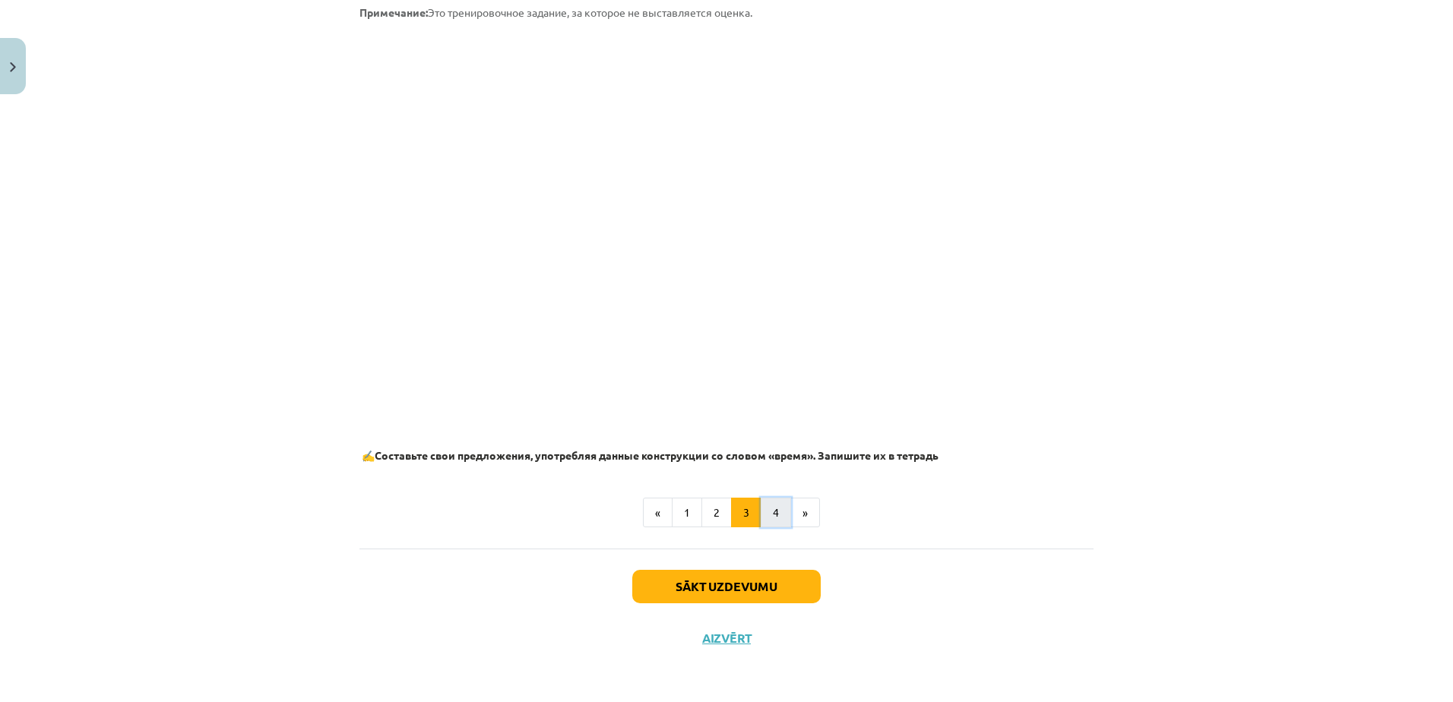
click at [768, 518] on button "4" at bounding box center [776, 513] width 30 height 30
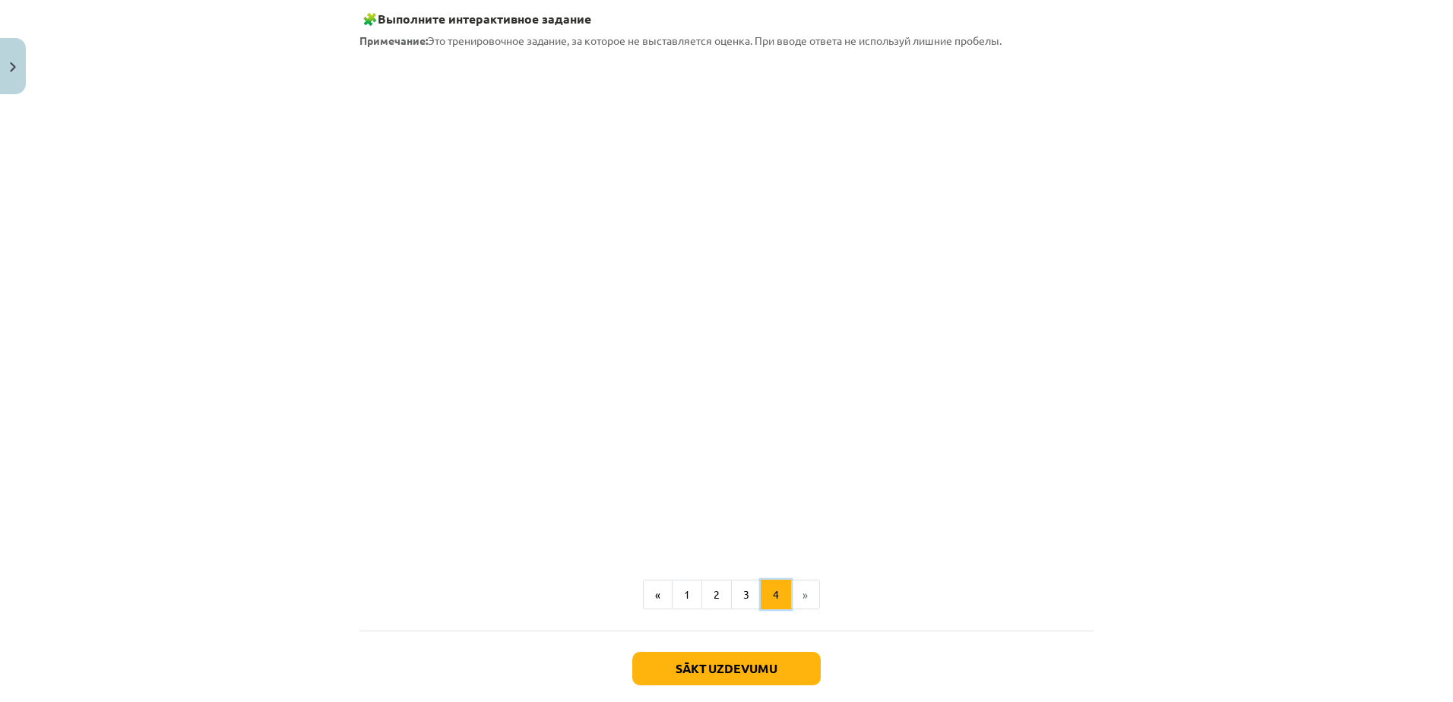
scroll to position [192, 0]
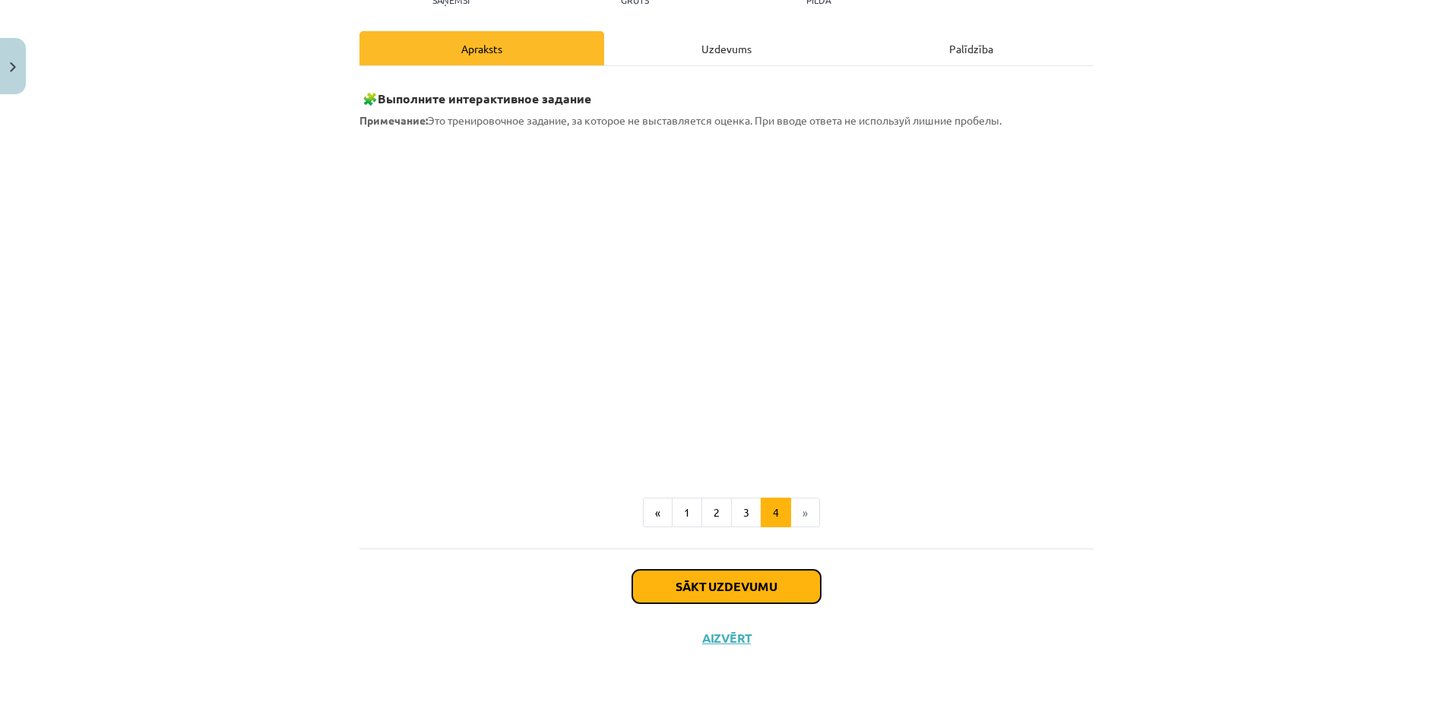
click at [717, 593] on button "Sākt uzdevumu" at bounding box center [726, 586] width 188 height 33
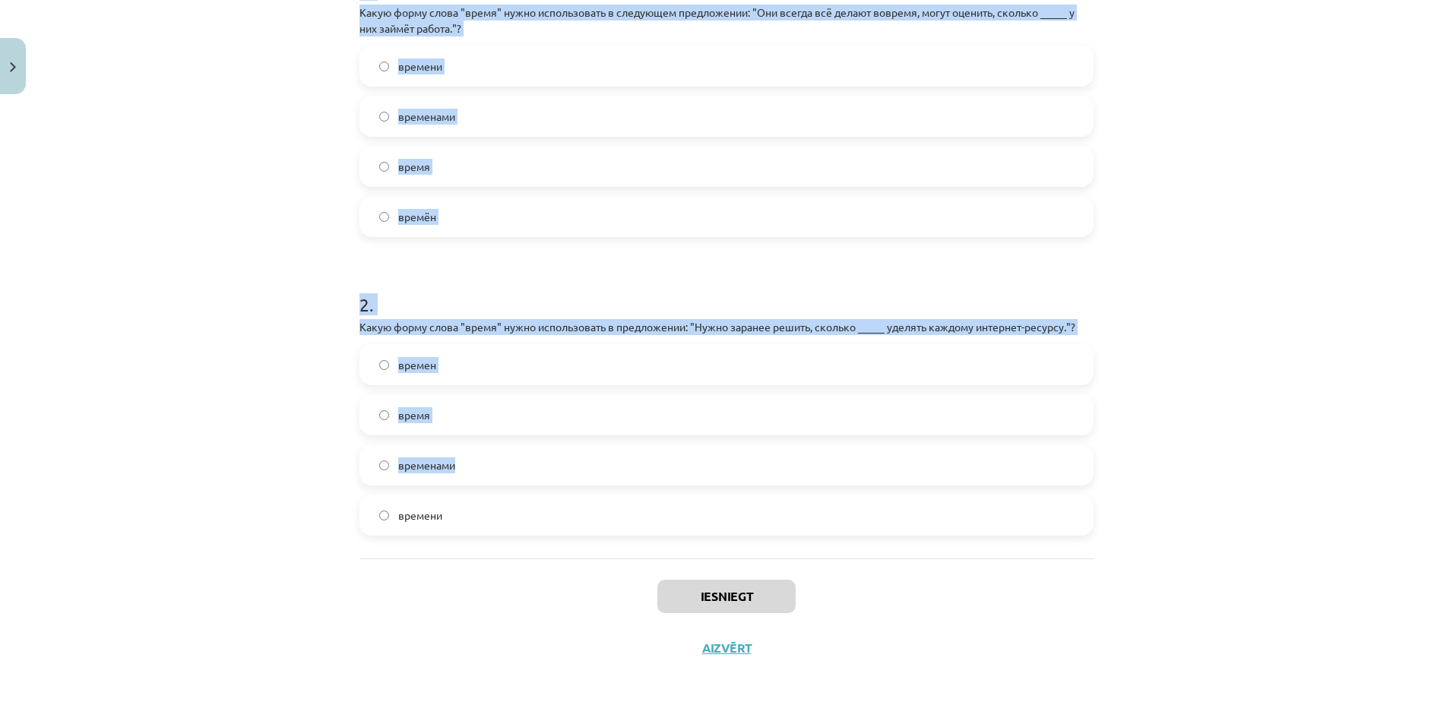
scroll to position [359, 0]
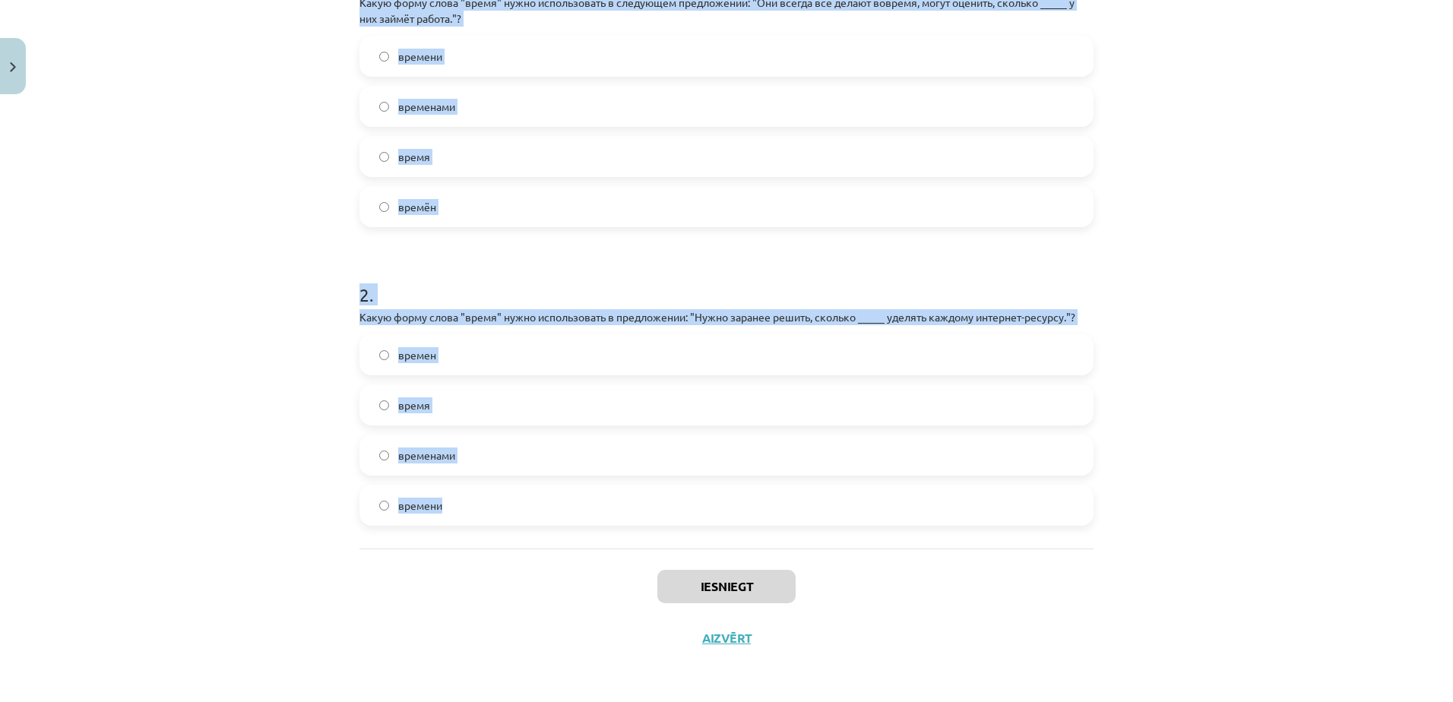
drag, startPoint x: 348, startPoint y: 296, endPoint x: 710, endPoint y: 499, distance: 414.8
click at [710, 499] on div "4 XP Saņemsi Grūts 454 pilda Apraksts Uzdevums Palīdzība 1 . Какую форму слова …" at bounding box center [726, 203] width 752 height 923
copy form "1 . Какую форму слова "время" нужно использовать в следующем предложении: "Они …"
click at [454, 244] on form "1 . Какую форму слова "время" нужно использовать в следующем предложении: "Они …" at bounding box center [726, 234] width 734 height 583
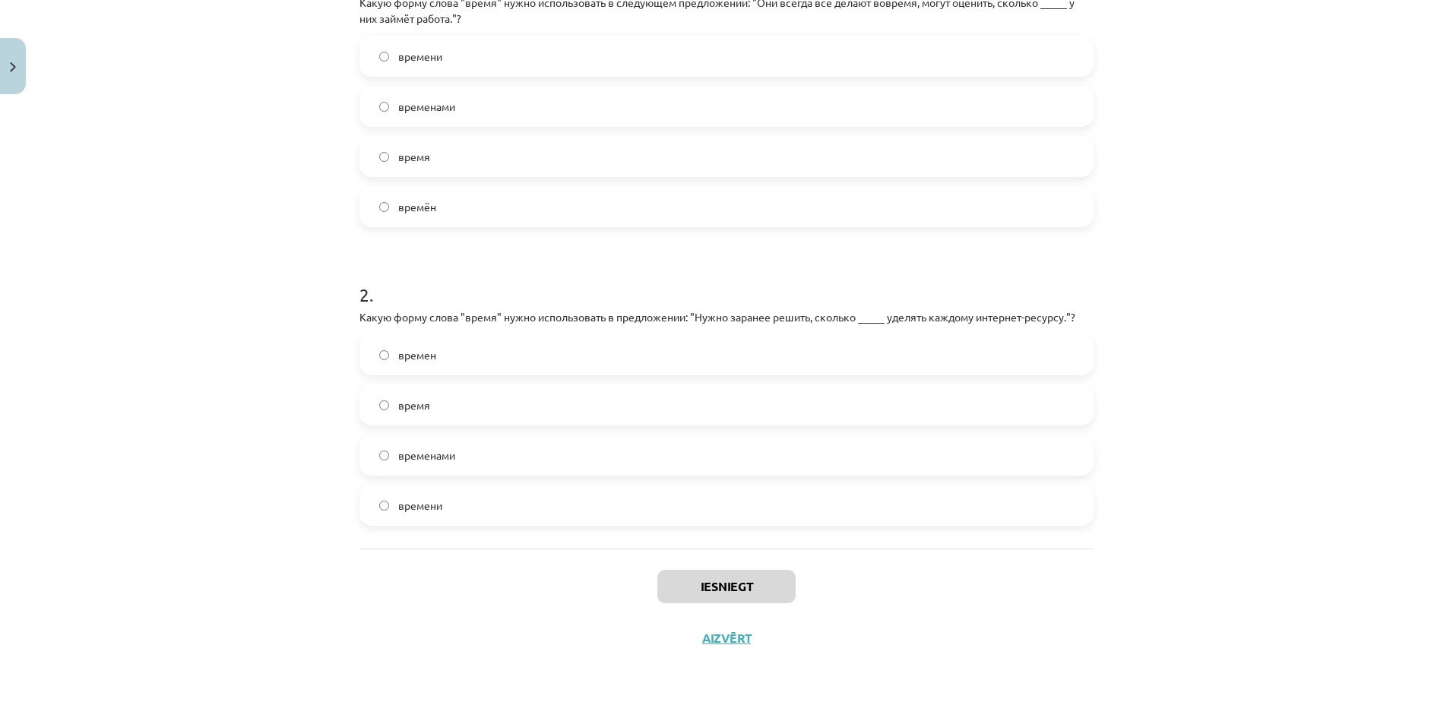
click at [437, 58] on label "времени" at bounding box center [726, 56] width 731 height 38
click at [438, 510] on label "времени" at bounding box center [726, 505] width 731 height 38
click at [733, 589] on button "Iesniegt" at bounding box center [726, 586] width 138 height 33
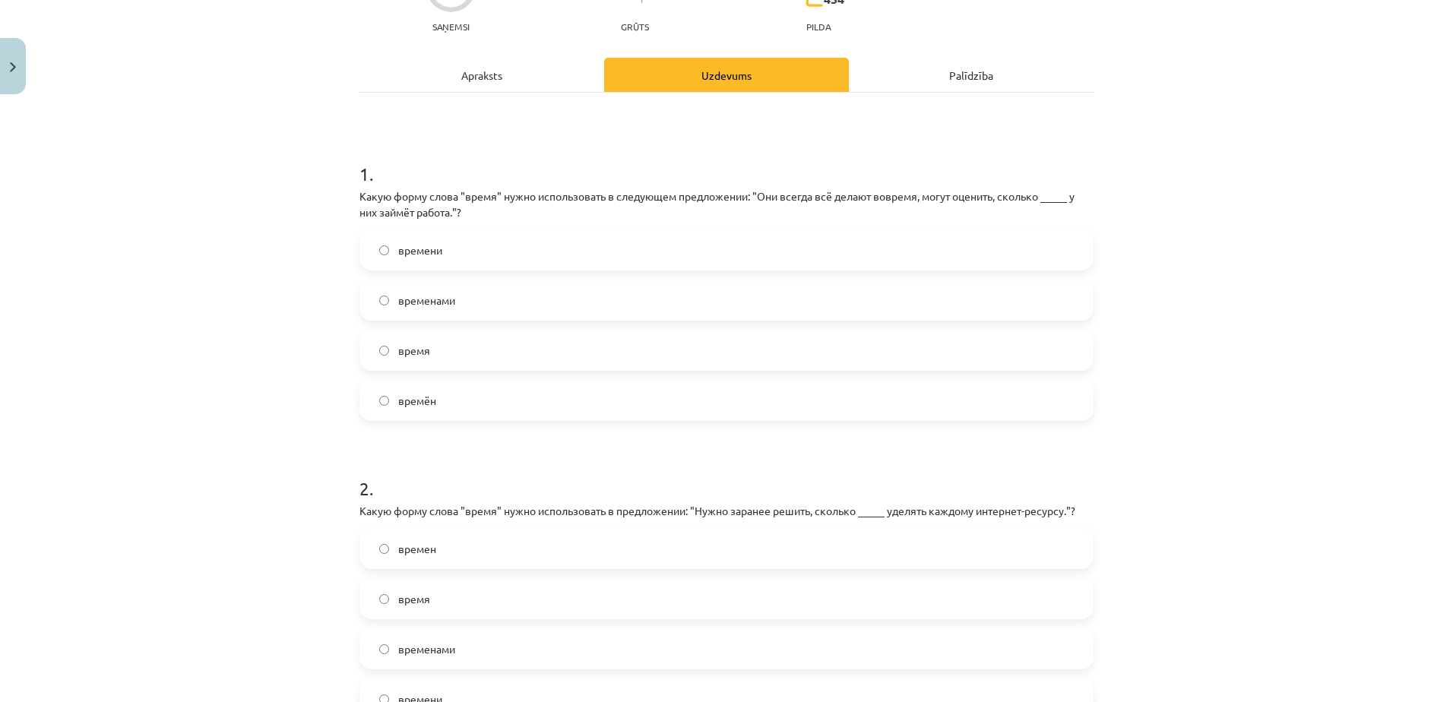
scroll to position [283, 0]
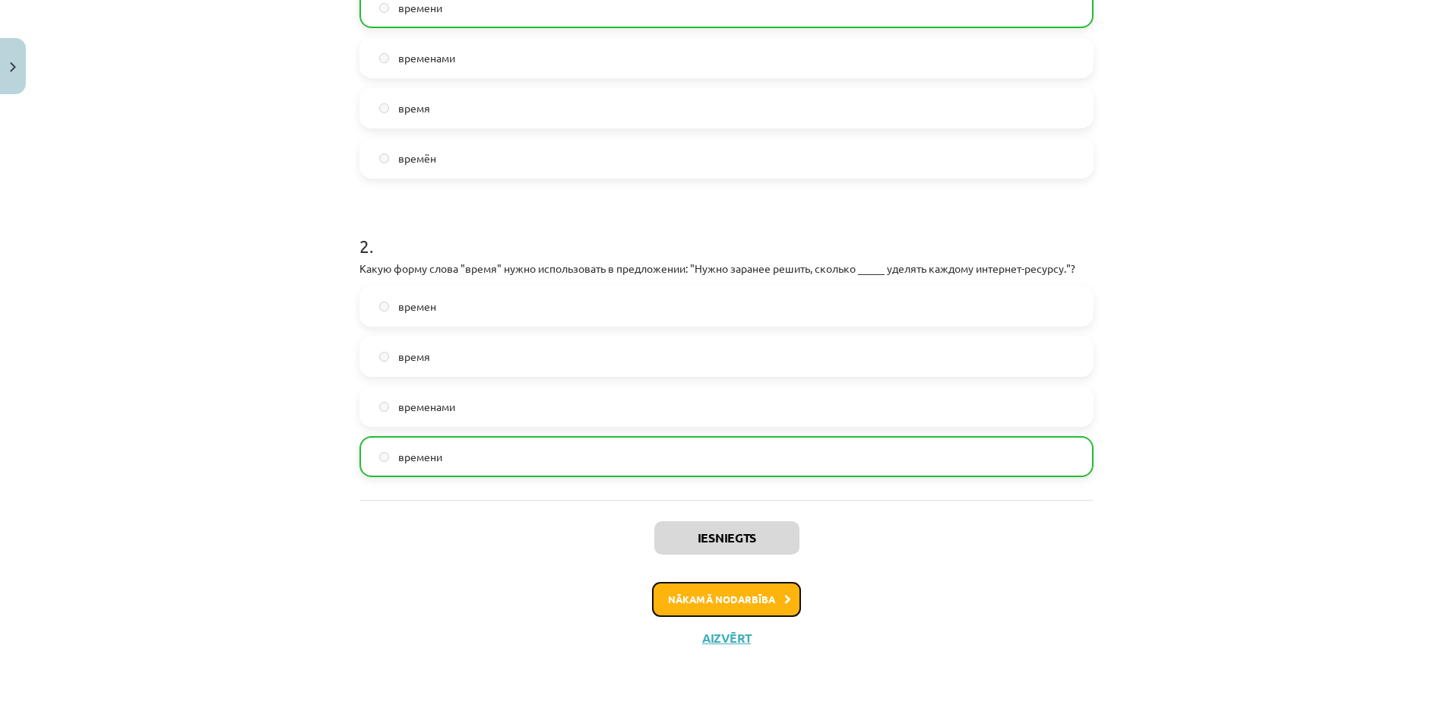
click at [730, 604] on button "Nākamā nodarbība" at bounding box center [726, 599] width 149 height 35
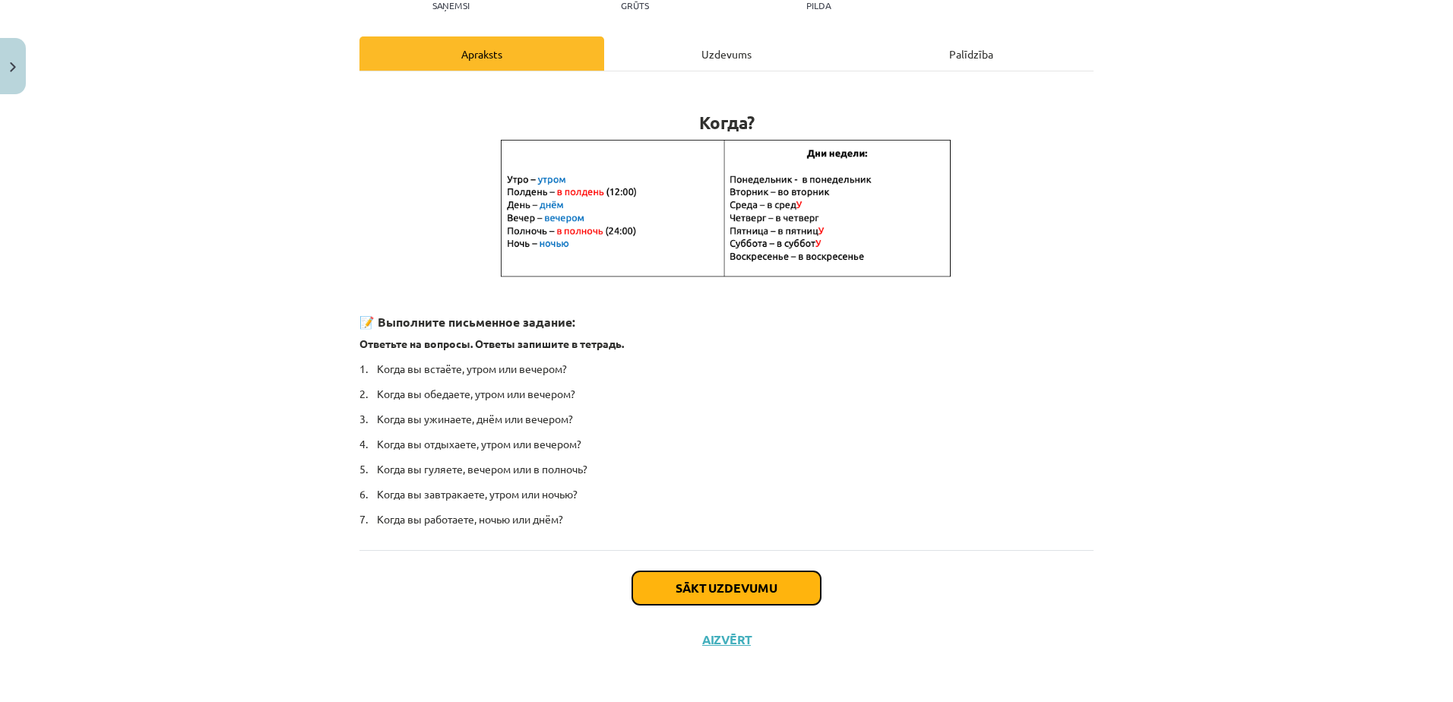
click at [718, 578] on button "Sākt uzdevumu" at bounding box center [726, 587] width 188 height 33
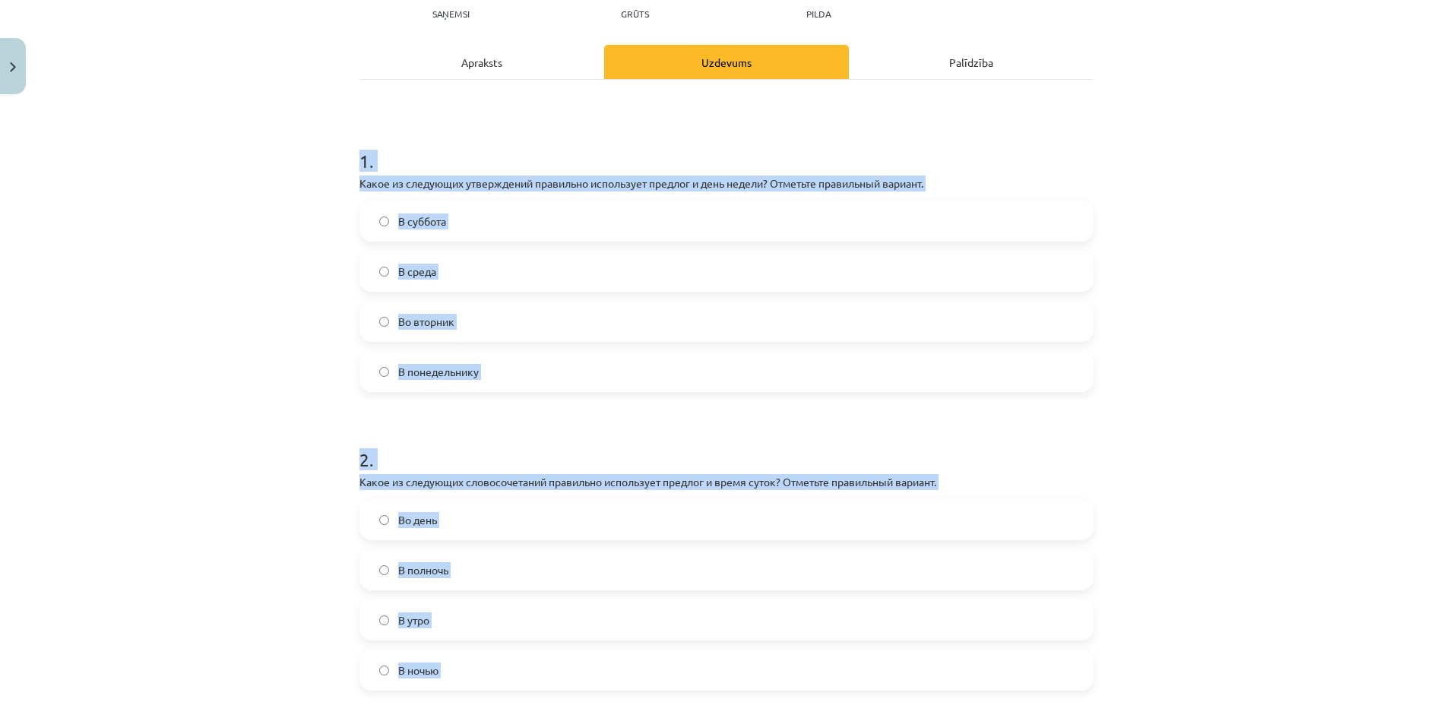
scroll to position [344, 0]
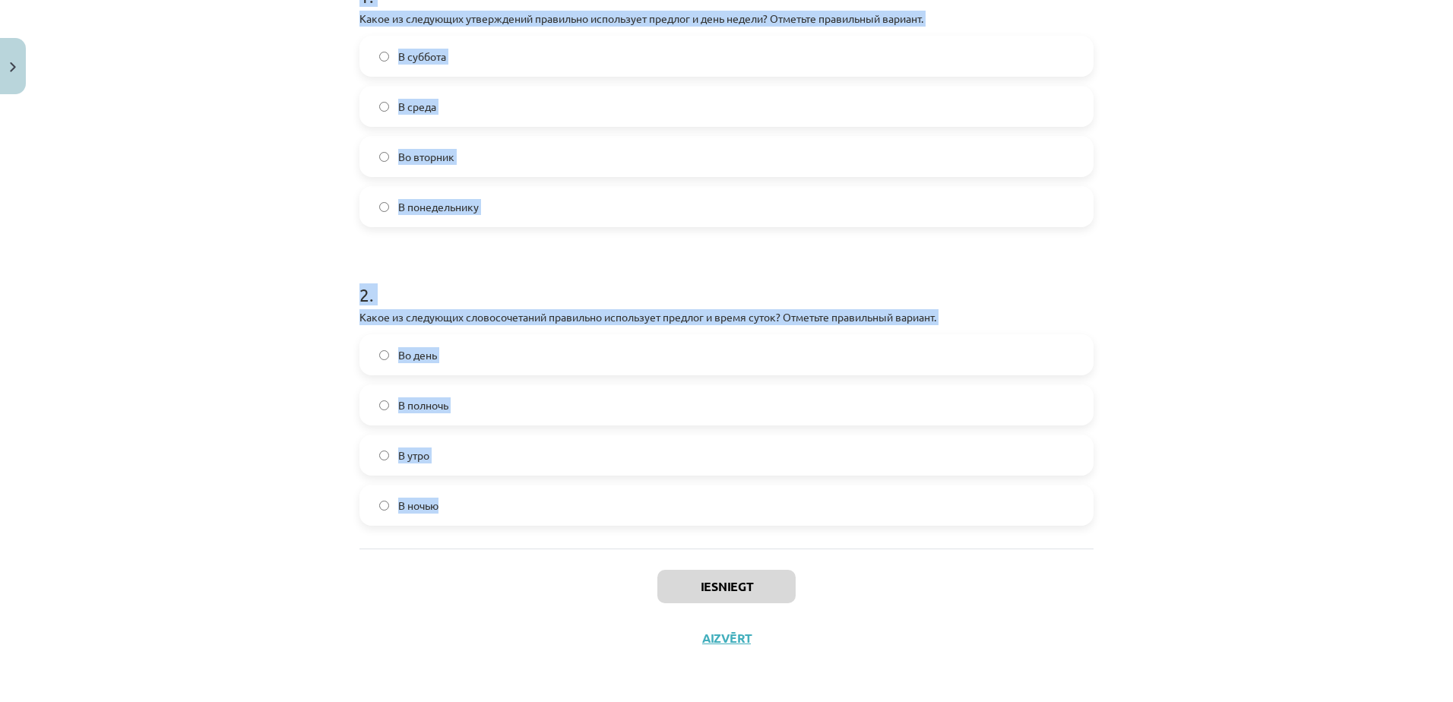
drag, startPoint x: 347, startPoint y: 294, endPoint x: 609, endPoint y: 533, distance: 354.5
click at [609, 533] on div "4 XP Saņemsi Grūts 454 pilda Apraksts Uzdevums Palīdzība 1 . Какое из следующих…" at bounding box center [726, 211] width 752 height 907
copy form "1 . Какое из следующих утверждений правильно использует предлог и день недели? …"
click at [451, 162] on label "Во вторник" at bounding box center [726, 157] width 731 height 38
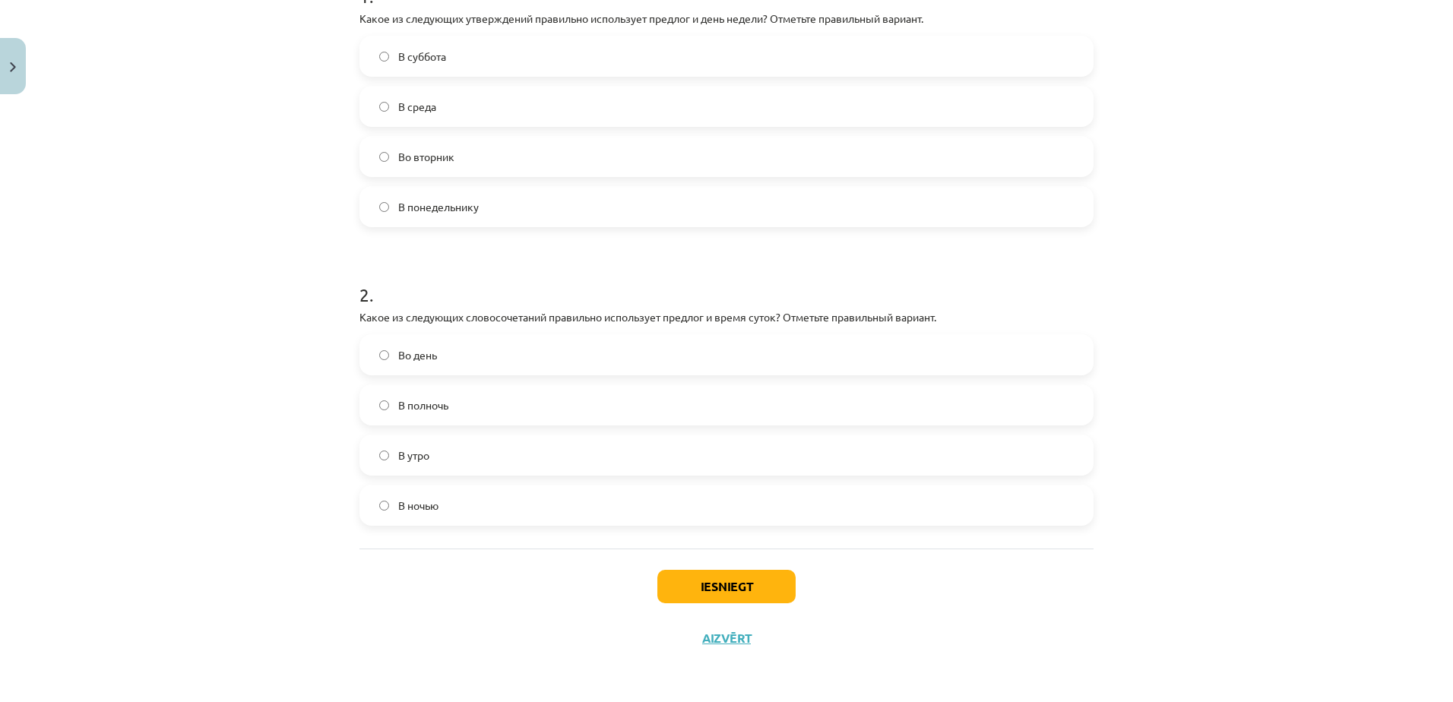
click at [468, 400] on label "В полночь" at bounding box center [726, 405] width 731 height 38
click at [718, 584] on button "Iesniegt" at bounding box center [726, 586] width 138 height 33
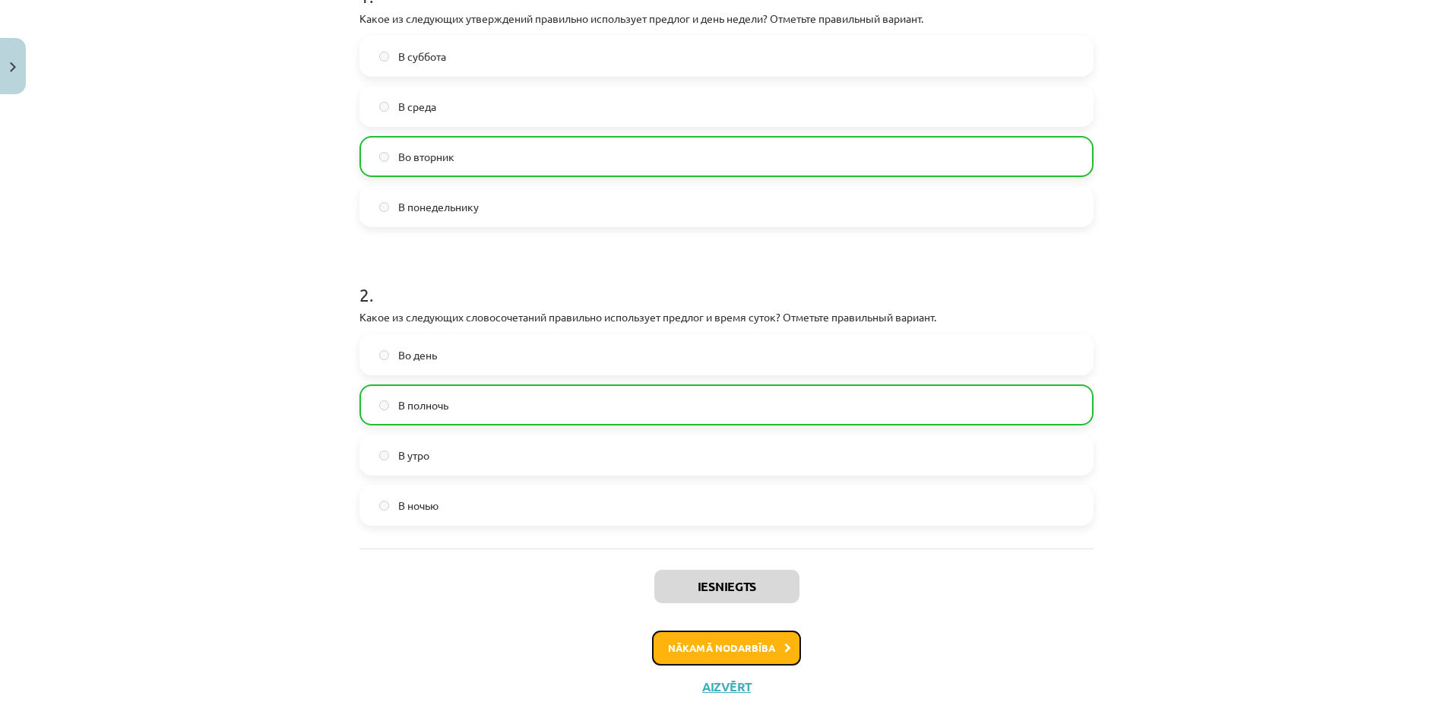
click at [763, 654] on button "Nākamā nodarbība" at bounding box center [726, 648] width 149 height 35
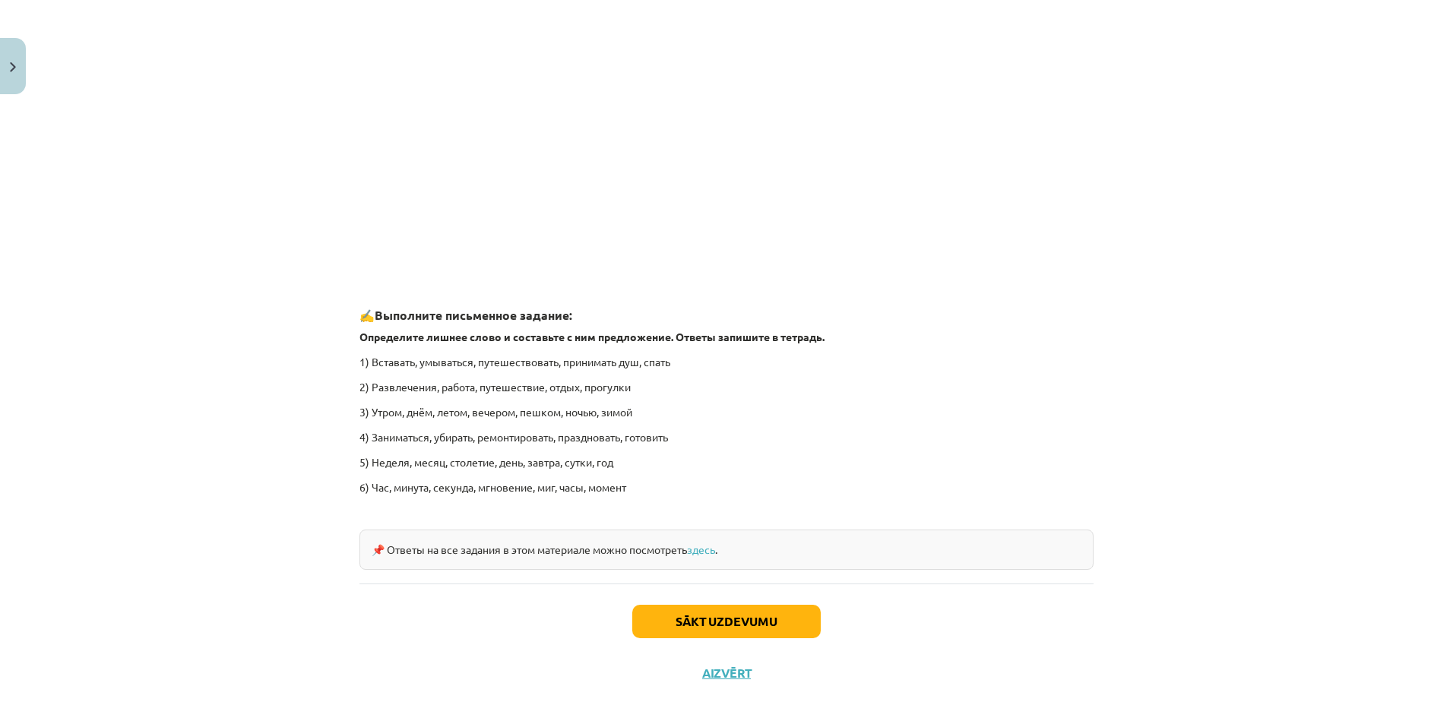
scroll to position [2136, 0]
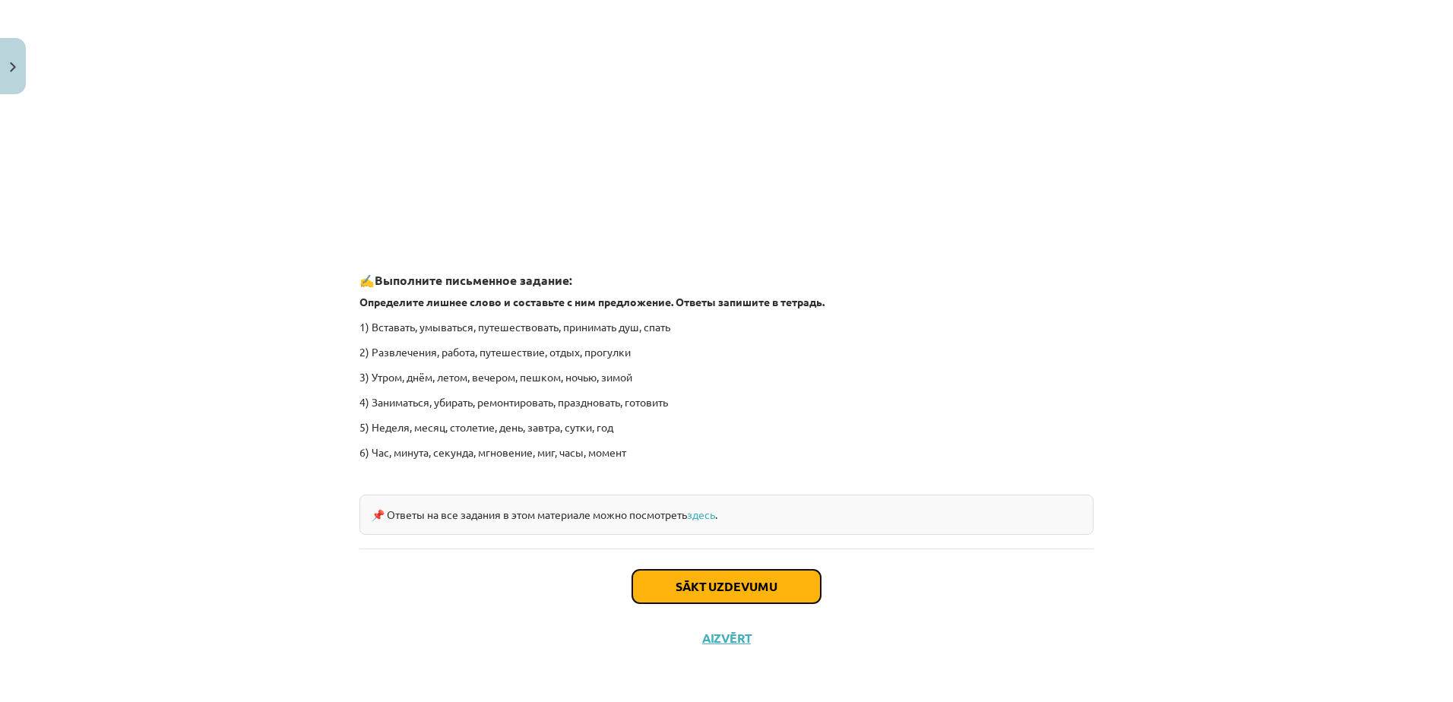
click at [733, 576] on button "Sākt uzdevumu" at bounding box center [726, 586] width 188 height 33
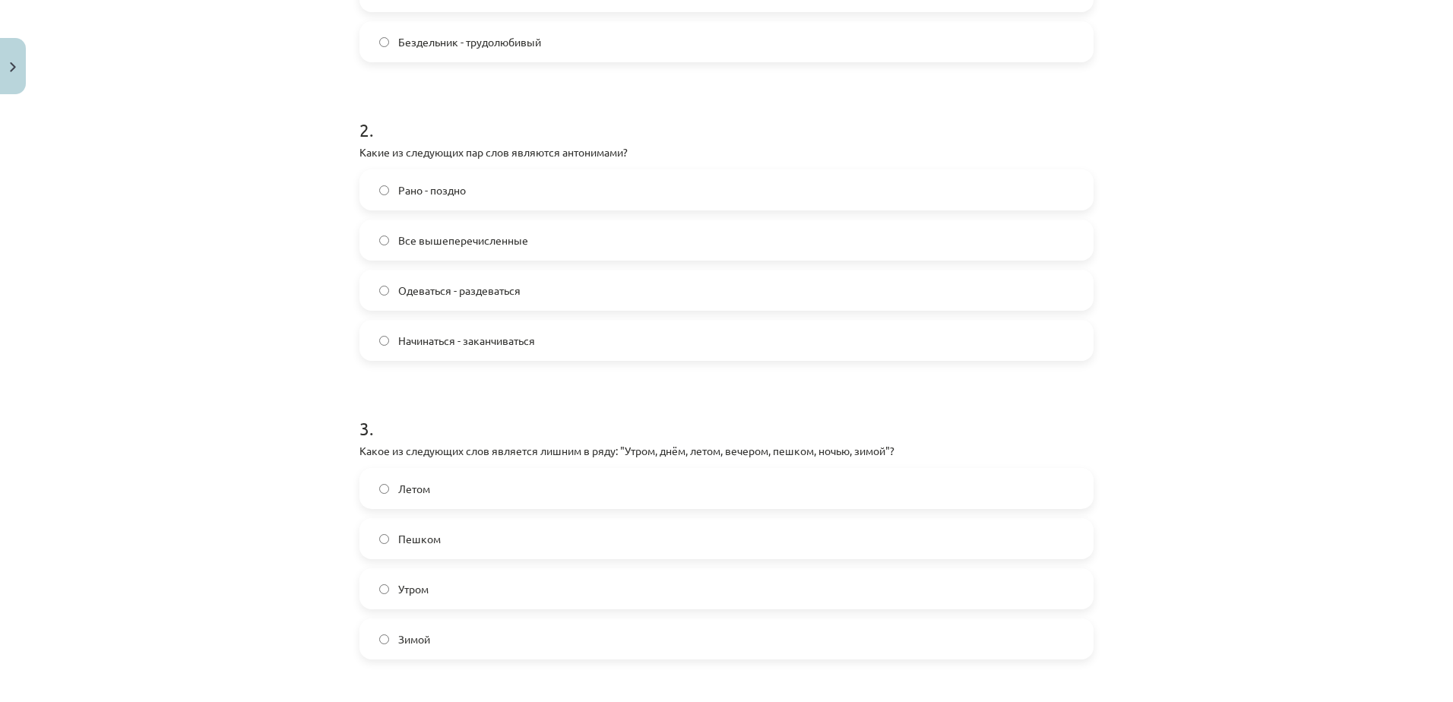
scroll to position [891, 0]
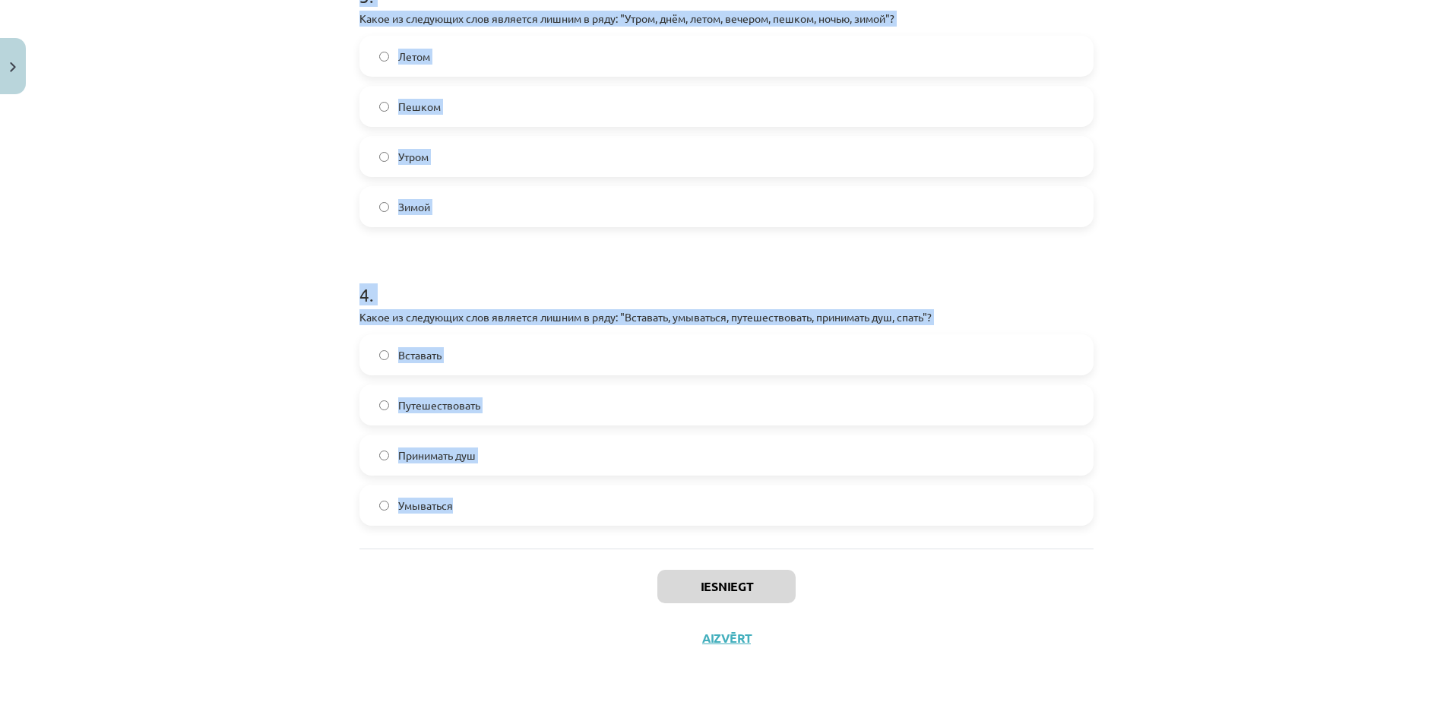
drag, startPoint x: 344, startPoint y: 290, endPoint x: 645, endPoint y: 506, distance: 370.3
copy form "1 . Какие из следующих пар слов являются синонимами? Огорчение - радоваться Пер…"
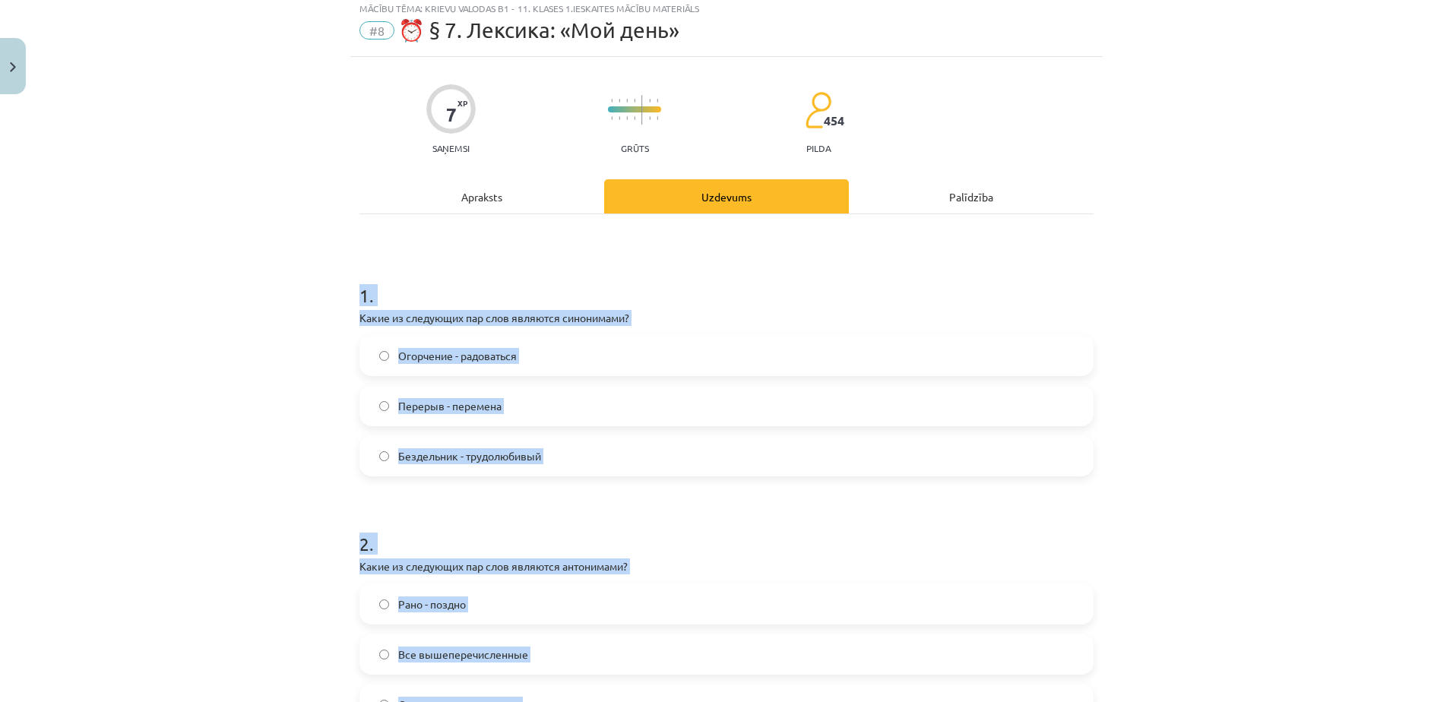
scroll to position [304, 0]
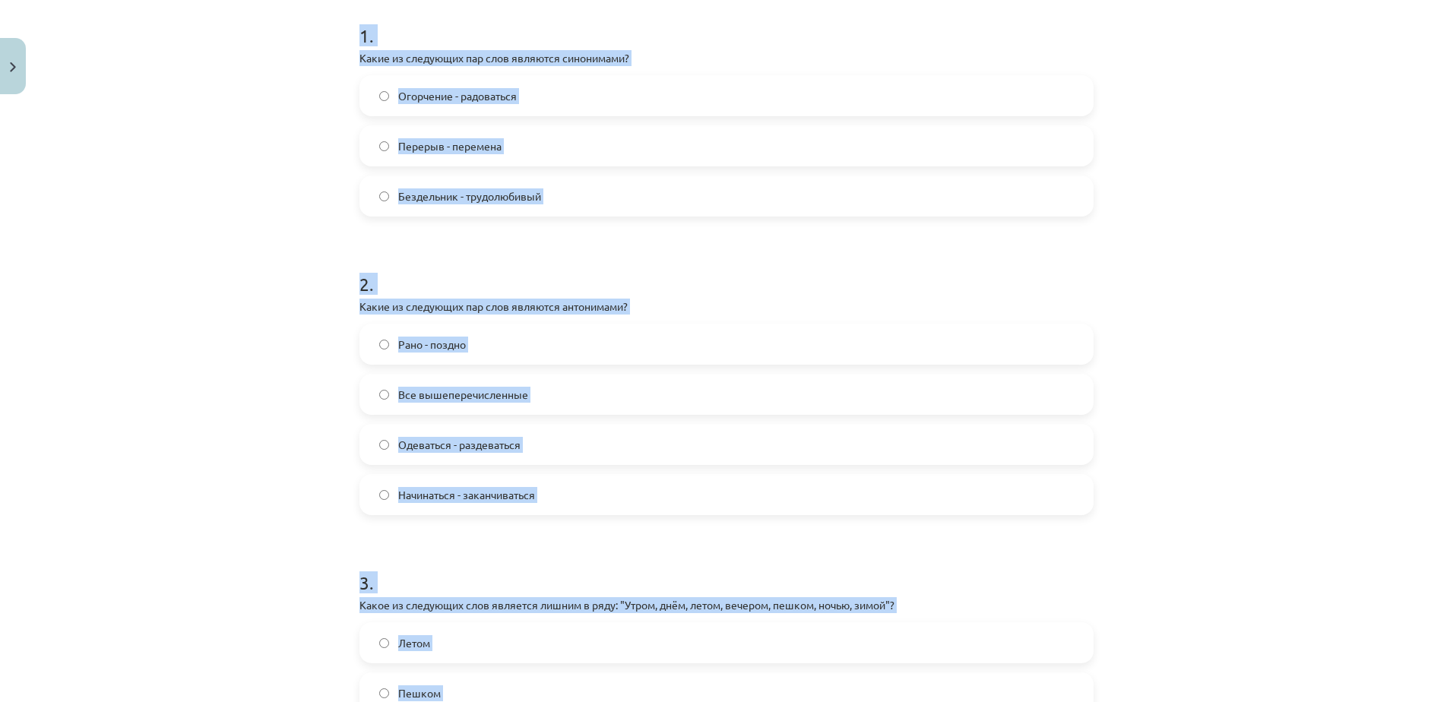
click at [487, 152] on span "Перерыв - перемена" at bounding box center [449, 146] width 103 height 16
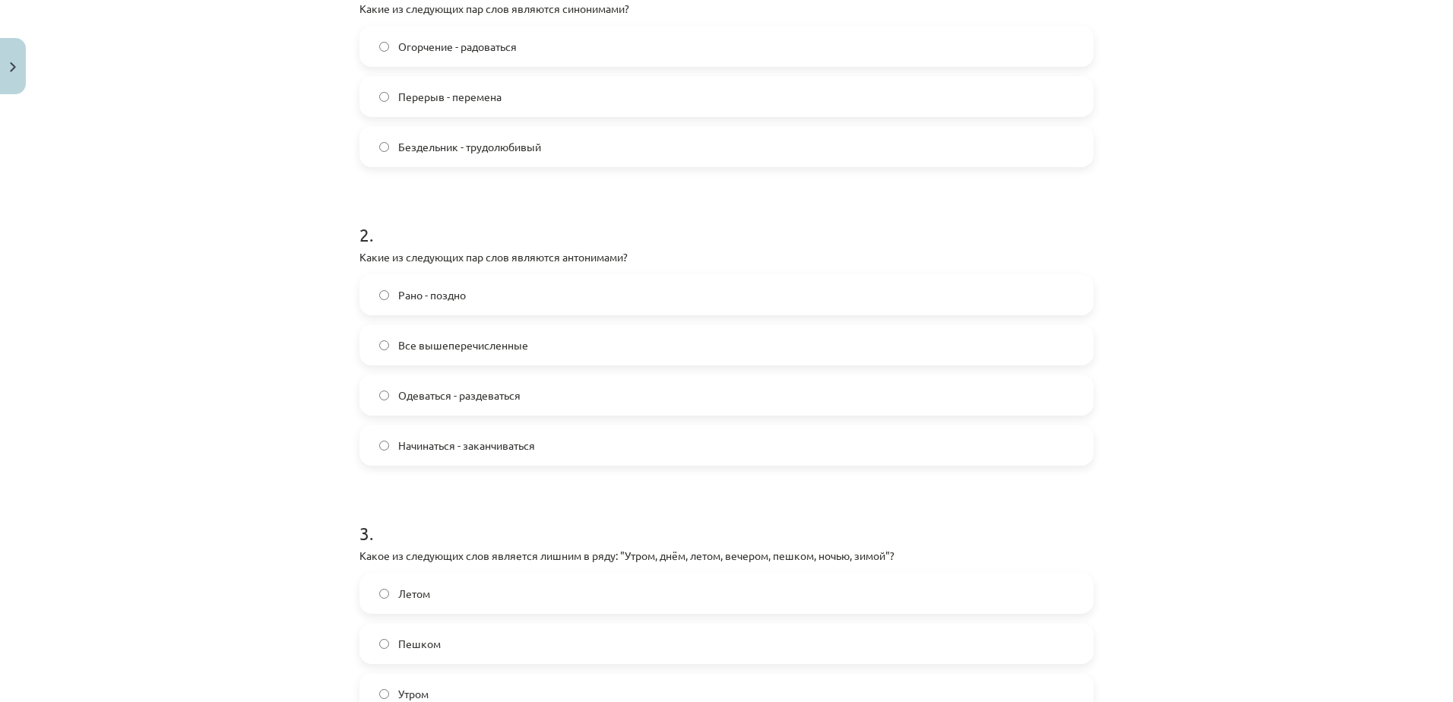
scroll to position [608, 0]
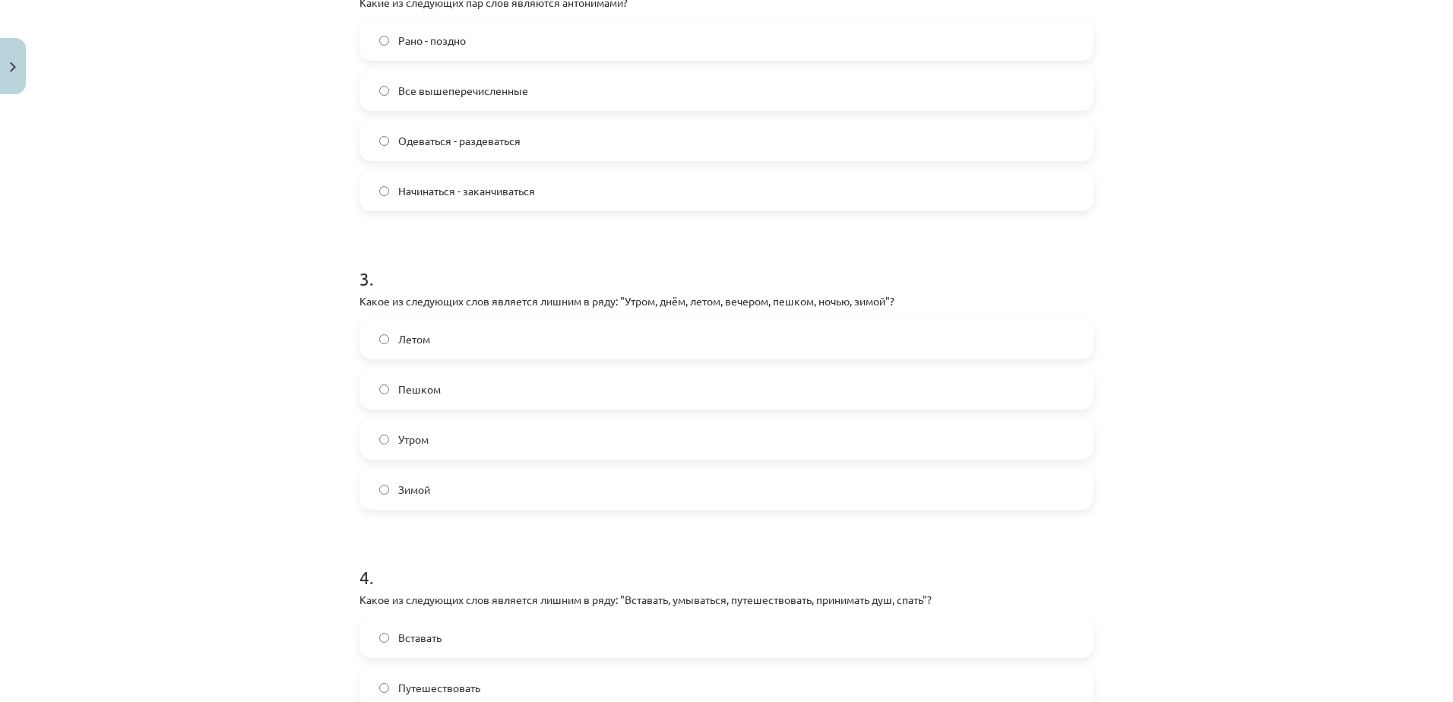
click at [474, 88] on span "Все вышеперечисленные" at bounding box center [463, 91] width 130 height 16
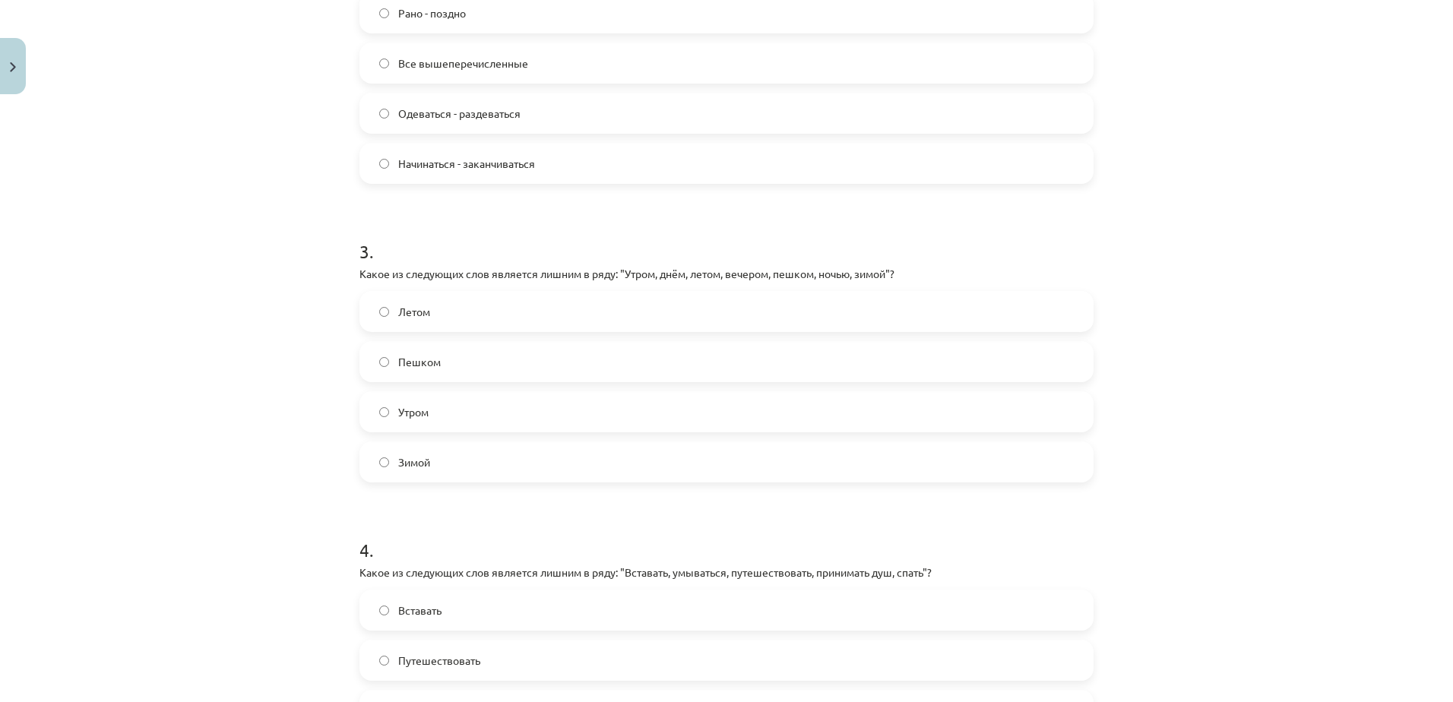
scroll to position [760, 0]
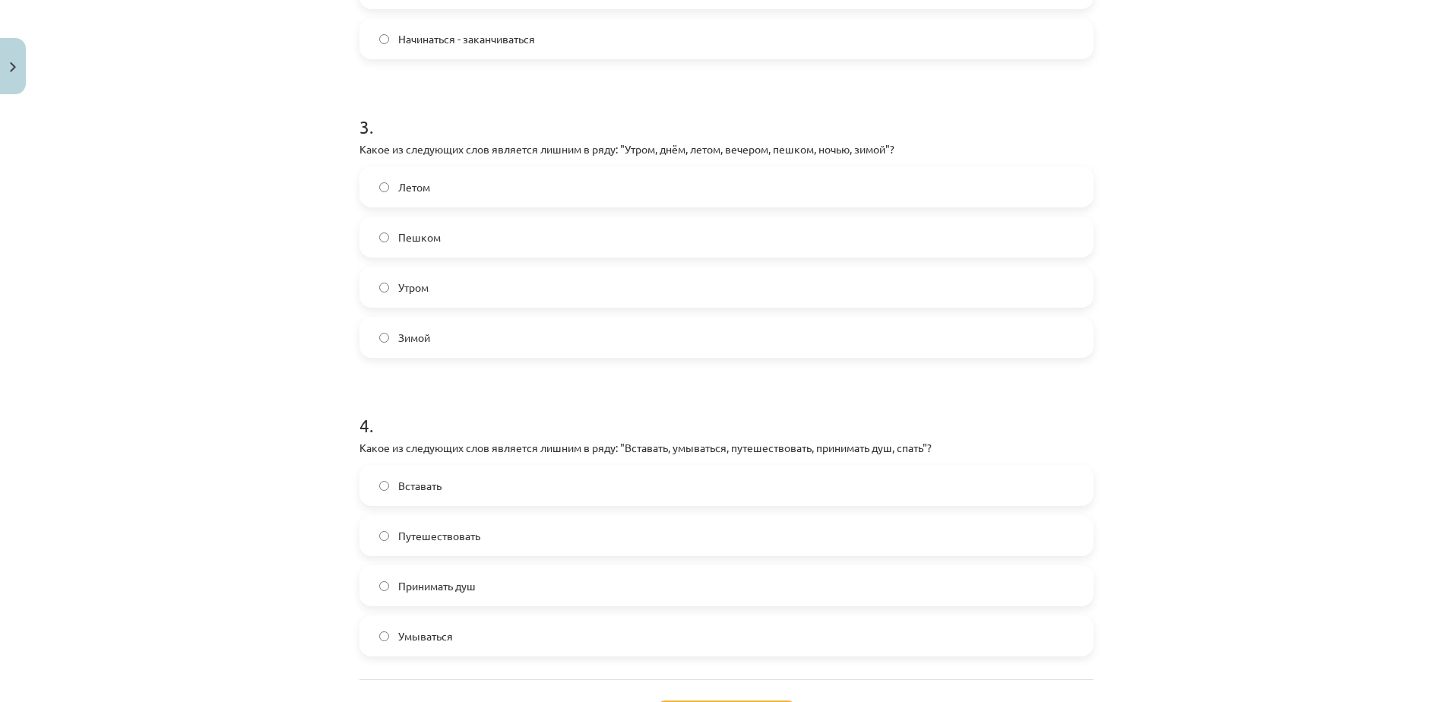
click at [425, 239] on span "Пешком" at bounding box center [419, 238] width 43 height 16
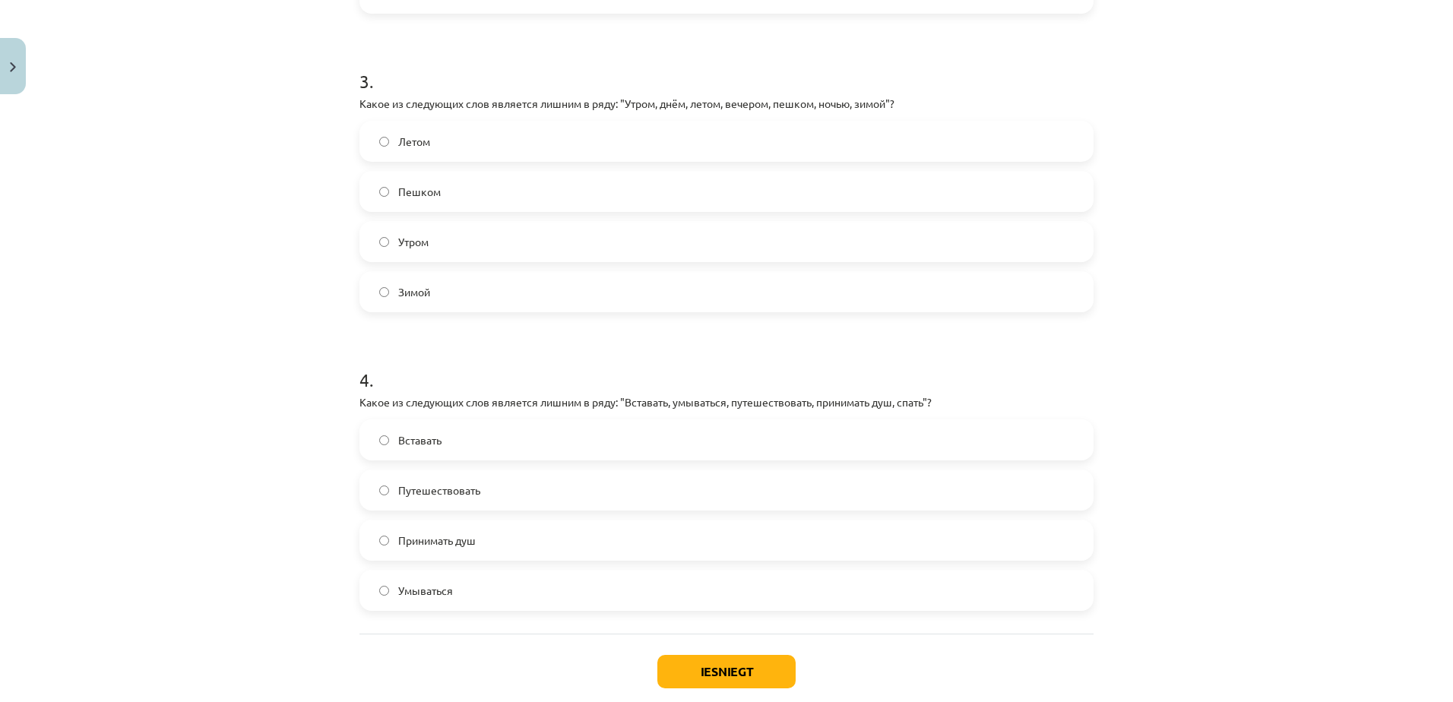
scroll to position [891, 0]
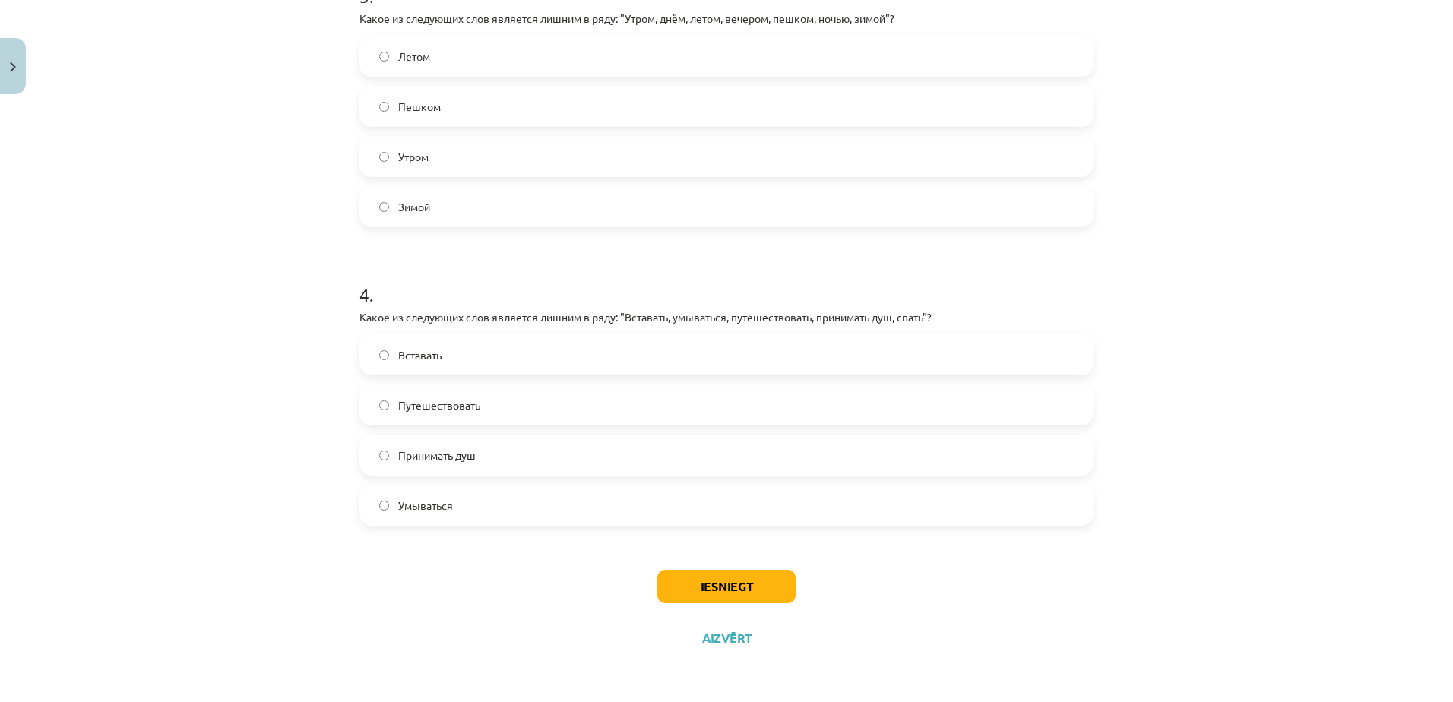
click at [478, 412] on label "Путешествовать" at bounding box center [726, 405] width 731 height 38
click at [714, 595] on button "Iesniegt" at bounding box center [726, 586] width 138 height 33
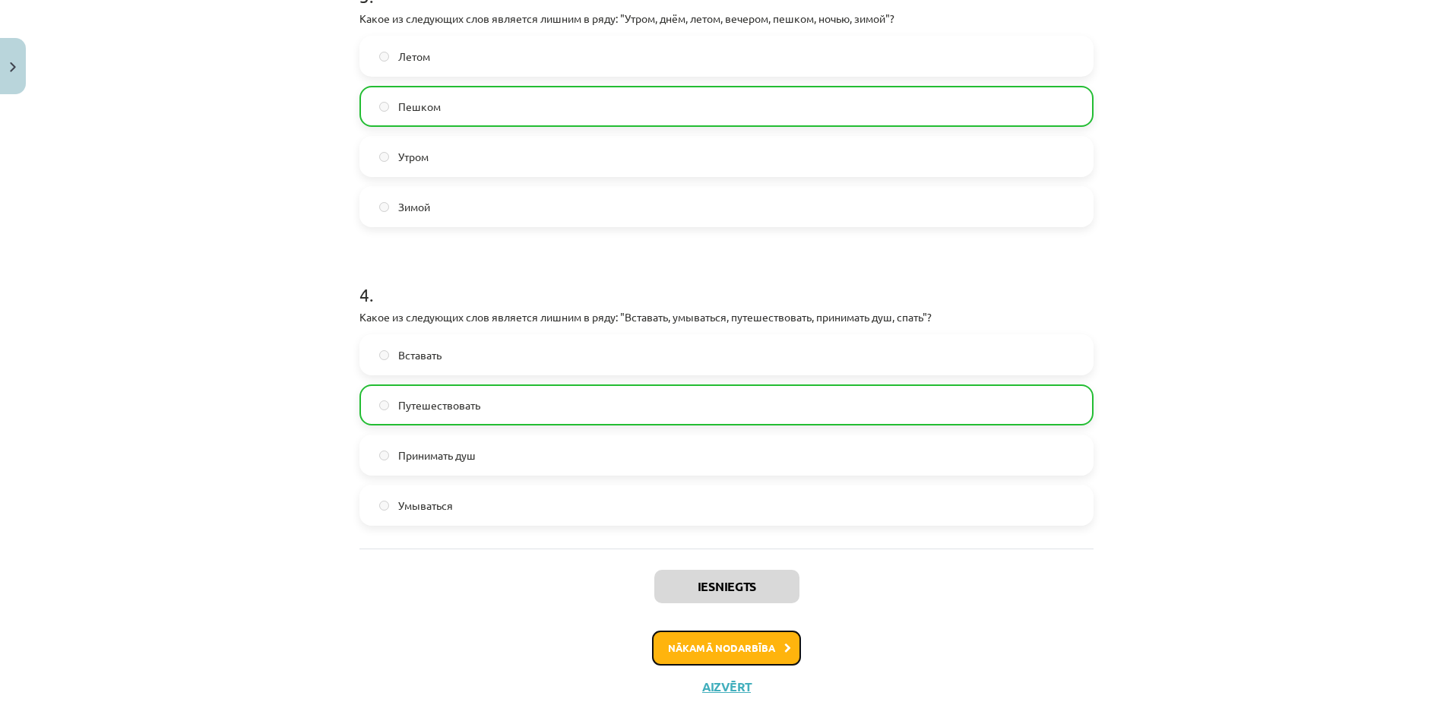
click at [737, 636] on button "Nākamā nodarbība" at bounding box center [726, 648] width 149 height 35
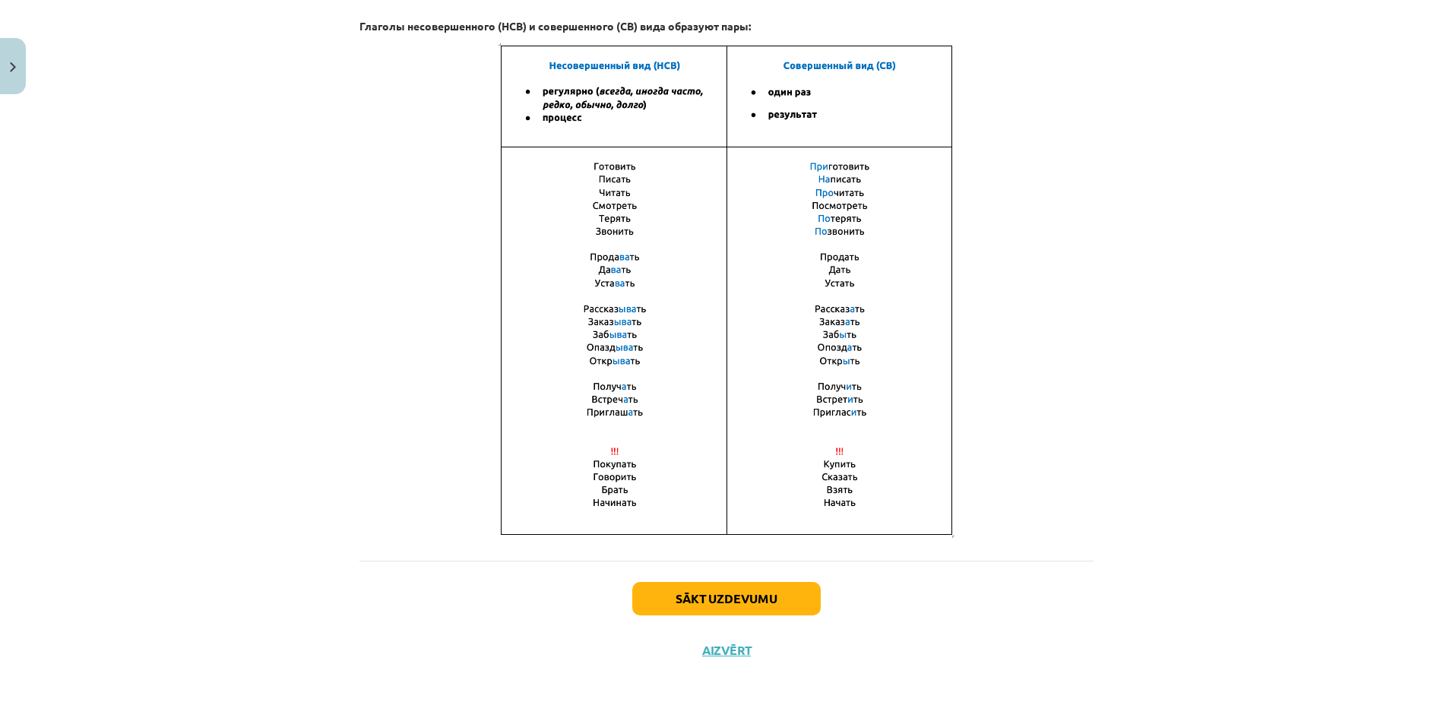
scroll to position [930, 0]
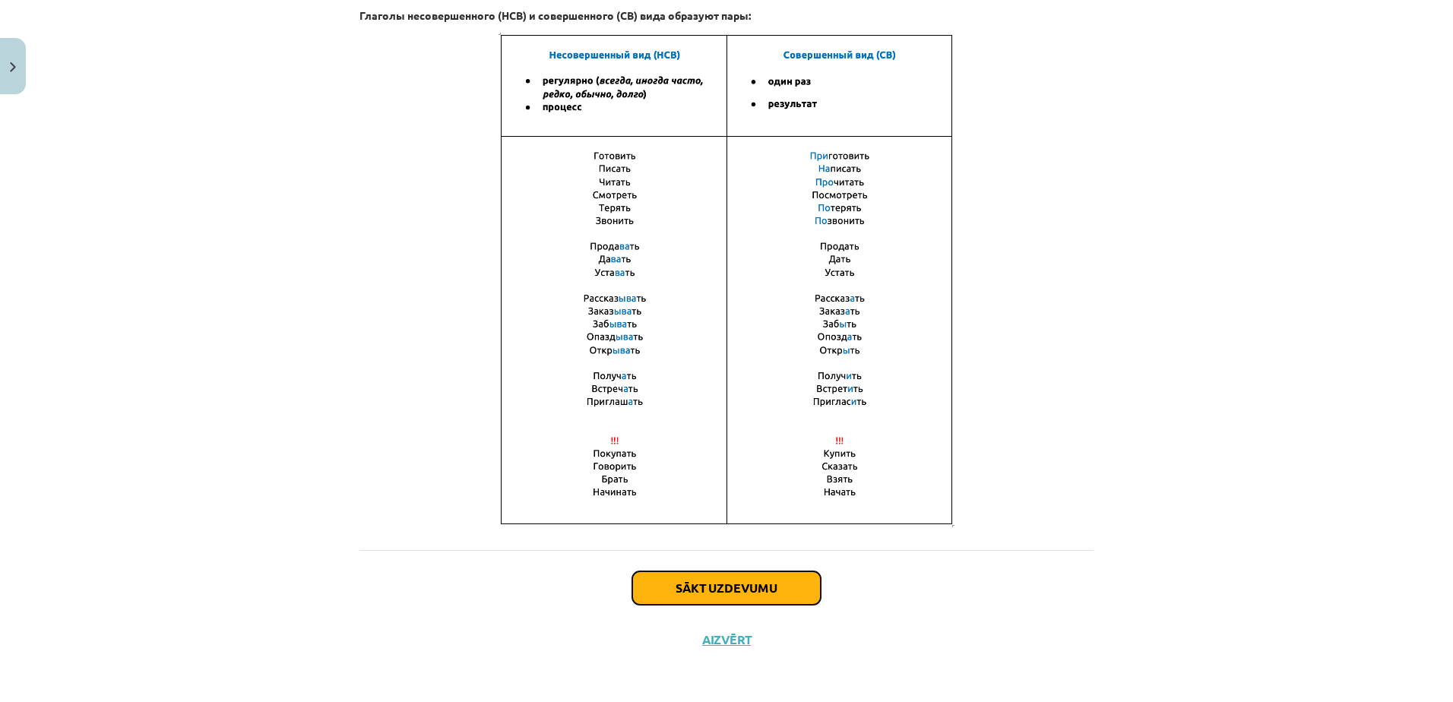
click at [729, 590] on button "Sākt uzdevumu" at bounding box center [726, 587] width 188 height 33
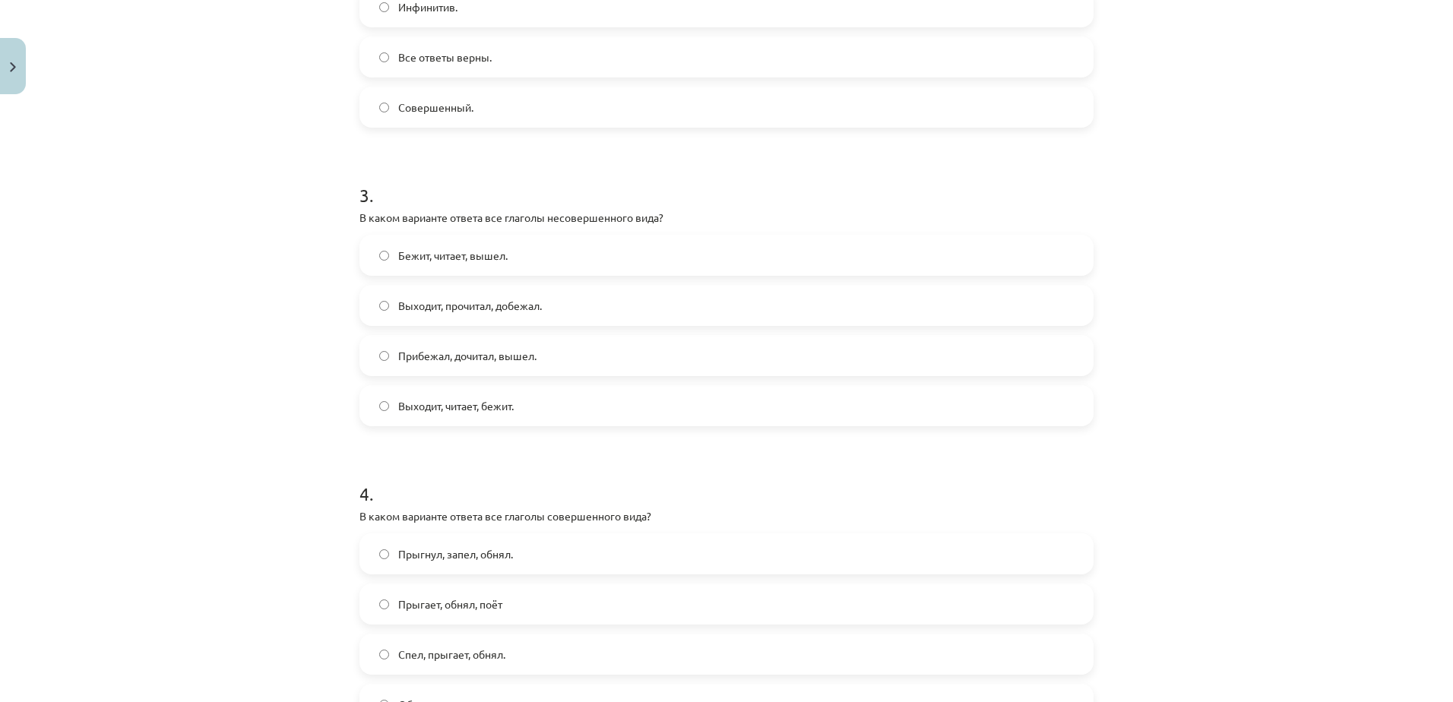
scroll to position [941, 0]
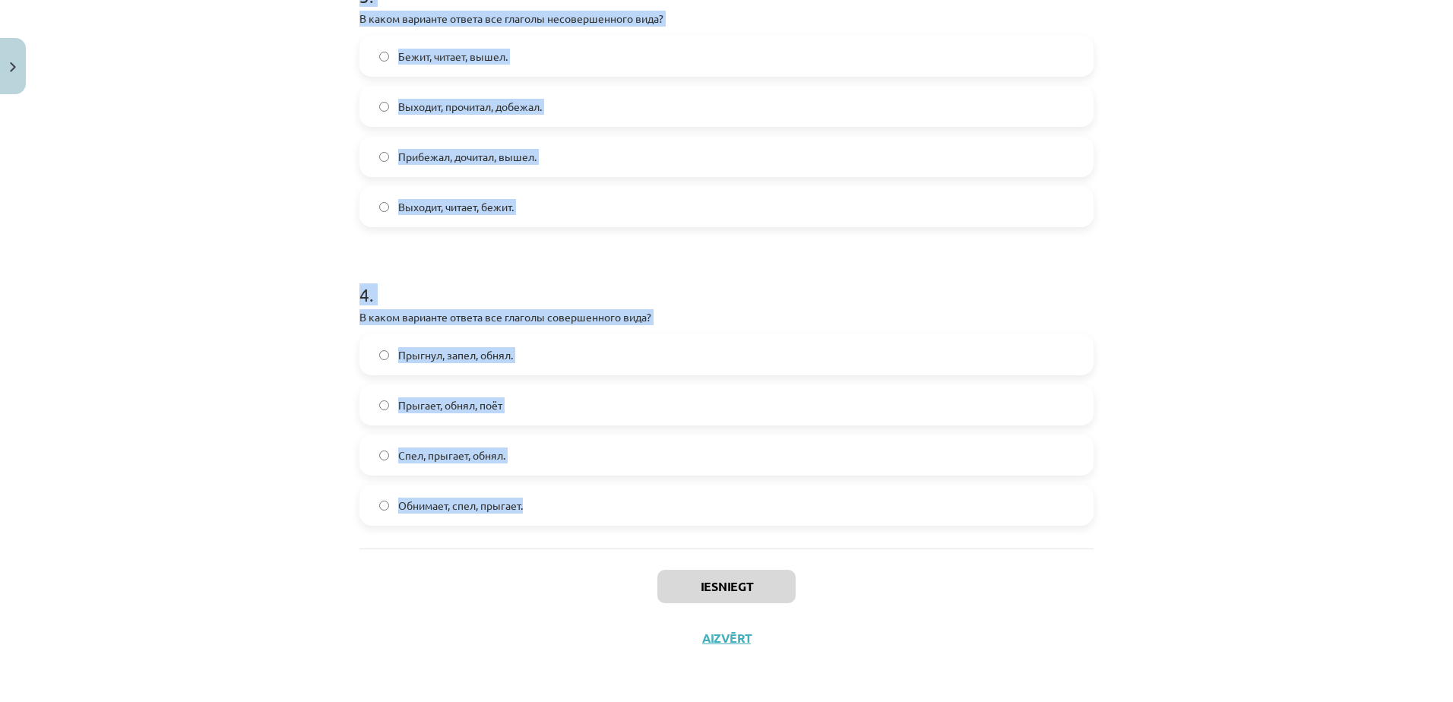
drag, startPoint x: 341, startPoint y: 293, endPoint x: 645, endPoint y: 490, distance: 362.1
click at [645, 490] on div "Mācību tēma: Krievu valodas b1 - 11. klases 1.ieskaites mācību materiāls #9 📖 §…" at bounding box center [726, 351] width 1453 height 702
copy form "1 . Глагол какого вида употребляется в предложении? Снег выпал только в конце д…"
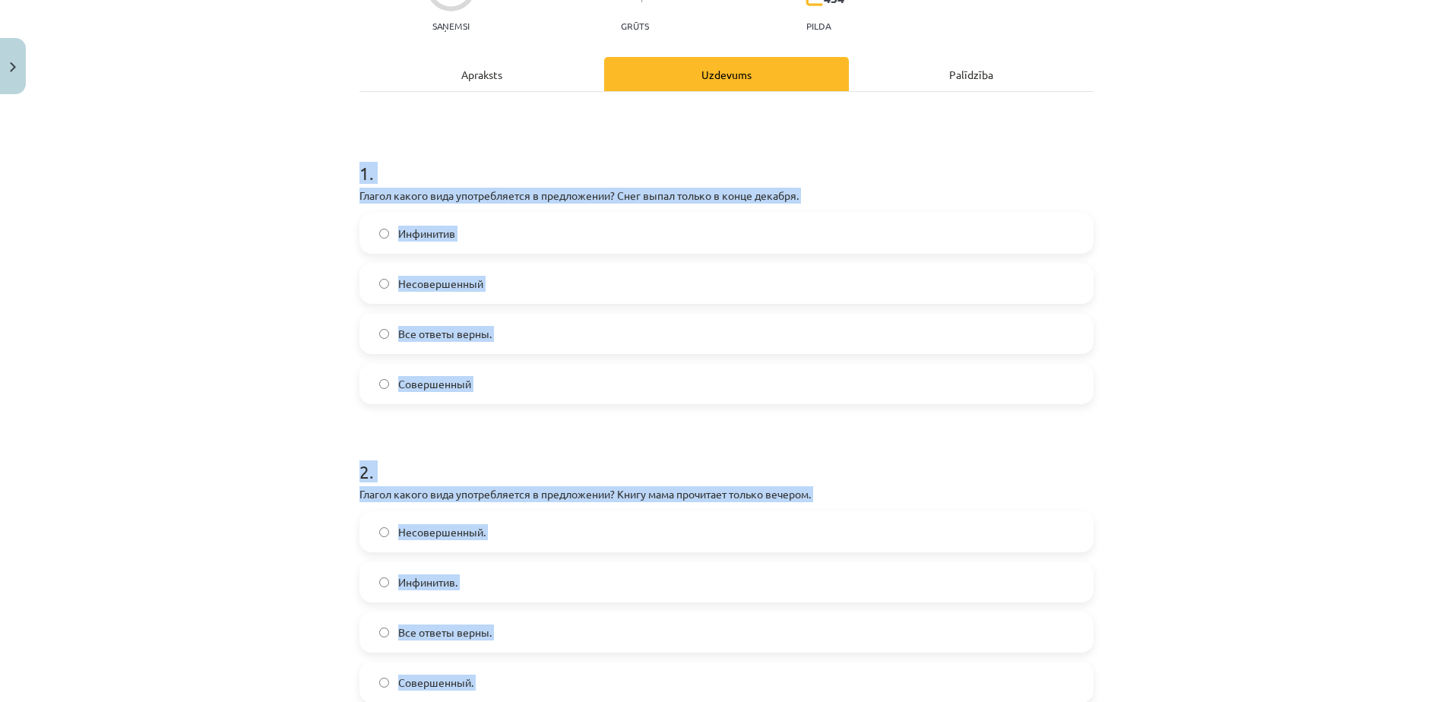
scroll to position [181, 0]
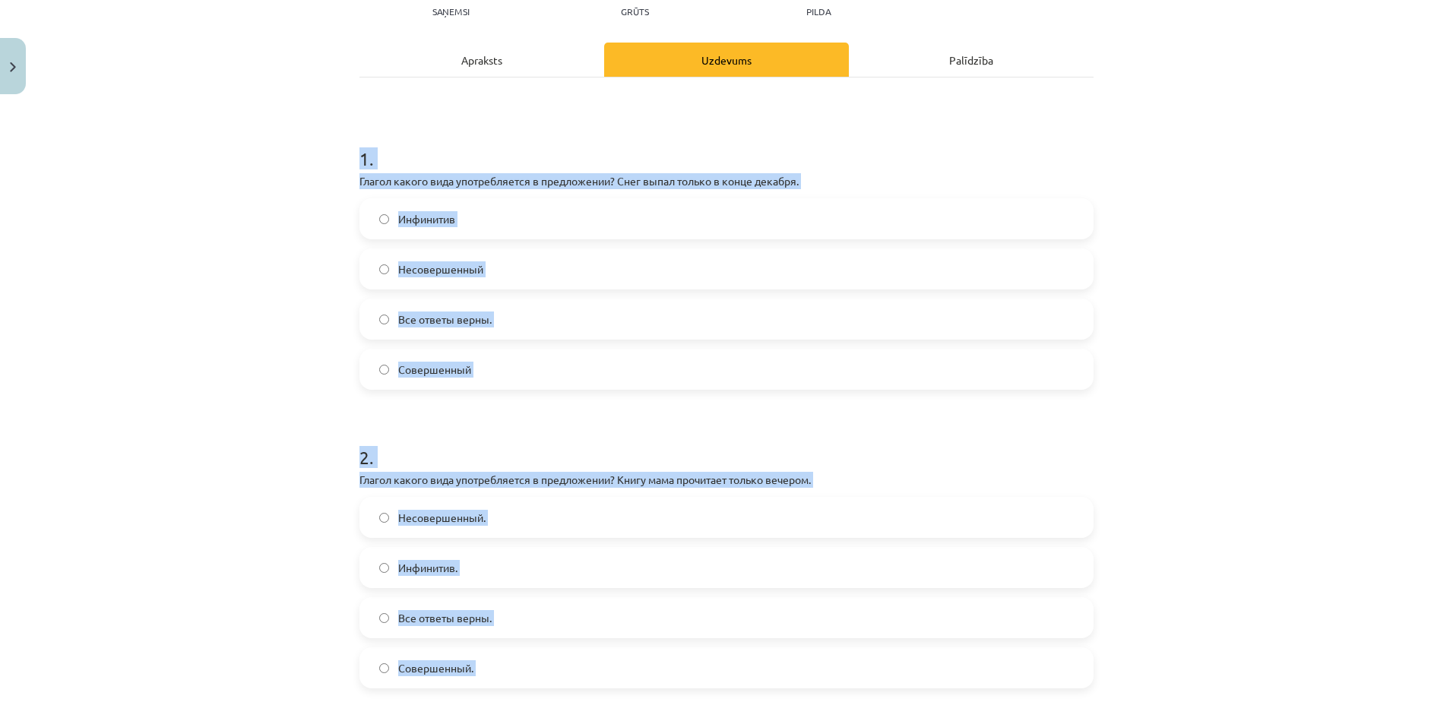
click at [483, 371] on label "Совершенный" at bounding box center [726, 369] width 731 height 38
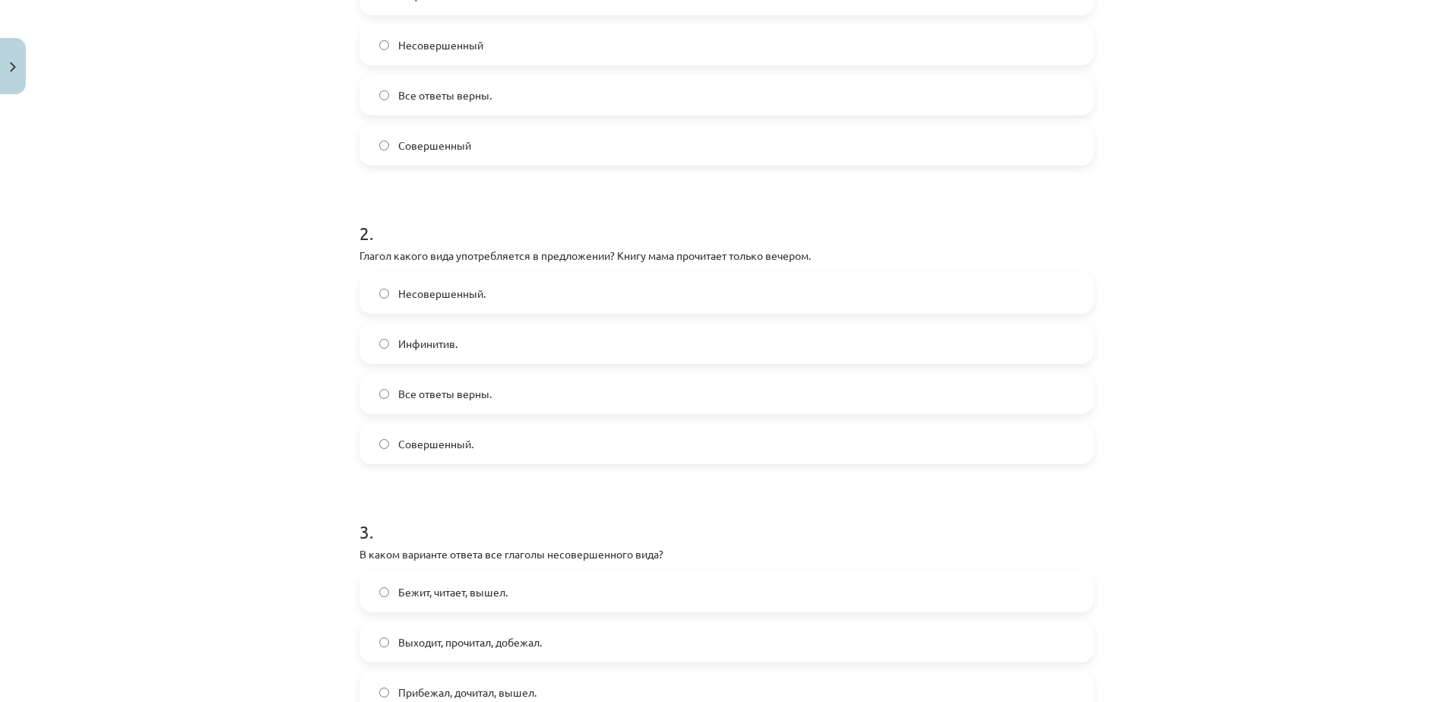
scroll to position [409, 0]
click at [492, 429] on label "Совершенный." at bounding box center [726, 440] width 731 height 38
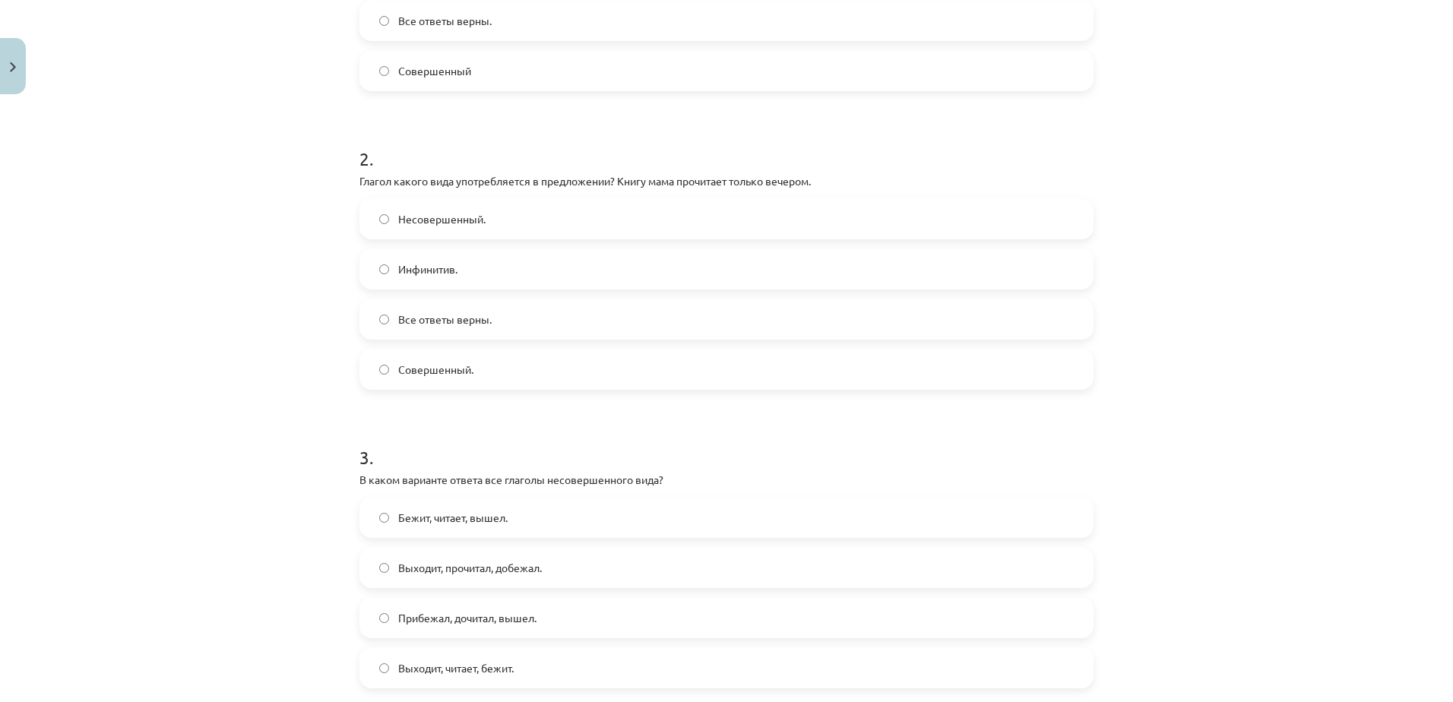
scroll to position [713, 0]
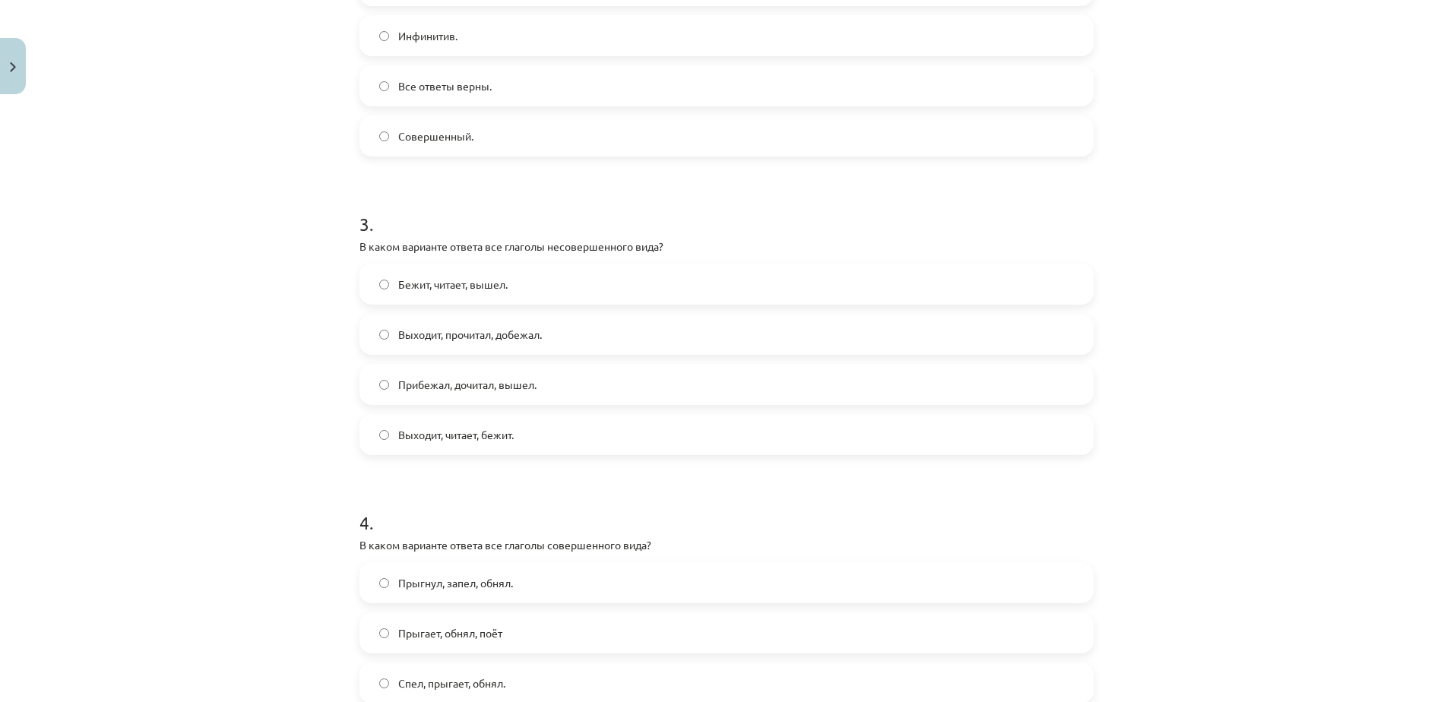
click at [486, 337] on span "Выходит, прочитал, добежал." at bounding box center [470, 335] width 144 height 16
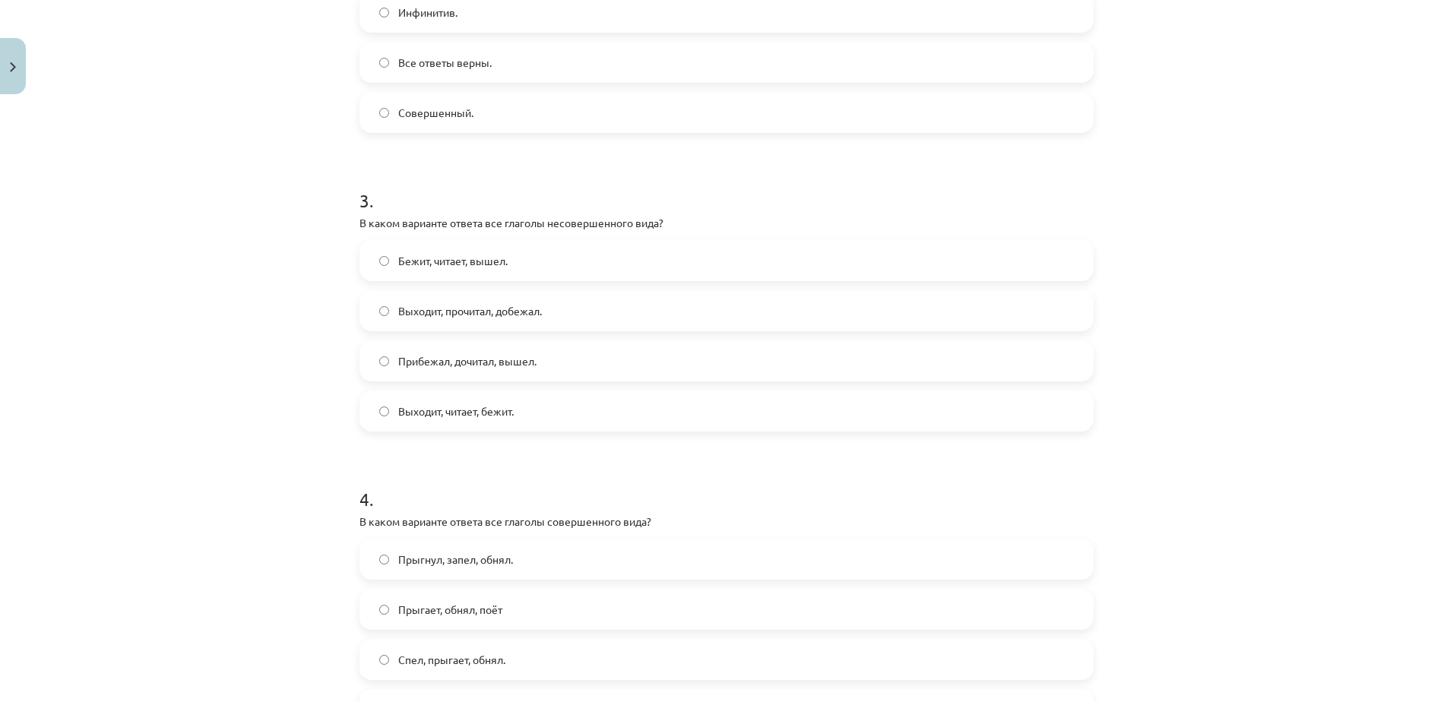
scroll to position [789, 0]
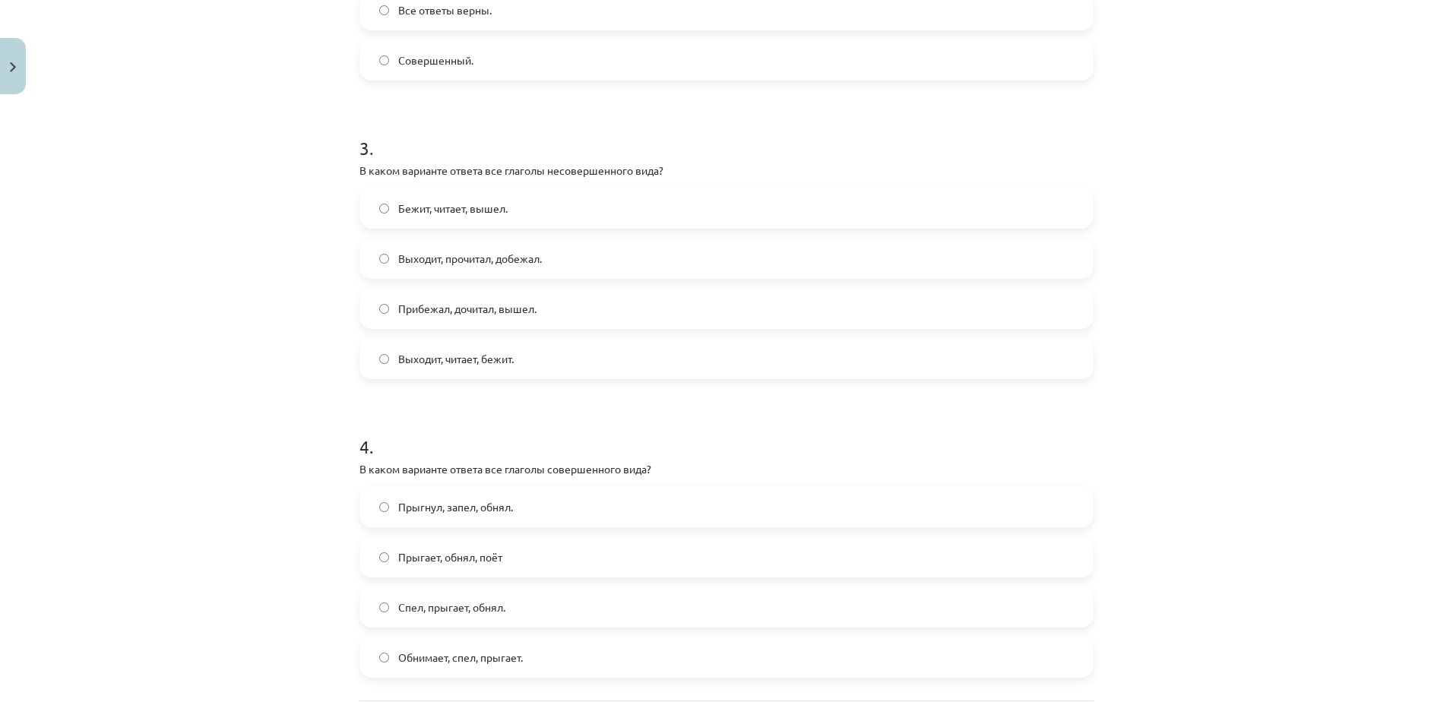
click at [544, 363] on label "Выходит, читает, бежит." at bounding box center [726, 359] width 731 height 38
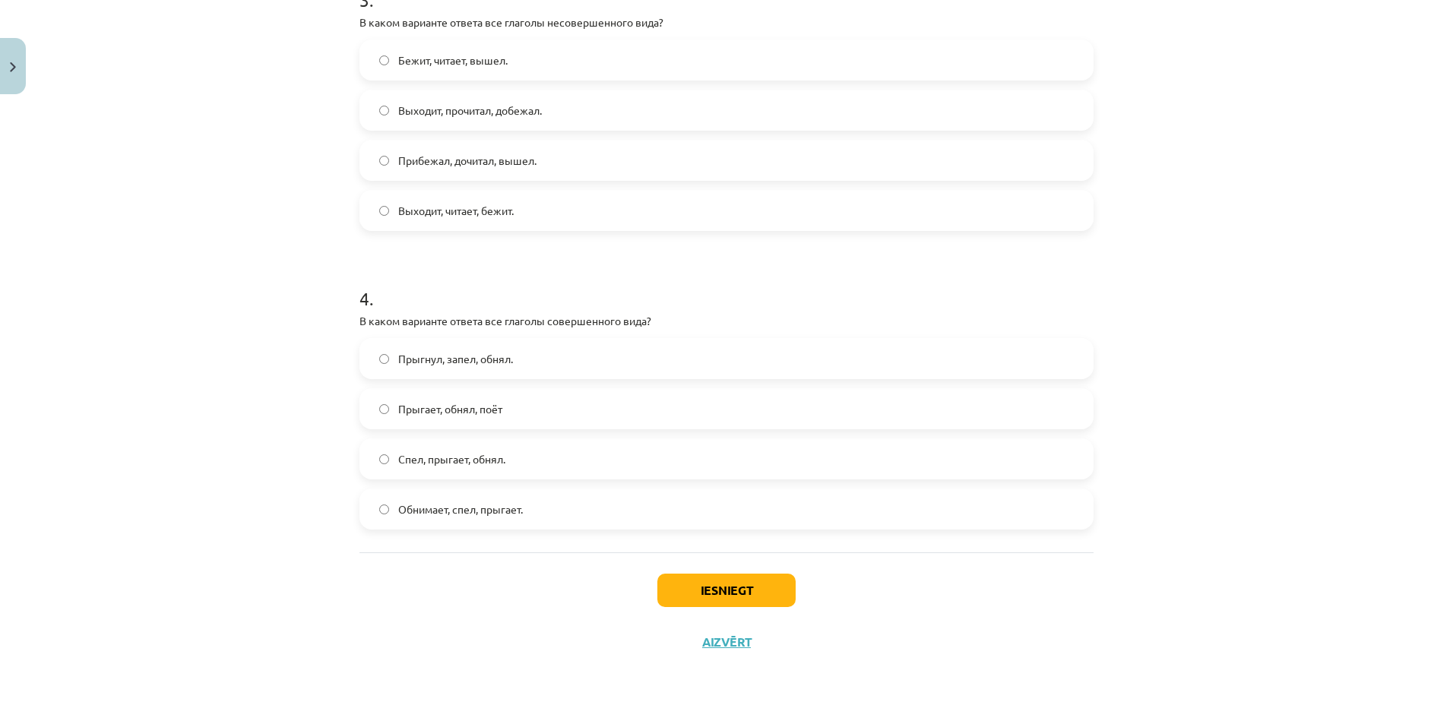
scroll to position [941, 0]
click at [485, 364] on label "Прыгнул, запел, обнял." at bounding box center [726, 355] width 731 height 38
click at [765, 597] on button "Iesniegt" at bounding box center [726, 586] width 138 height 33
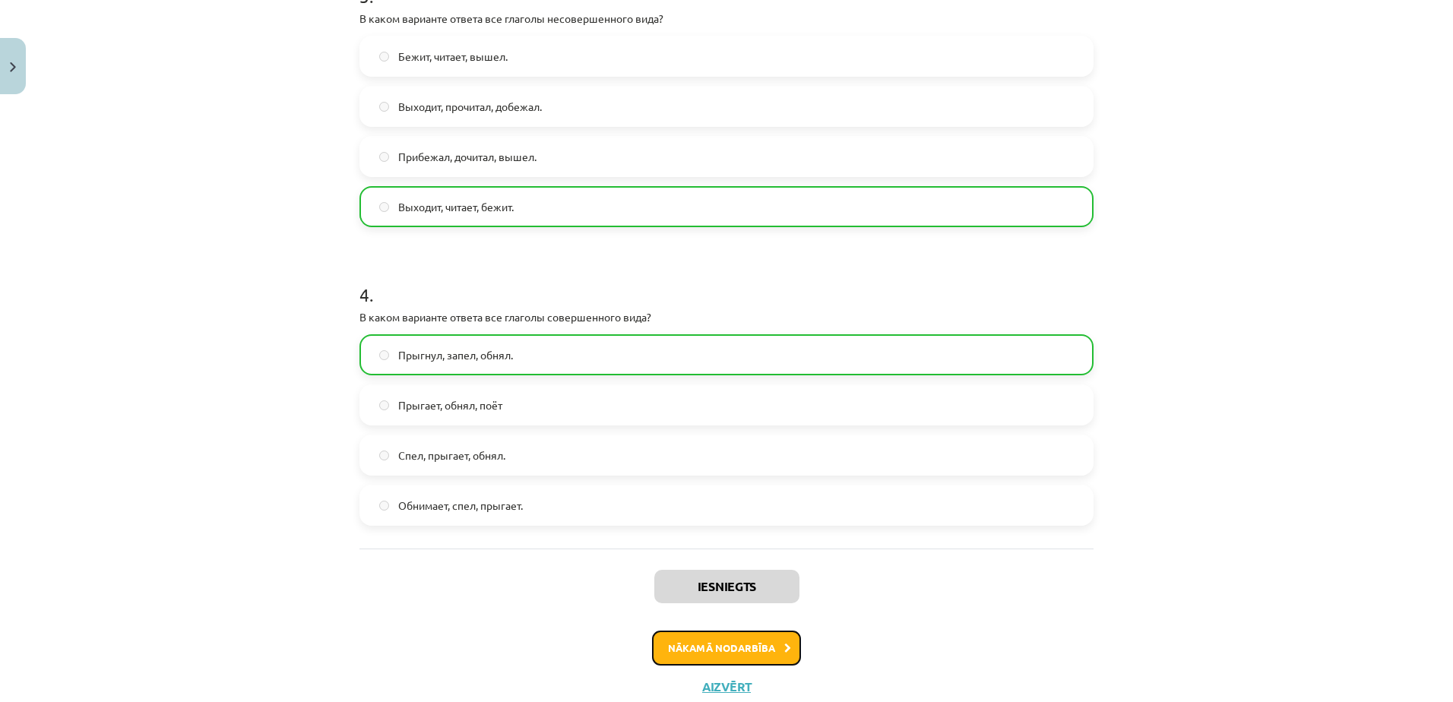
click at [776, 639] on button "Nākamā nodarbība" at bounding box center [726, 648] width 149 height 35
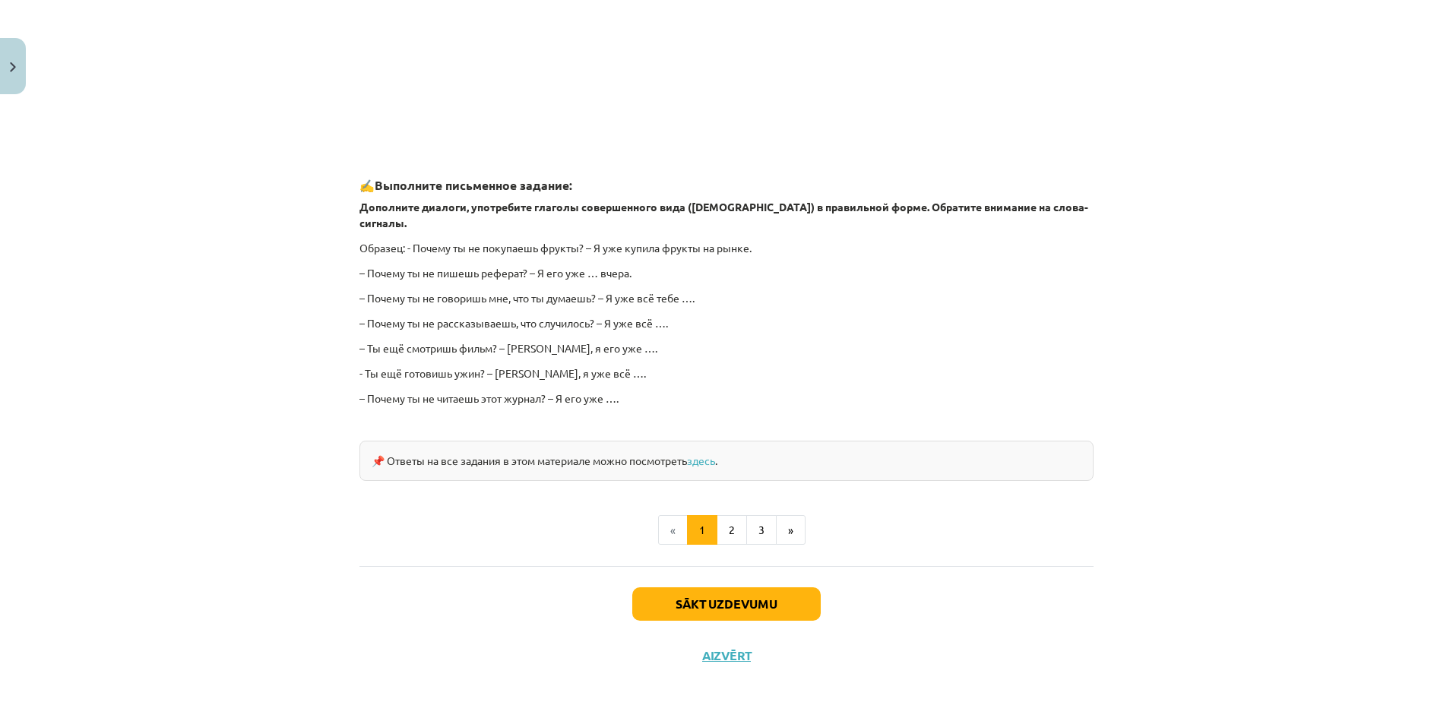
click at [736, 515] on button "2" at bounding box center [732, 530] width 30 height 30
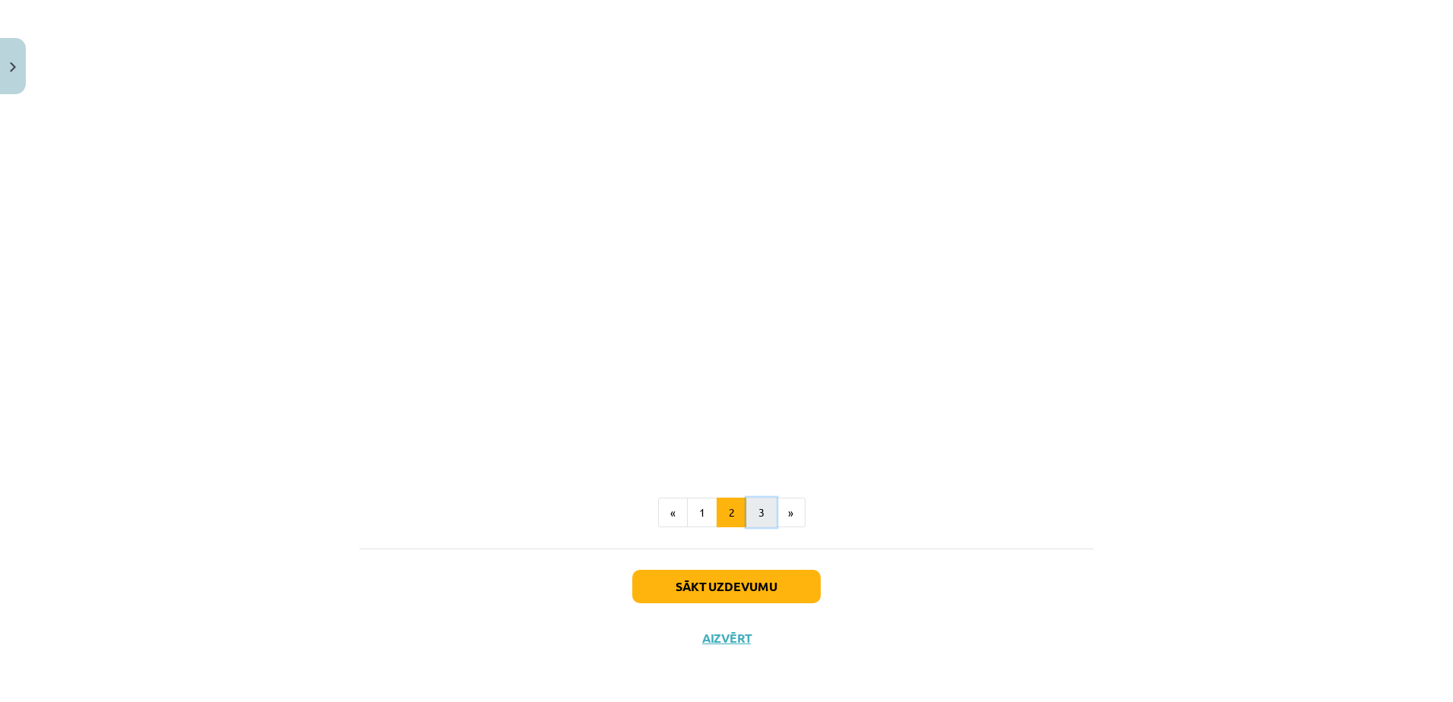
click at [757, 518] on button "3" at bounding box center [761, 513] width 30 height 30
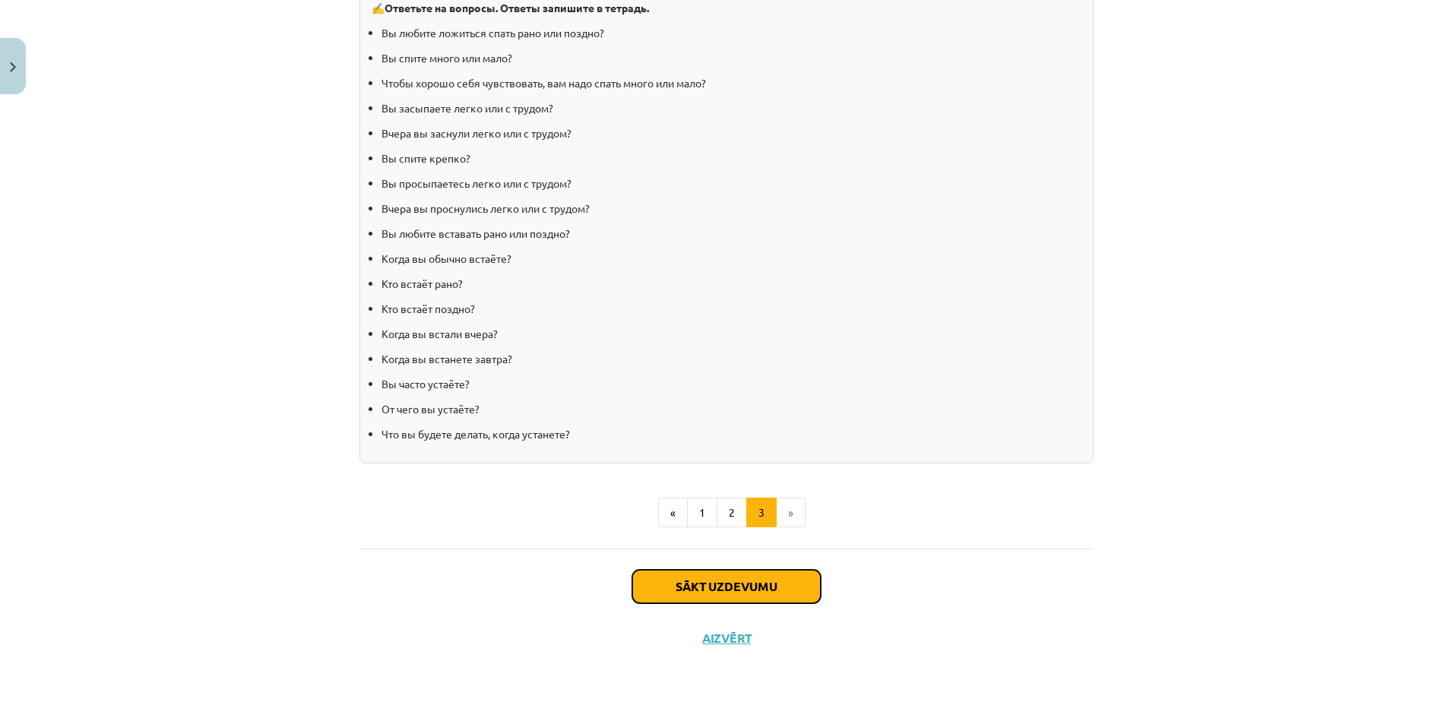
click at [769, 592] on button "Sākt uzdevumu" at bounding box center [726, 586] width 188 height 33
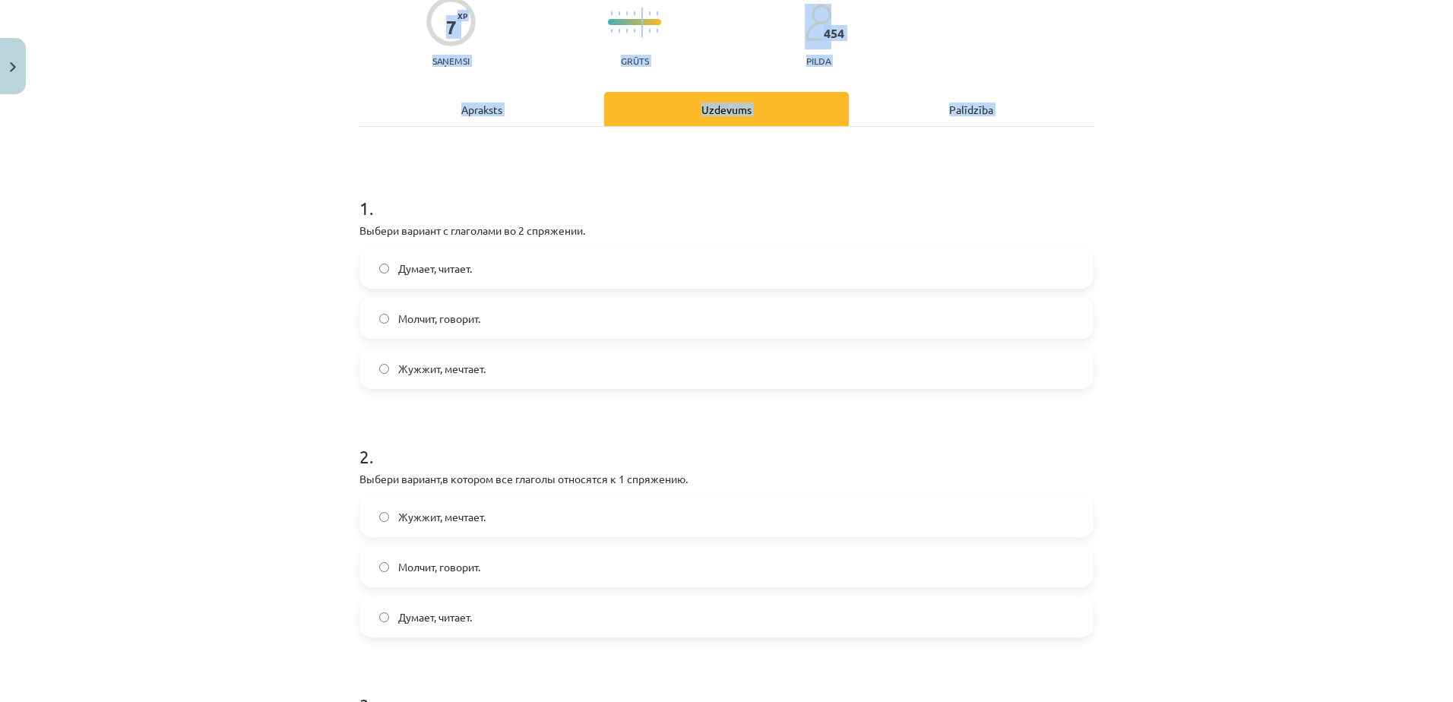
scroll to position [740, 0]
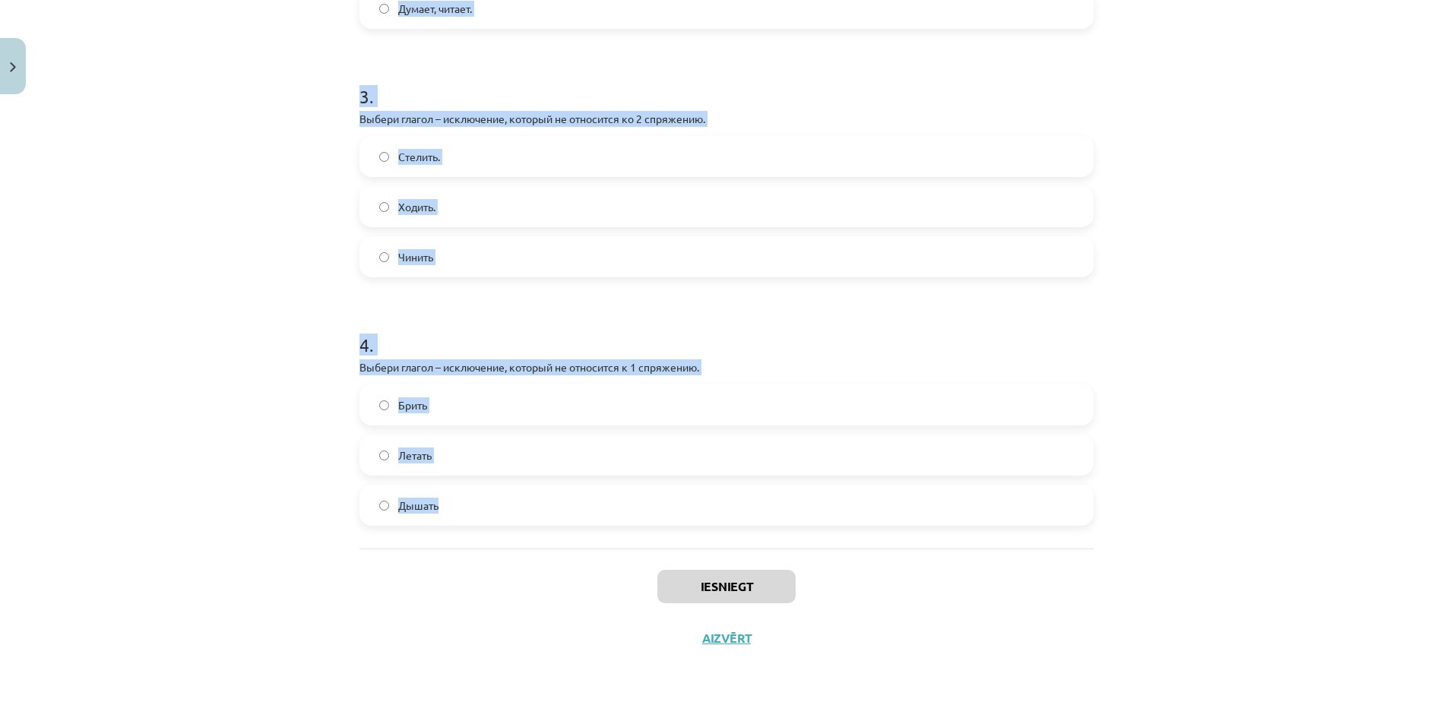
drag, startPoint x: 352, startPoint y: 299, endPoint x: 652, endPoint y: 514, distance: 368.8
click at [652, 514] on div "7 XP Saņemsi Grūts 454 pilda Apraksts Uzdevums Palīdzība 1 . Выбери вариант с г…" at bounding box center [726, 12] width 752 height 1303
copy form "1 . Выбери вариант с глаголами во 2 спряжении. Думает, читает. Молчит, говорит.…"
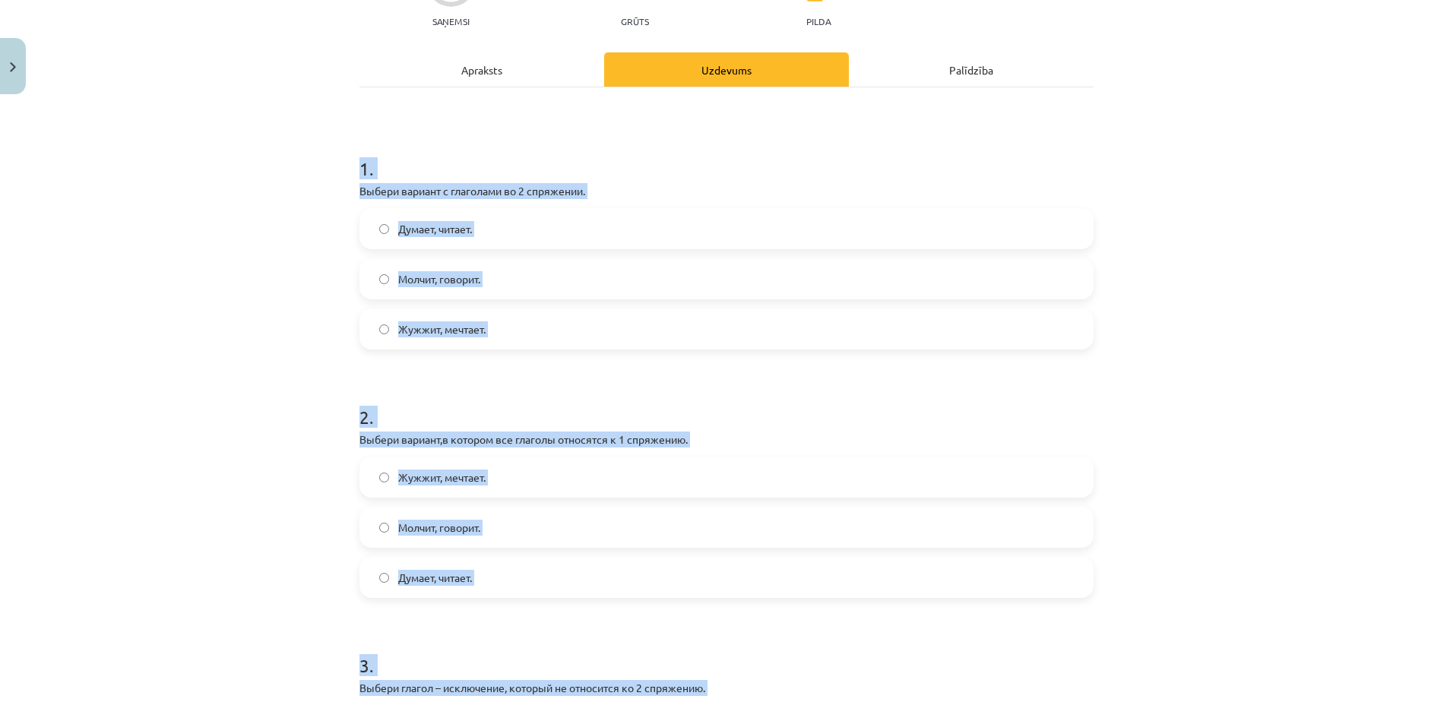
scroll to position [132, 0]
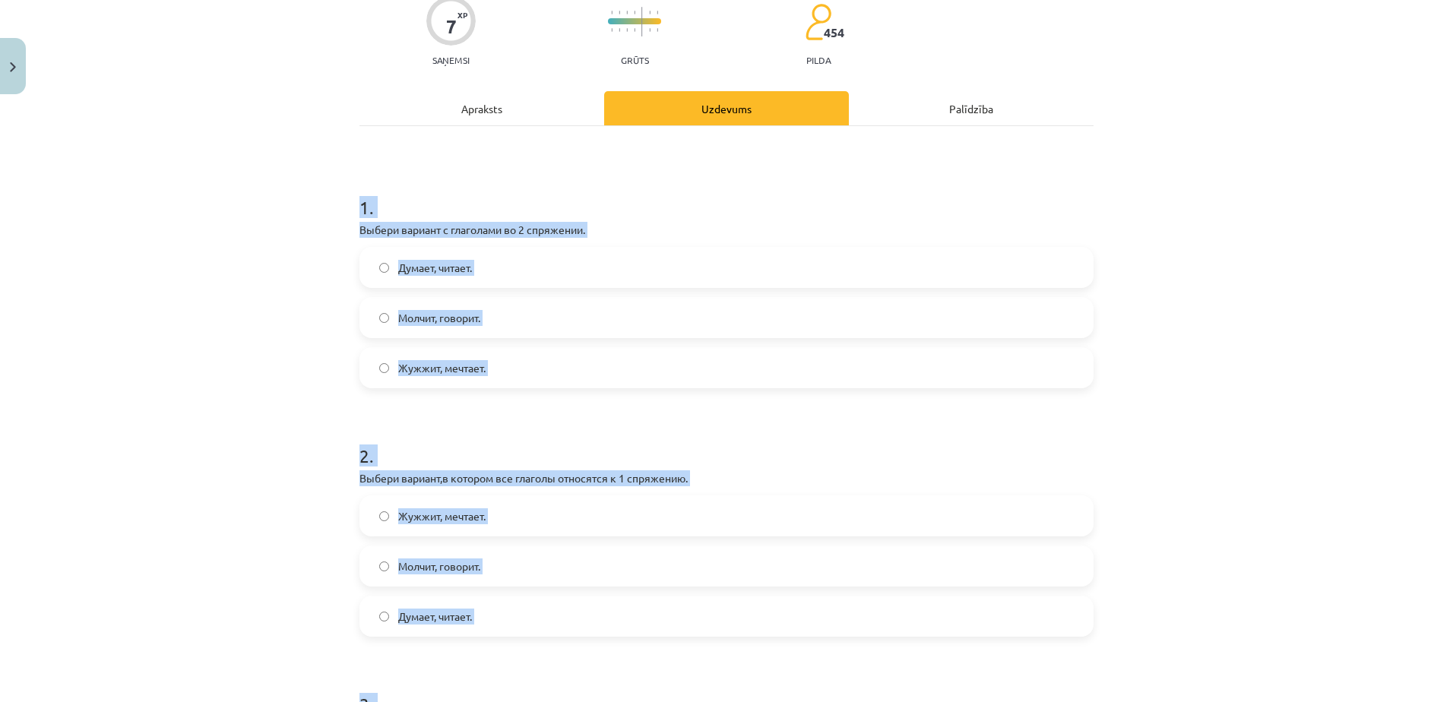
click at [509, 328] on label "Молчит, говорит." at bounding box center [726, 318] width 731 height 38
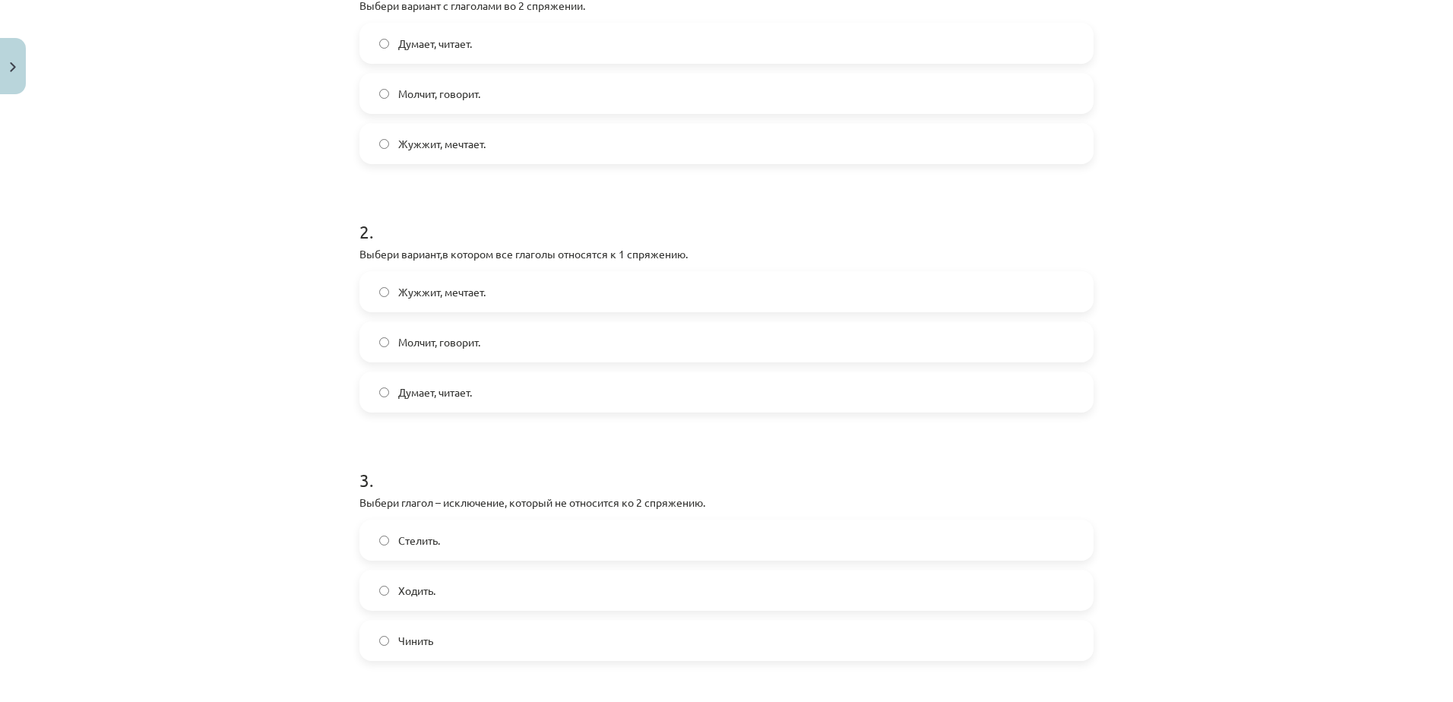
scroll to position [360, 0]
click at [487, 385] on label "Думает, читает." at bounding box center [726, 388] width 731 height 38
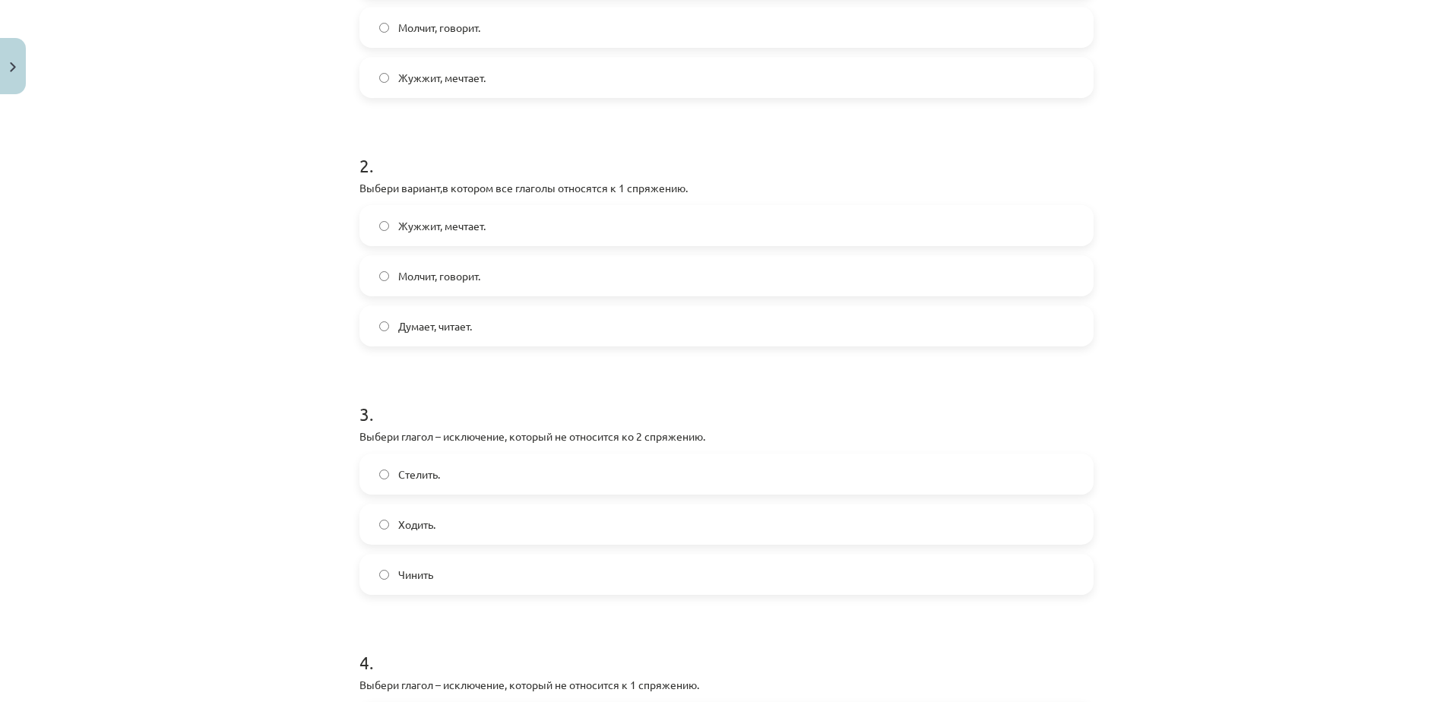
scroll to position [664, 0]
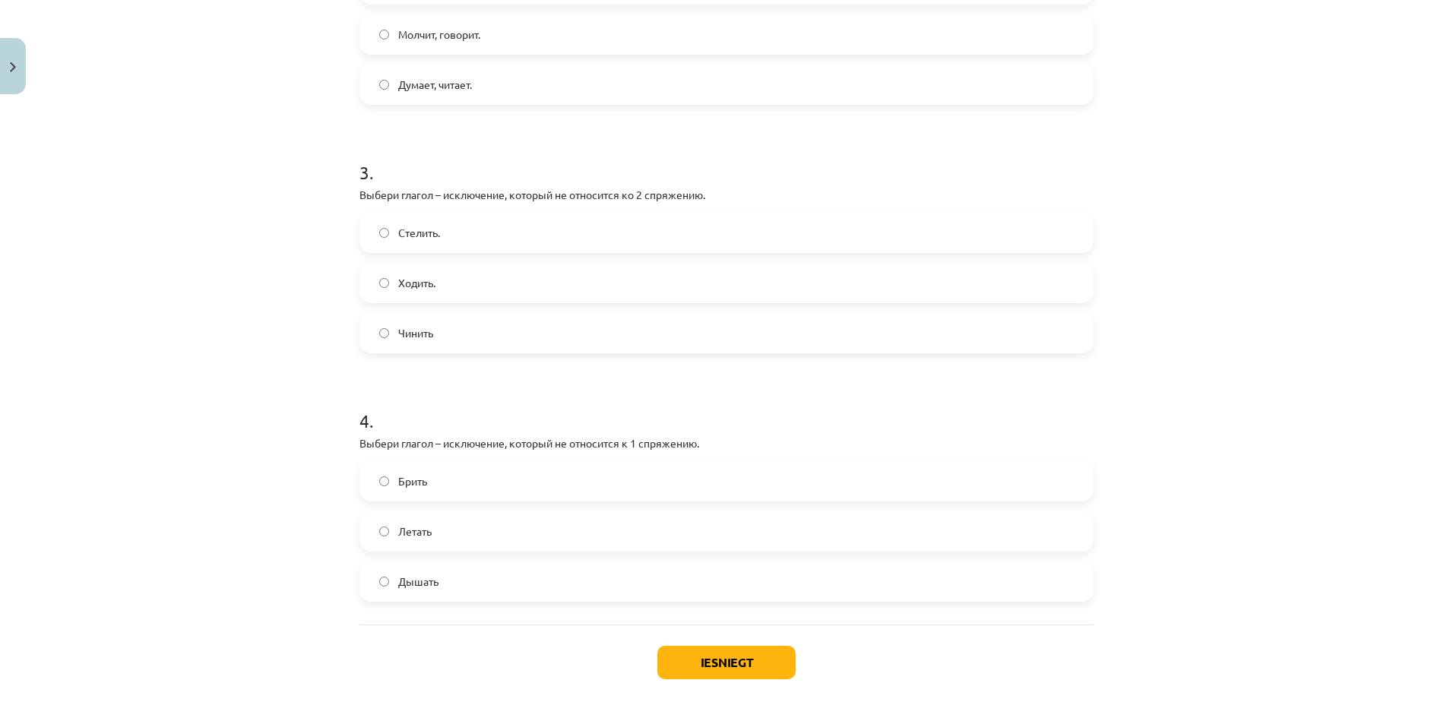
click at [456, 227] on label "Стелить." at bounding box center [726, 233] width 731 height 38
click at [489, 486] on label "Брить" at bounding box center [726, 481] width 731 height 38
click at [708, 672] on button "Iesniegt" at bounding box center [726, 662] width 138 height 33
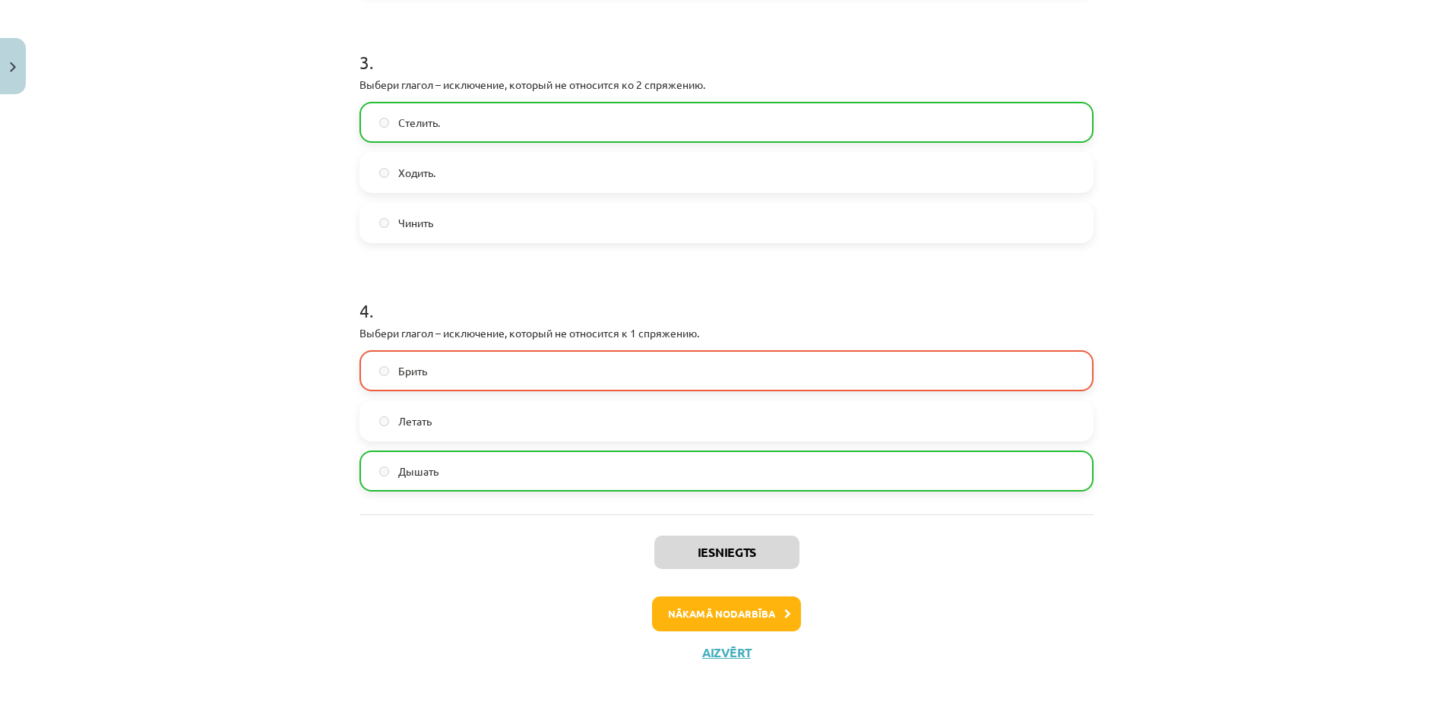
scroll to position [789, 0]
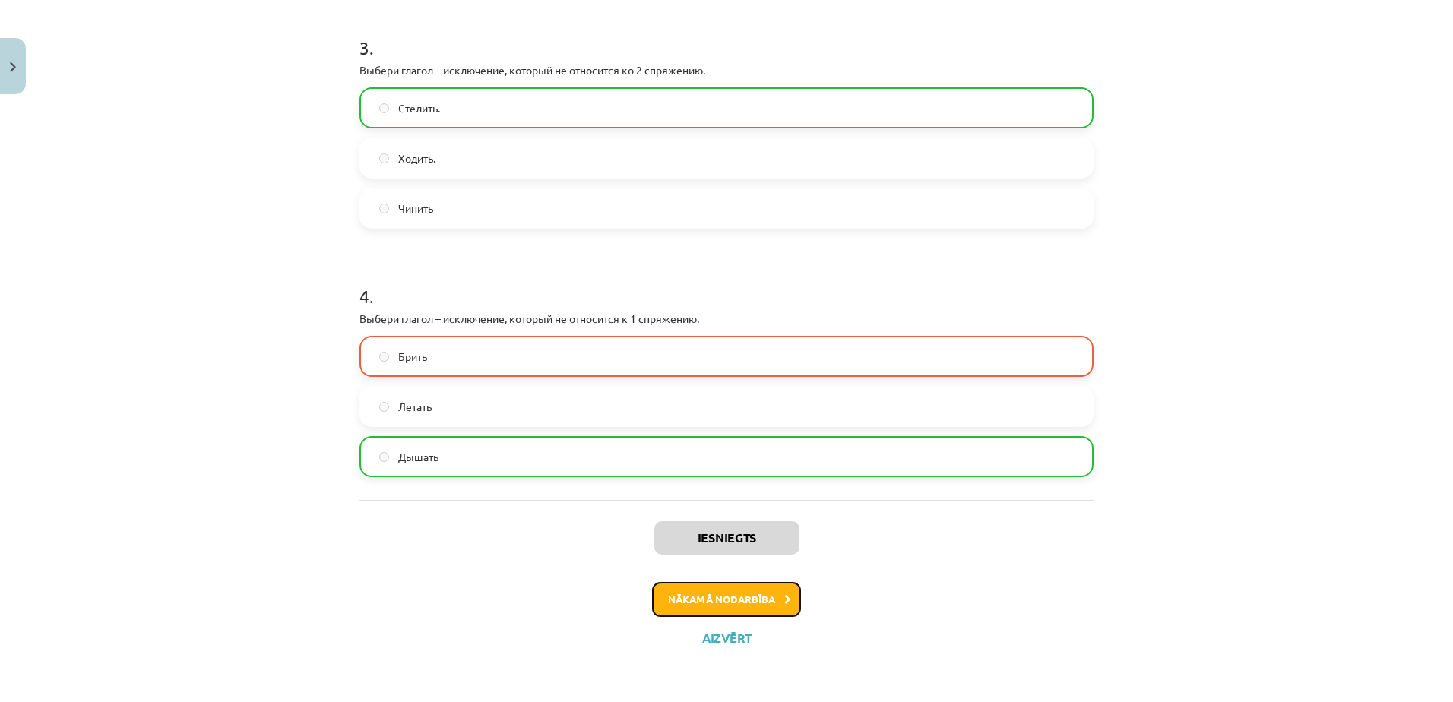
click at [741, 596] on button "Nākamā nodarbība" at bounding box center [726, 599] width 149 height 35
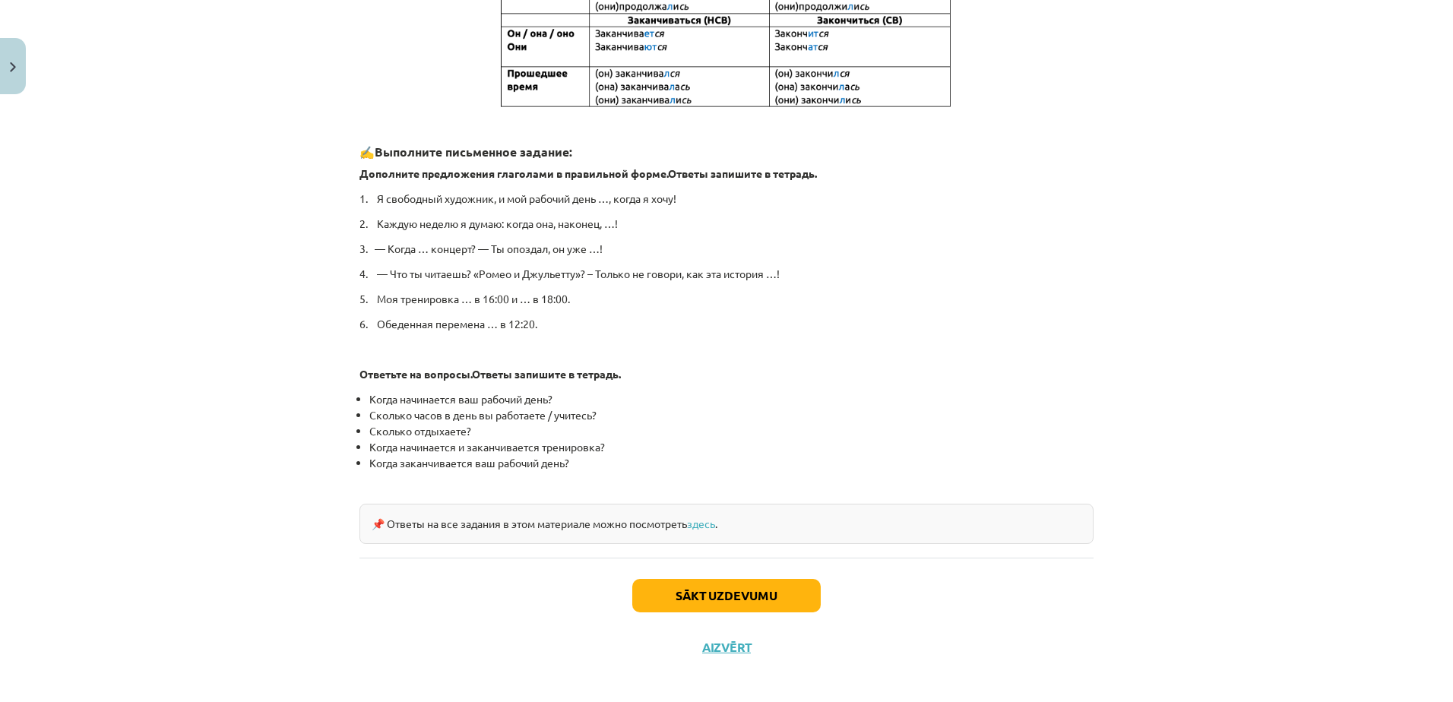
scroll to position [648, 0]
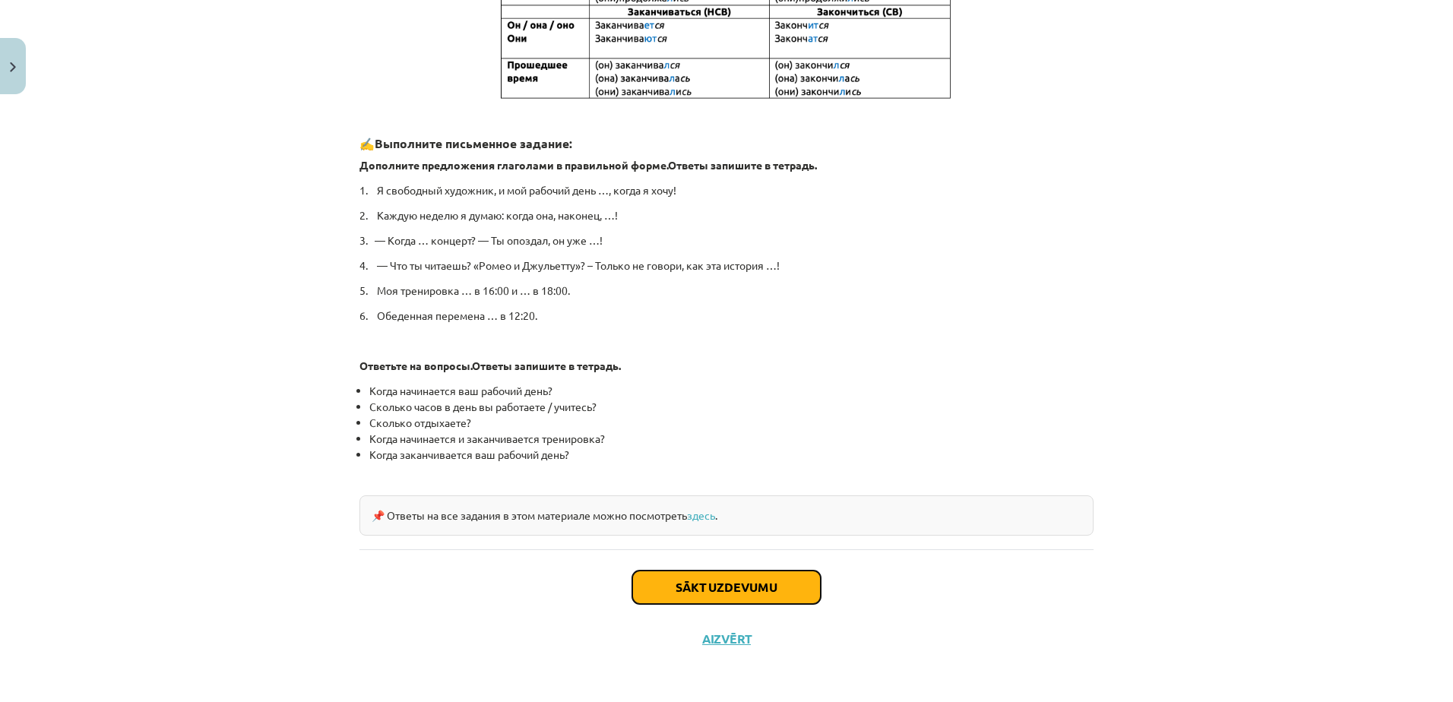
click at [759, 581] on button "Sākt uzdevumu" at bounding box center [726, 587] width 188 height 33
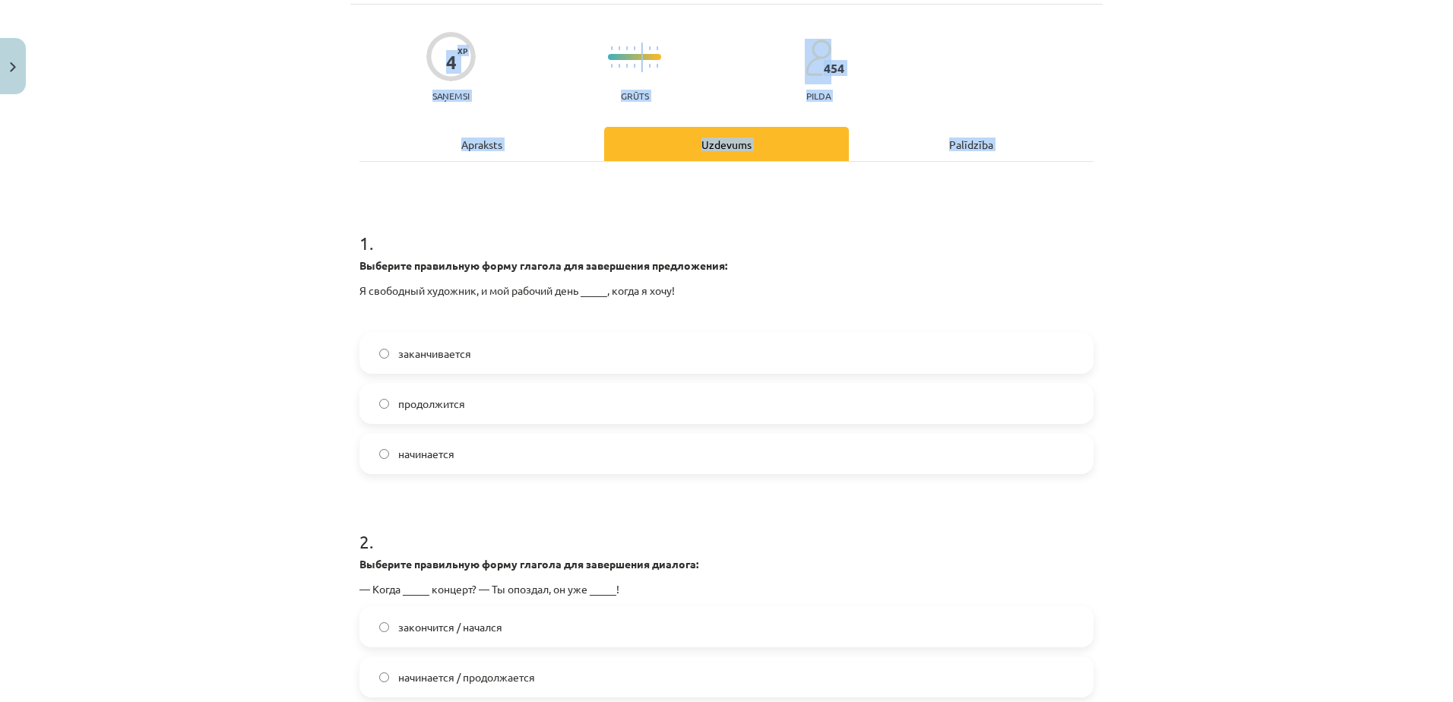
scroll to position [343, 0]
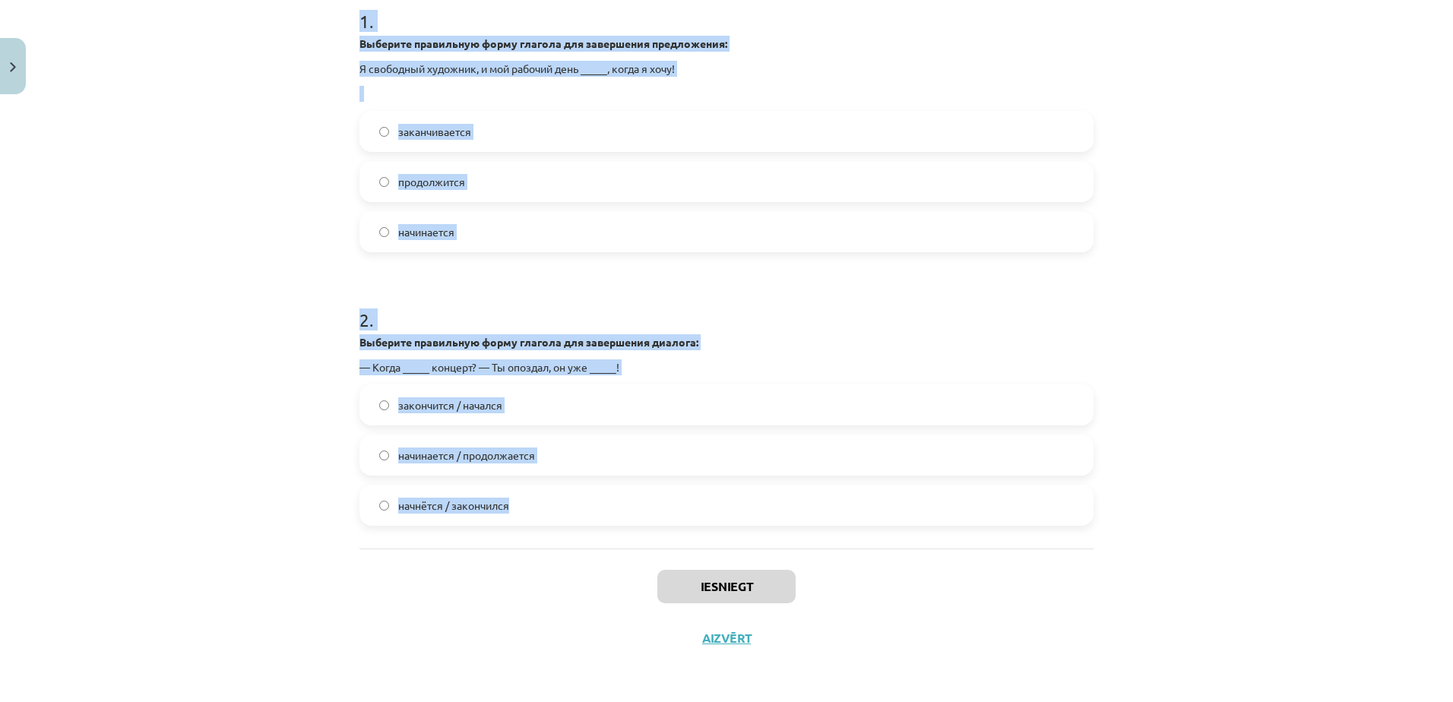
drag, startPoint x: 350, startPoint y: 320, endPoint x: 673, endPoint y: 517, distance: 377.6
click at [673, 517] on div "4 XP Saņemsi Grūts 454 pilda Apraksts Uzdevums Palīdzība 1 . Выберите правильну…" at bounding box center [726, 224] width 752 height 882
copy form "1 . Выберите правильную форму глагола для завершения предложения: Я свободный х…"
click at [511, 256] on form "1 . Выберите правильную форму глагола для завершения предложения: Я свободный х…" at bounding box center [726, 255] width 734 height 542
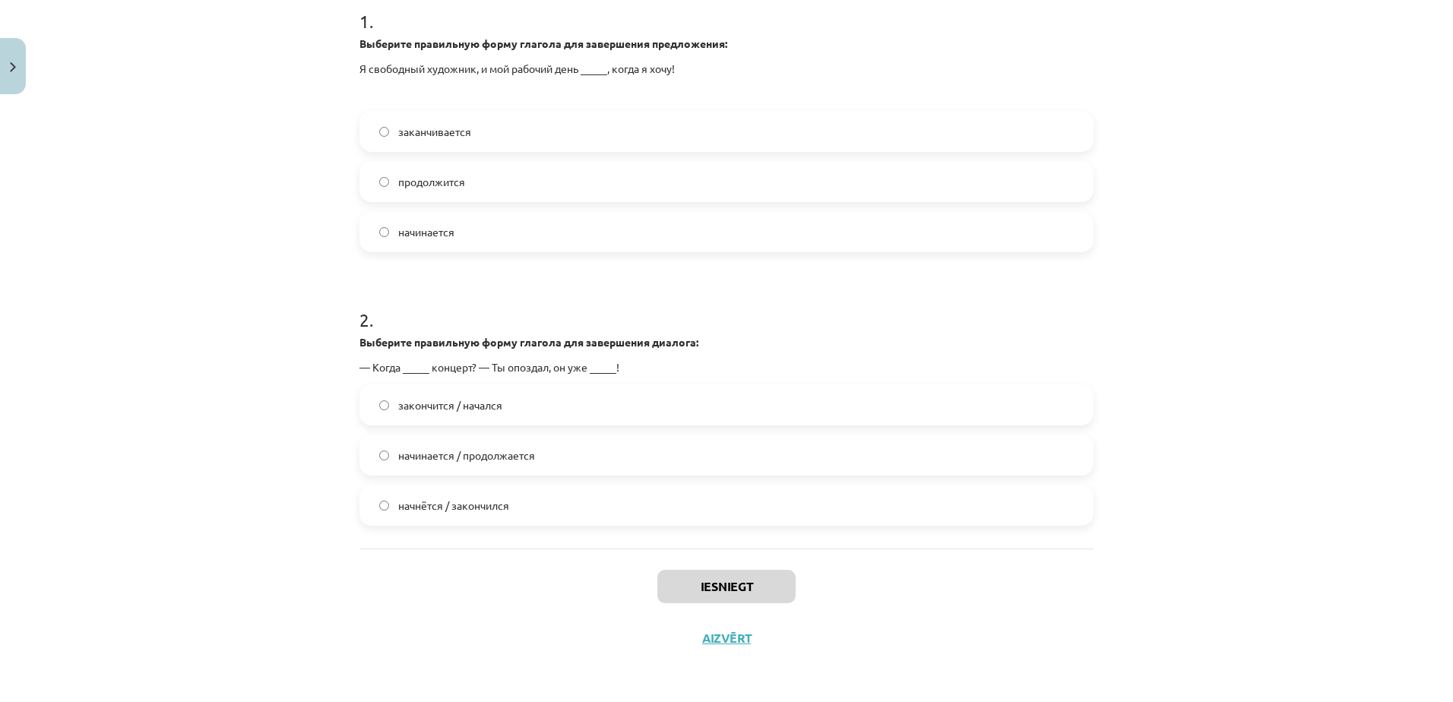
click at [470, 133] on label "заканчивается" at bounding box center [726, 131] width 731 height 38
click at [542, 415] on label "закончится / начался" at bounding box center [726, 405] width 731 height 38
click at [492, 505] on span "начнётся / закончился" at bounding box center [453, 506] width 111 height 16
click at [695, 575] on button "Iesniegt" at bounding box center [726, 586] width 138 height 33
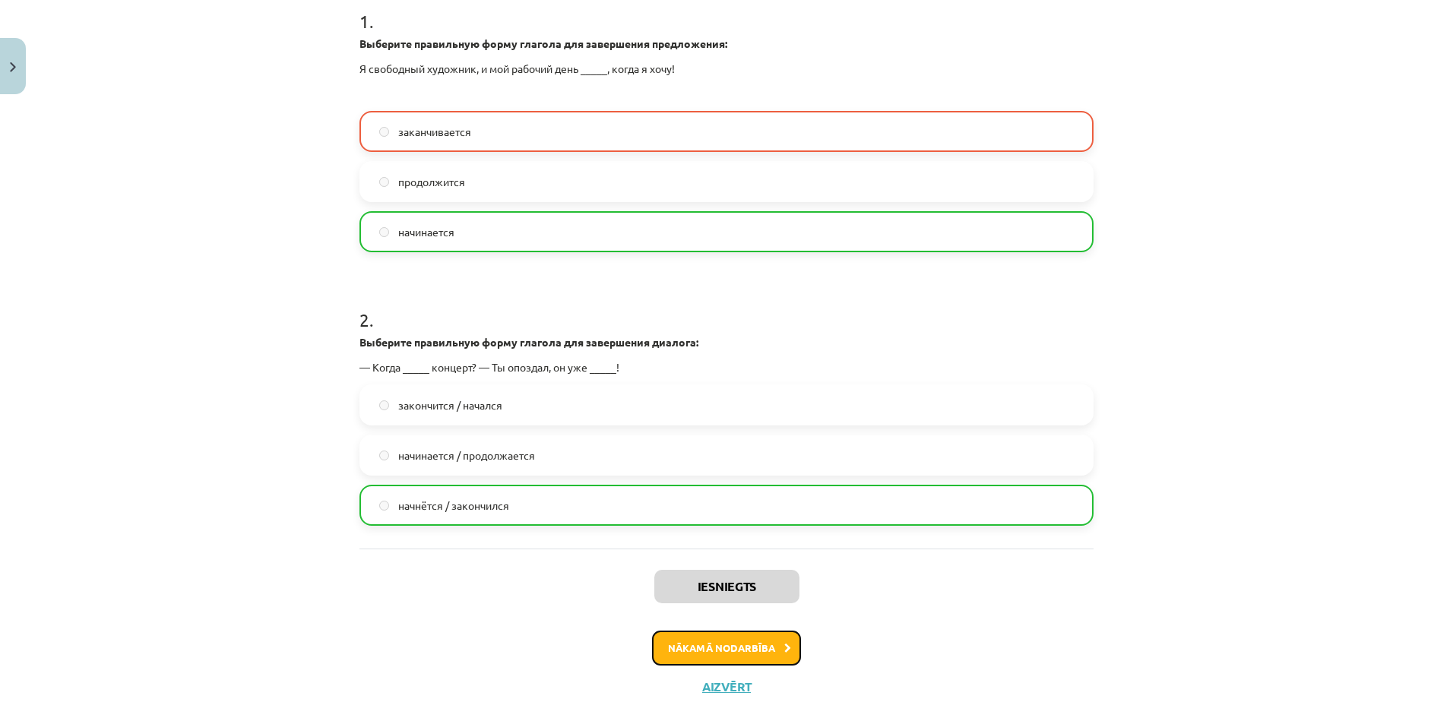
click at [757, 651] on button "Nākamā nodarbība" at bounding box center [726, 648] width 149 height 35
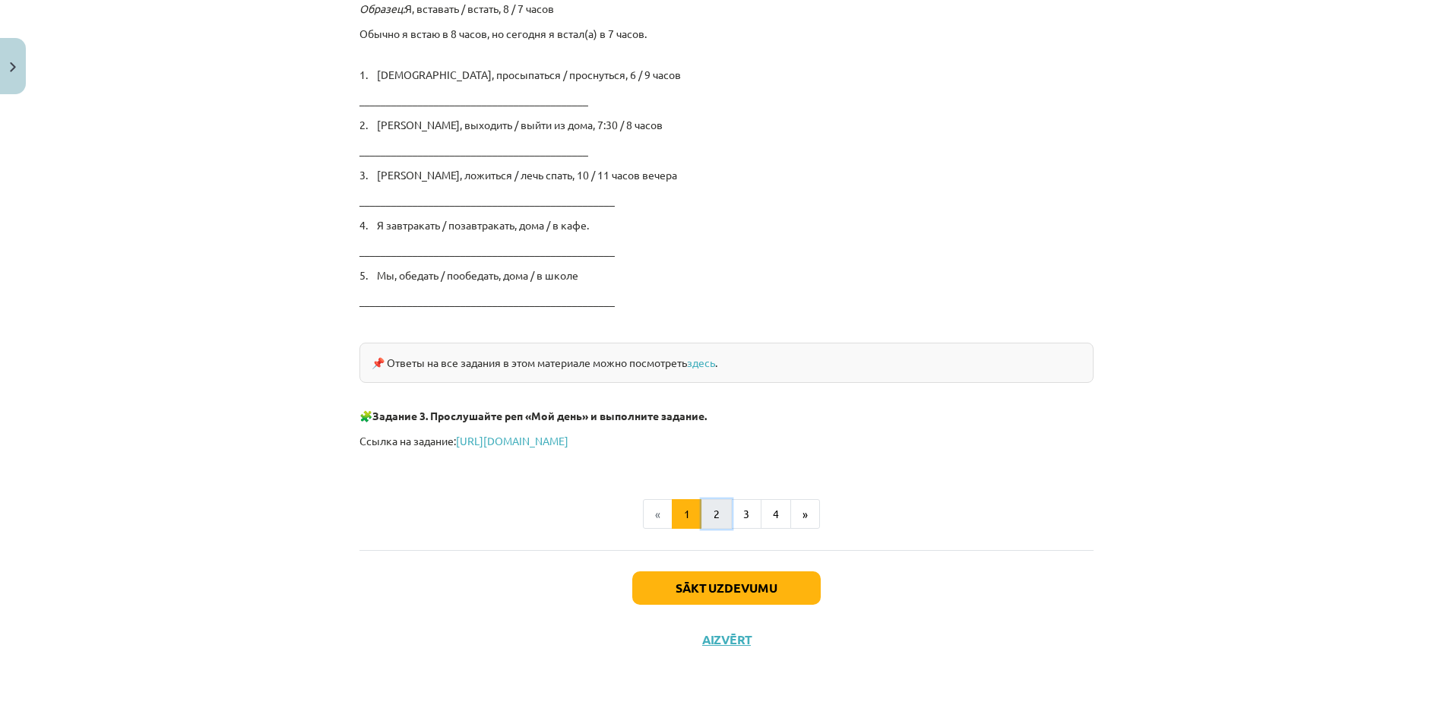
click at [705, 499] on button "2" at bounding box center [716, 514] width 30 height 30
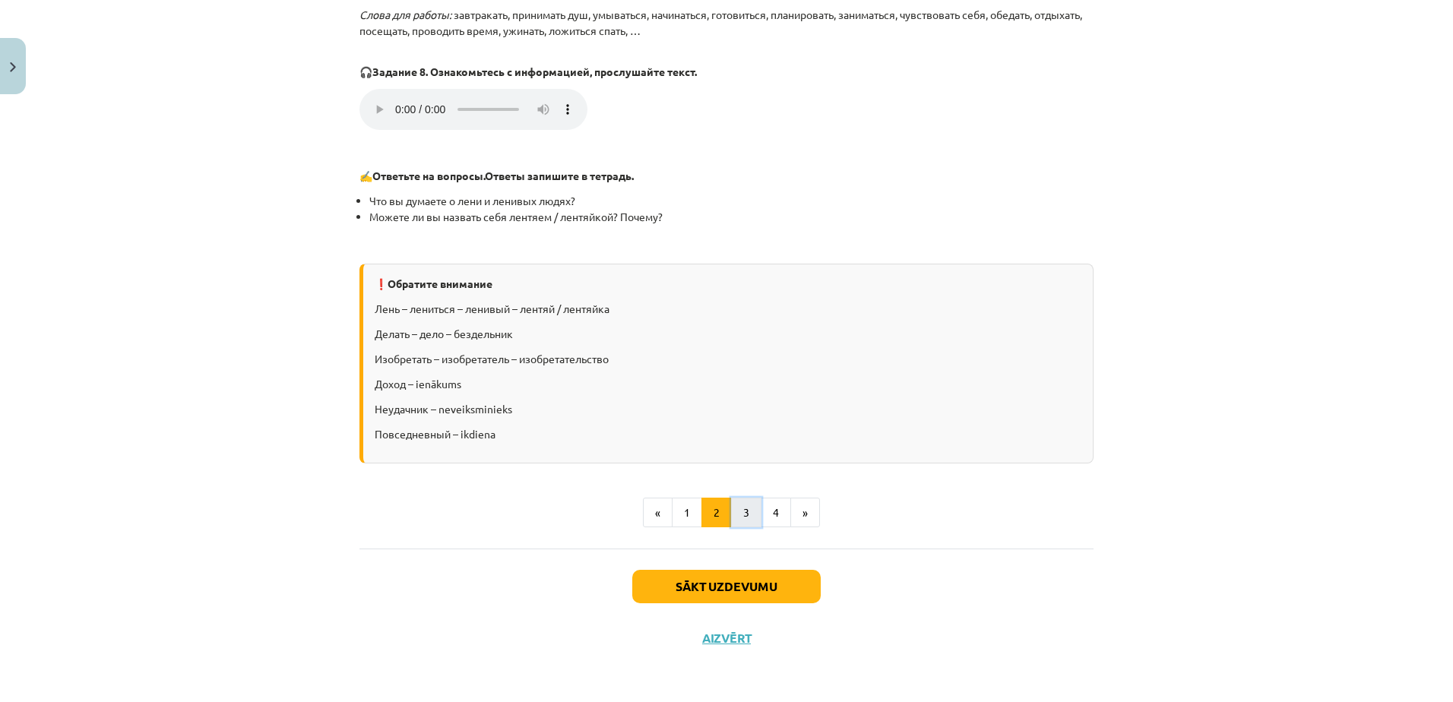
click at [742, 502] on button "3" at bounding box center [746, 513] width 30 height 30
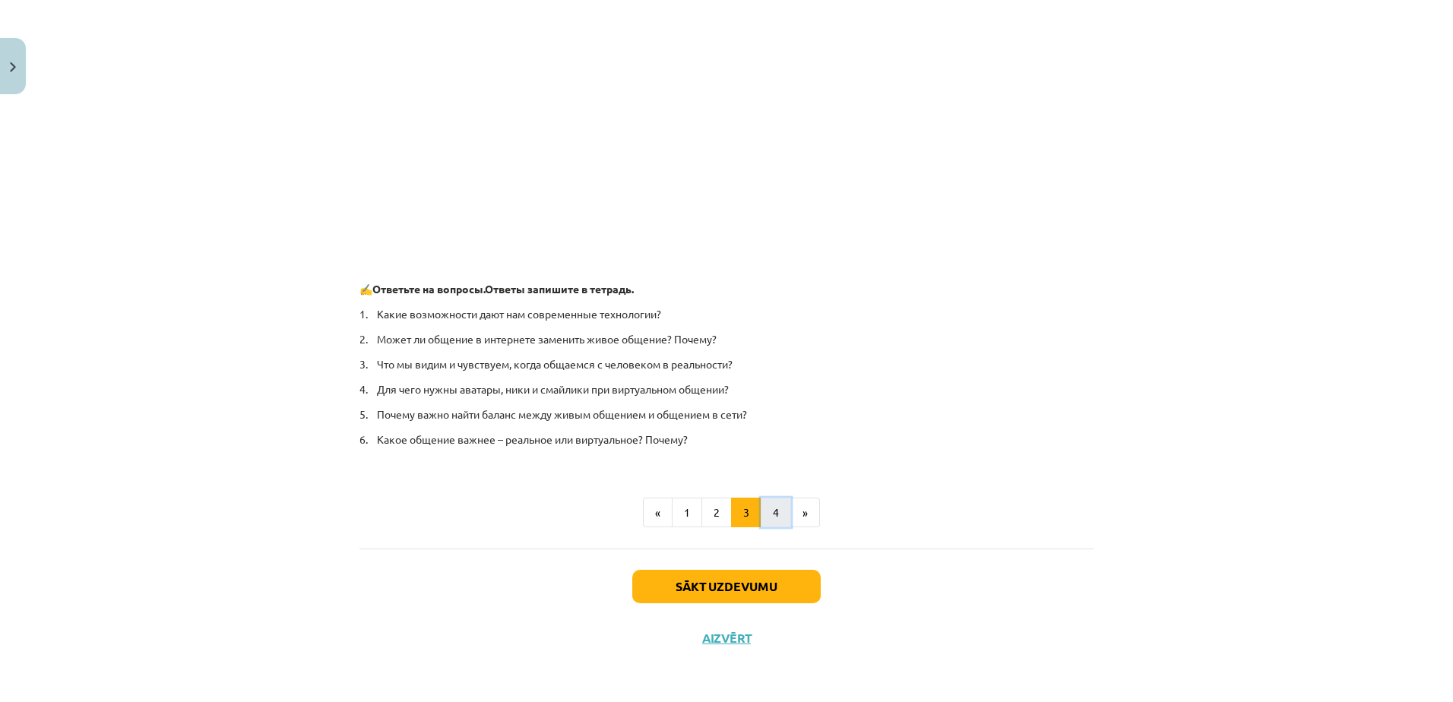
click at [779, 519] on button "4" at bounding box center [776, 513] width 30 height 30
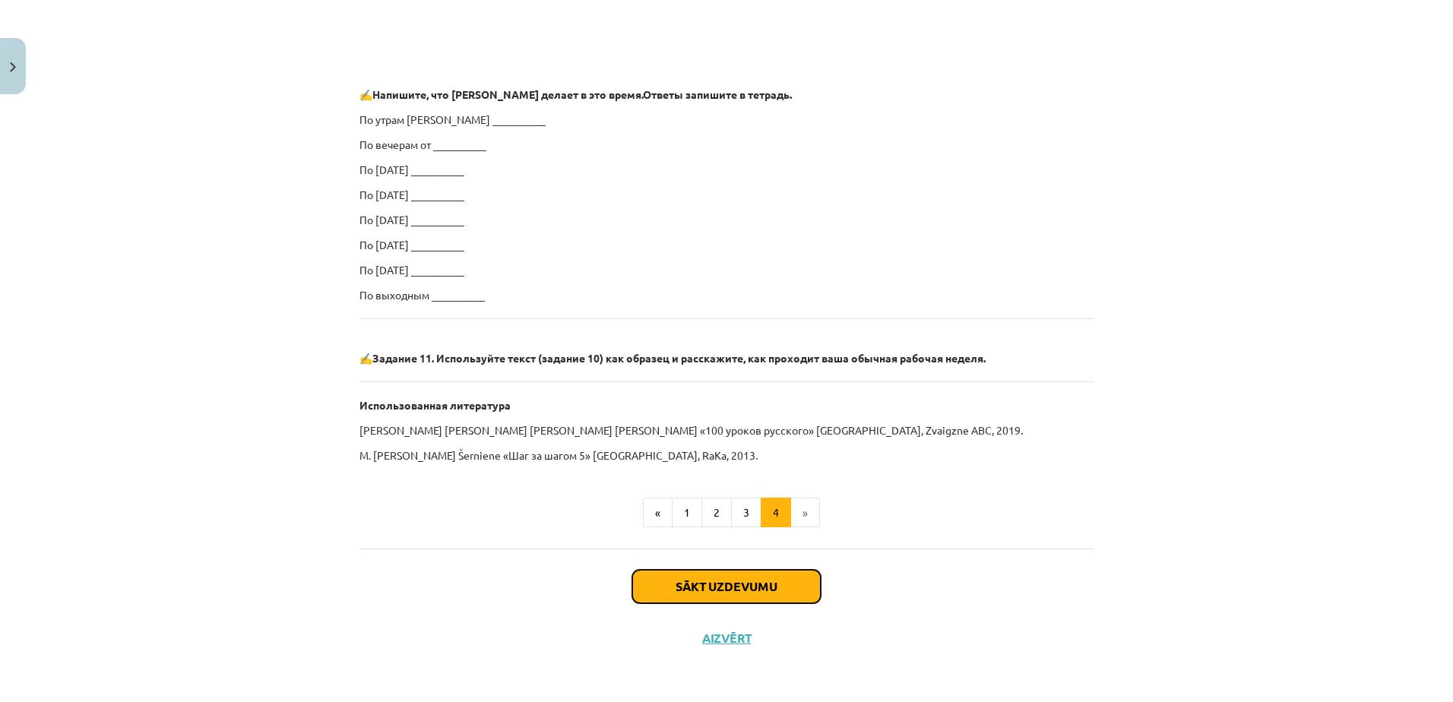
click at [755, 585] on button "Sākt uzdevumu" at bounding box center [726, 586] width 188 height 33
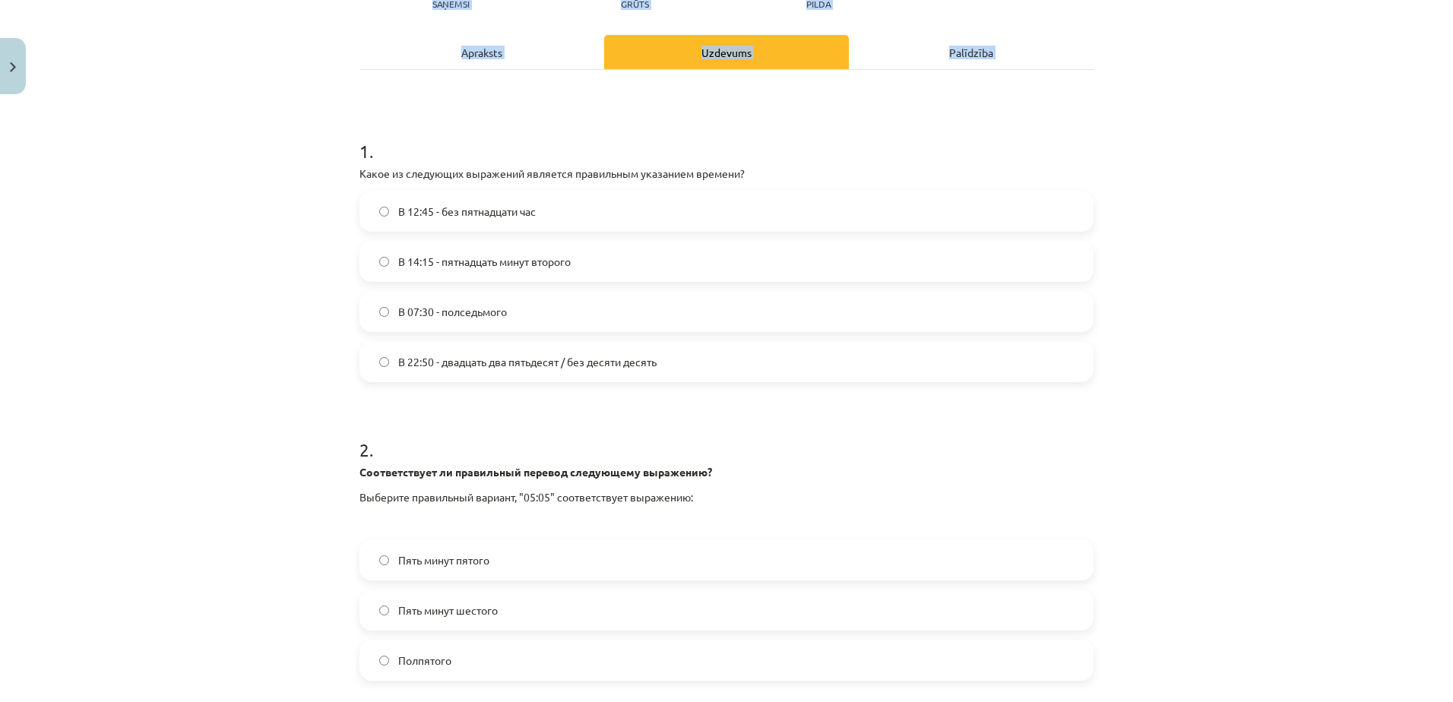
scroll to position [344, 0]
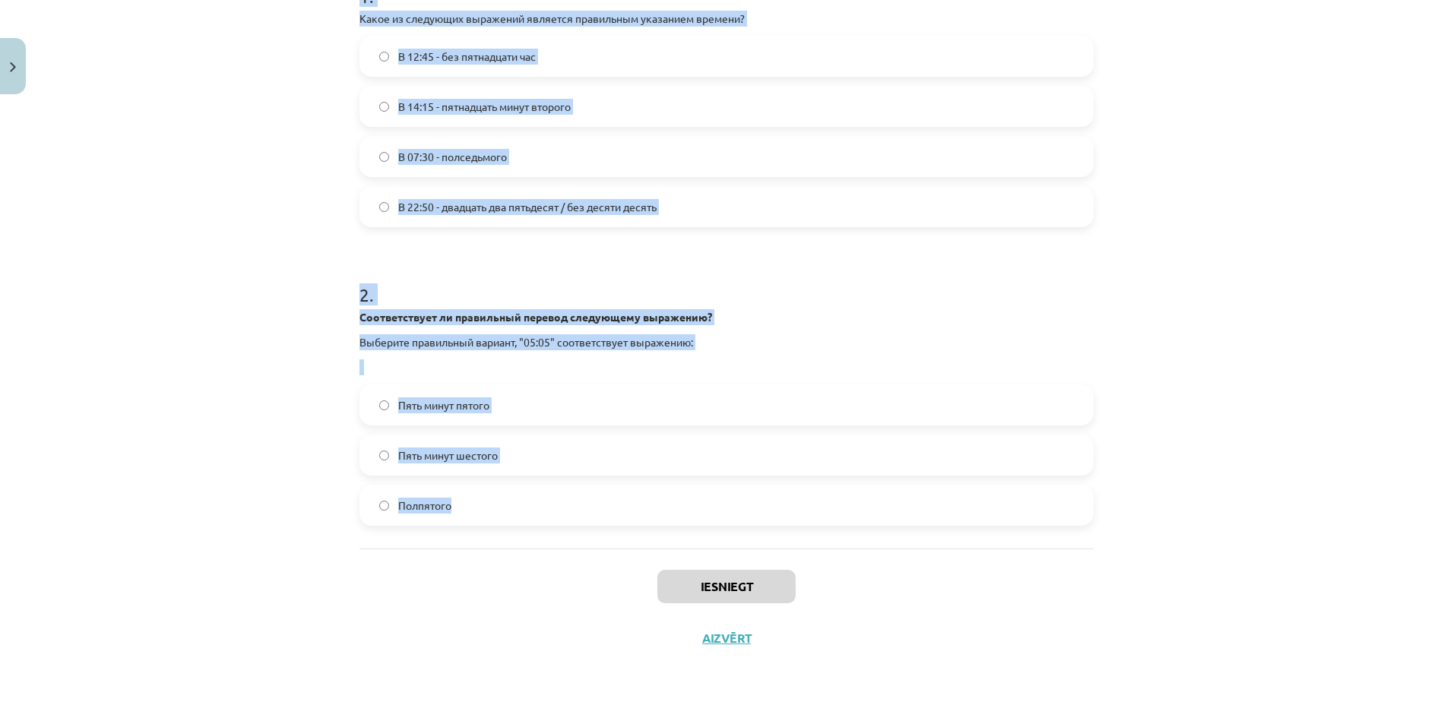
drag, startPoint x: 348, startPoint y: 342, endPoint x: 574, endPoint y: 527, distance: 291.6
click at [574, 527] on div "Mācību tēma: Krievu valodas b1 - 11. klases 1.ieskaites mācību materiāls #12 ⏰ …" at bounding box center [726, 351] width 1453 height 702
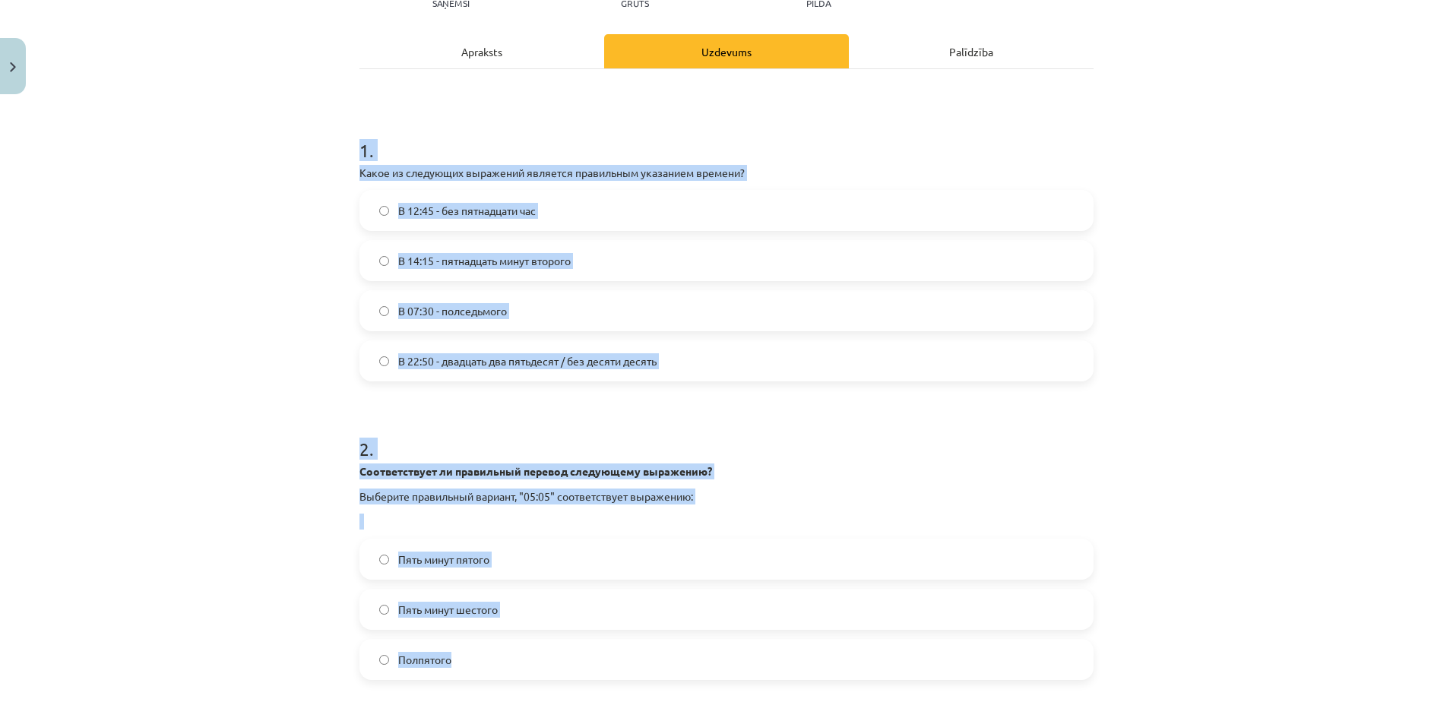
scroll to position [192, 0]
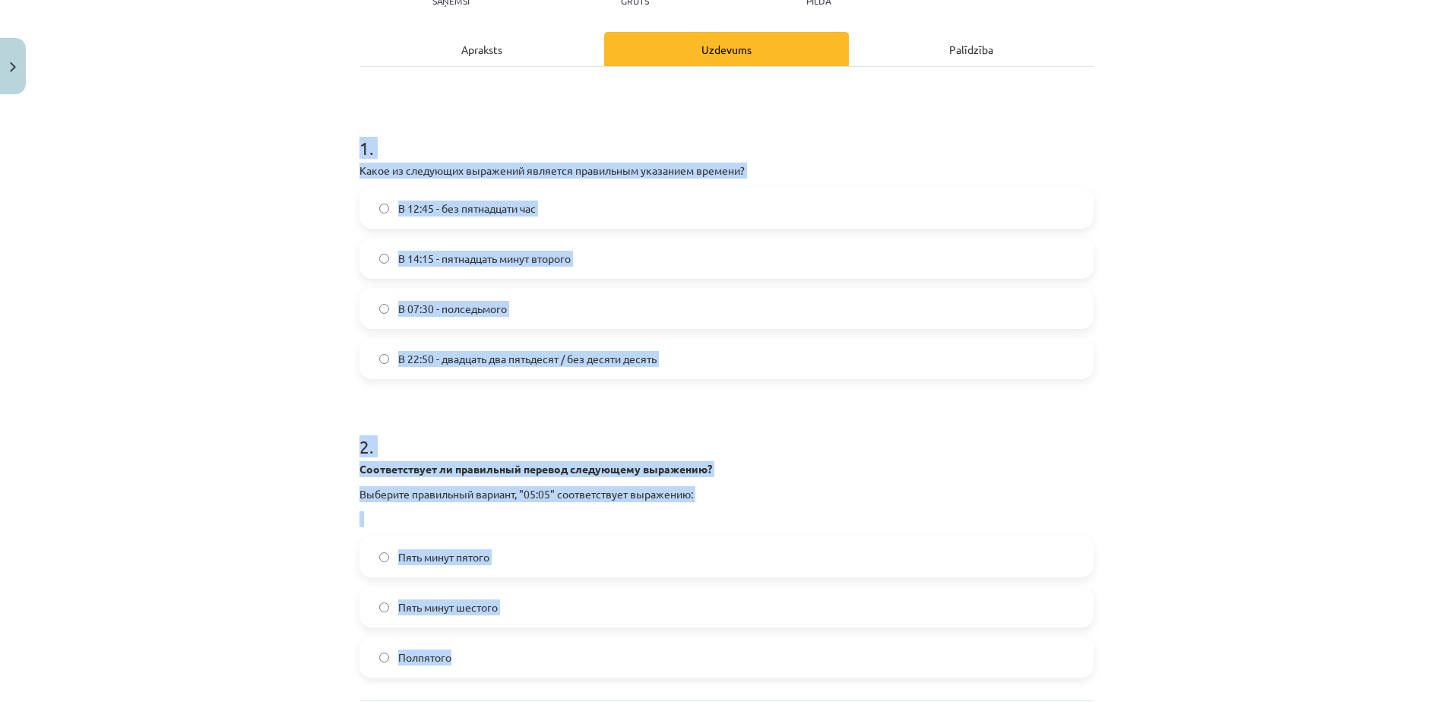
click at [587, 404] on form "1 . Какое из следующих выражений является правильным указанием времени? В 12:45…" at bounding box center [726, 394] width 734 height 567
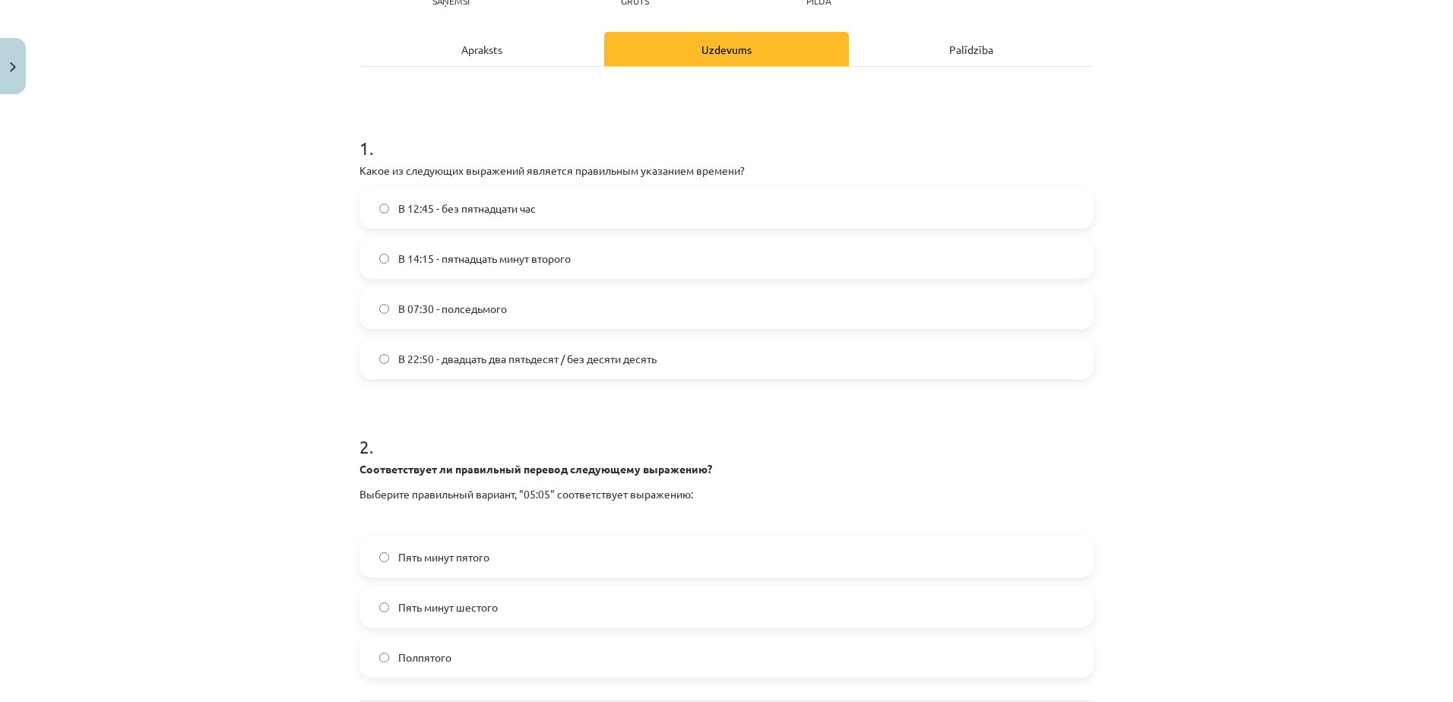
click at [549, 245] on label "В 14:15 - пятнадцать минут второго" at bounding box center [726, 258] width 731 height 38
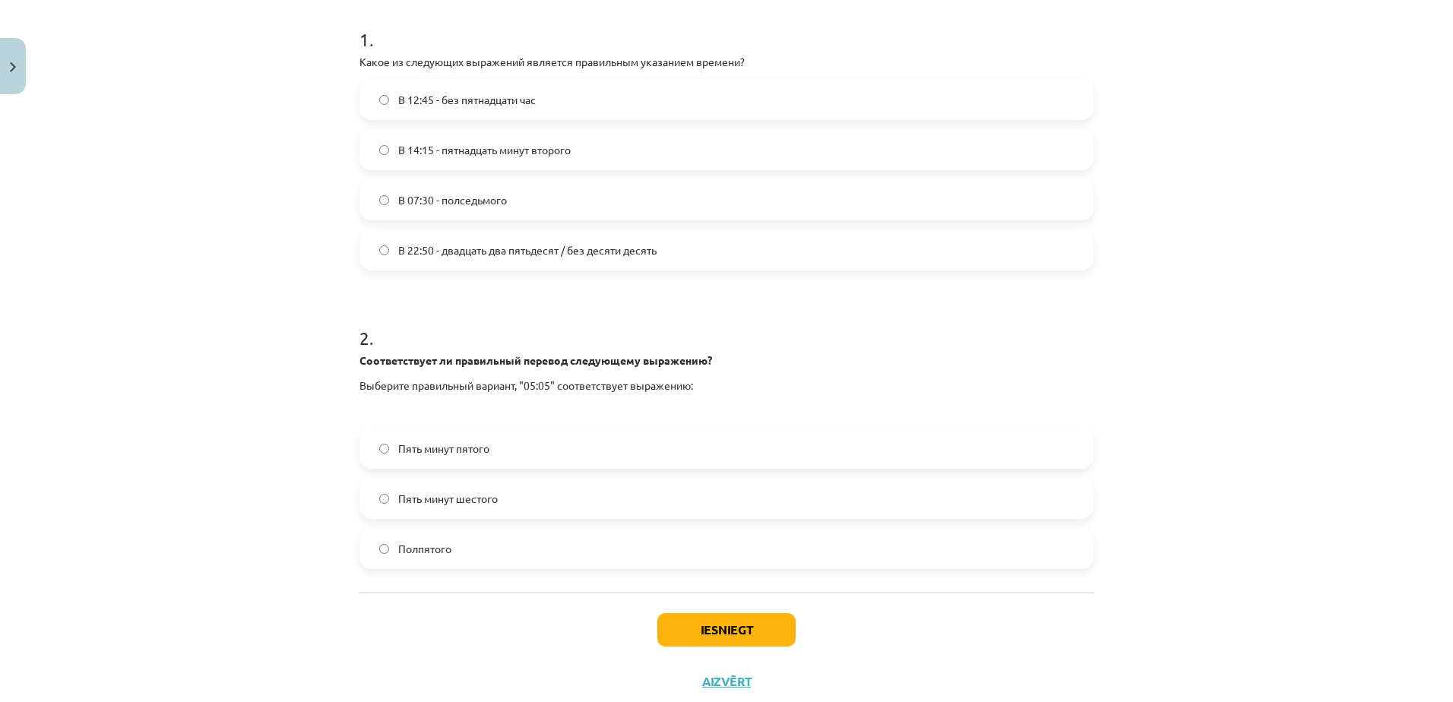
scroll to position [344, 0]
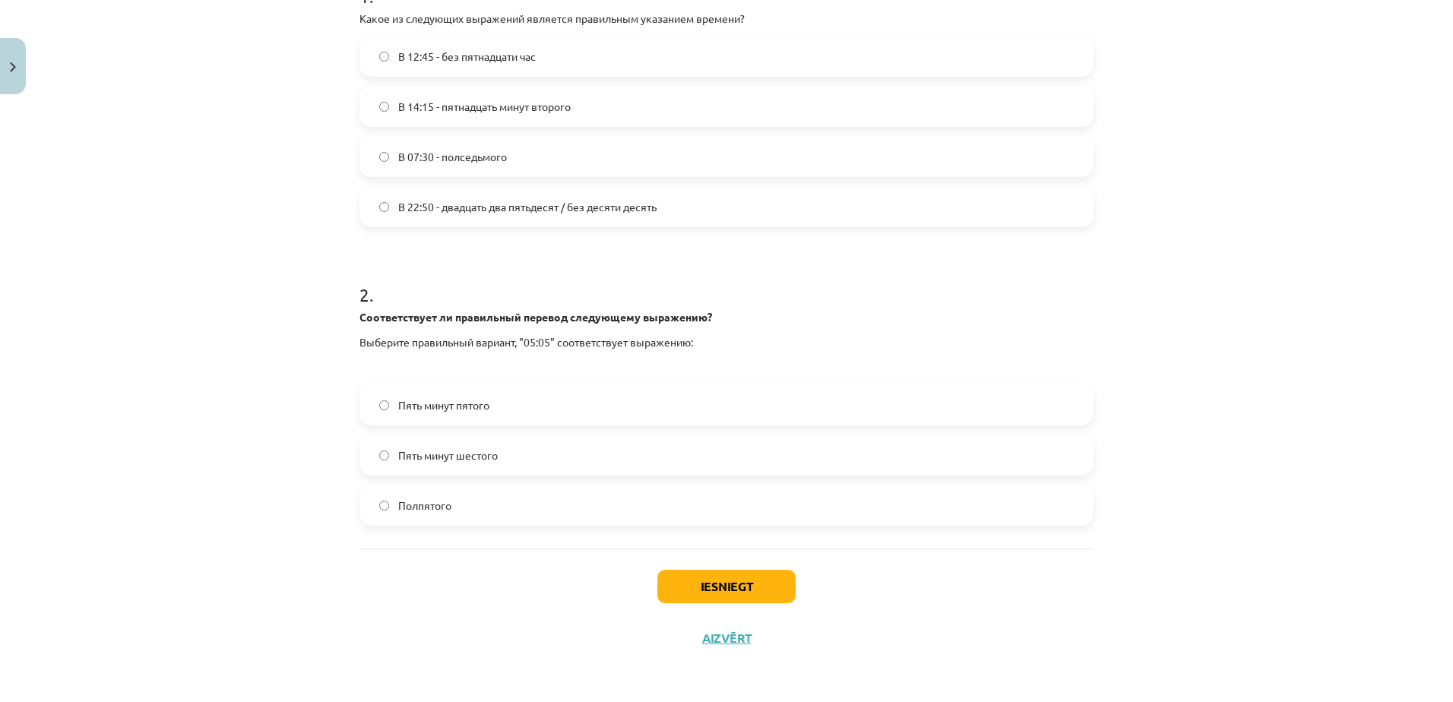
click at [553, 454] on label "Пять минут шестого" at bounding box center [726, 455] width 731 height 38
click at [698, 583] on button "Iesniegt" at bounding box center [726, 586] width 138 height 33
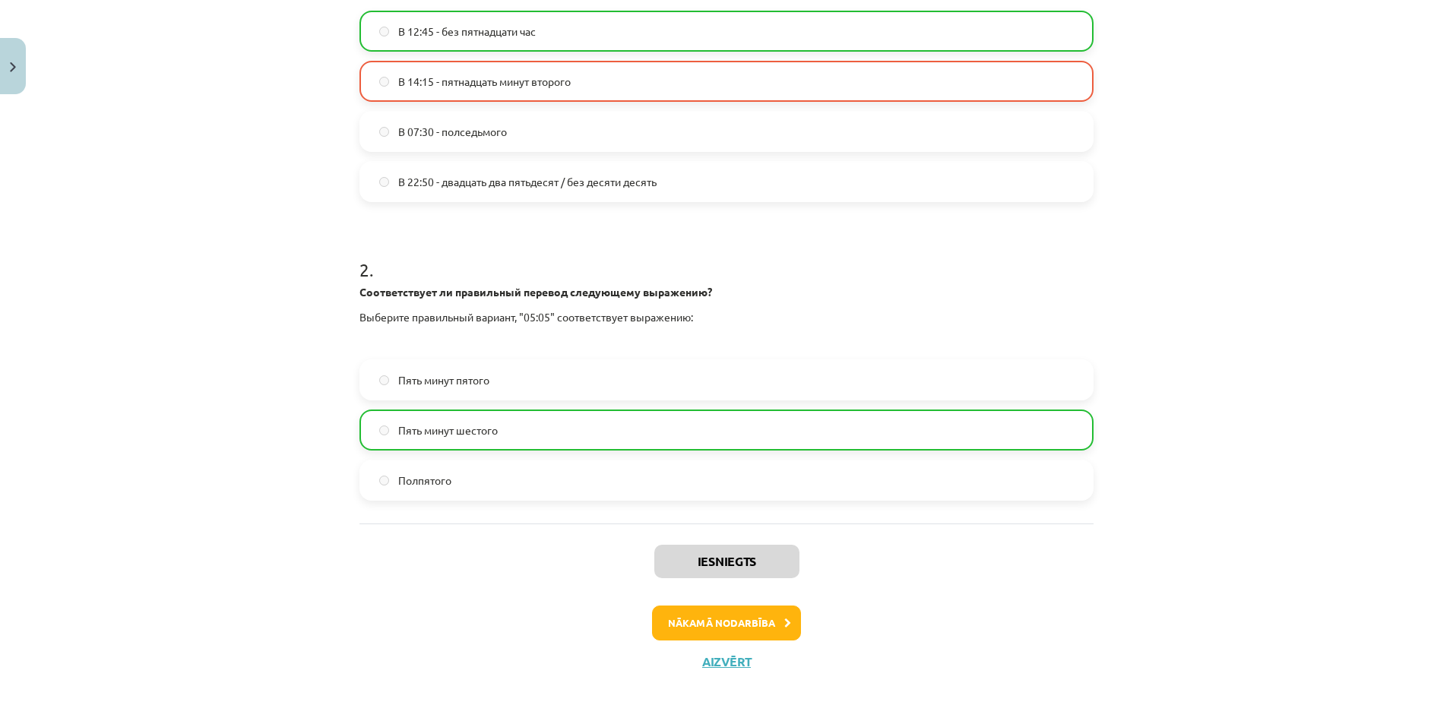
scroll to position [392, 0]
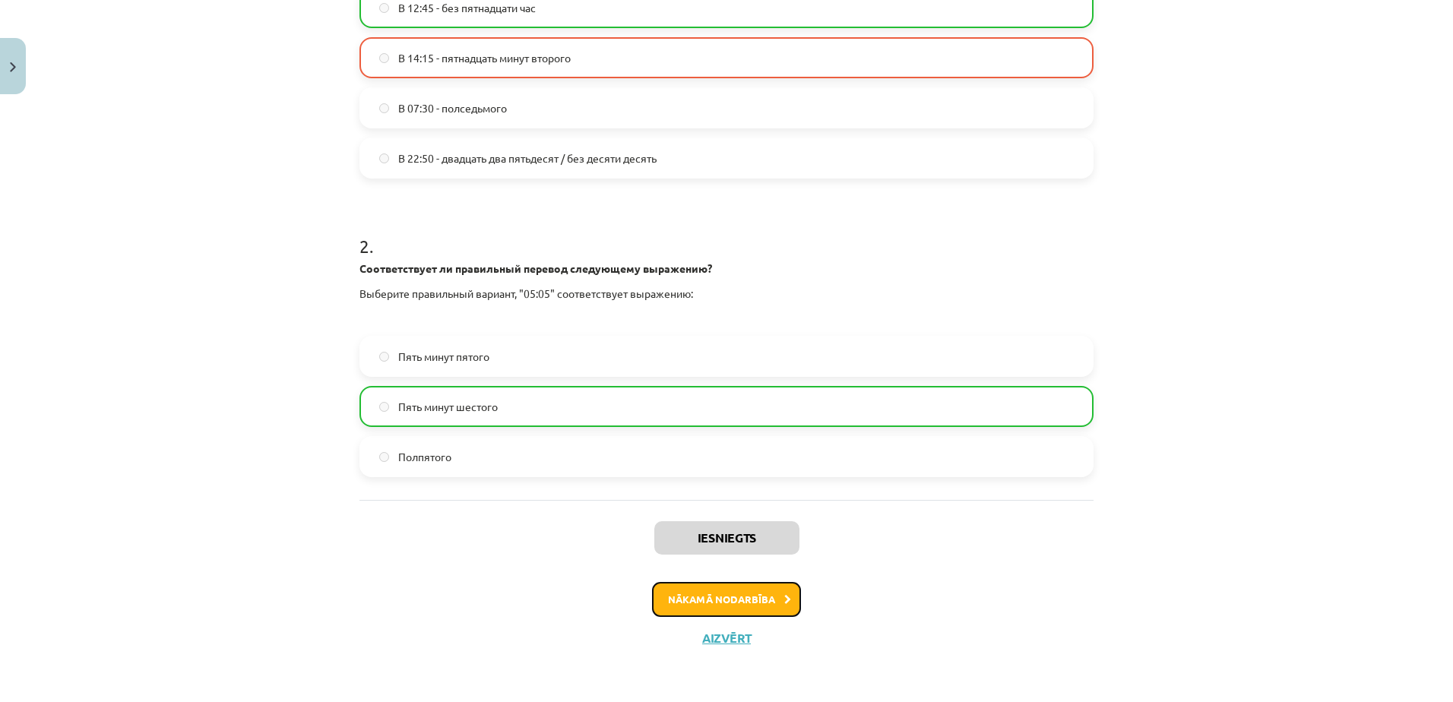
click at [729, 594] on button "Nākamā nodarbība" at bounding box center [726, 599] width 149 height 35
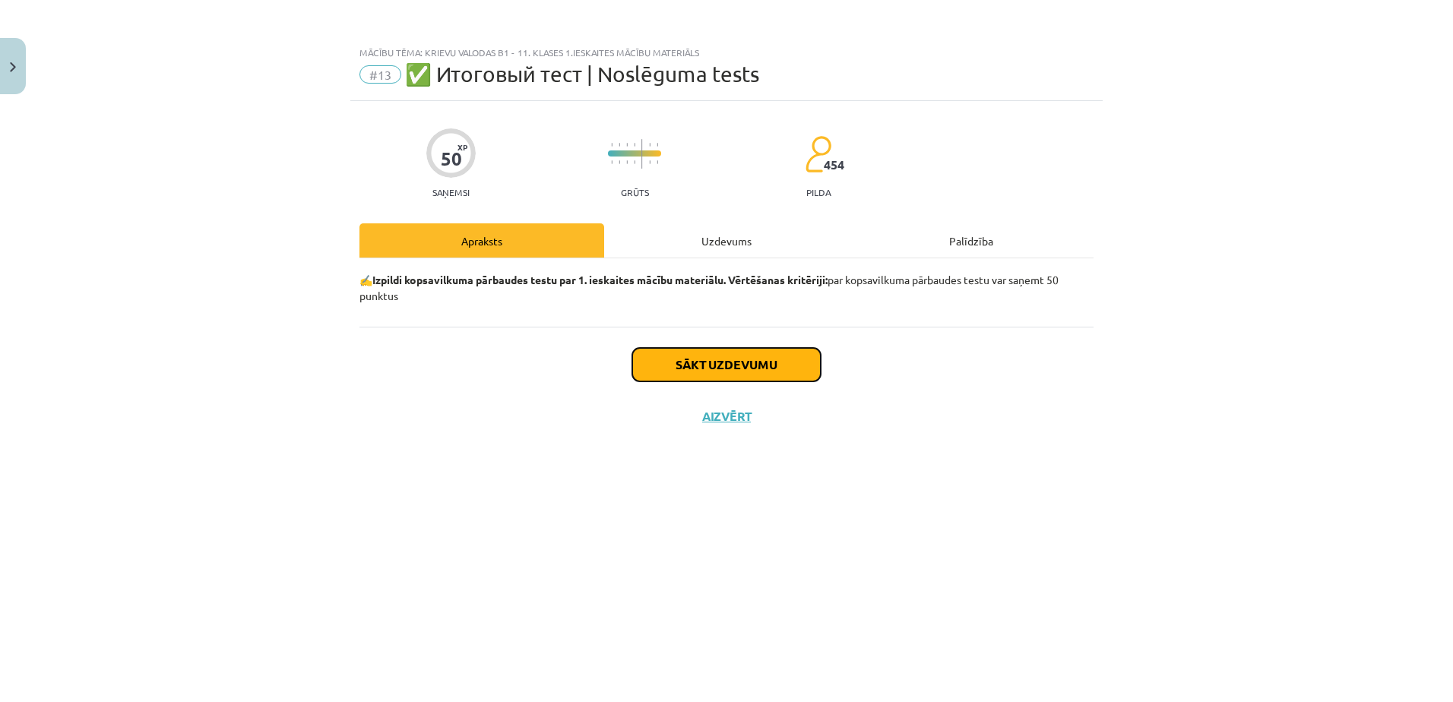
click at [688, 369] on button "Sākt uzdevumu" at bounding box center [726, 364] width 188 height 33
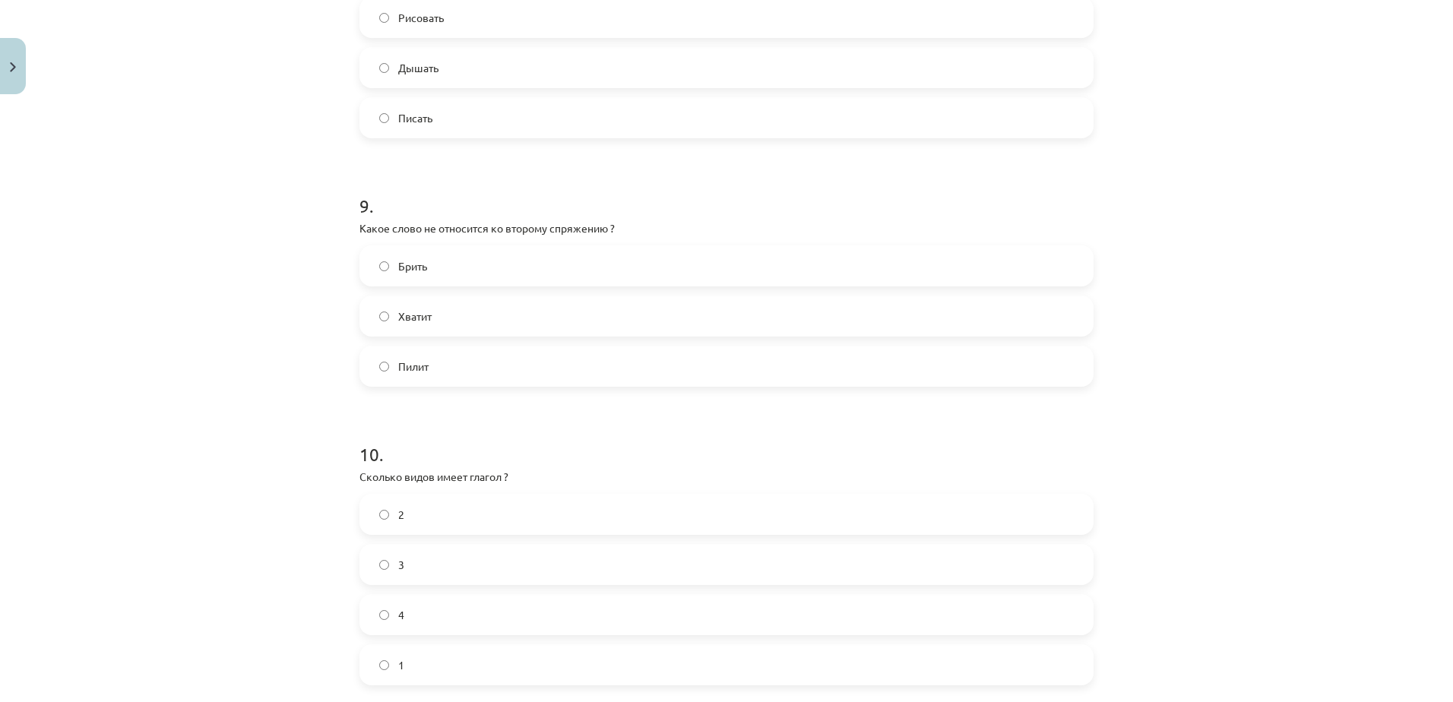
scroll to position [2847, 0]
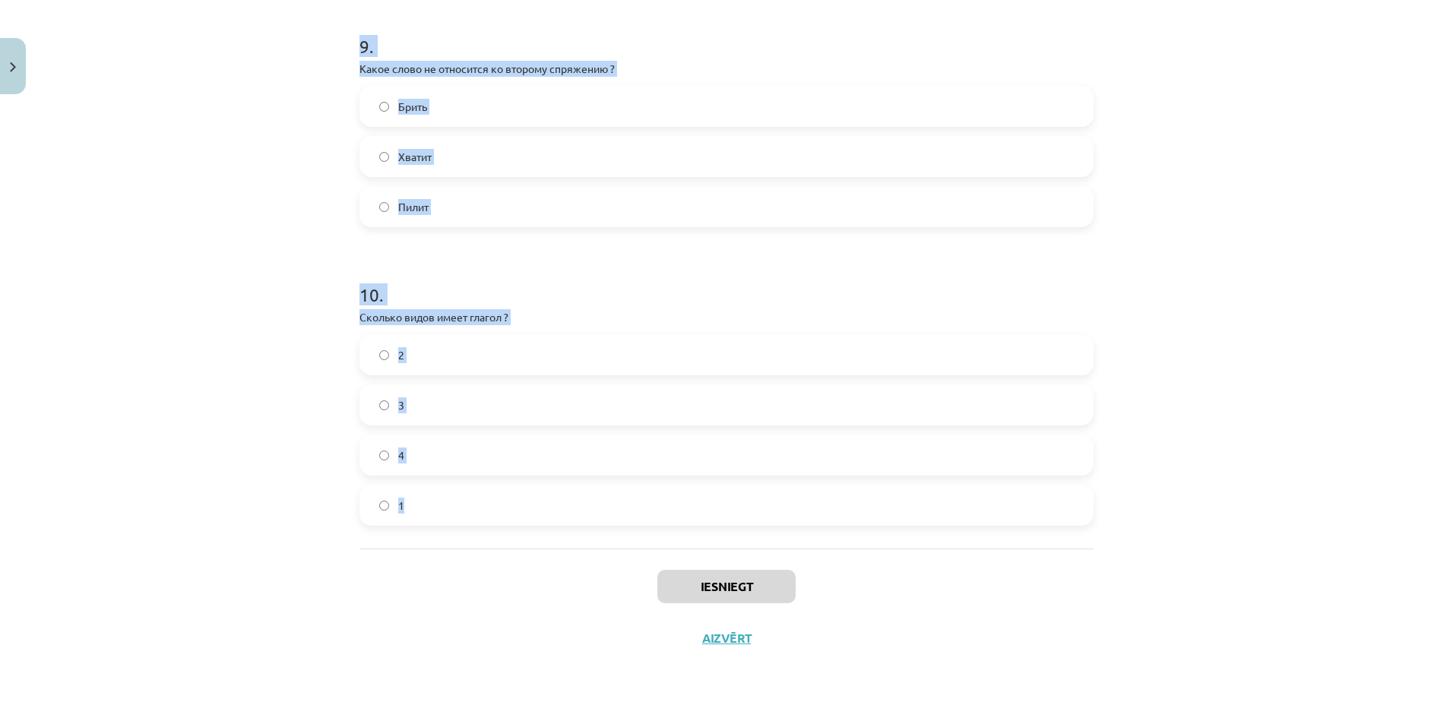
drag, startPoint x: 351, startPoint y: 259, endPoint x: 606, endPoint y: 543, distance: 381.6
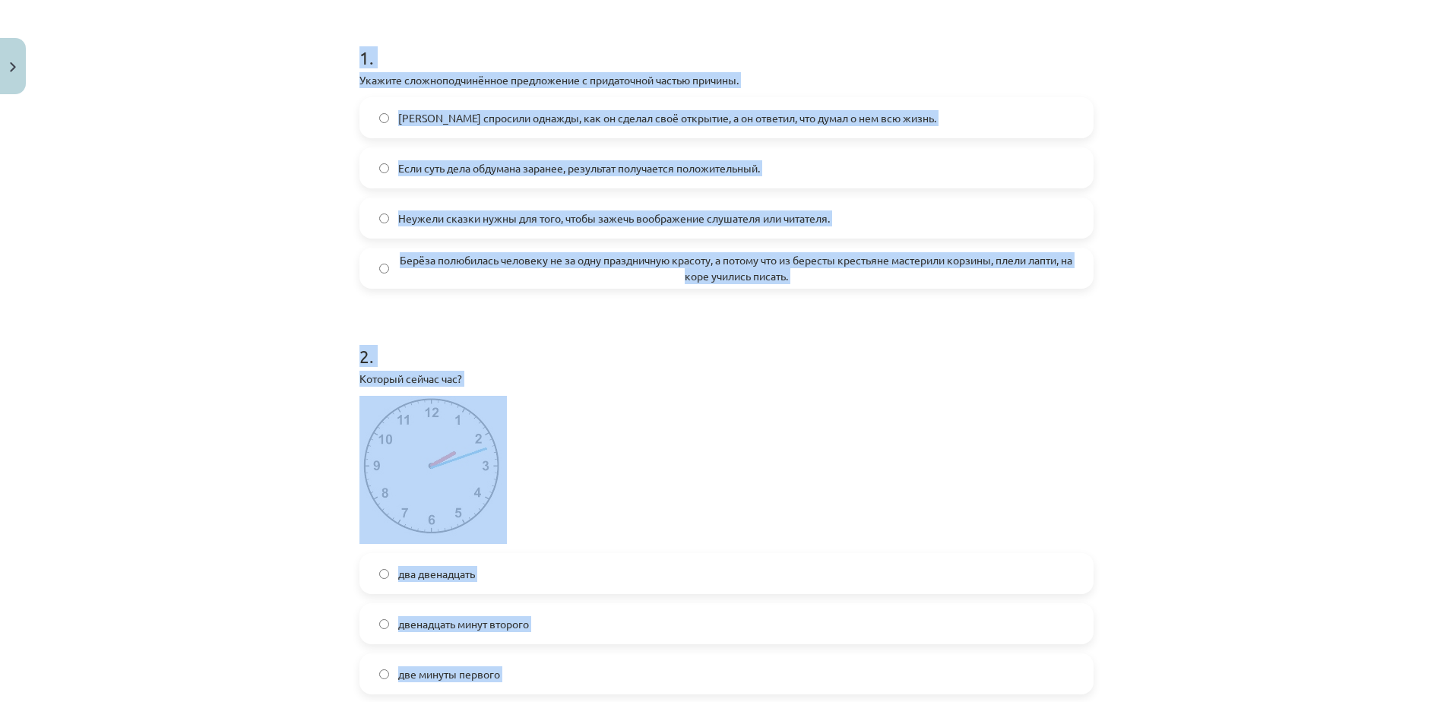
scroll to position [187, 0]
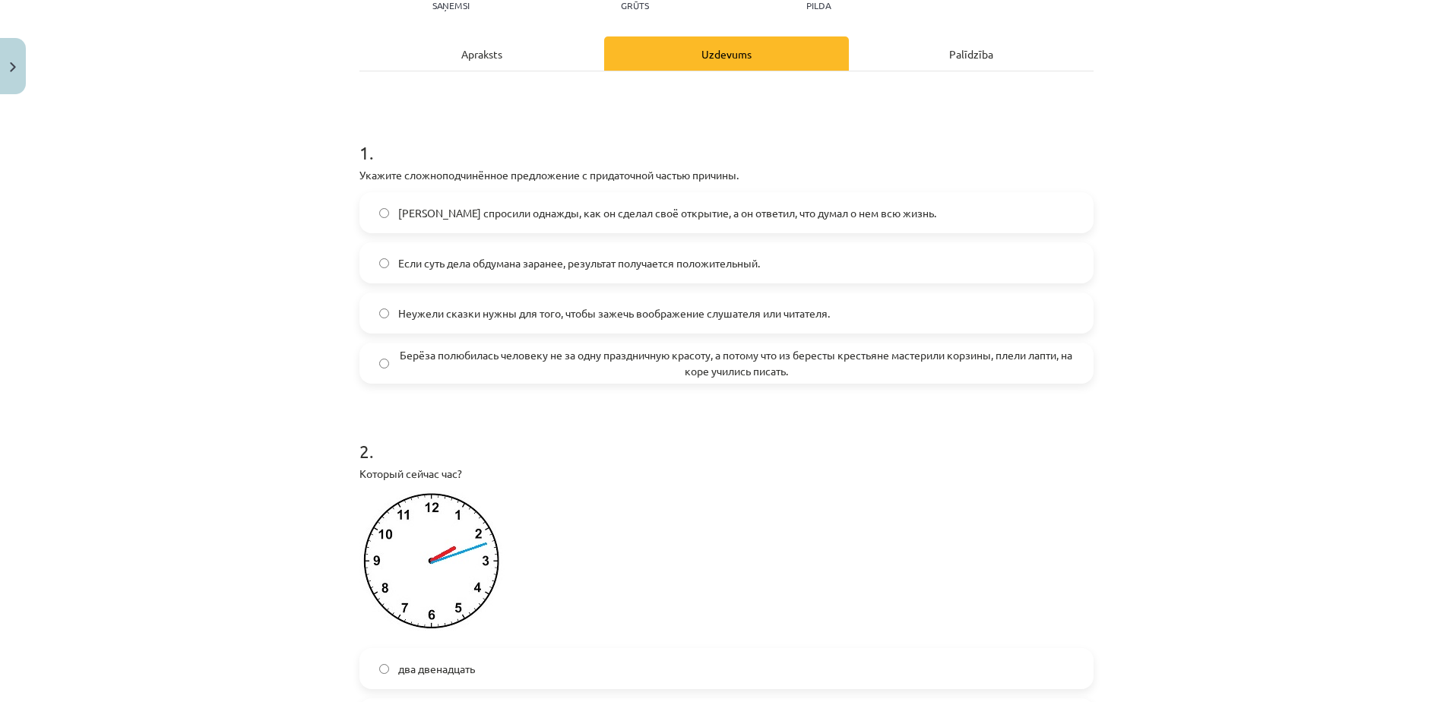
click at [512, 369] on span "Берёза полюбилась человеку не за одну праздничную красоту, а потому что из бере…" at bounding box center [736, 363] width 676 height 32
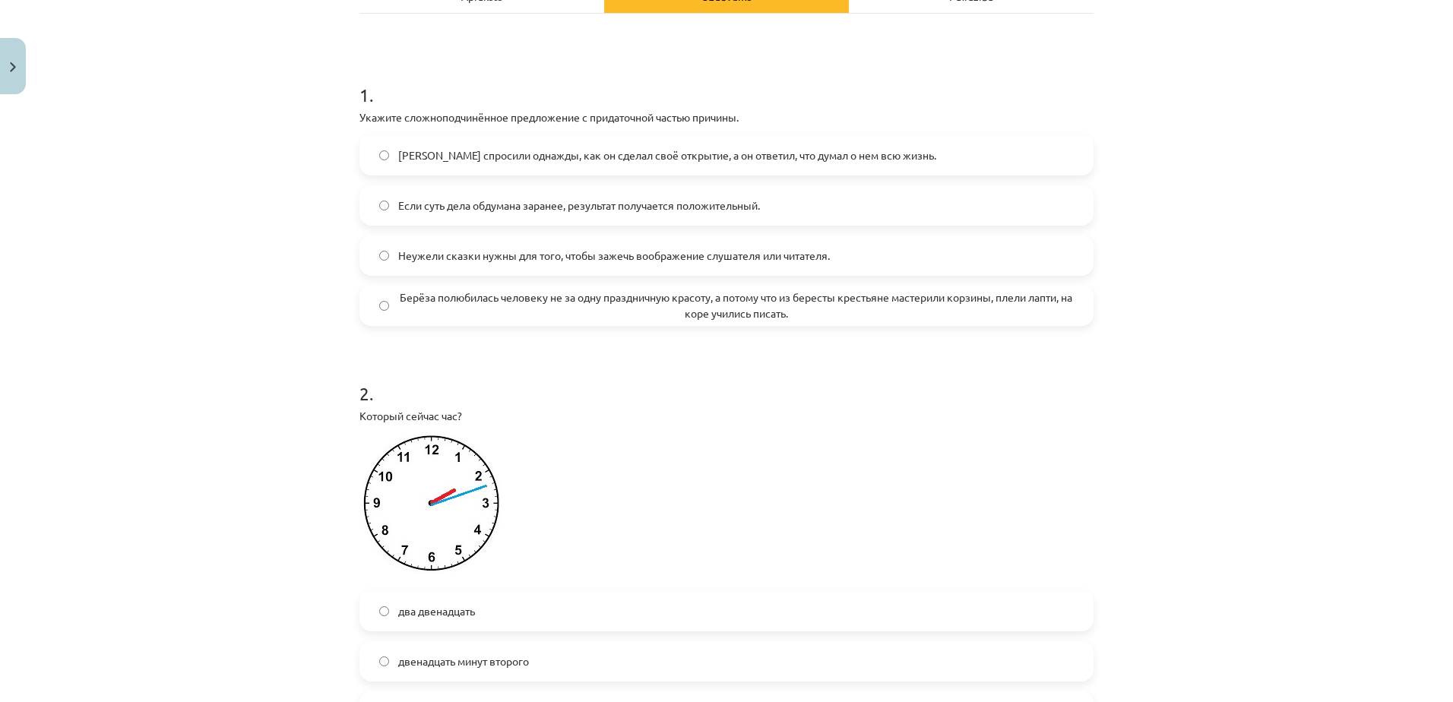
scroll to position [491, 0]
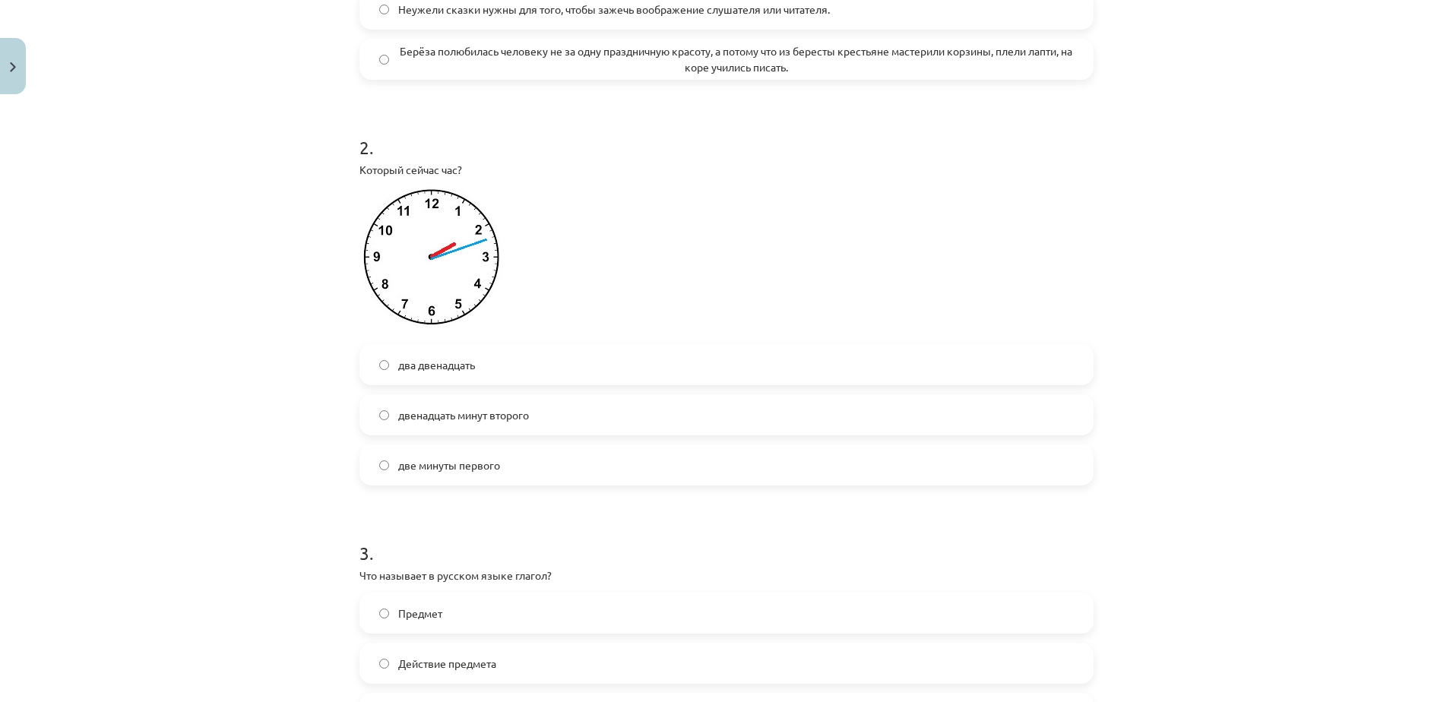
click at [505, 420] on span "двенадцать минут второго" at bounding box center [463, 415] width 131 height 16
drag, startPoint x: 452, startPoint y: 425, endPoint x: 360, endPoint y: 306, distance: 150.6
click at [360, 306] on img at bounding box center [432, 261] width 147 height 148
click at [464, 370] on span "два двенадцать" at bounding box center [436, 365] width 77 height 16
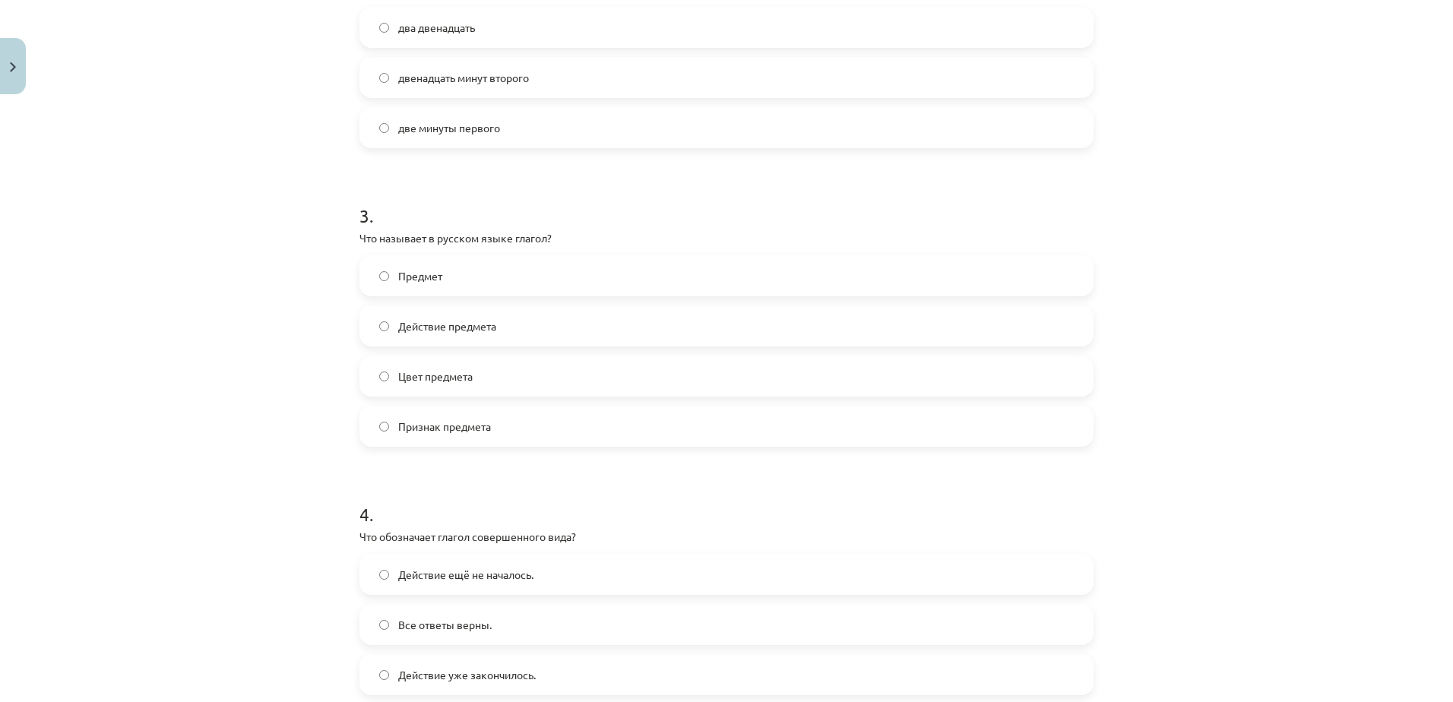
scroll to position [871, 0]
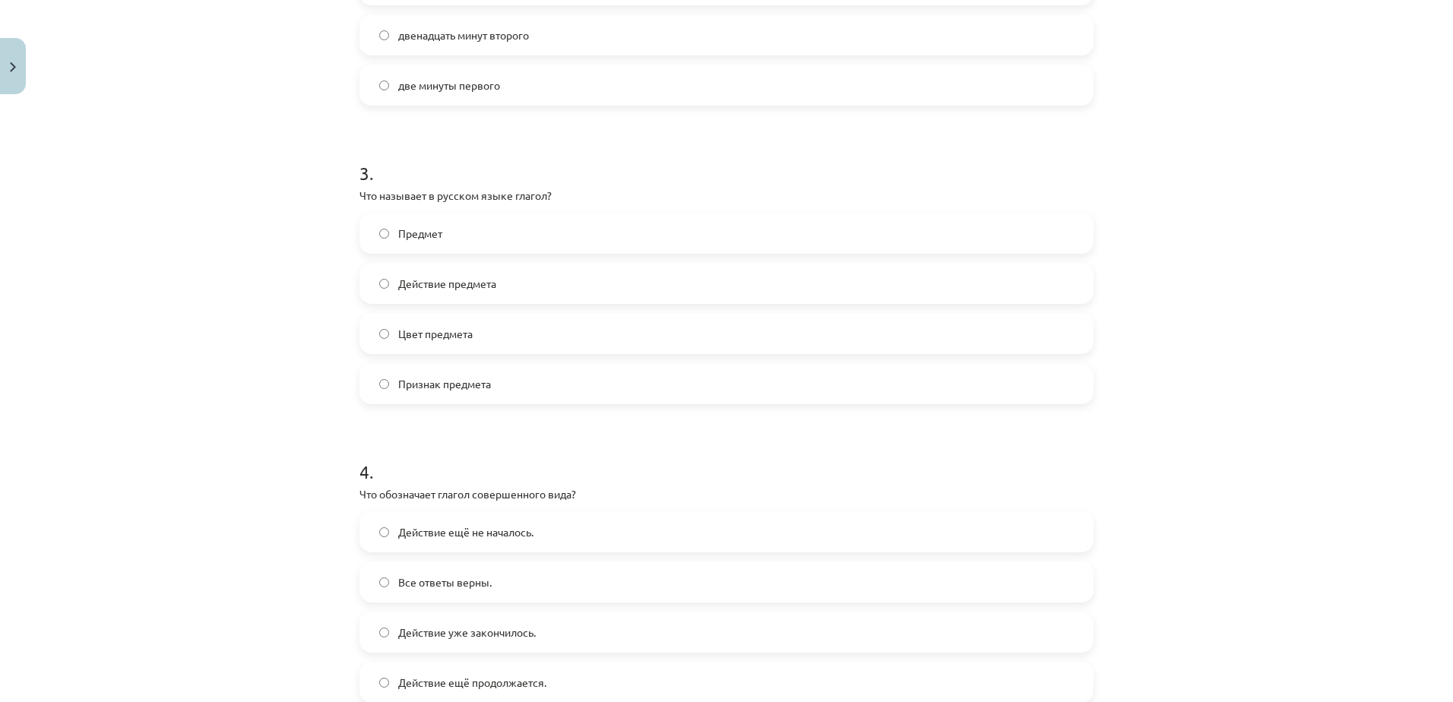
click at [476, 296] on label "Действие предмета" at bounding box center [726, 283] width 731 height 38
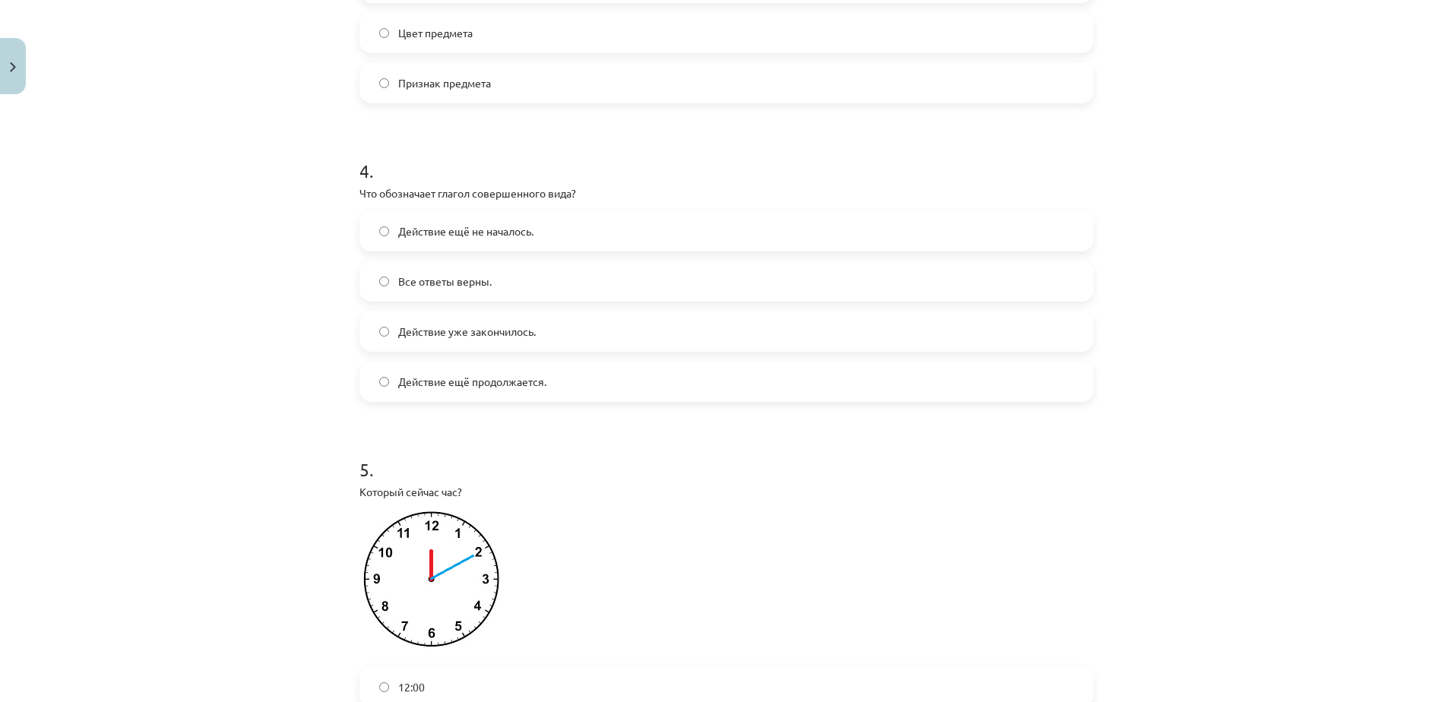
scroll to position [1175, 0]
click at [500, 344] on label "Действие уже закончилось." at bounding box center [726, 328] width 731 height 38
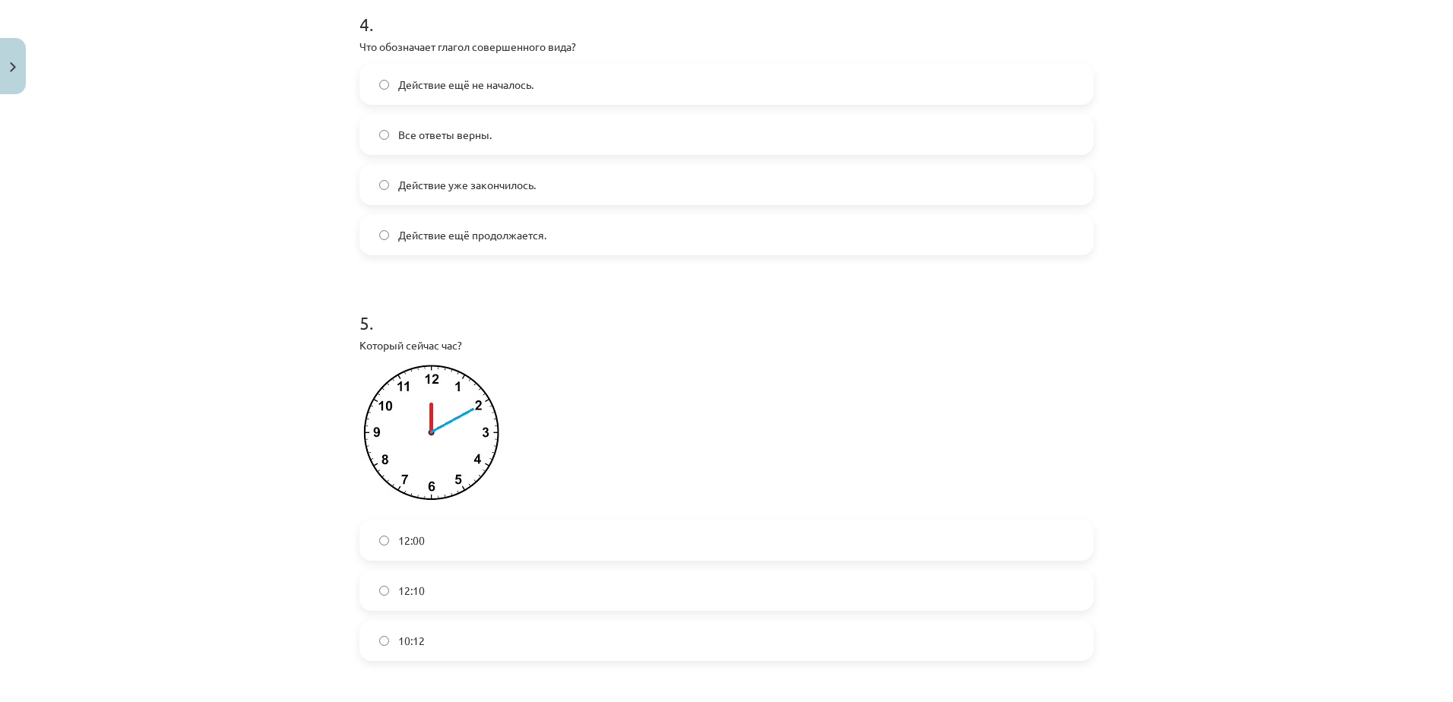
scroll to position [1403, 0]
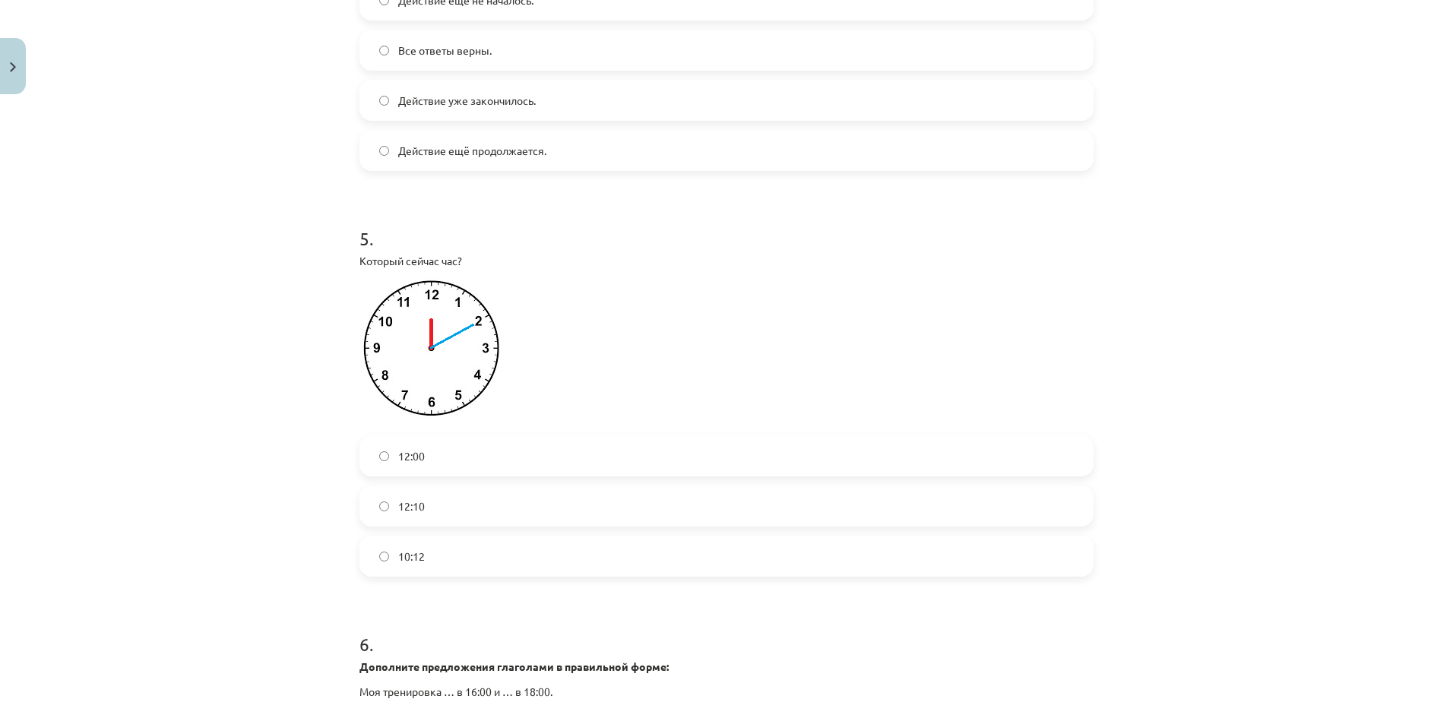
click at [449, 502] on label "12:10" at bounding box center [726, 506] width 731 height 38
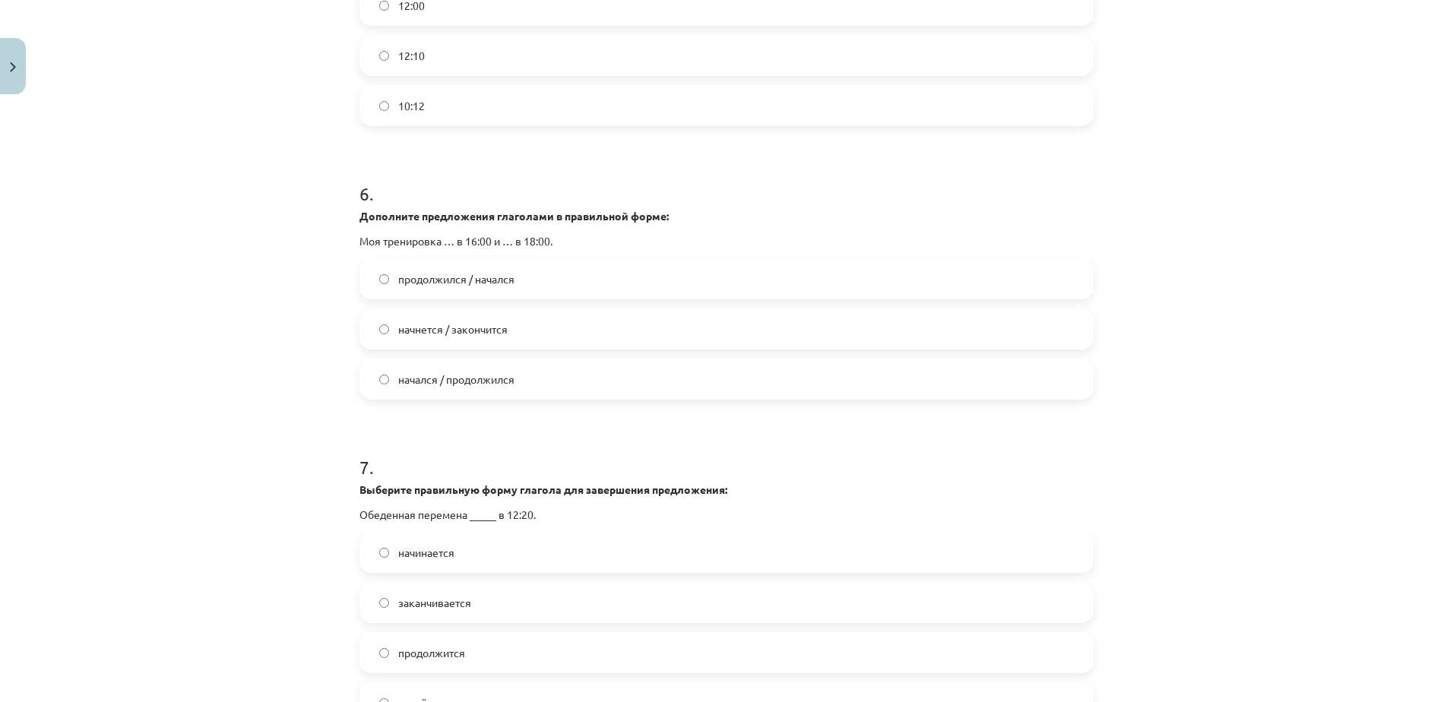
scroll to position [1859, 0]
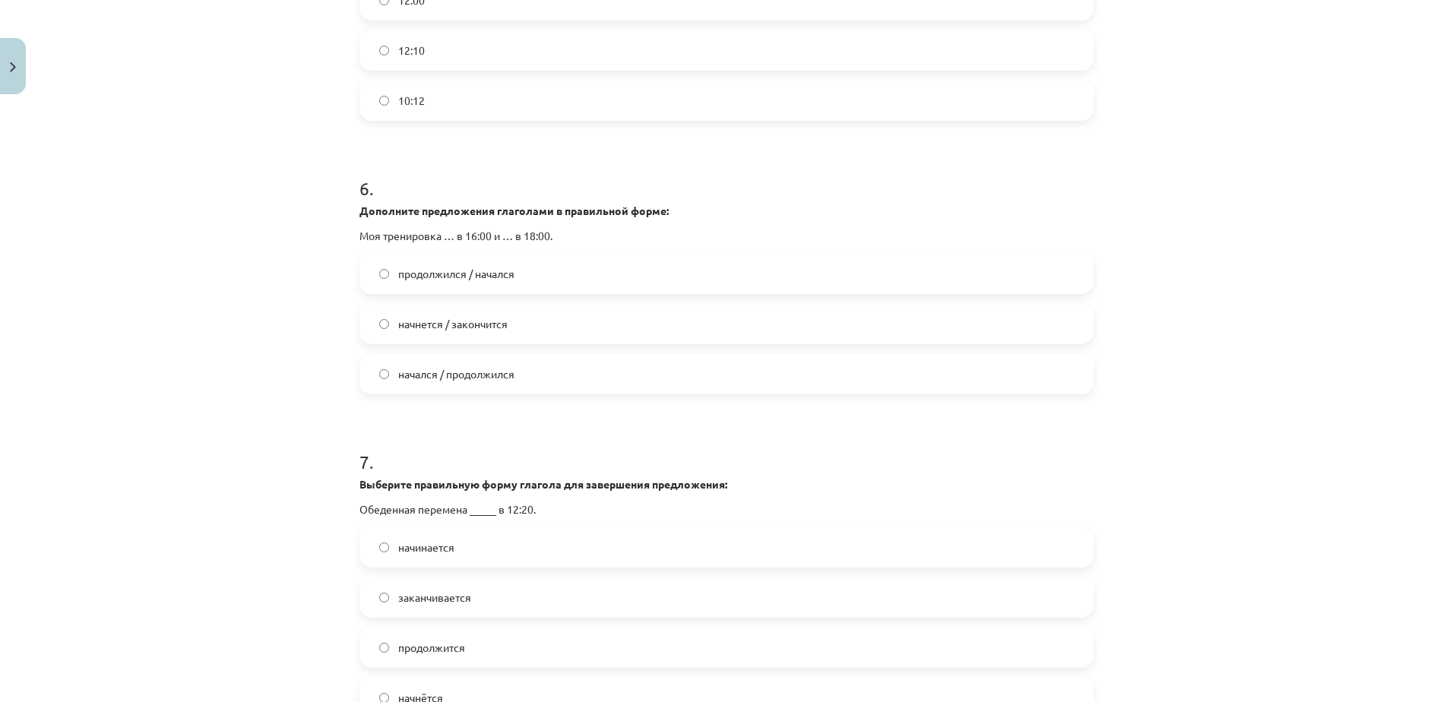
click at [445, 326] on span "начнется / закончится" at bounding box center [452, 324] width 109 height 16
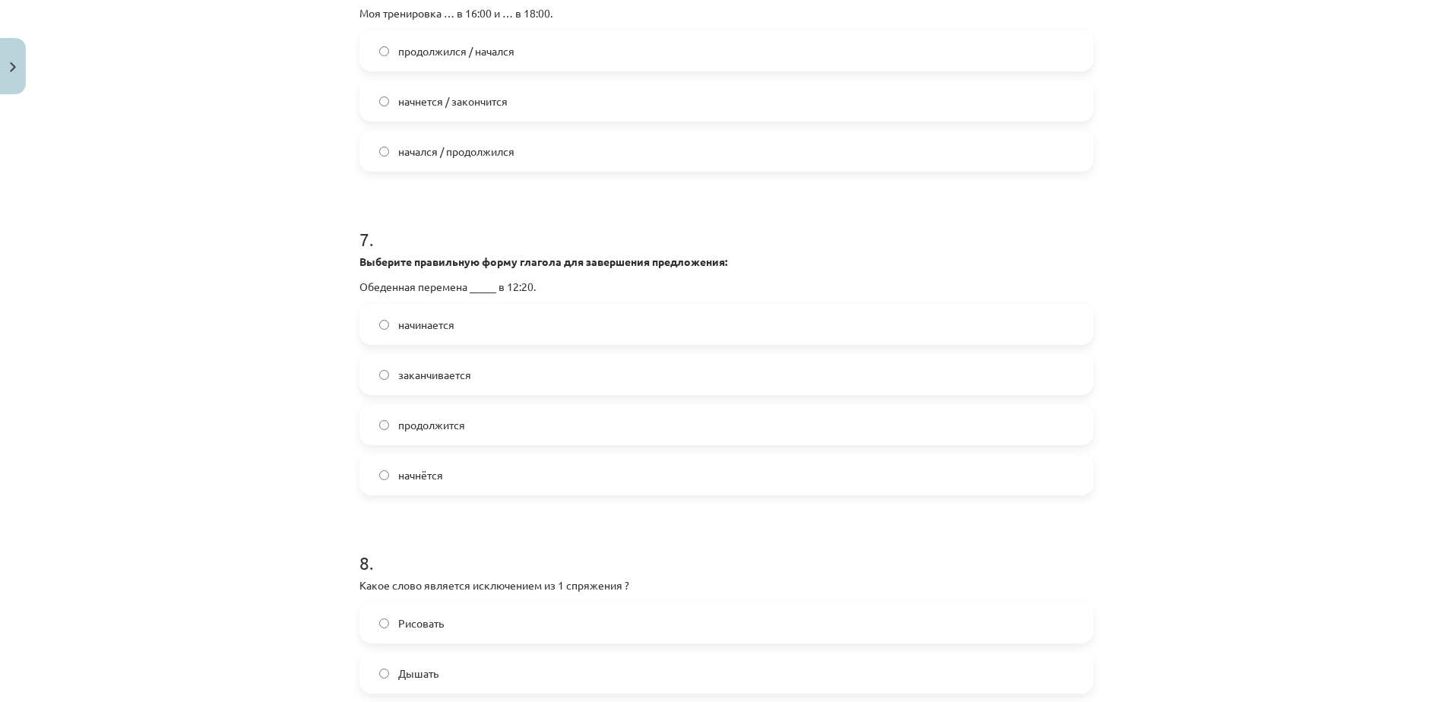
scroll to position [2087, 0]
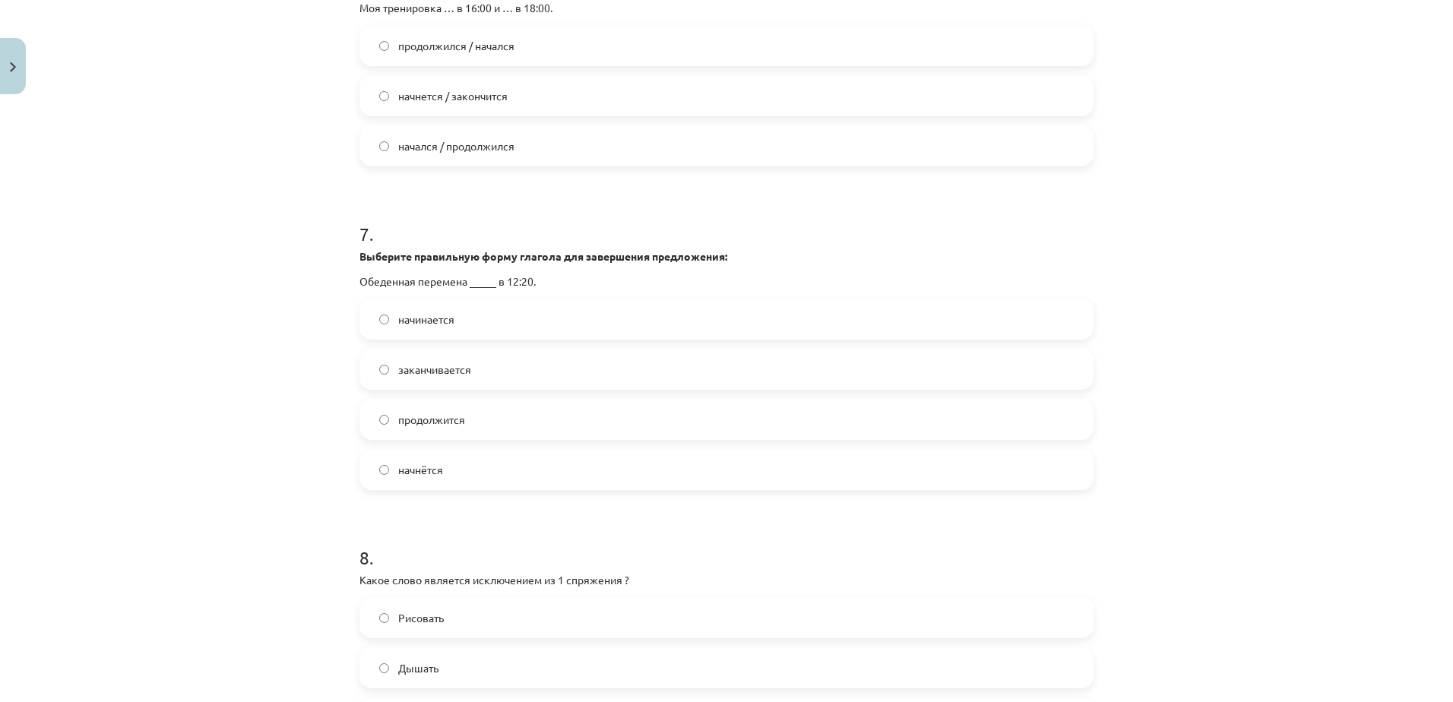
click at [434, 322] on span "начинается" at bounding box center [426, 320] width 56 height 16
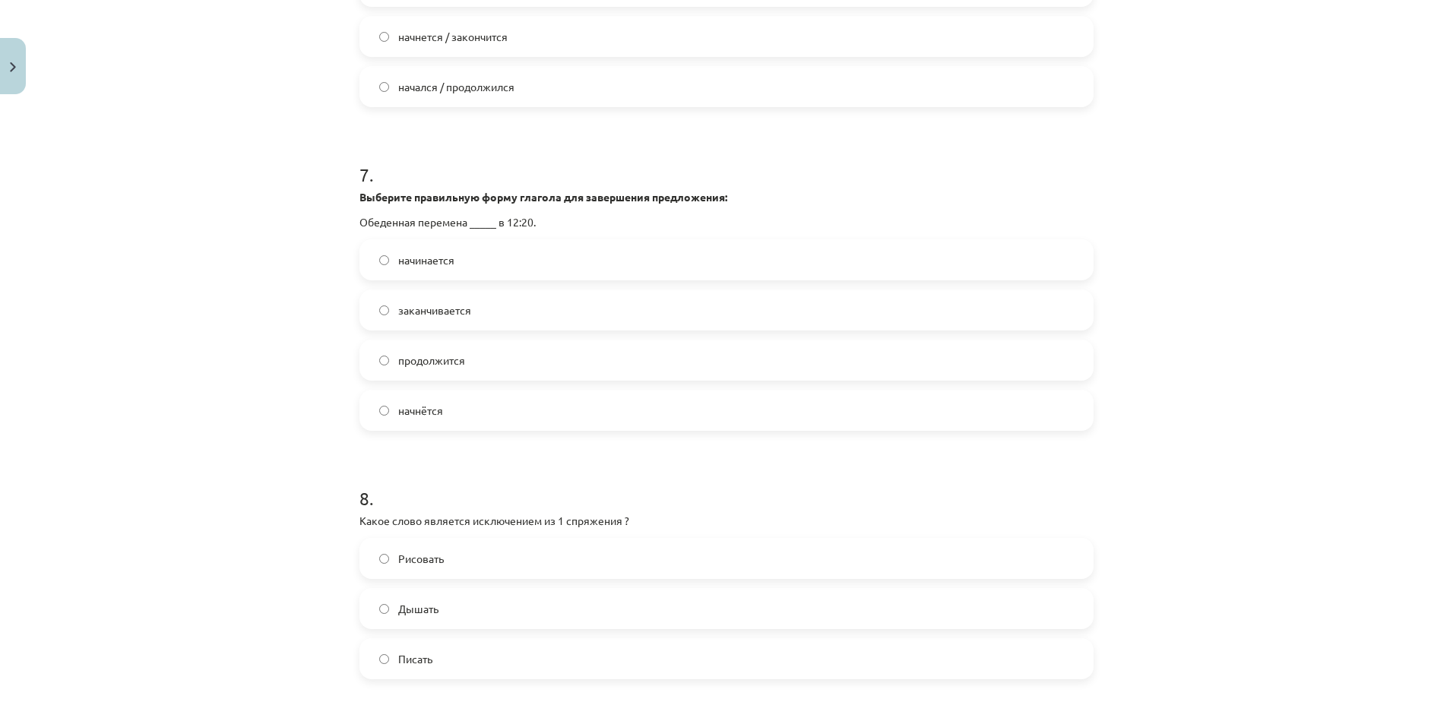
scroll to position [2391, 0]
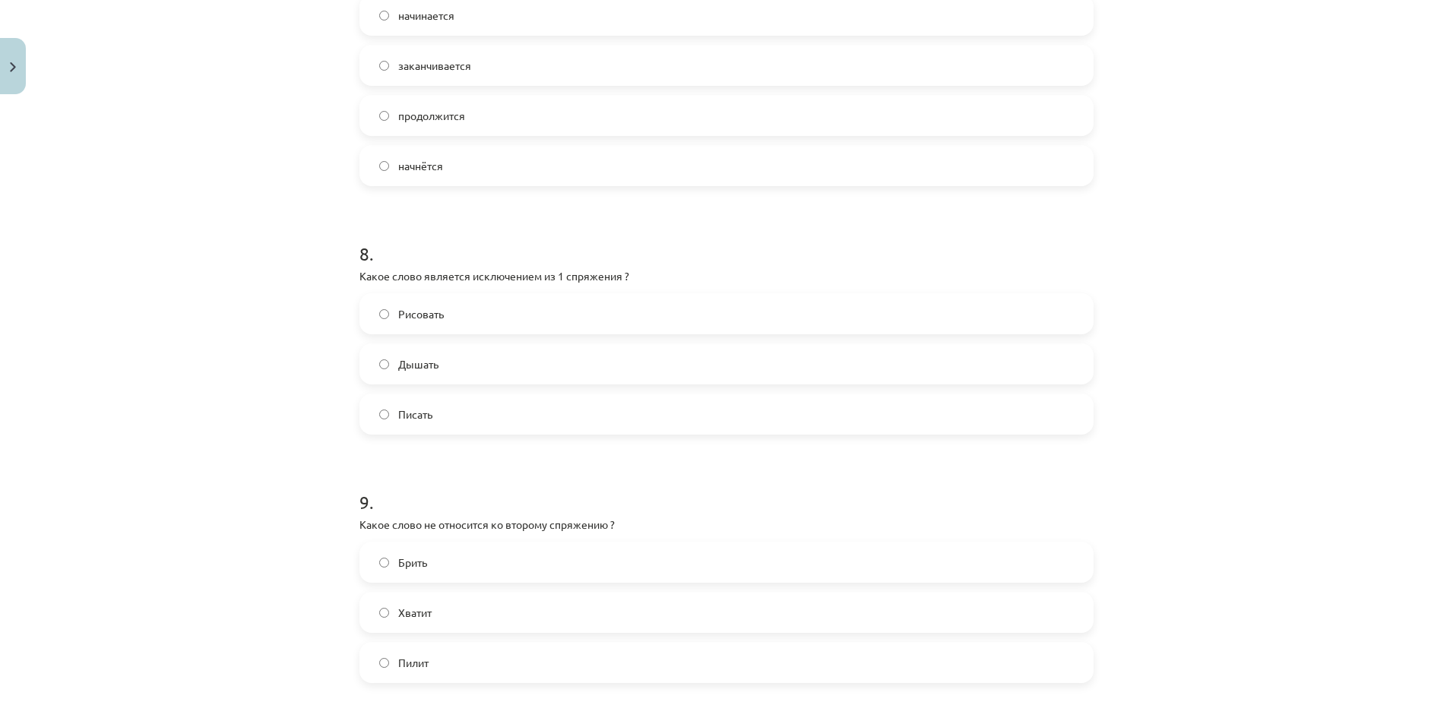
click at [439, 366] on label "Дышать" at bounding box center [726, 364] width 731 height 38
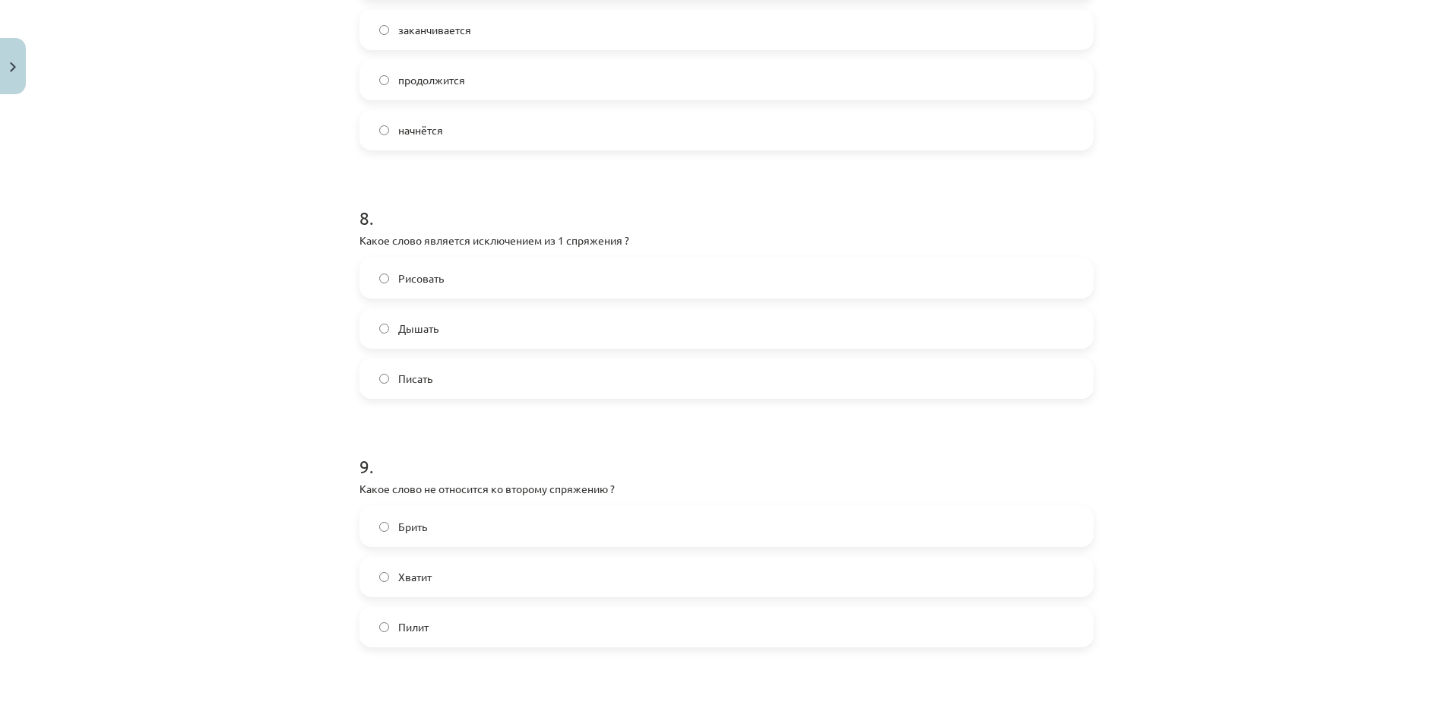
scroll to position [2619, 0]
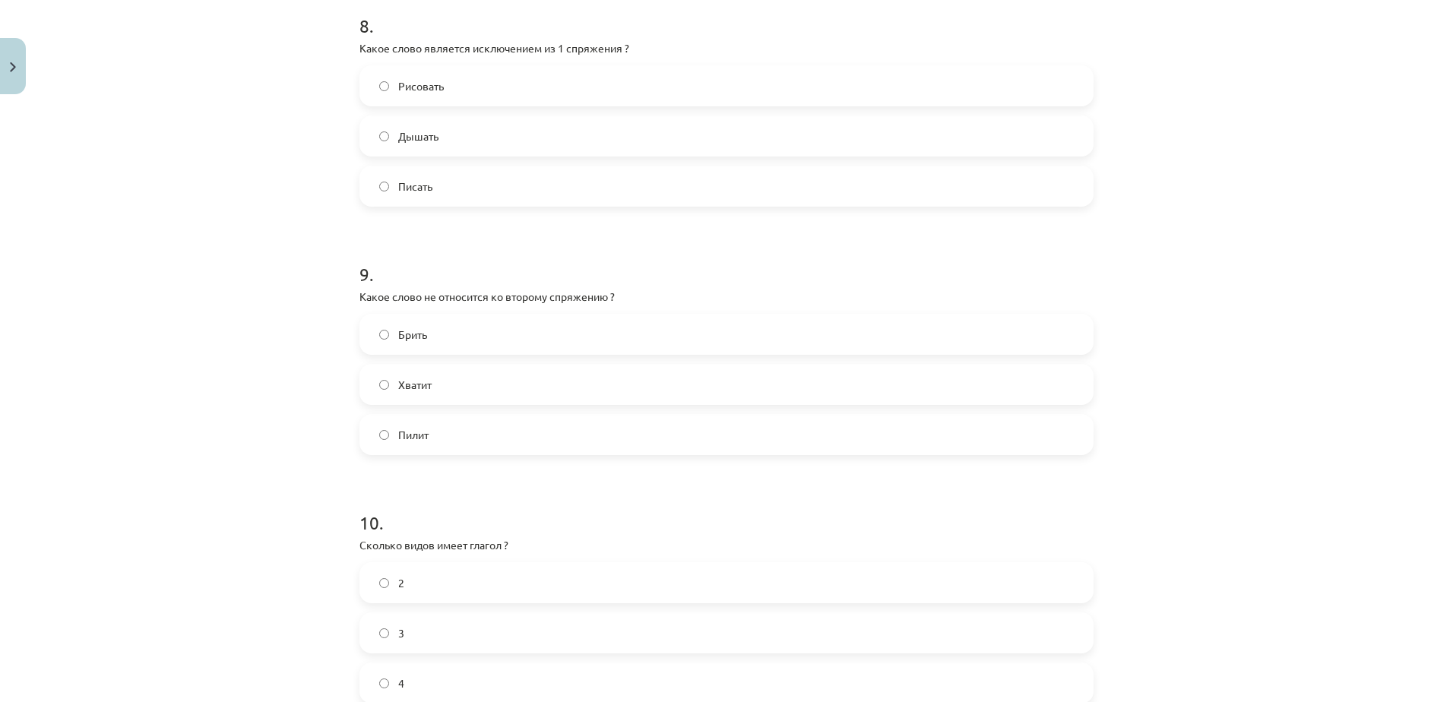
click at [439, 339] on label "Брить" at bounding box center [726, 334] width 731 height 38
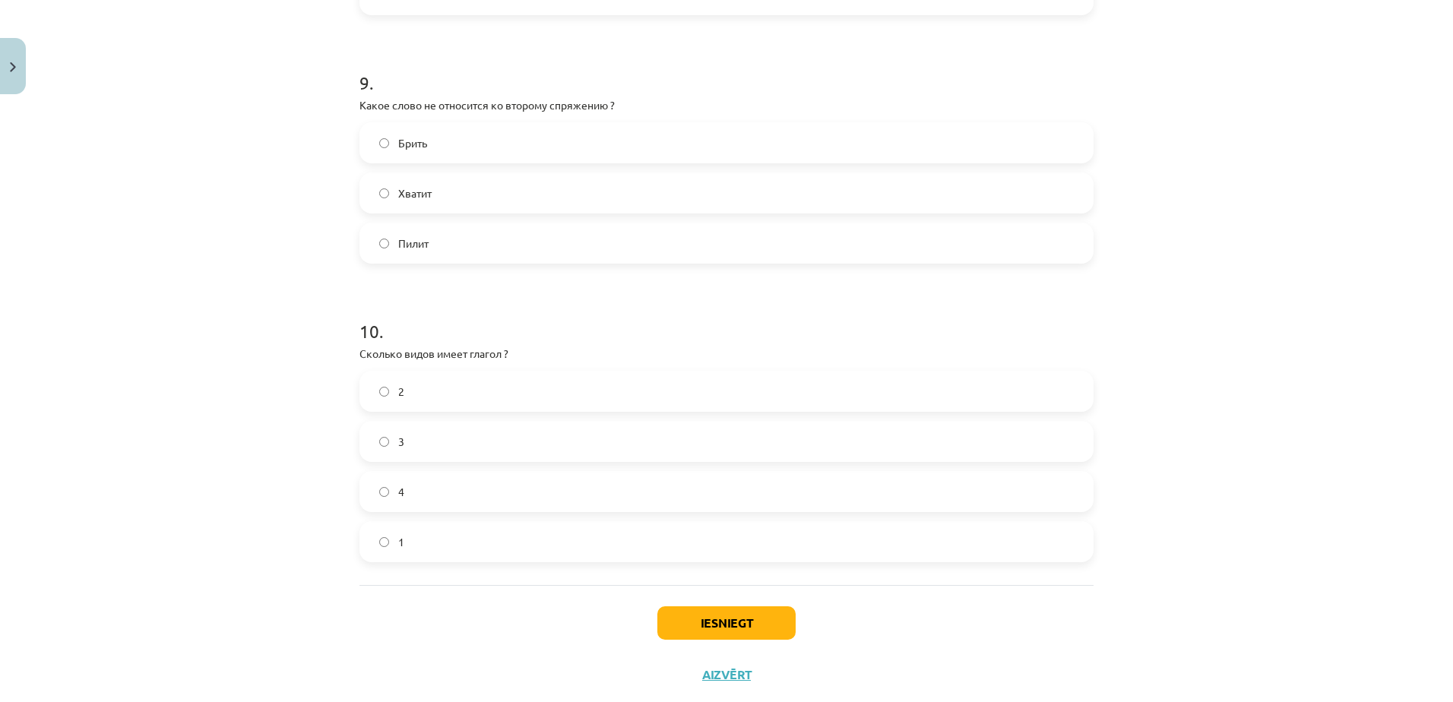
scroll to position [2847, 0]
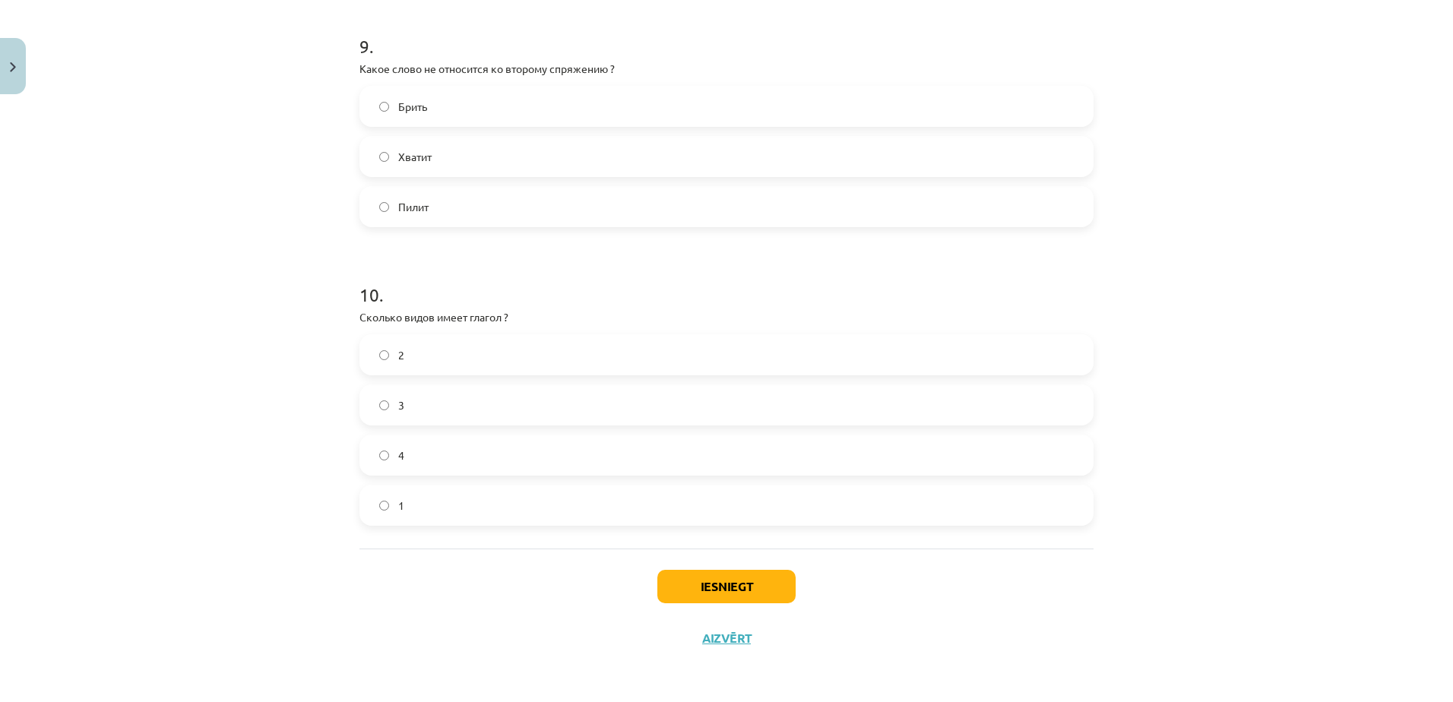
click at [426, 366] on label "2" at bounding box center [726, 355] width 731 height 38
click at [695, 591] on button "Iesniegt" at bounding box center [726, 586] width 138 height 33
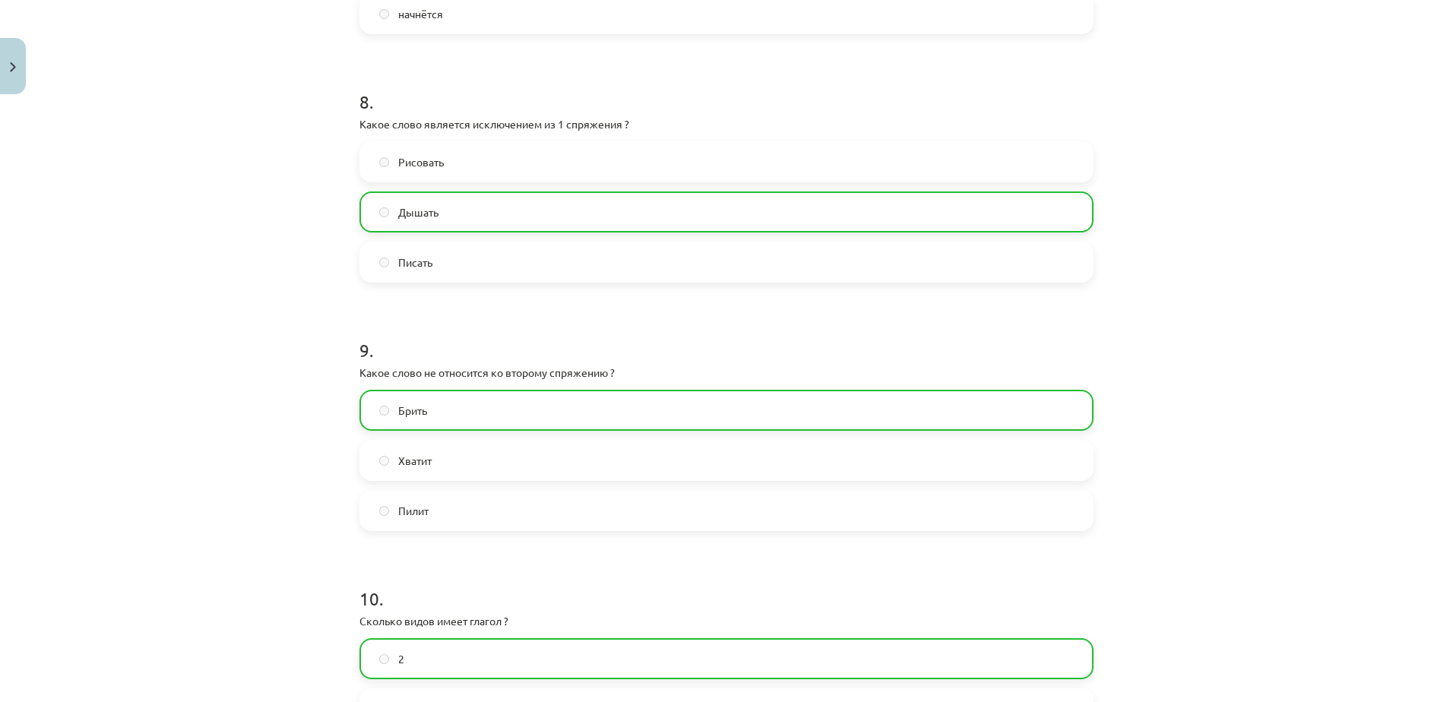
scroll to position [2895, 0]
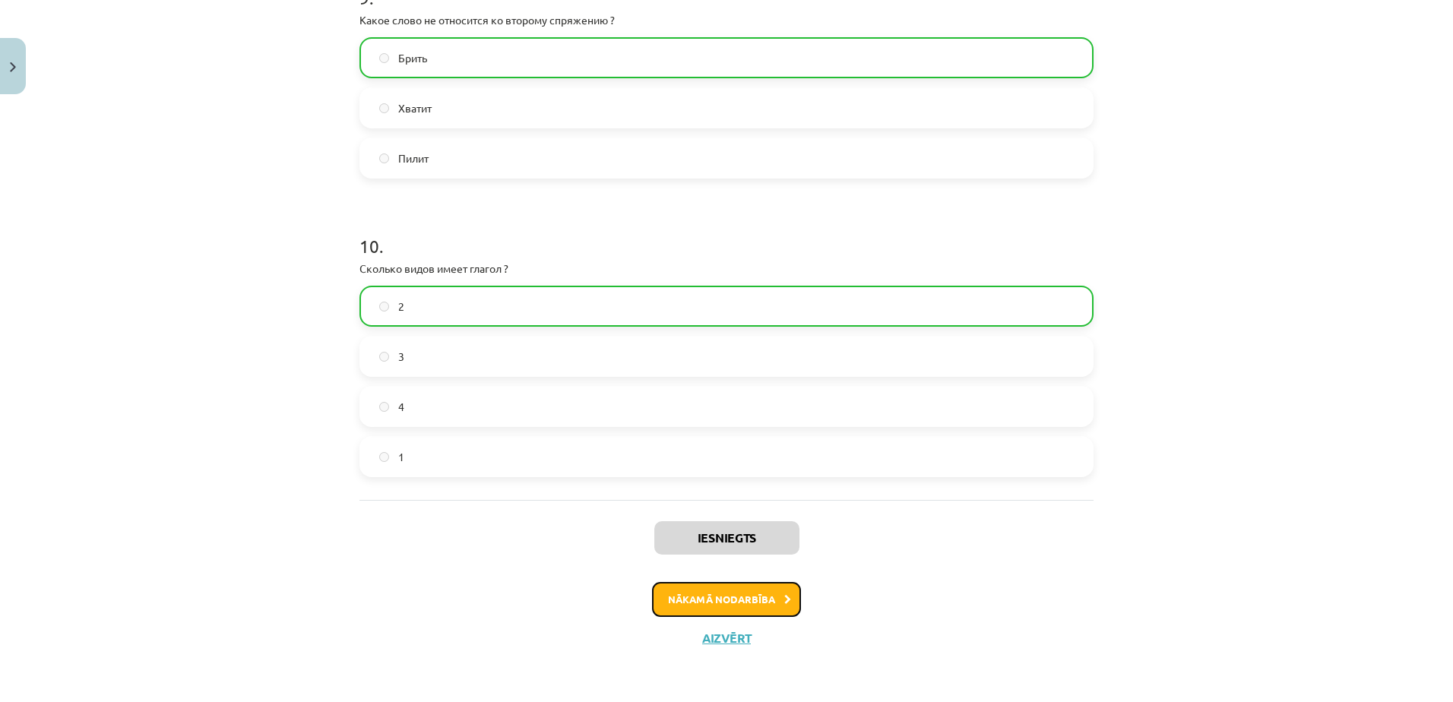
click at [700, 606] on button "Nākamā nodarbība" at bounding box center [726, 599] width 149 height 35
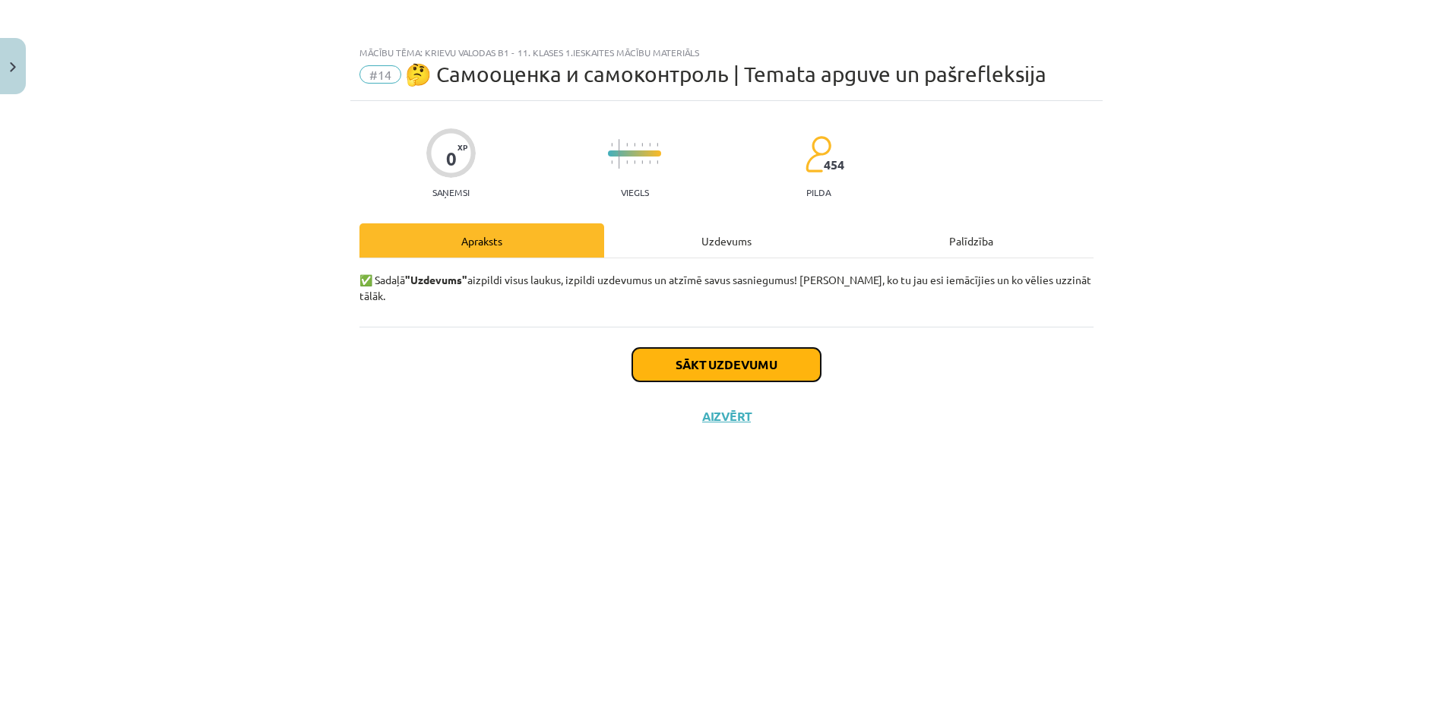
click at [675, 357] on button "Sākt uzdevumu" at bounding box center [726, 364] width 188 height 33
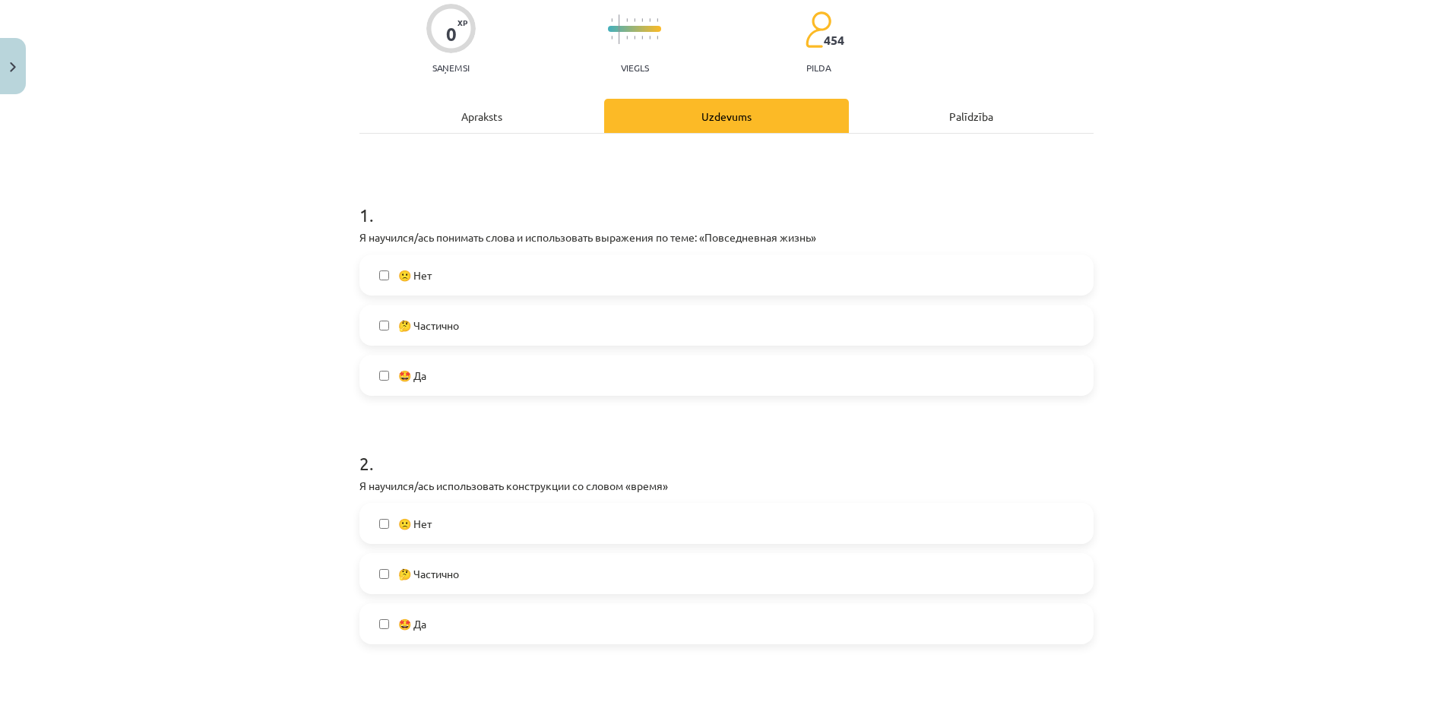
scroll to position [152, 0]
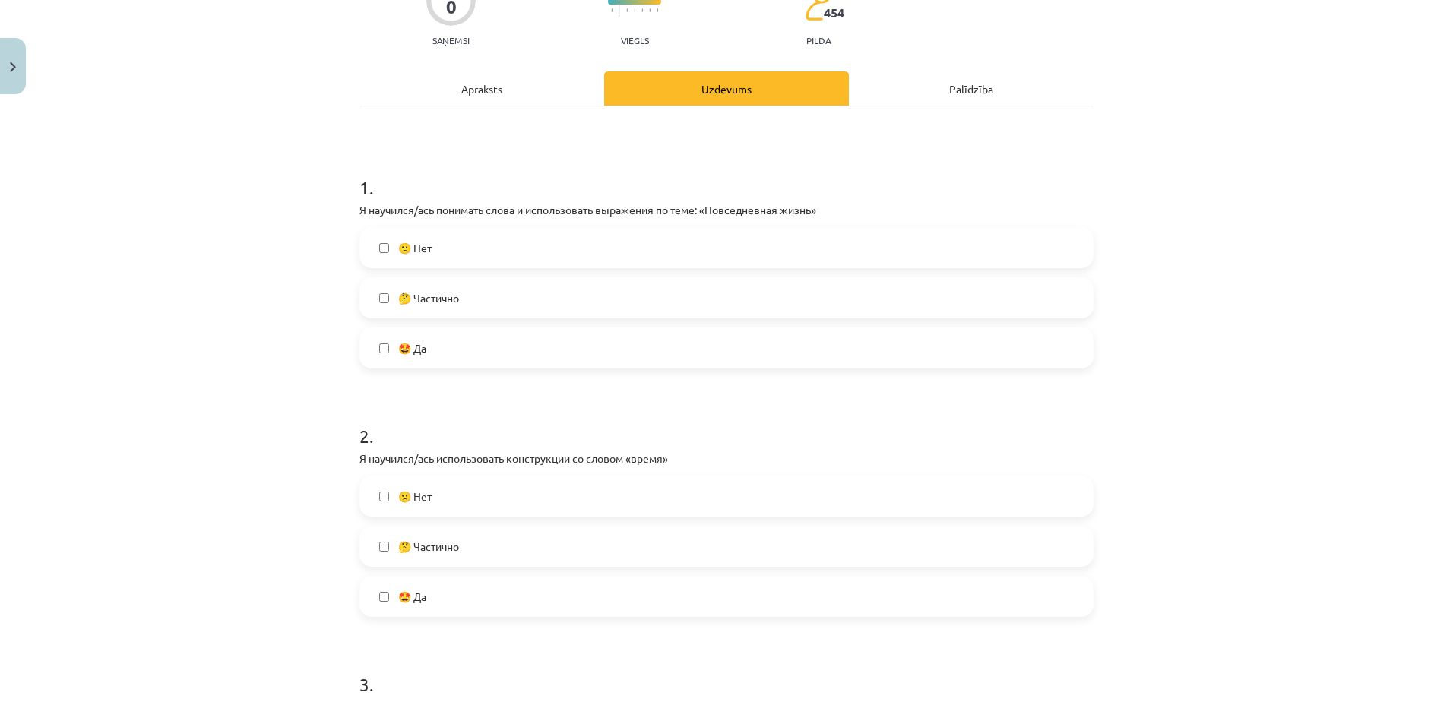
click at [509, 340] on label "🤩 Да" at bounding box center [726, 348] width 731 height 38
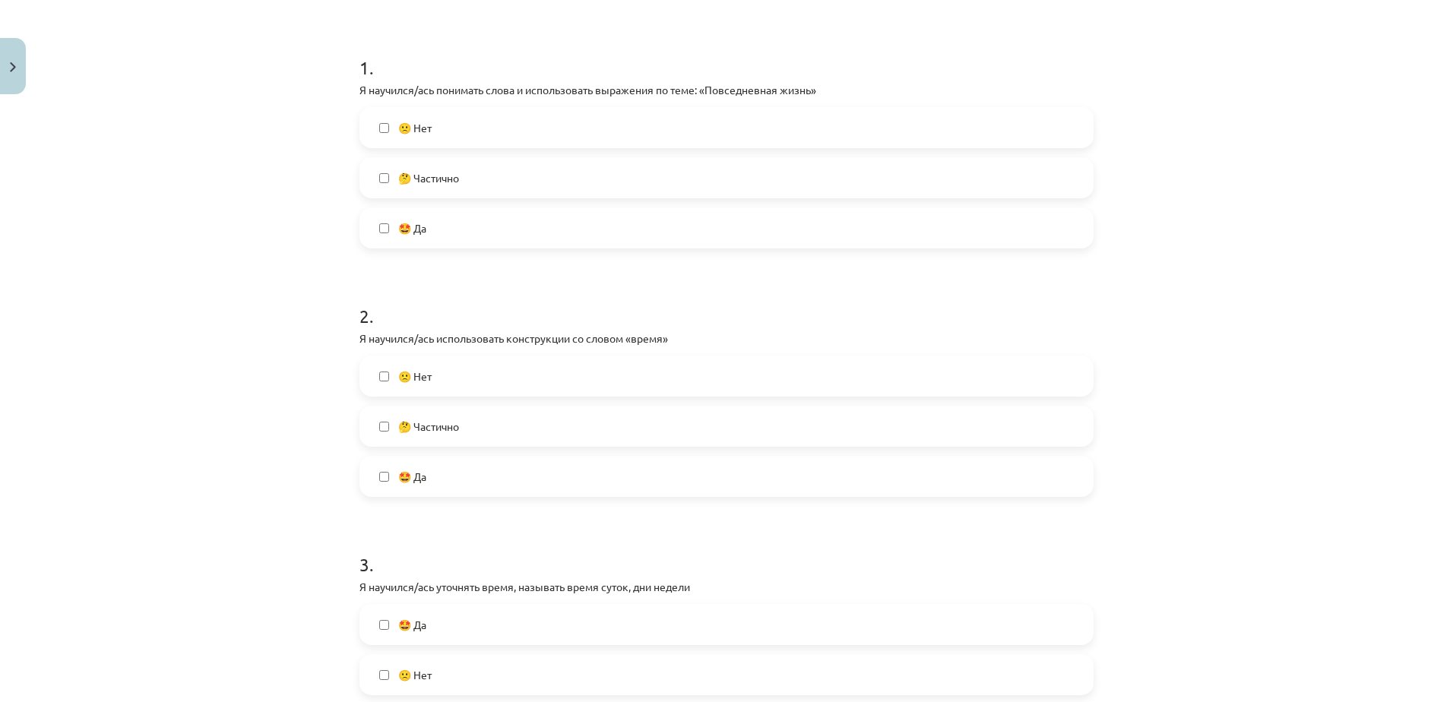
scroll to position [304, 0]
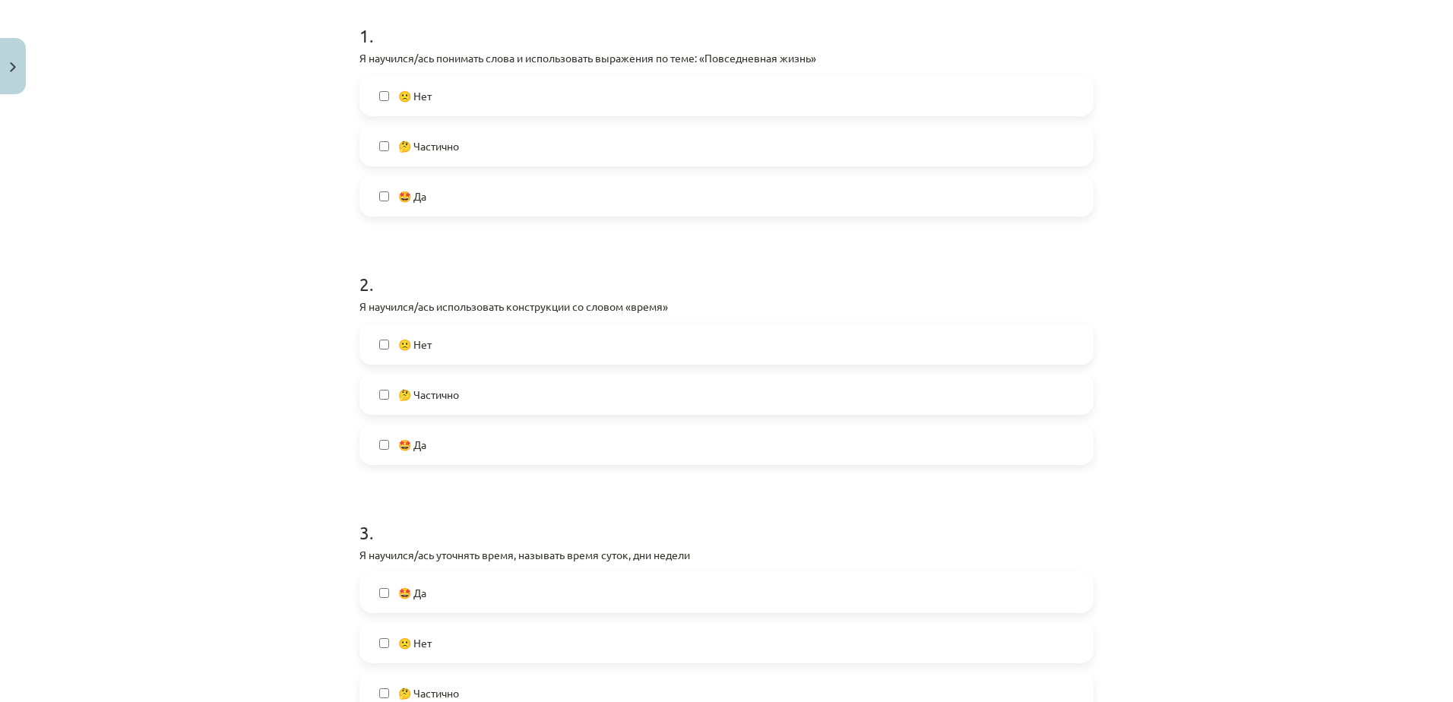
click at [478, 448] on label "🤩 Да" at bounding box center [726, 445] width 731 height 38
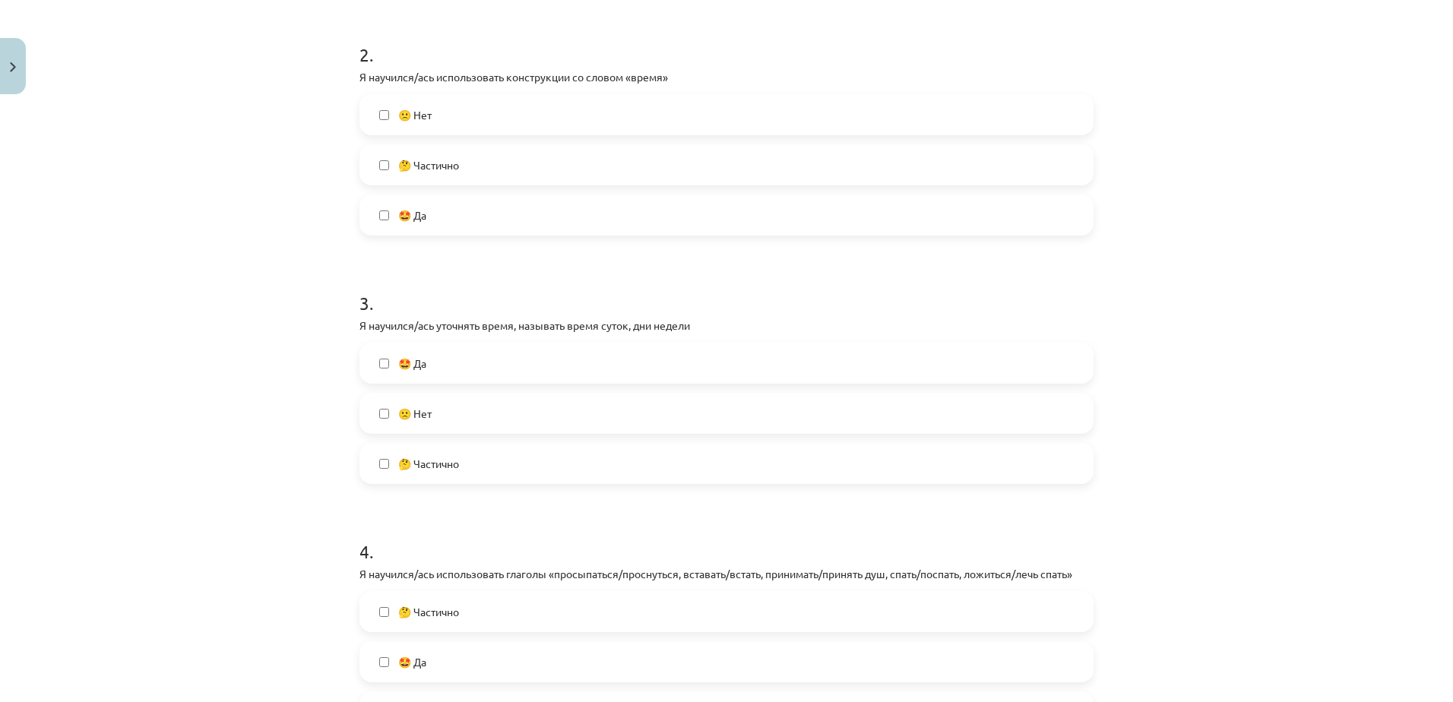
scroll to position [608, 0]
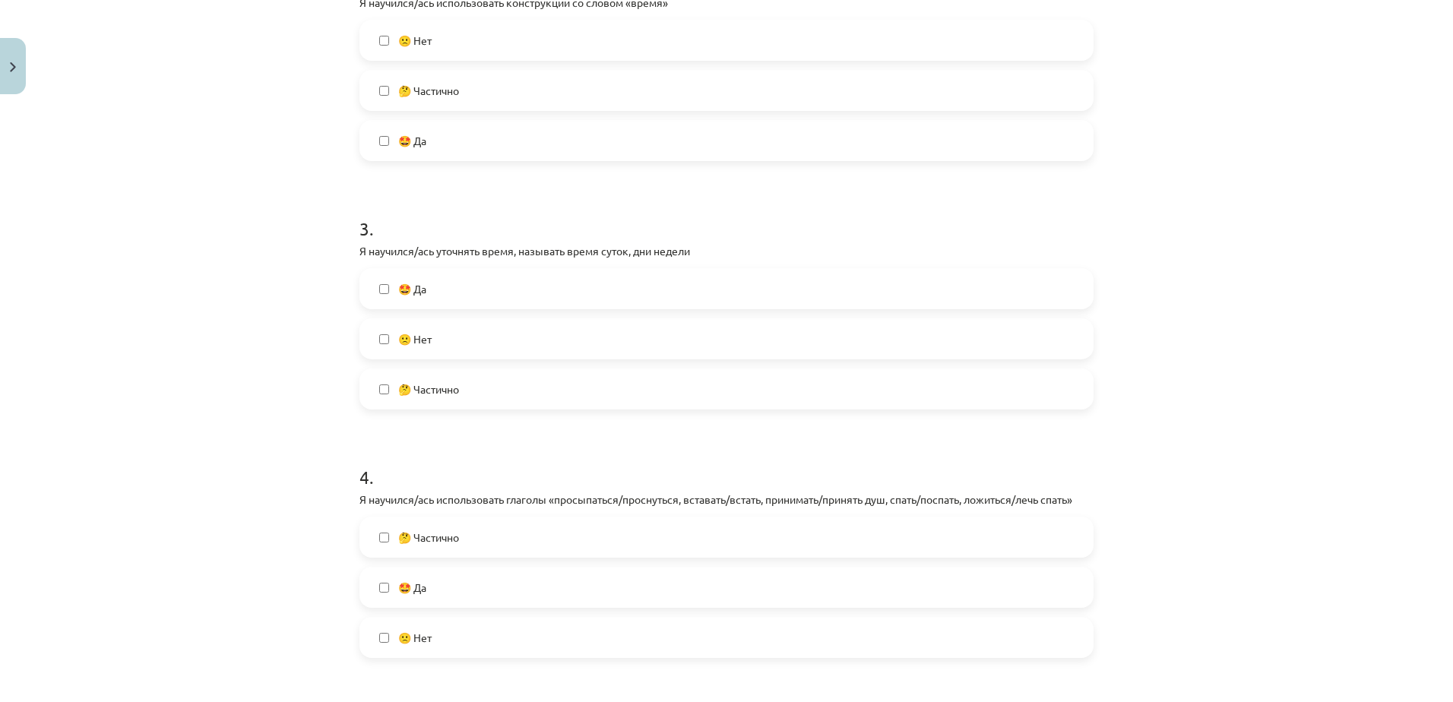
click at [467, 293] on label "🤩 Да" at bounding box center [726, 289] width 731 height 38
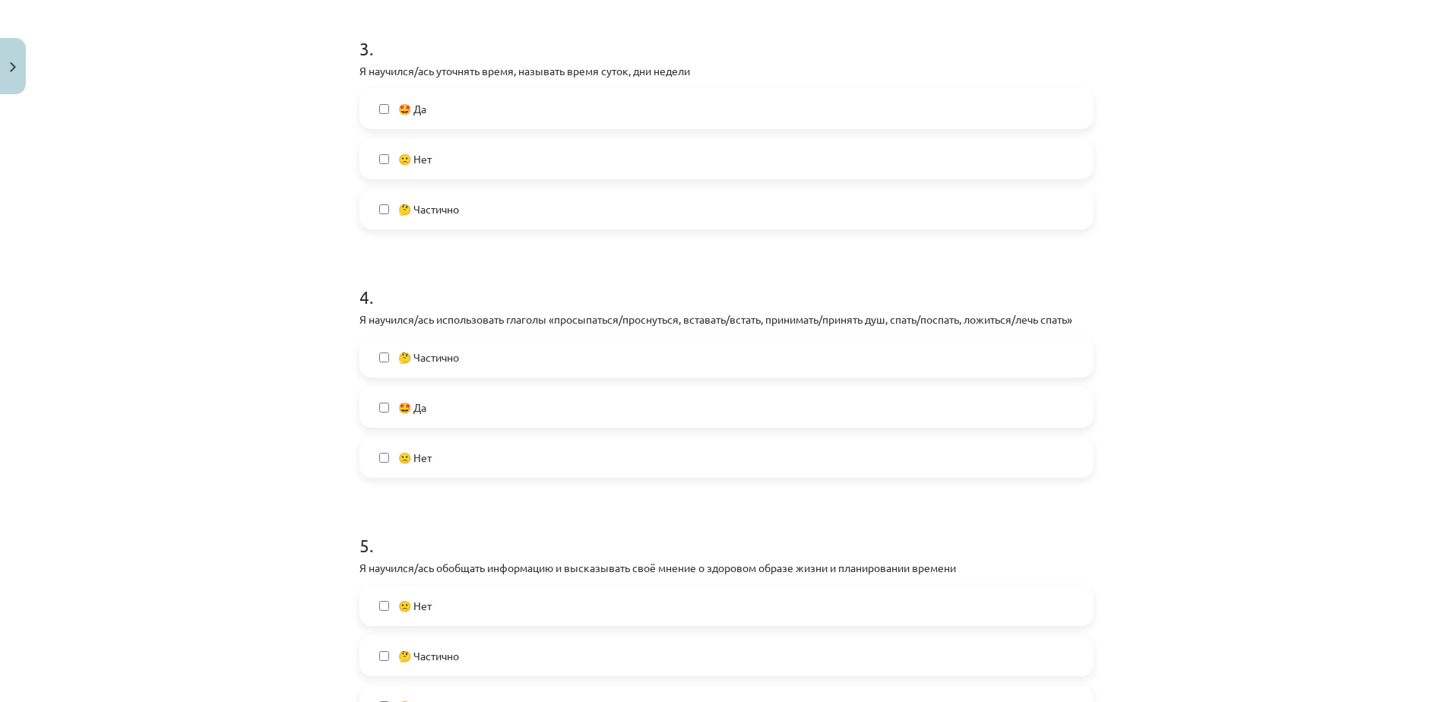
scroll to position [836, 0]
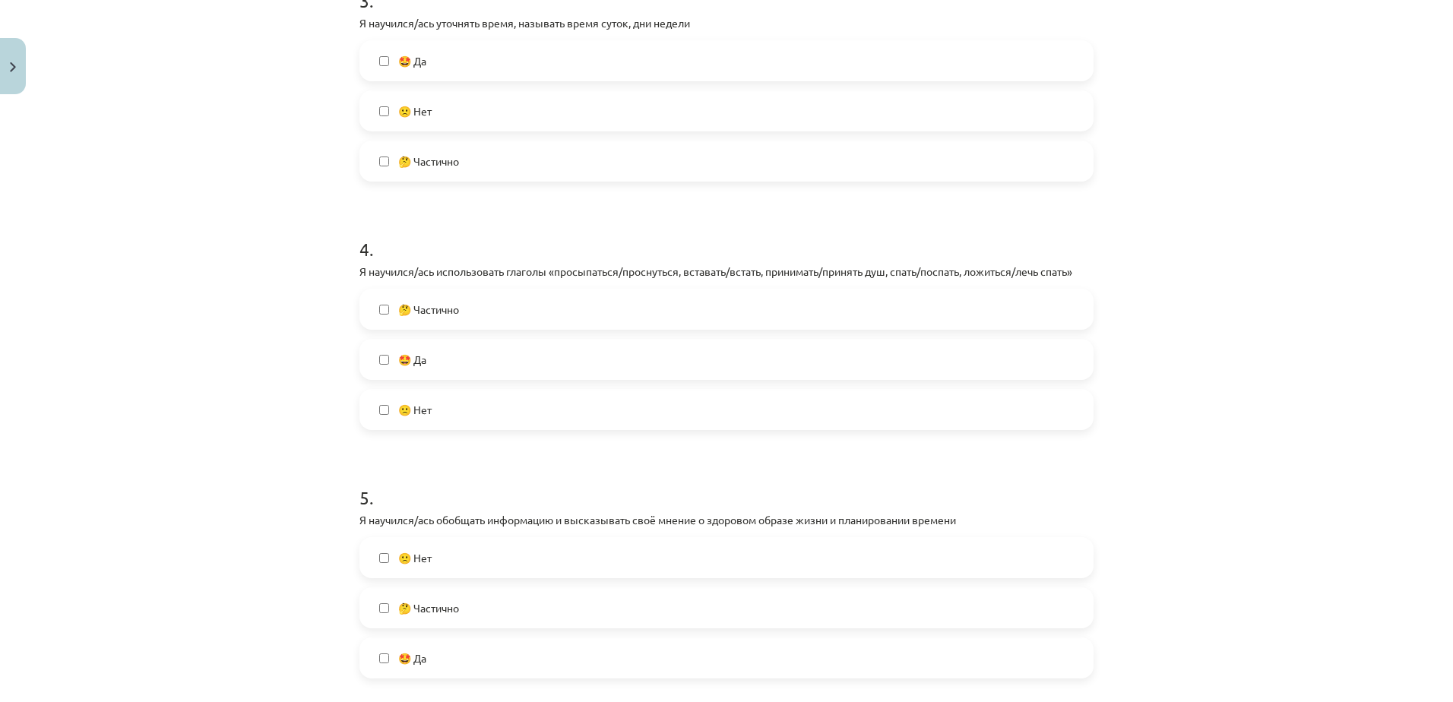
click at [470, 357] on label "🤩 Да" at bounding box center [726, 359] width 731 height 38
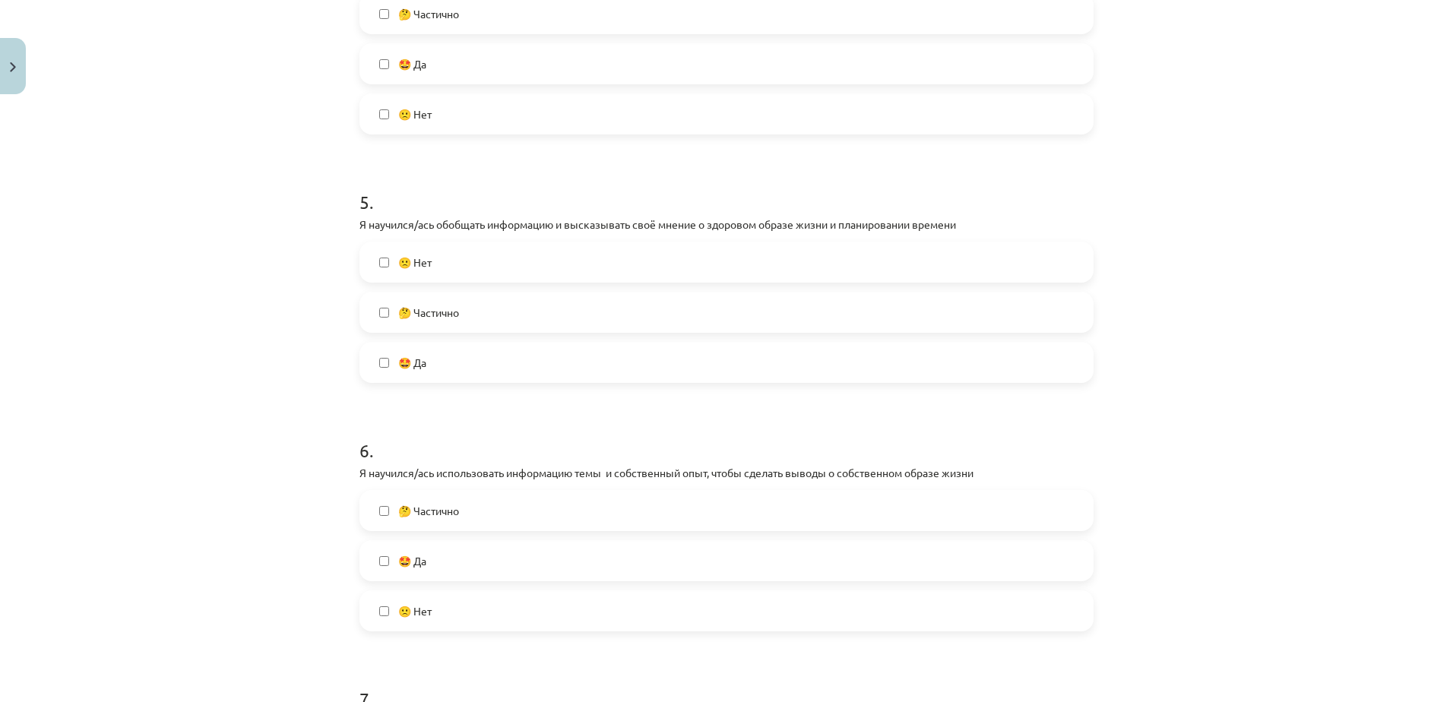
scroll to position [1140, 0]
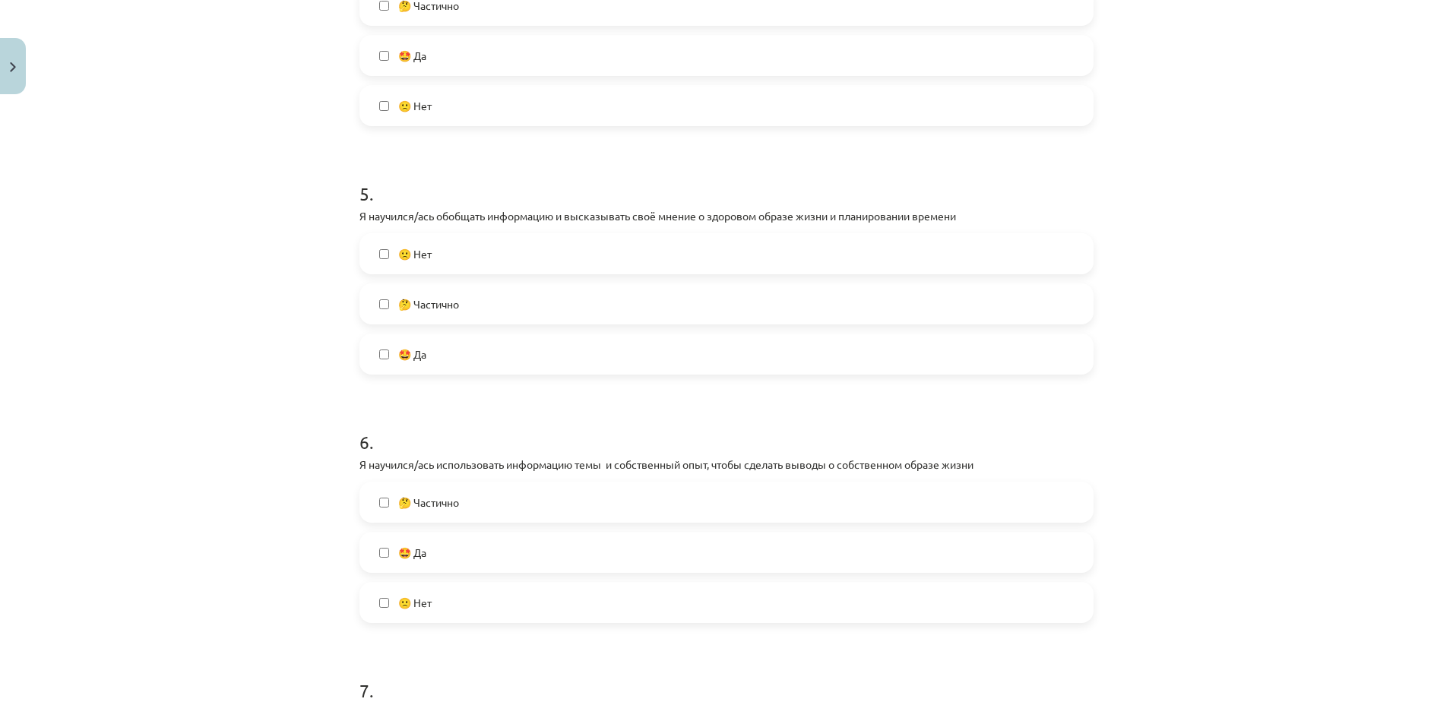
click at [486, 358] on label "🤩 Да" at bounding box center [726, 354] width 731 height 38
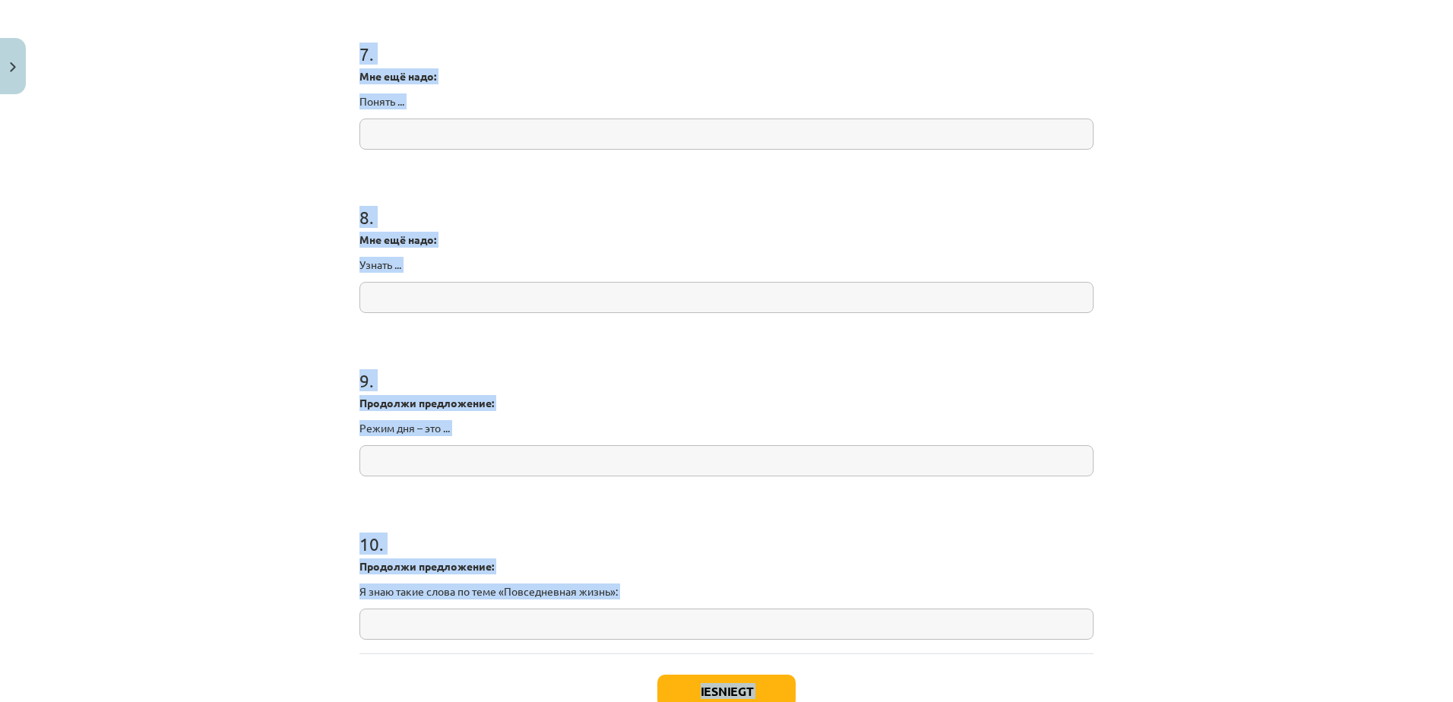
scroll to position [1882, 0]
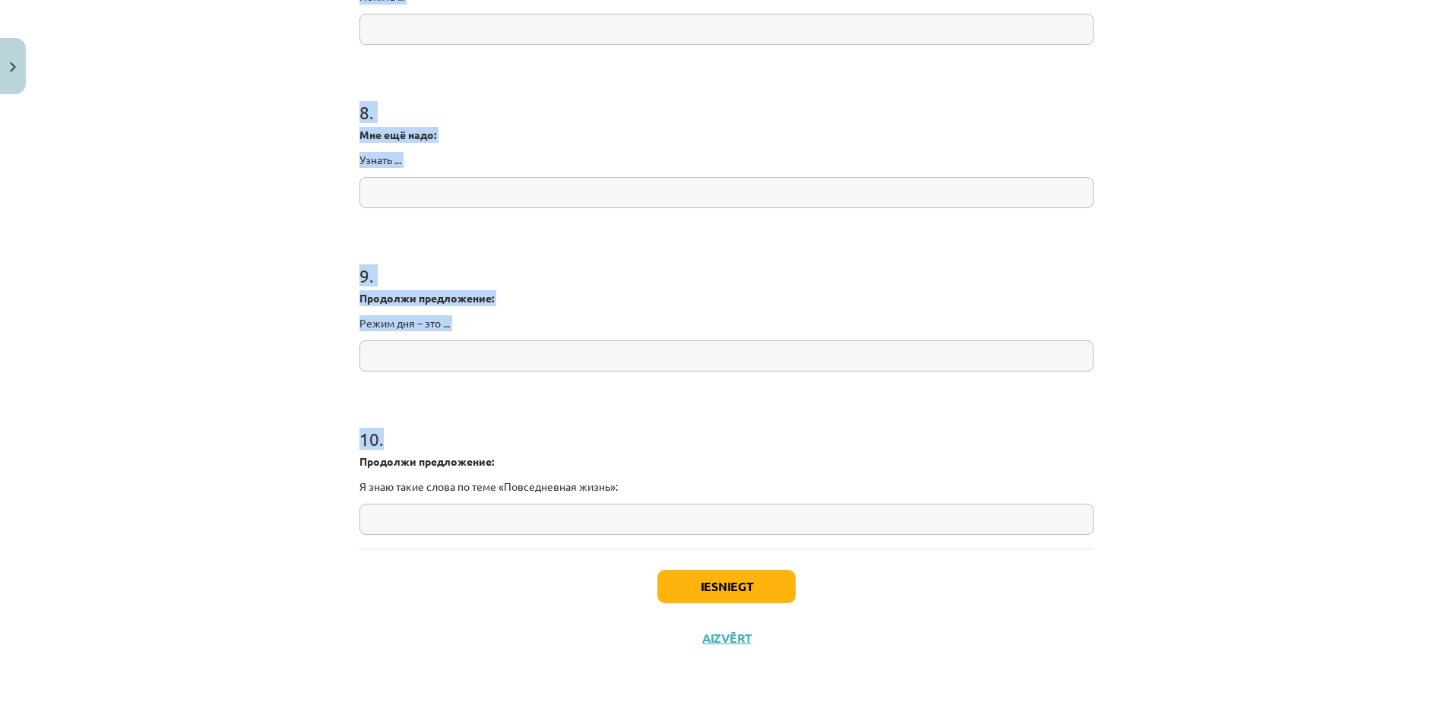
drag, startPoint x: 365, startPoint y: 356, endPoint x: 559, endPoint y: 527, distance: 258.4
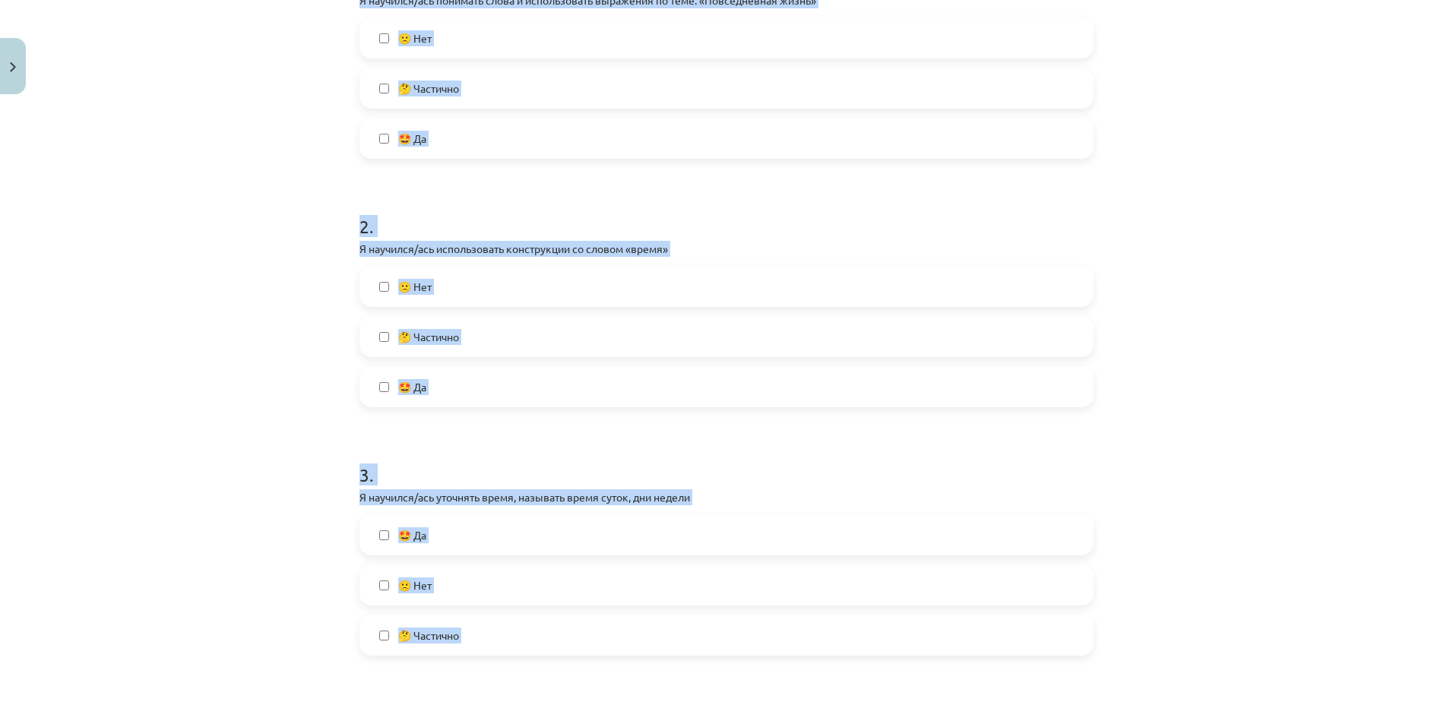
scroll to position [0, 0]
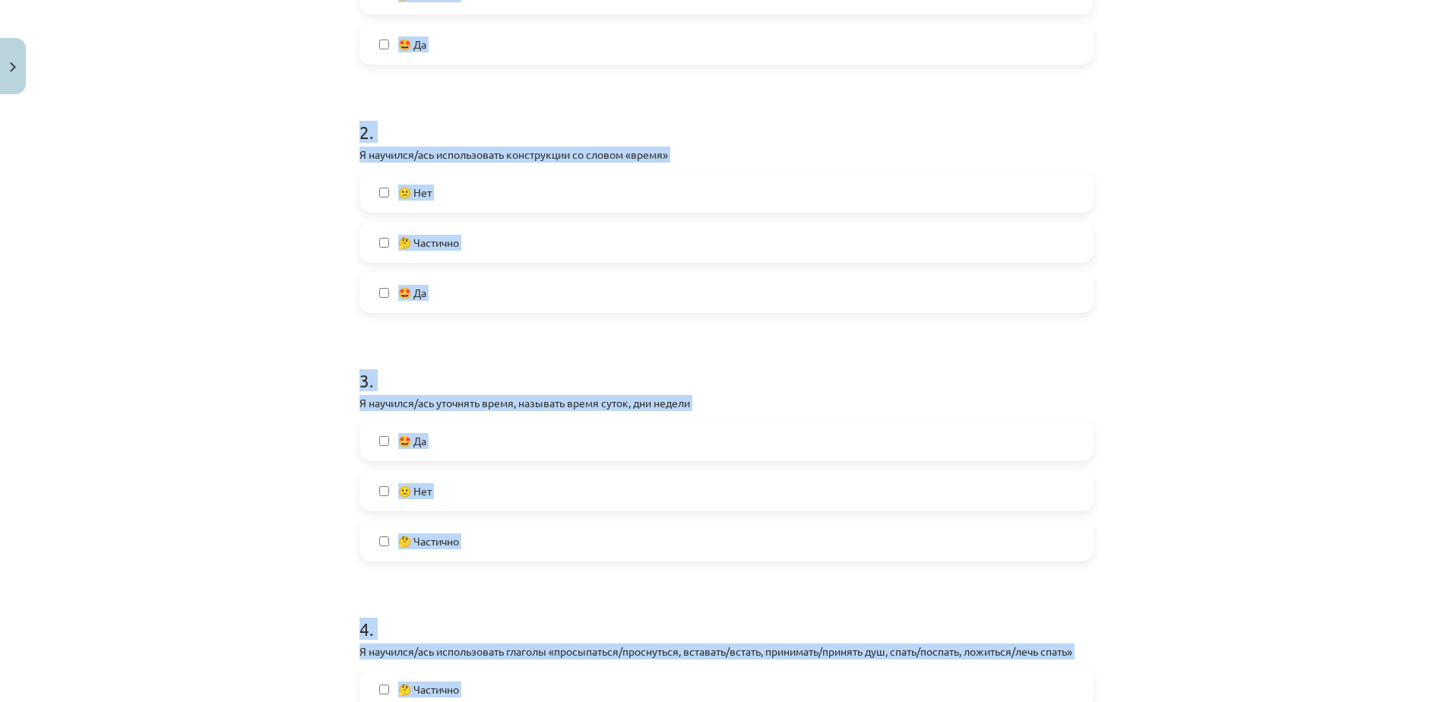
click at [334, 294] on div "Mācību tēma: Krievu valodas b1 - 11. klases 1.ieskaites mācību materiāls #14 🤔 …" at bounding box center [726, 351] width 1453 height 702
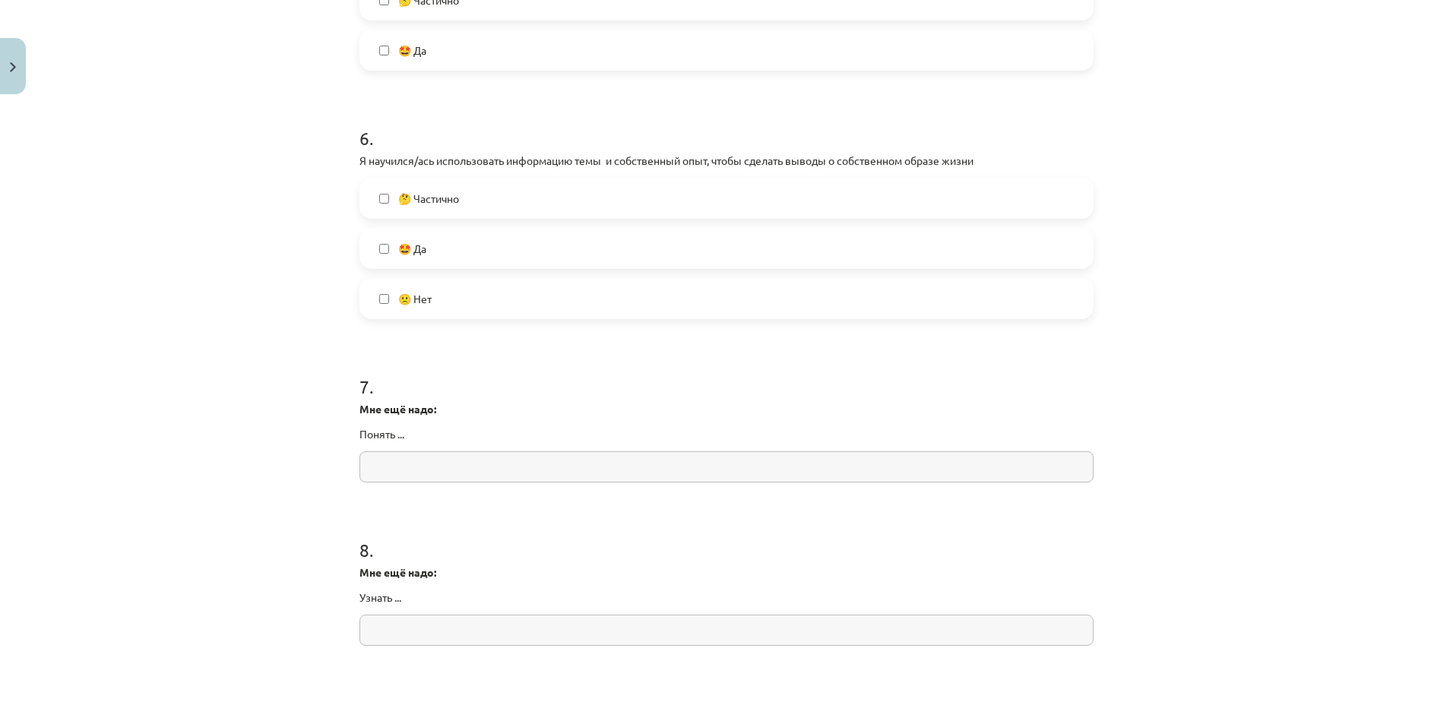
click at [419, 255] on span "🤩 Да" at bounding box center [412, 249] width 28 height 16
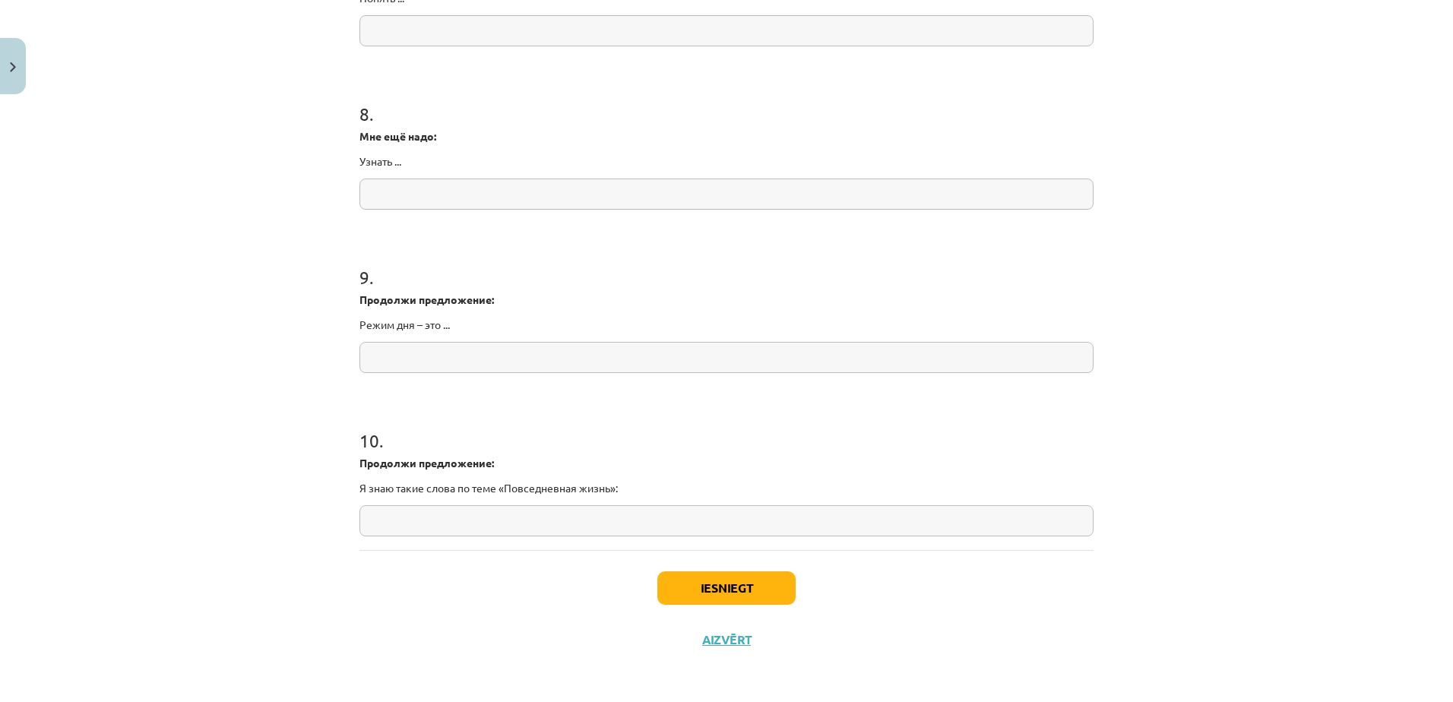
scroll to position [1882, 0]
click at [547, 357] on input "text" at bounding box center [726, 355] width 734 height 31
paste input "**********"
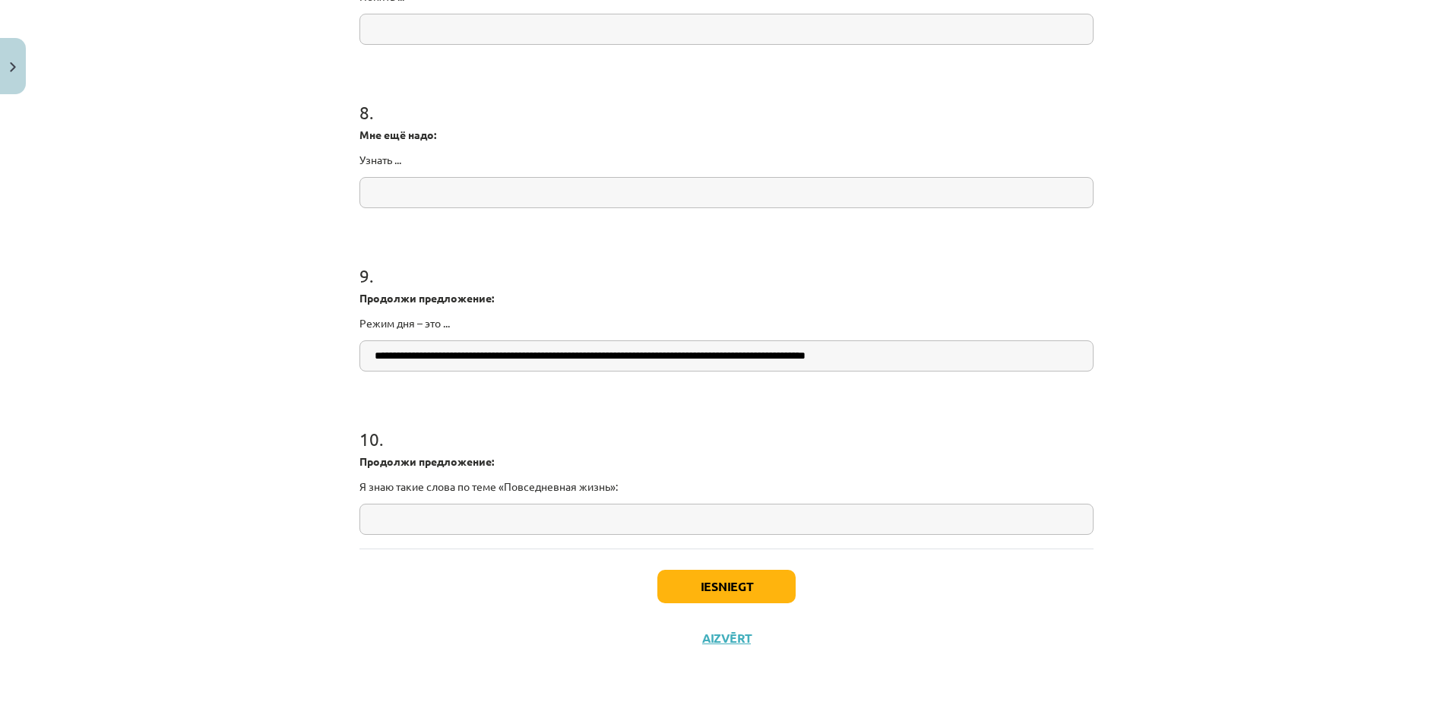
click at [426, 358] on input "**********" at bounding box center [726, 355] width 734 height 31
type input "**********"
drag, startPoint x: 625, startPoint y: 491, endPoint x: 342, endPoint y: 490, distance: 283.5
click at [342, 490] on div "Mācību tēma: Krievu valodas b1 - 11. klases 1.ieskaites mācību materiāls #14 🤔 …" at bounding box center [726, 351] width 1453 height 702
click at [481, 527] on input "text" at bounding box center [726, 519] width 734 height 31
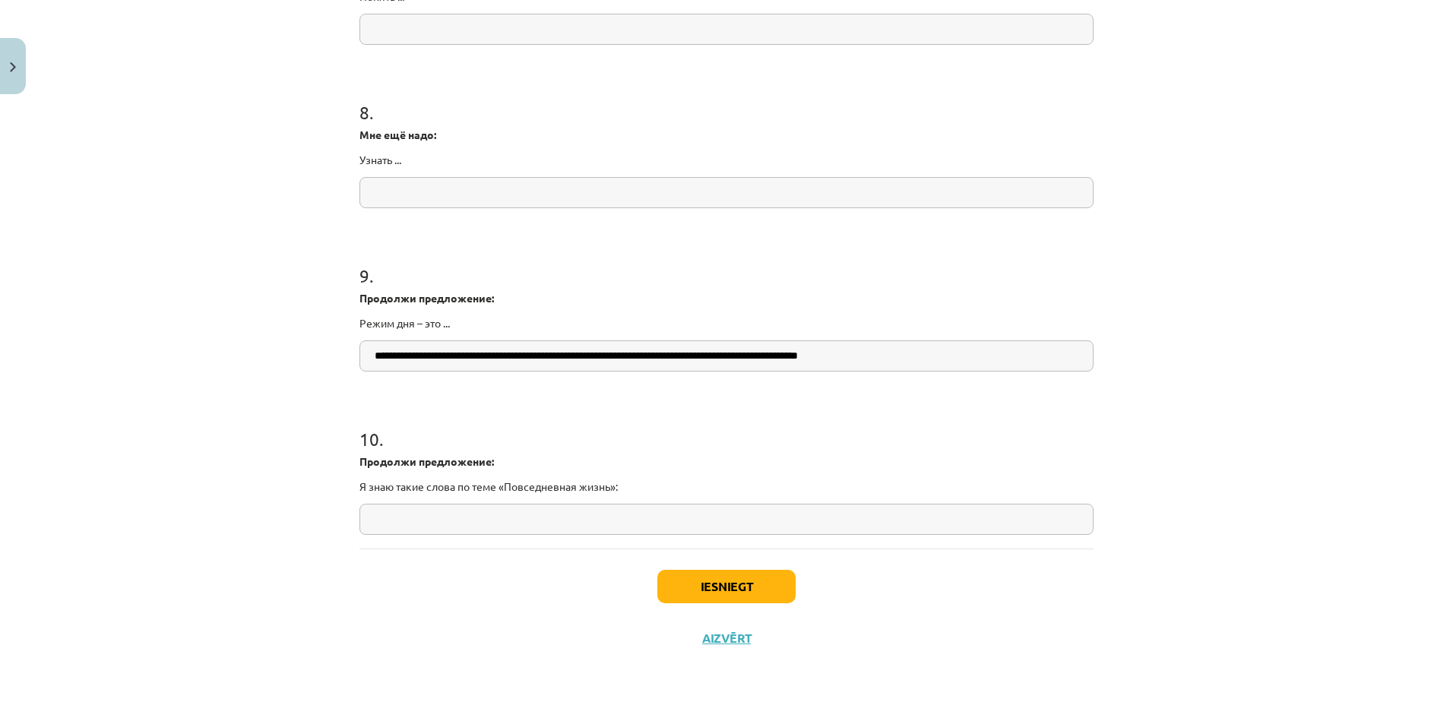
paste input "**********"
type input "**********"
click at [739, 583] on button "Iesniegt" at bounding box center [726, 586] width 138 height 33
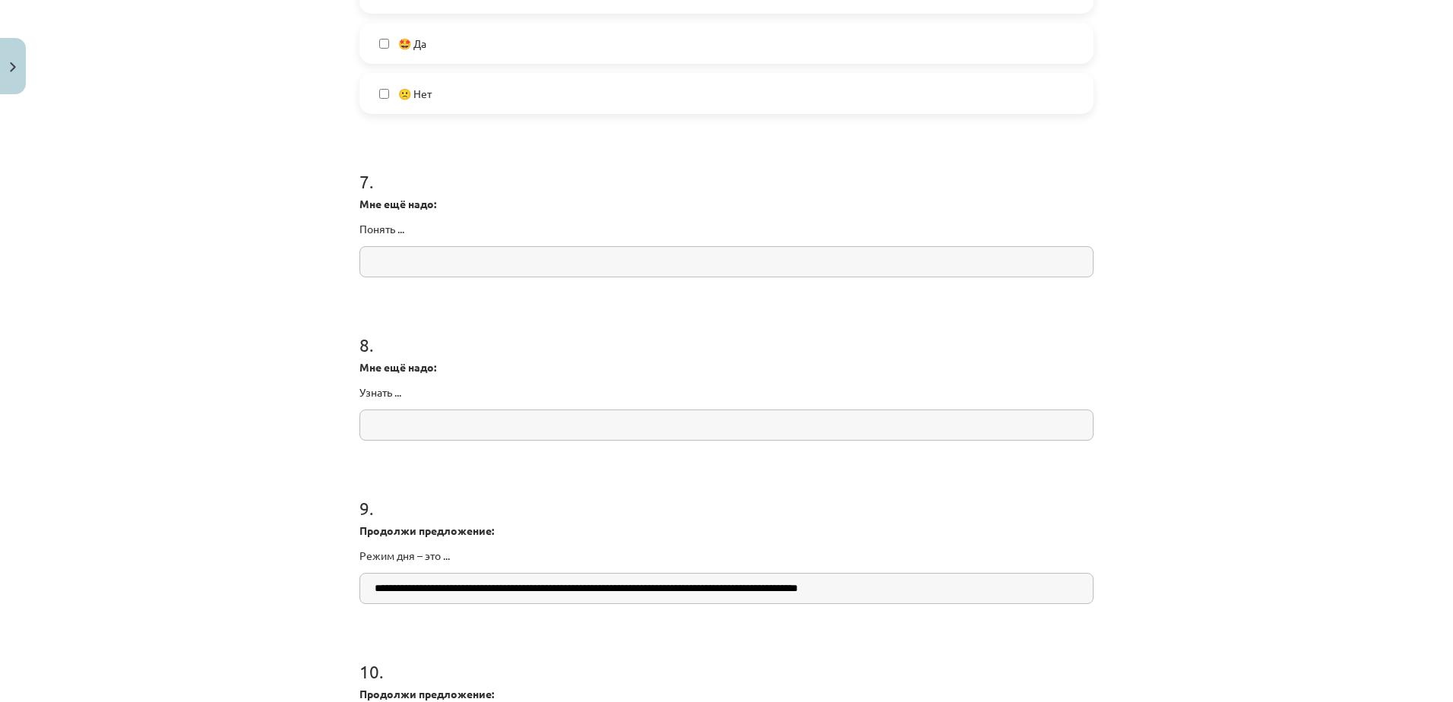
scroll to position [1578, 0]
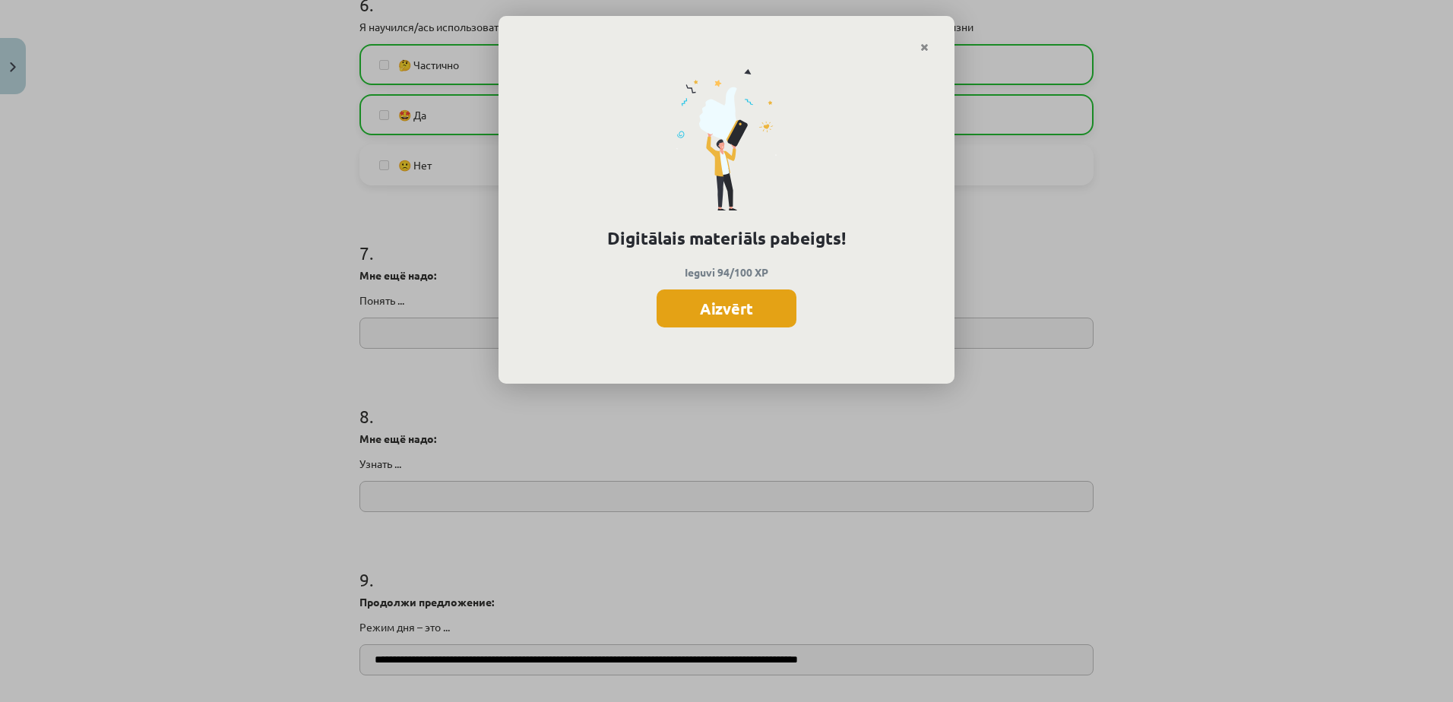
click at [723, 316] on button "Aizvērt" at bounding box center [727, 309] width 140 height 38
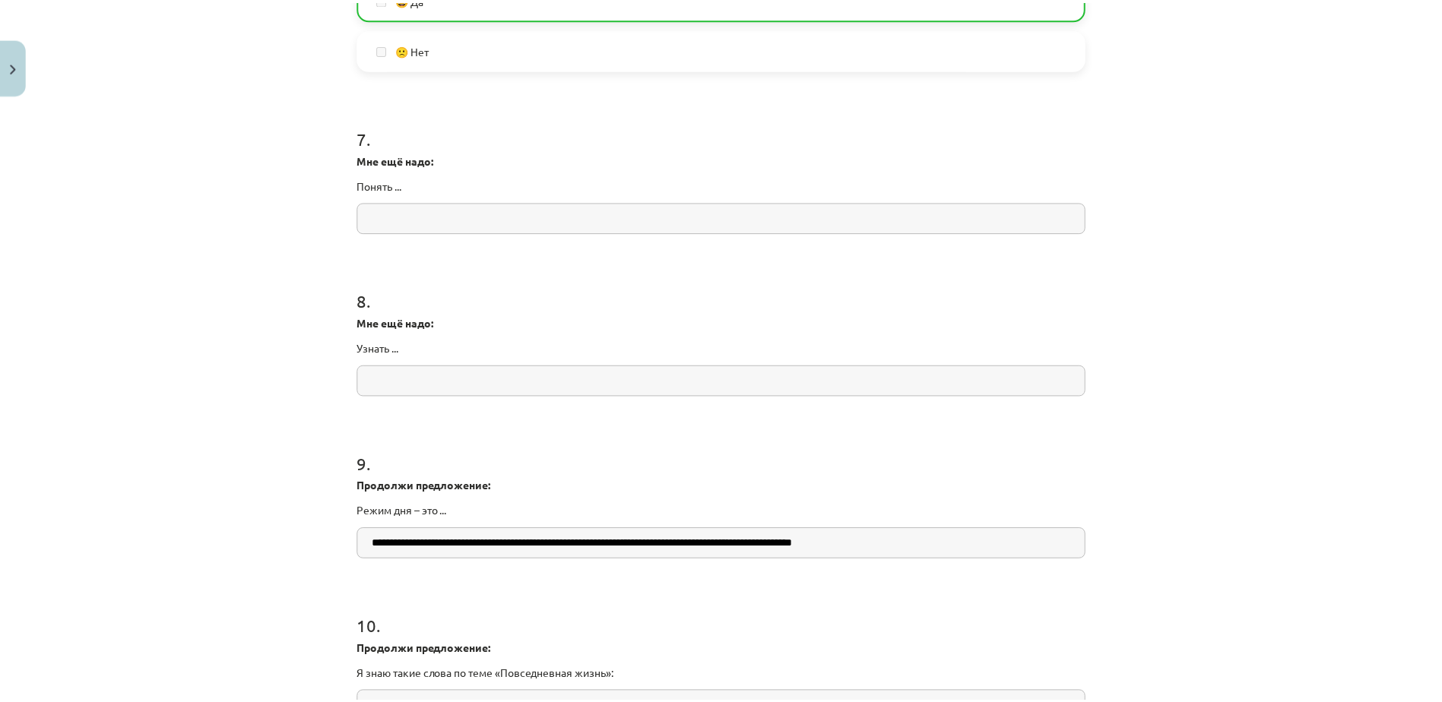
scroll to position [1882, 0]
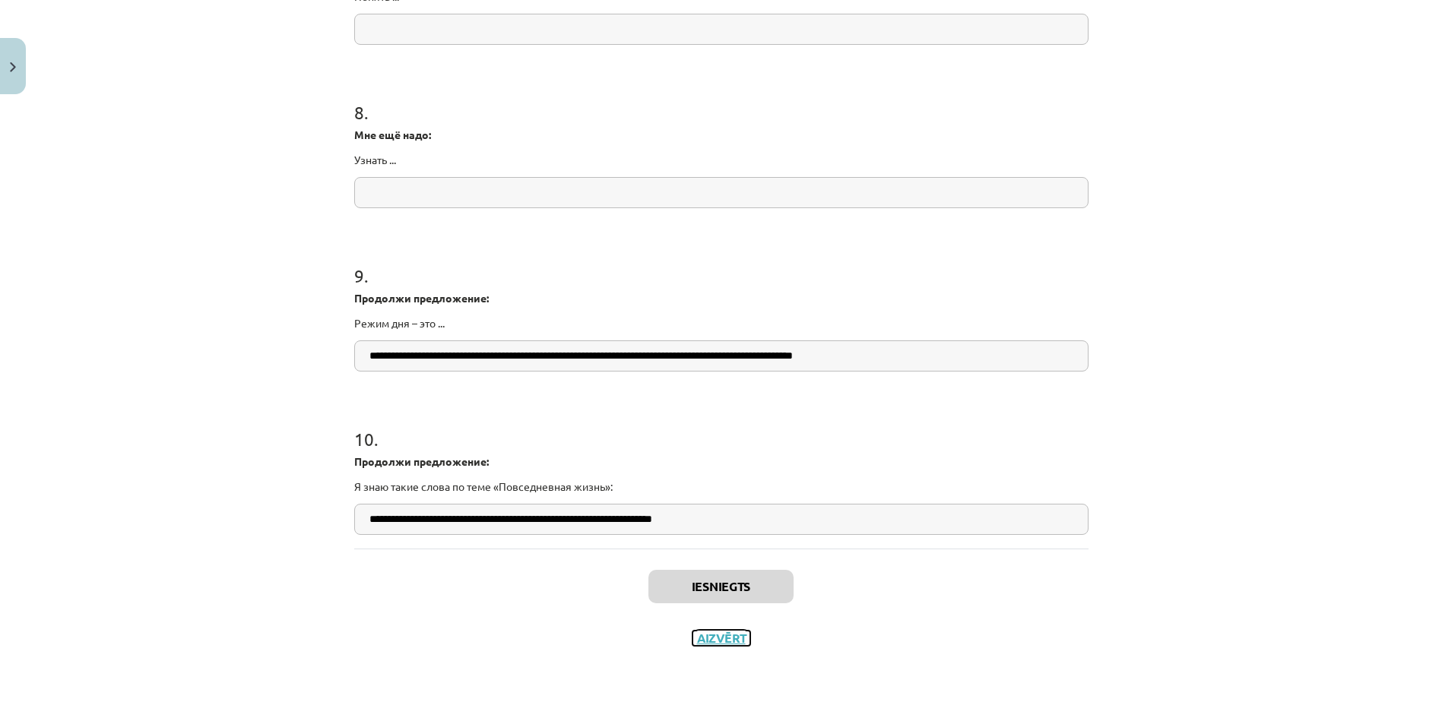
click at [714, 636] on button "Aizvērt" at bounding box center [721, 638] width 58 height 15
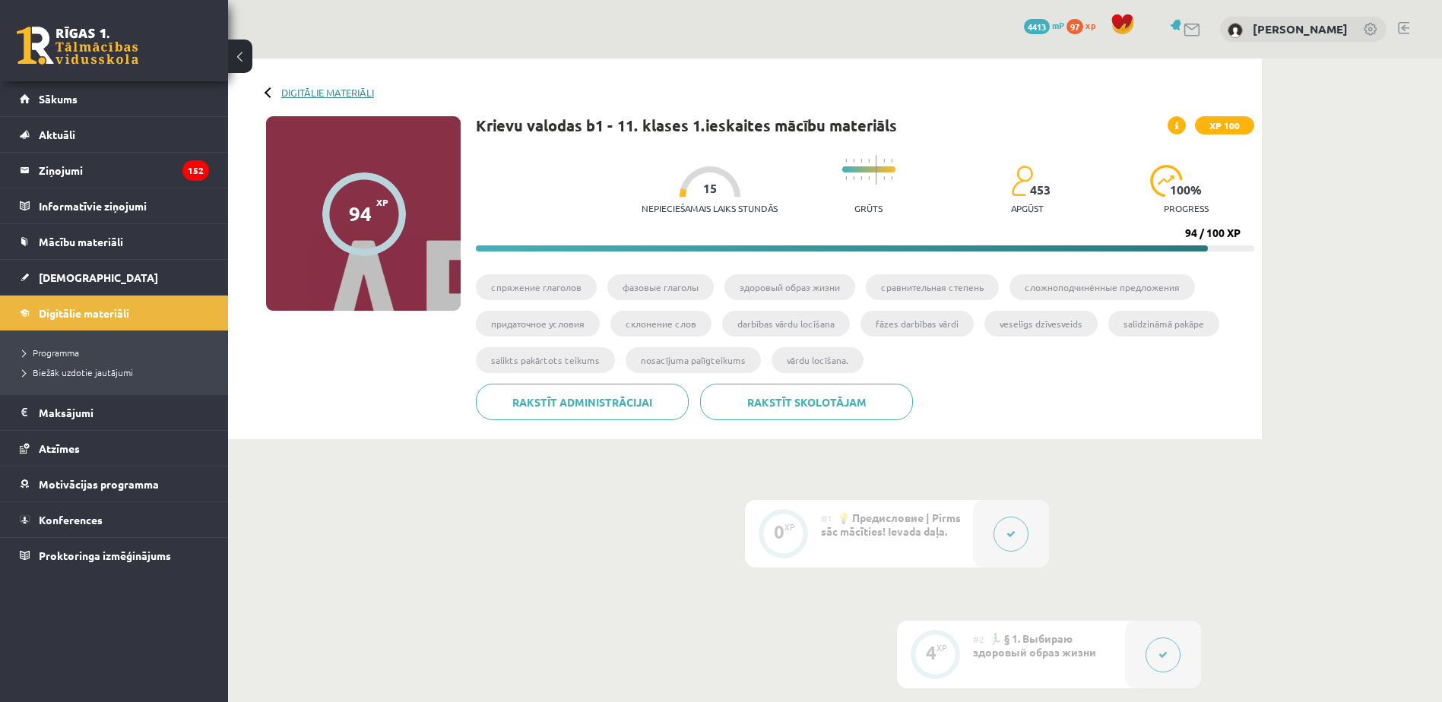
click at [356, 94] on link "Digitālie materiāli" at bounding box center [327, 92] width 93 height 11
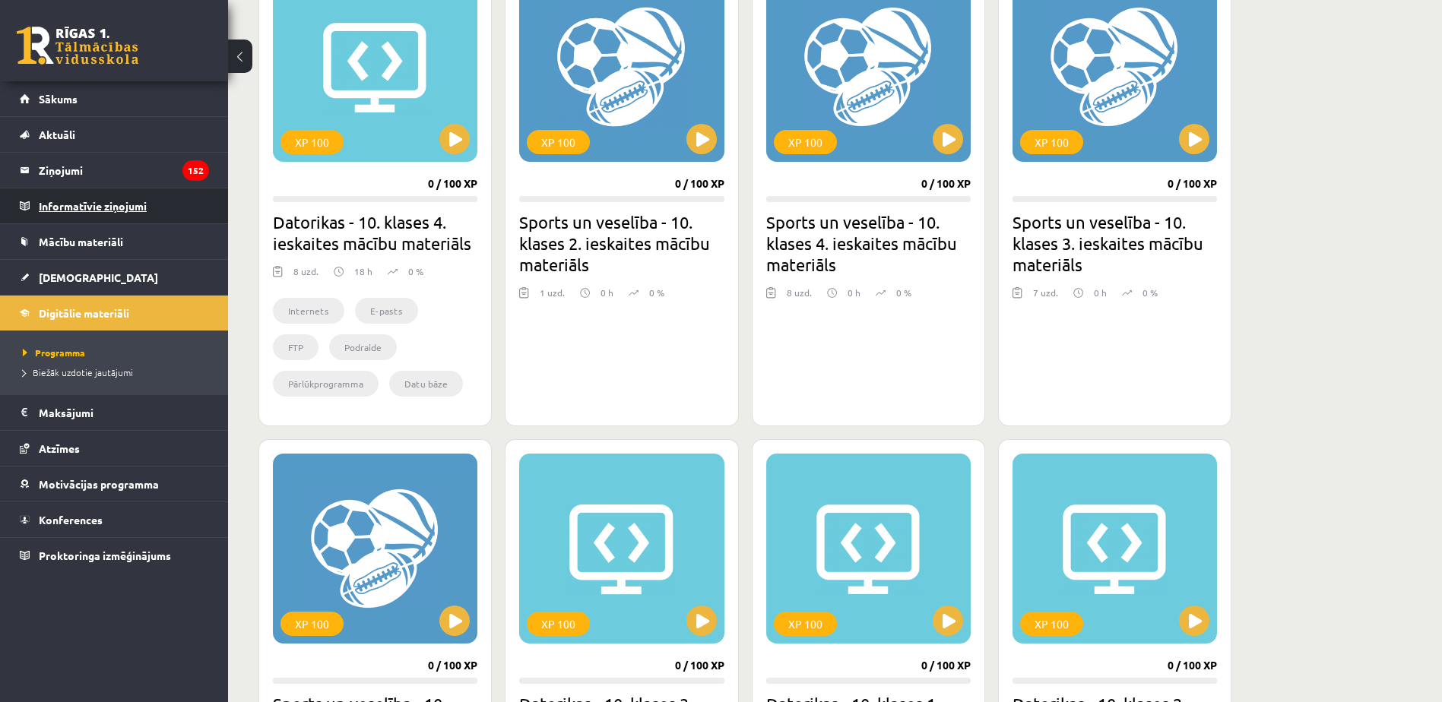
scroll to position [452, 0]
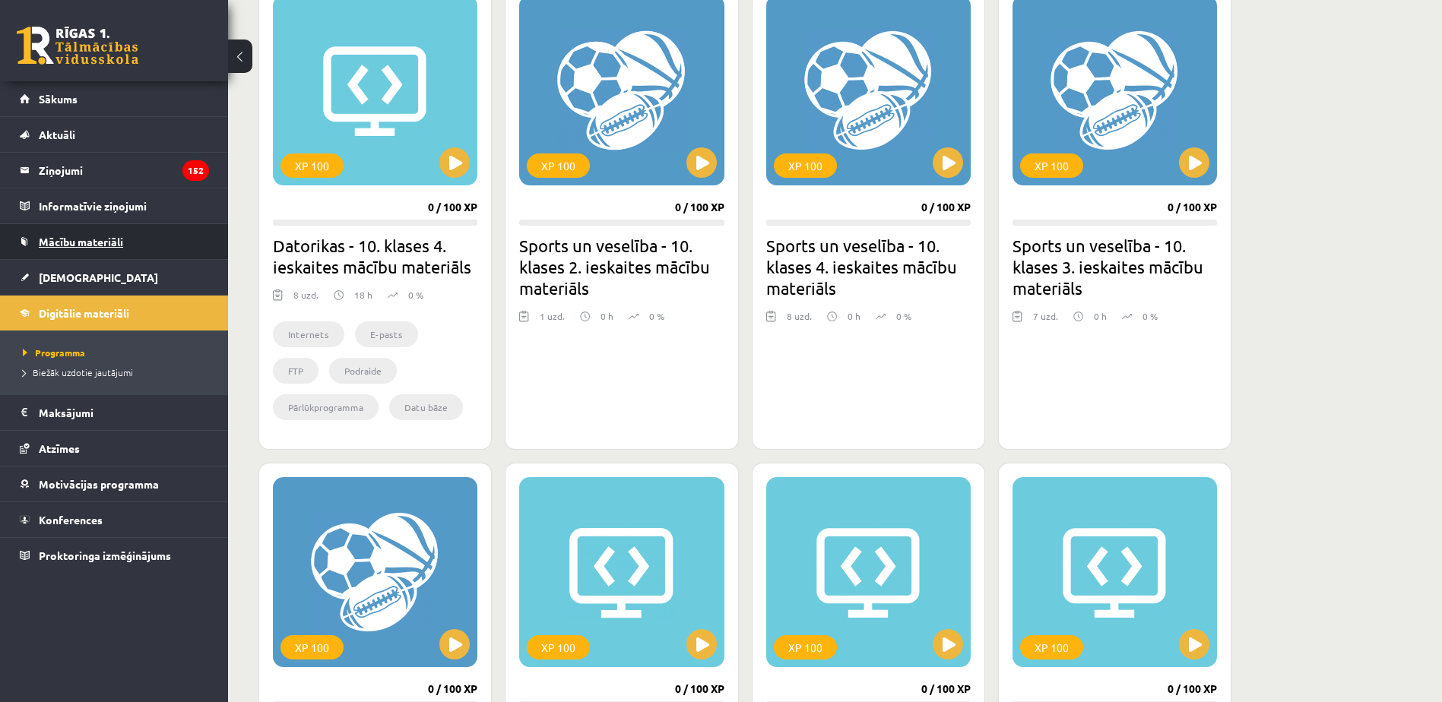
click at [84, 240] on span "Mācību materiāli" at bounding box center [81, 242] width 84 height 14
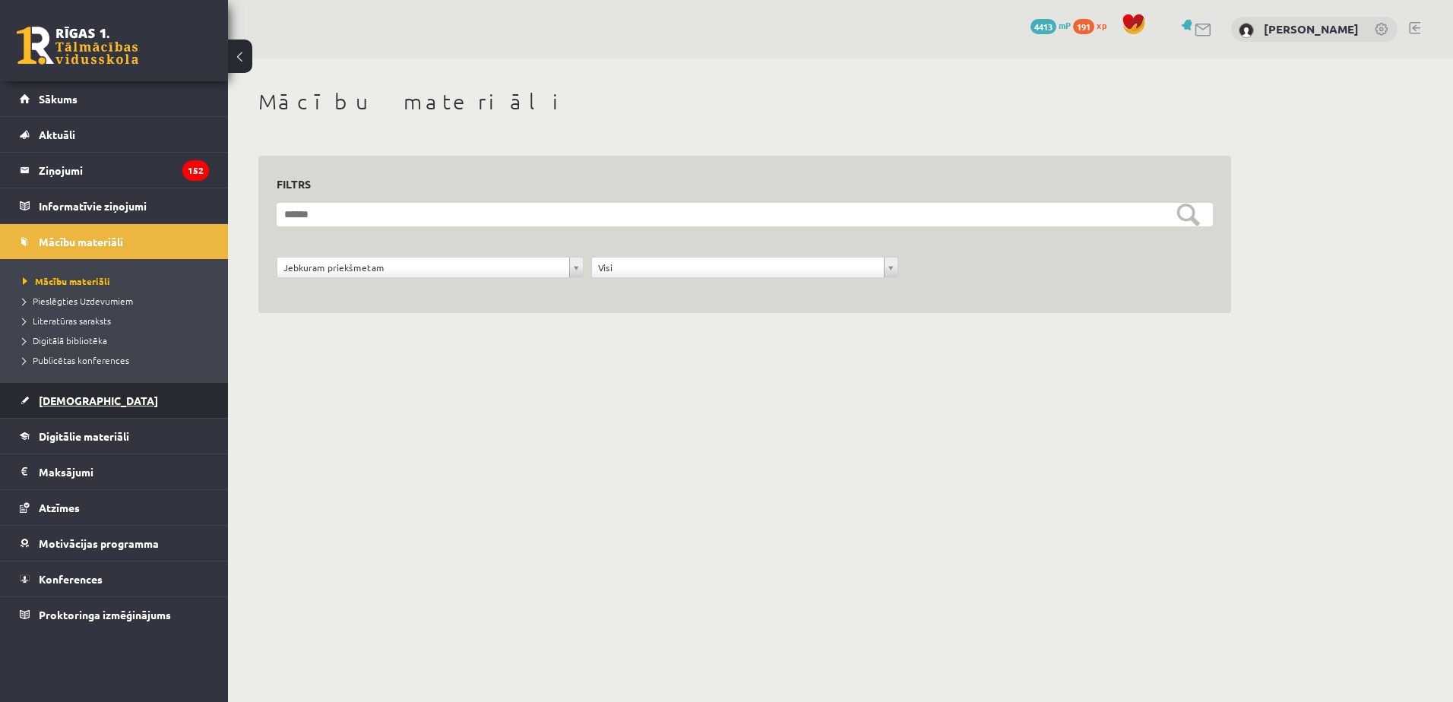
click at [83, 397] on span "[DEMOGRAPHIC_DATA]" at bounding box center [98, 401] width 119 height 14
